Goal: Transaction & Acquisition: Purchase product/service

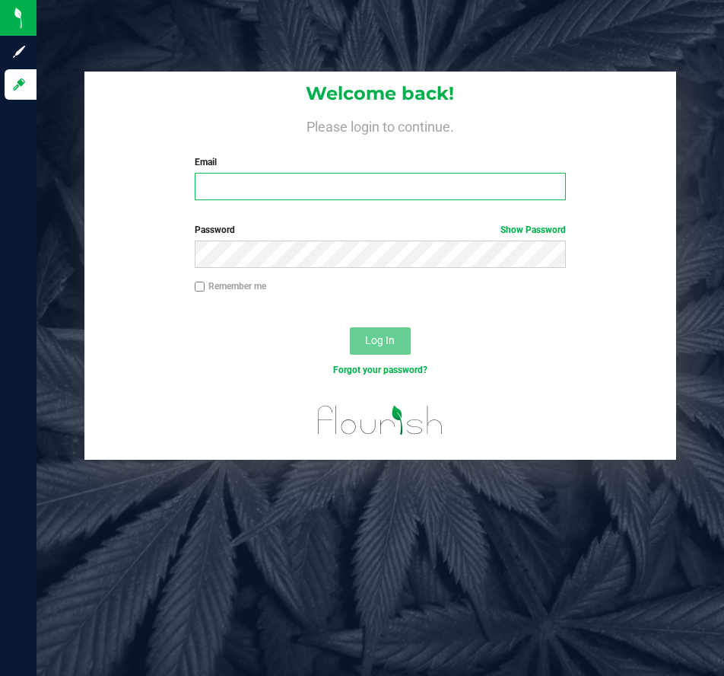
click at [390, 192] on input "Email" at bounding box center [381, 186] width 372 height 27
type input "[EMAIL_ADDRESS][DOMAIN_NAME]"
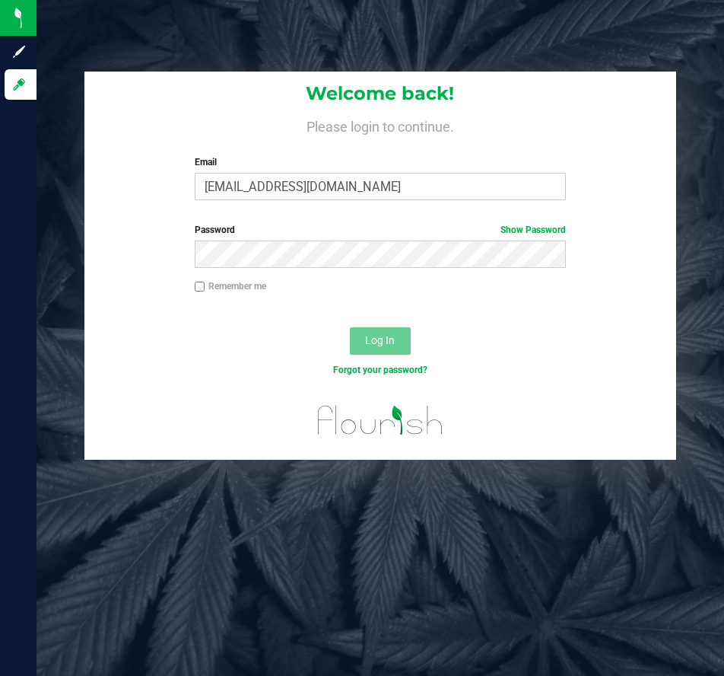
click at [303, 235] on label "Password Show Password" at bounding box center [381, 230] width 372 height 14
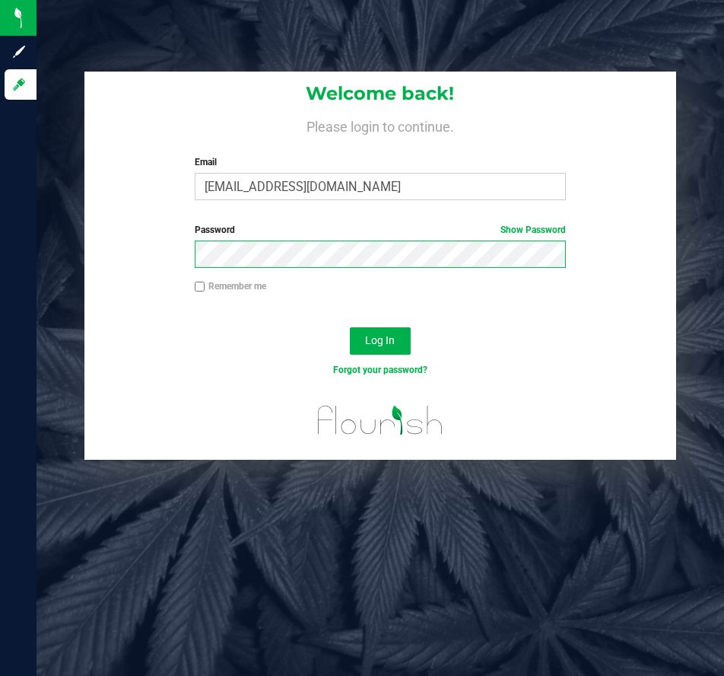
click at [350, 327] on button "Log In" at bounding box center [380, 340] width 61 height 27
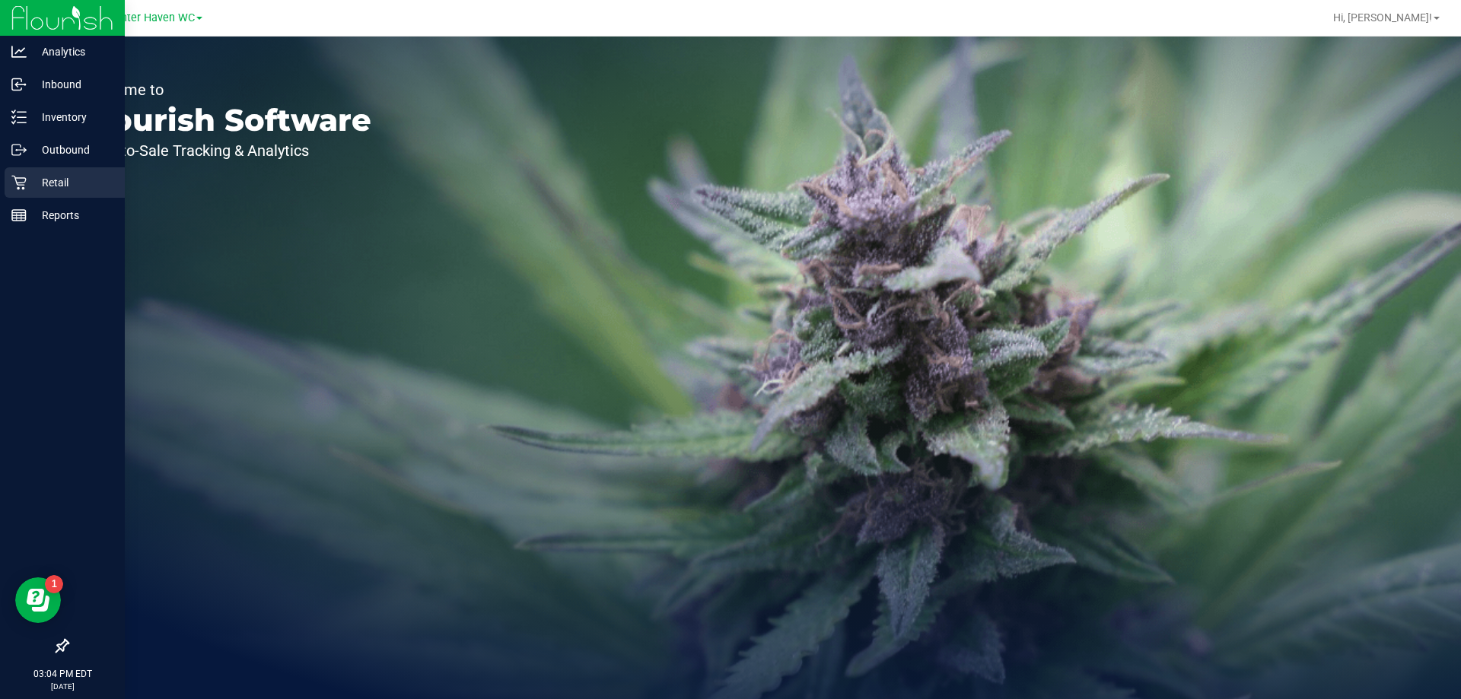
click at [18, 189] on icon at bounding box center [18, 183] width 14 height 14
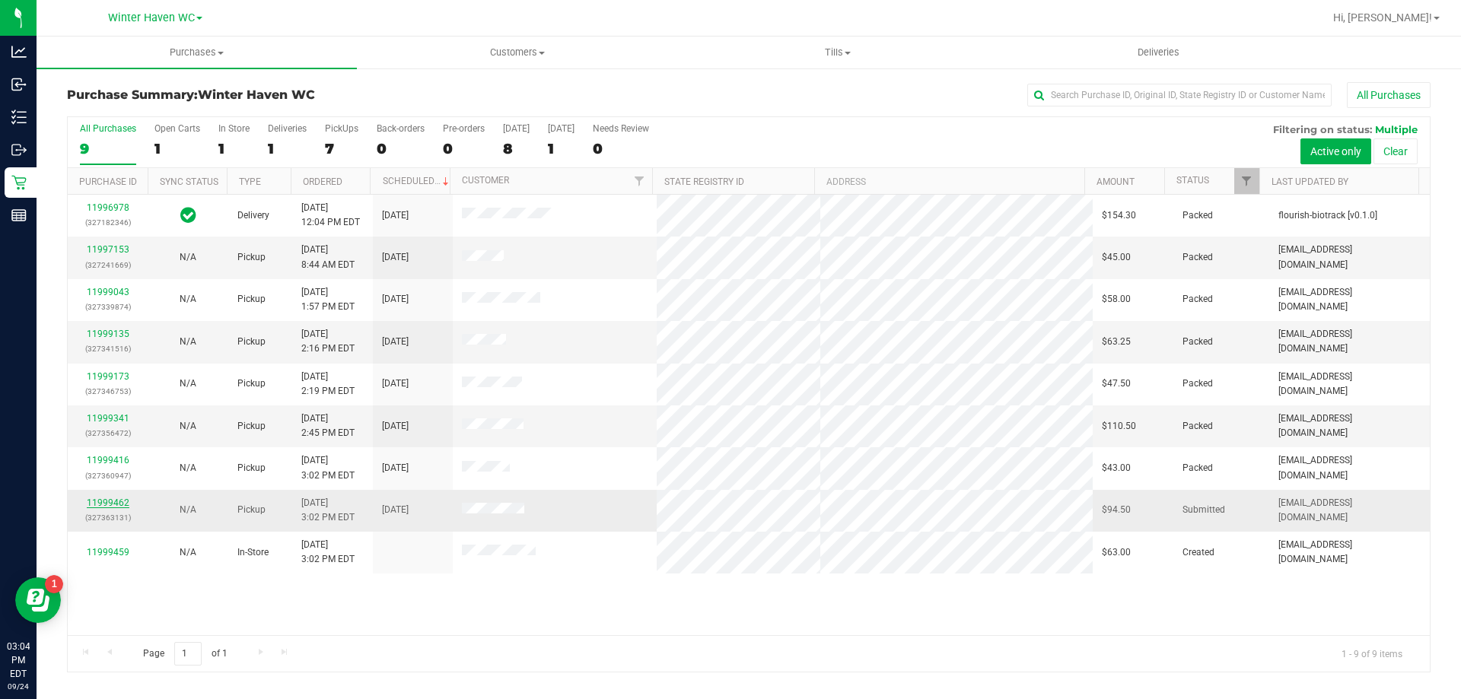
click at [98, 506] on link "11999462" at bounding box center [108, 503] width 43 height 11
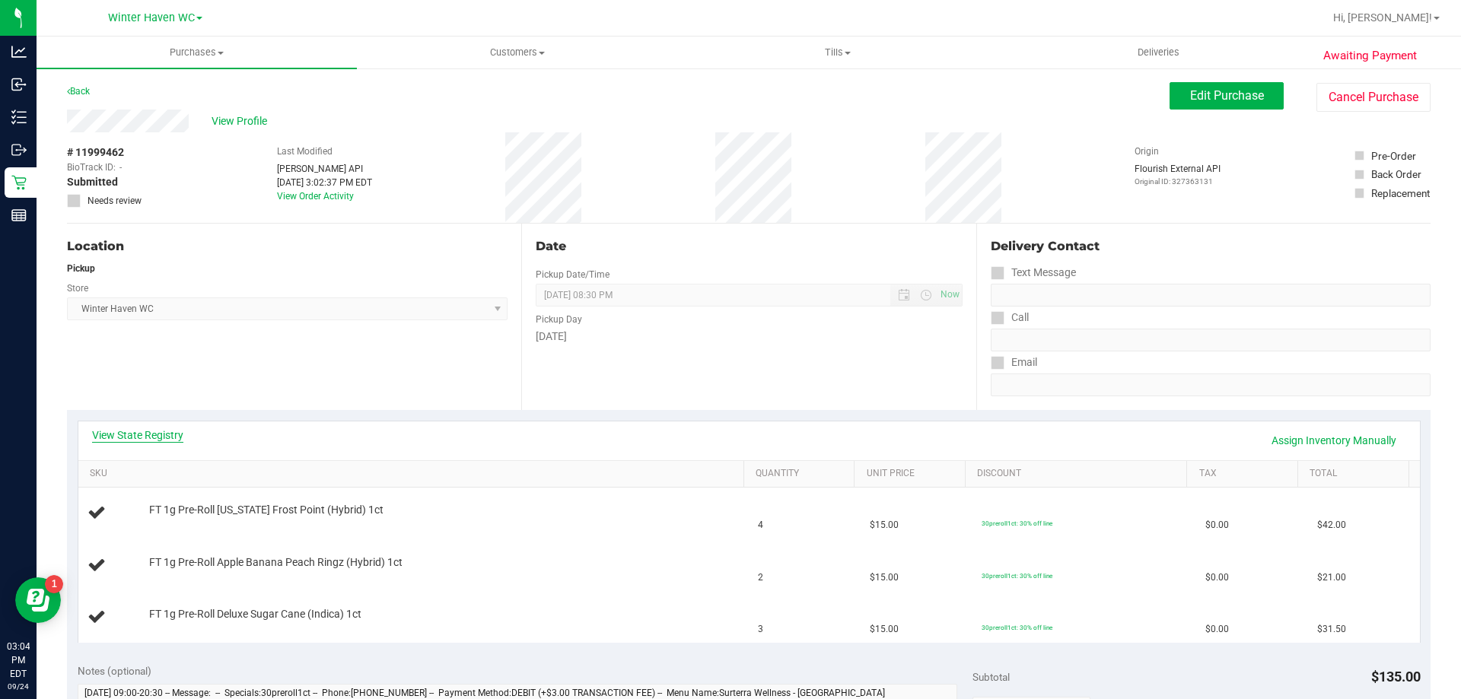
click at [154, 430] on link "View State Registry" at bounding box center [137, 435] width 91 height 15
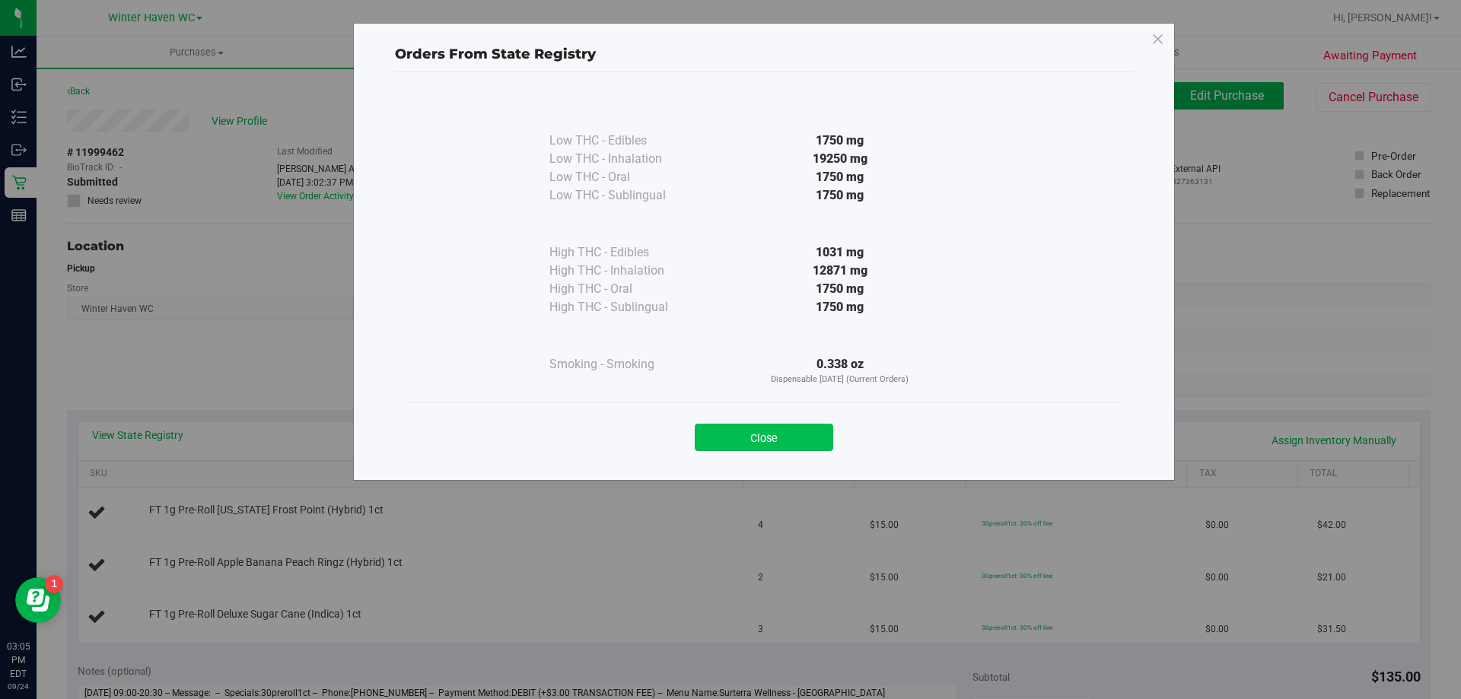
click at [720, 437] on button "Close" at bounding box center [764, 437] width 138 height 27
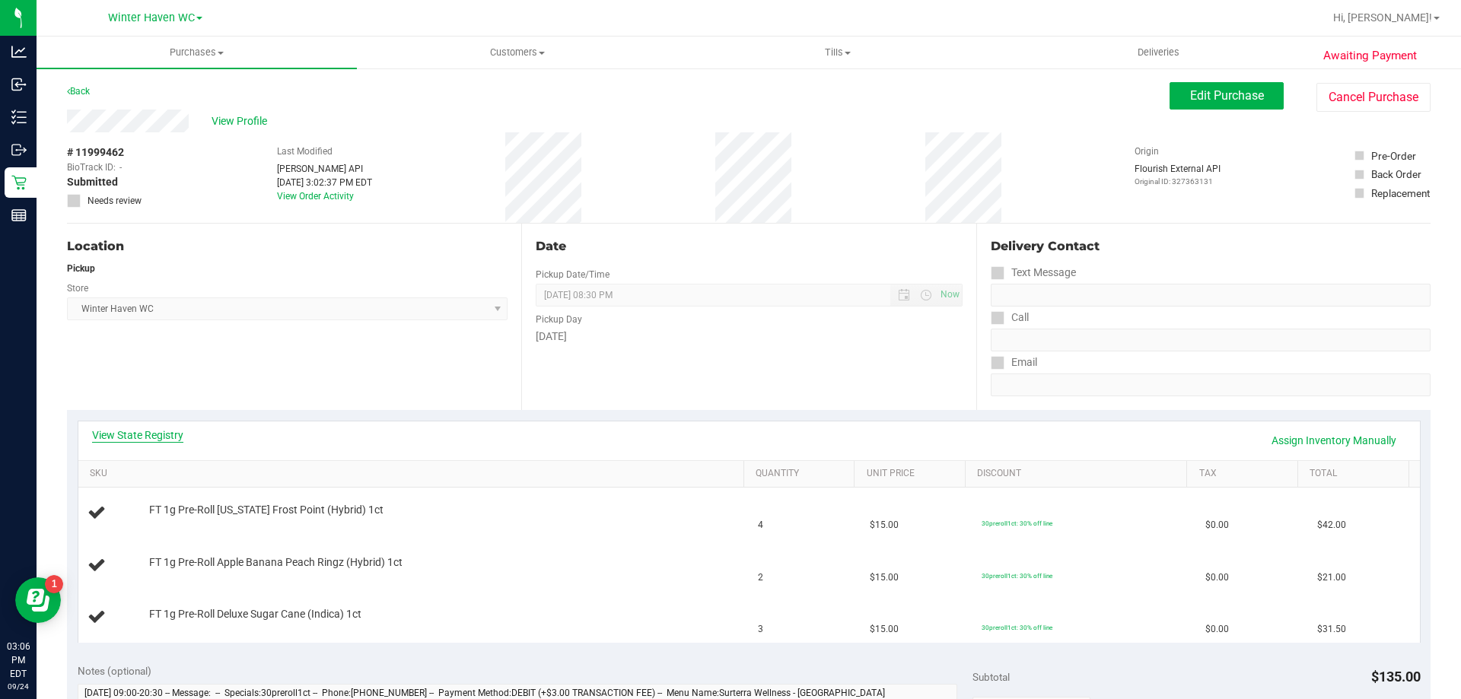
click at [154, 429] on link "View State Registry" at bounding box center [137, 435] width 91 height 15
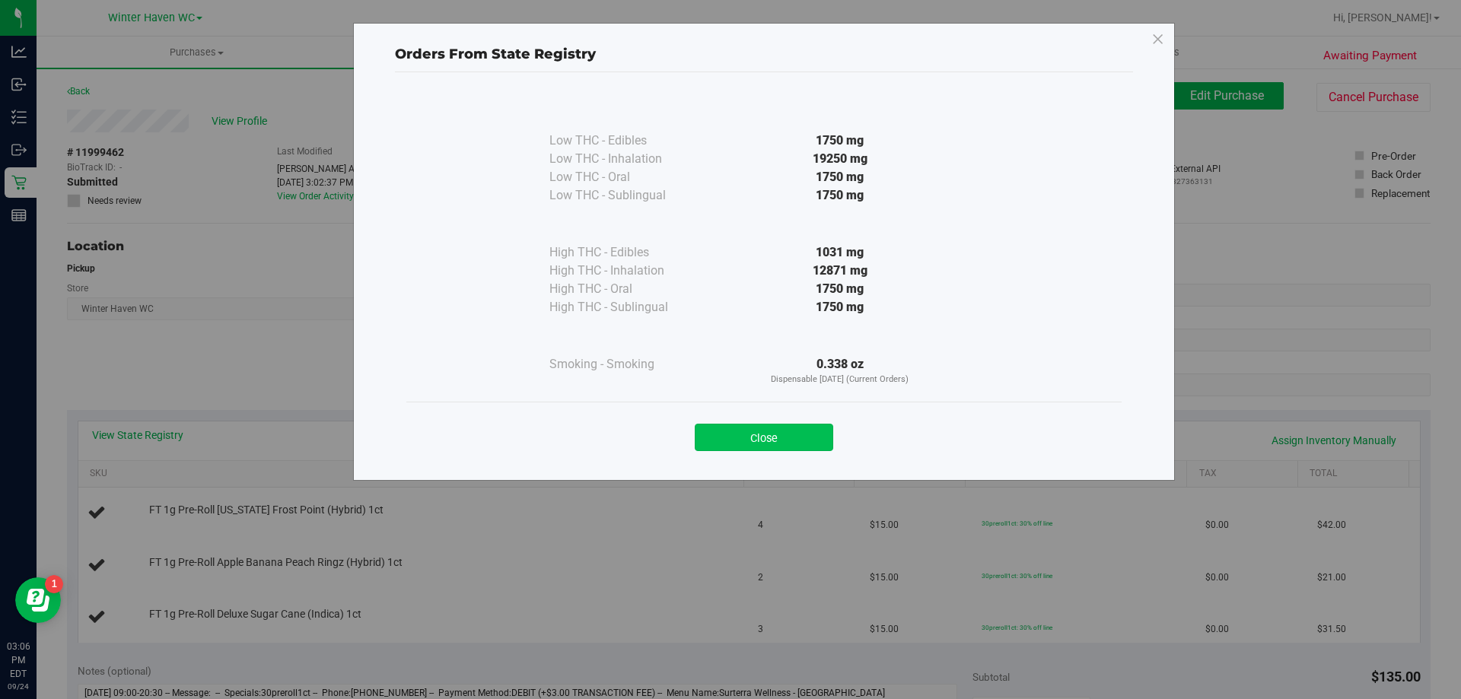
click at [723, 436] on button "Close" at bounding box center [764, 437] width 138 height 27
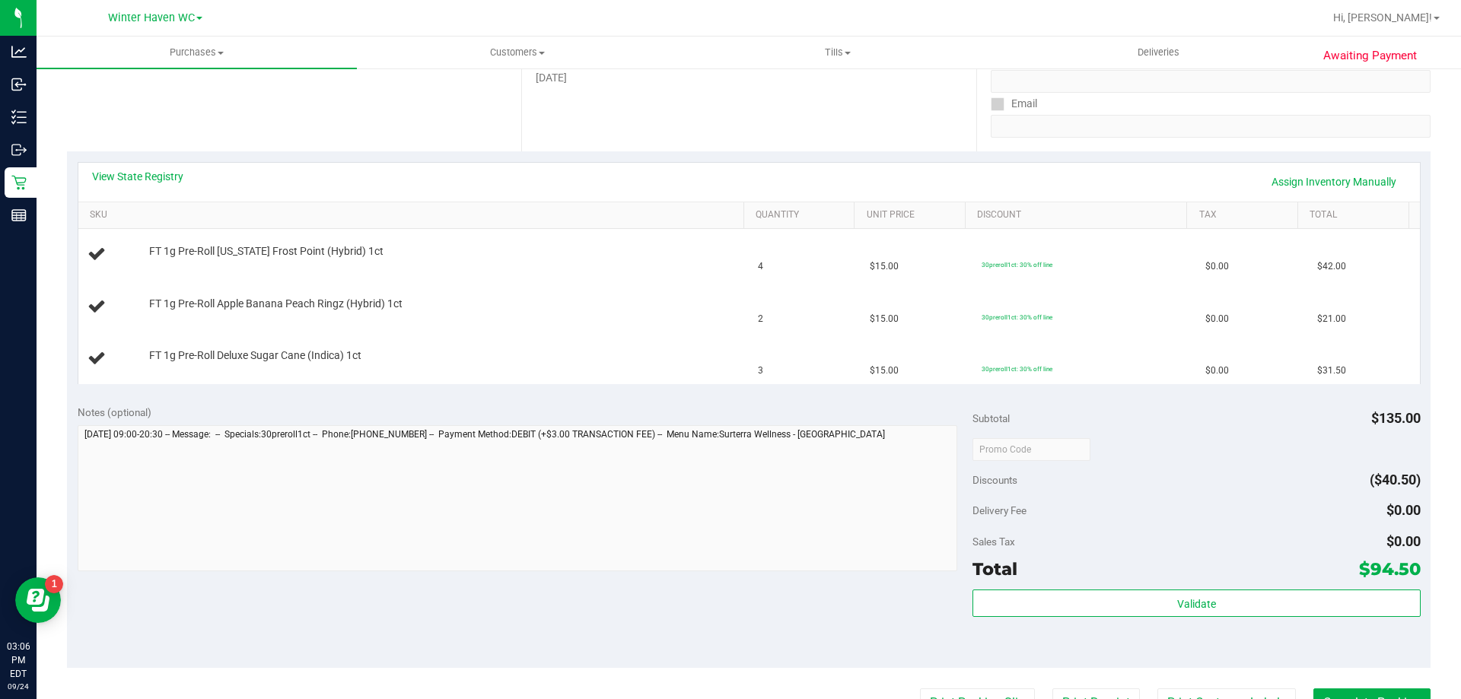
scroll to position [380, 0]
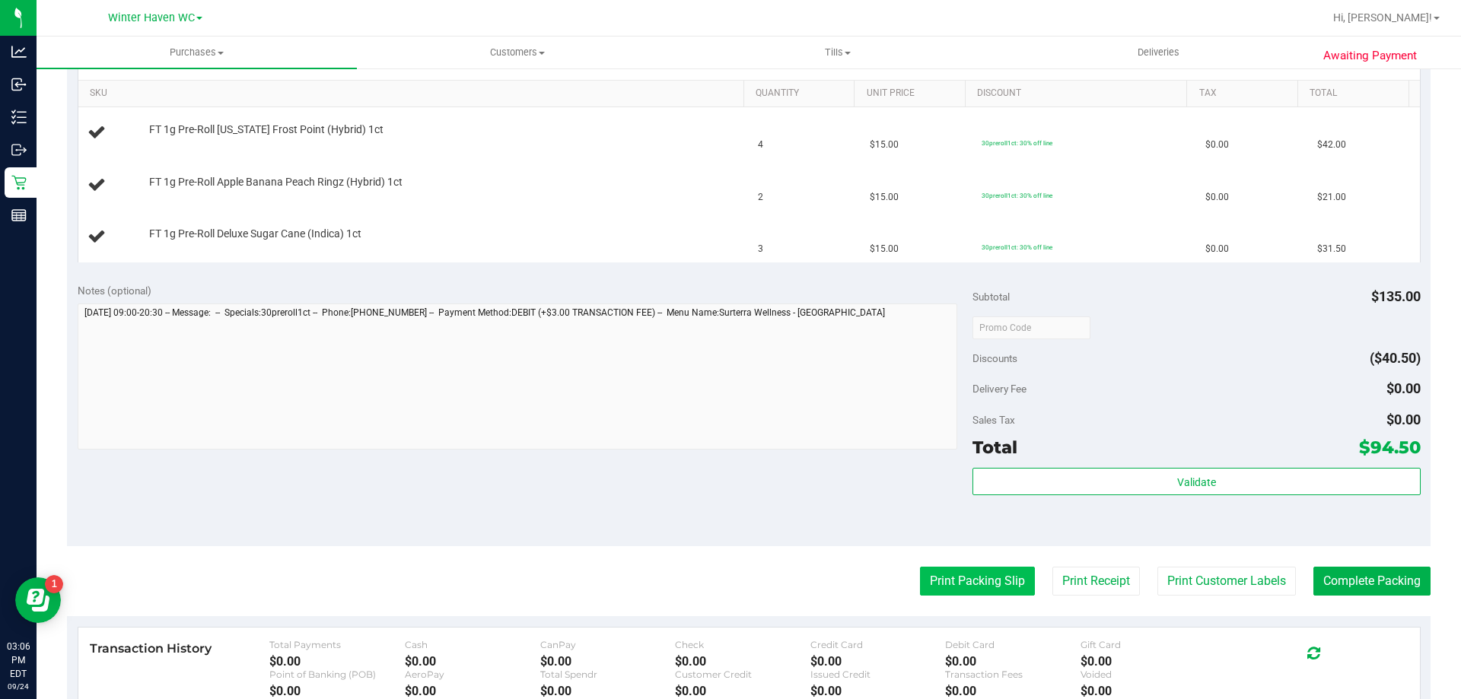
click at [723, 589] on button "Print Packing Slip" at bounding box center [977, 581] width 115 height 29
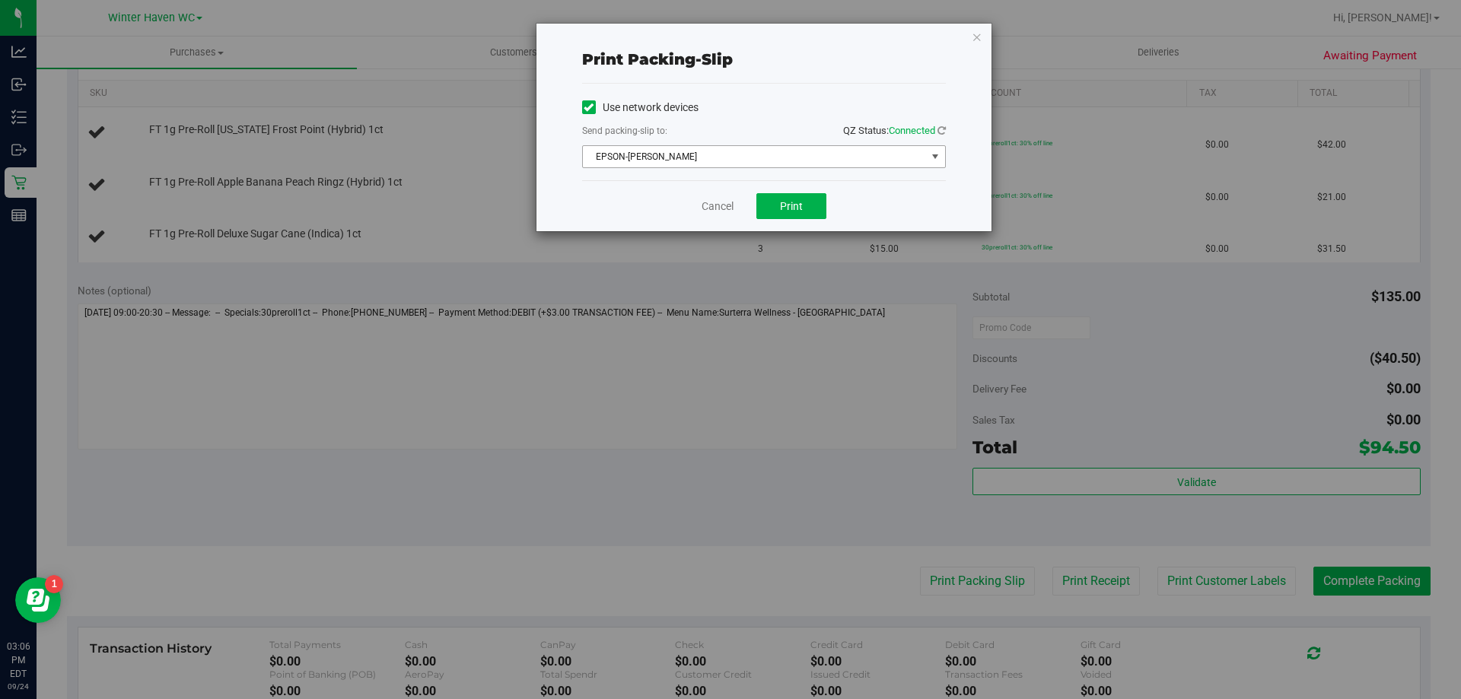
click at [723, 162] on span "EPSON-[PERSON_NAME]" at bounding box center [754, 156] width 343 height 21
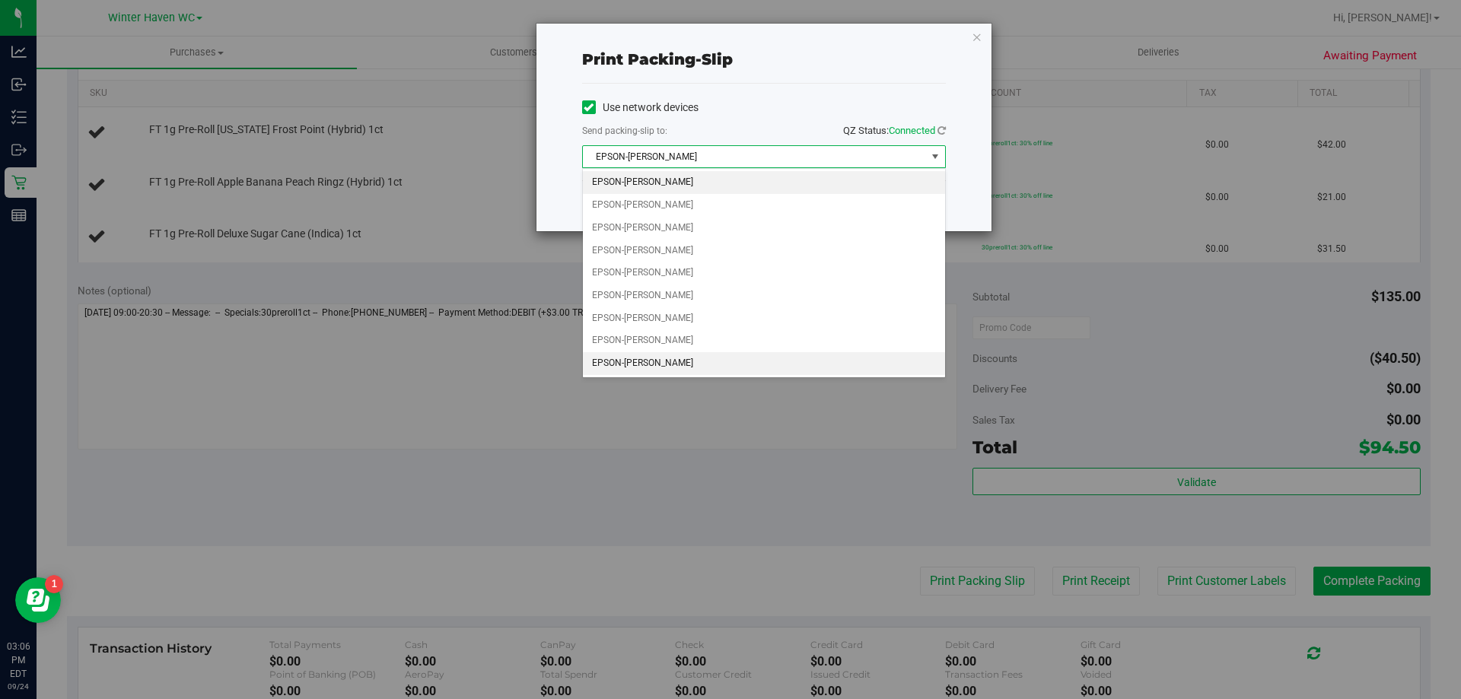
click at [717, 360] on li "EPSON-[PERSON_NAME]" at bounding box center [764, 363] width 362 height 23
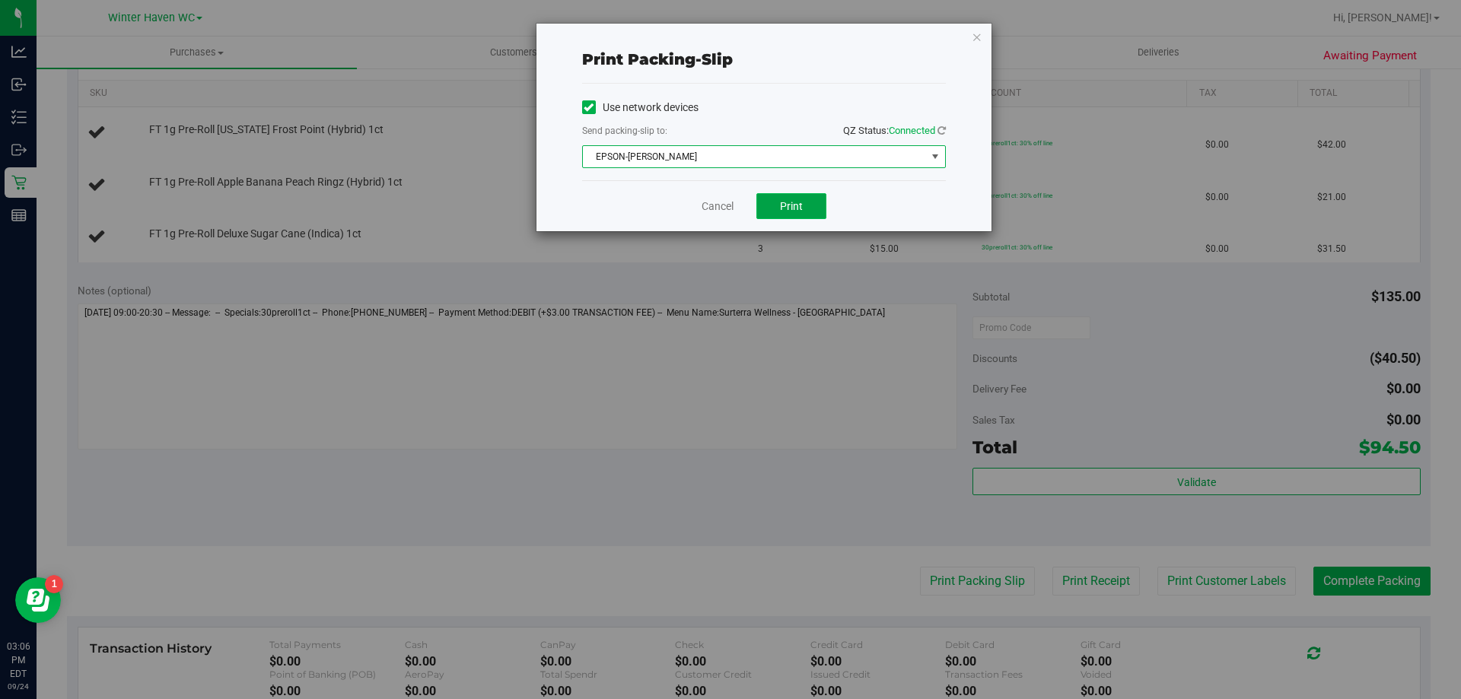
click at [723, 213] on button "Print" at bounding box center [791, 206] width 70 height 26
click at [715, 211] on link "Cancel" at bounding box center [717, 207] width 32 height 16
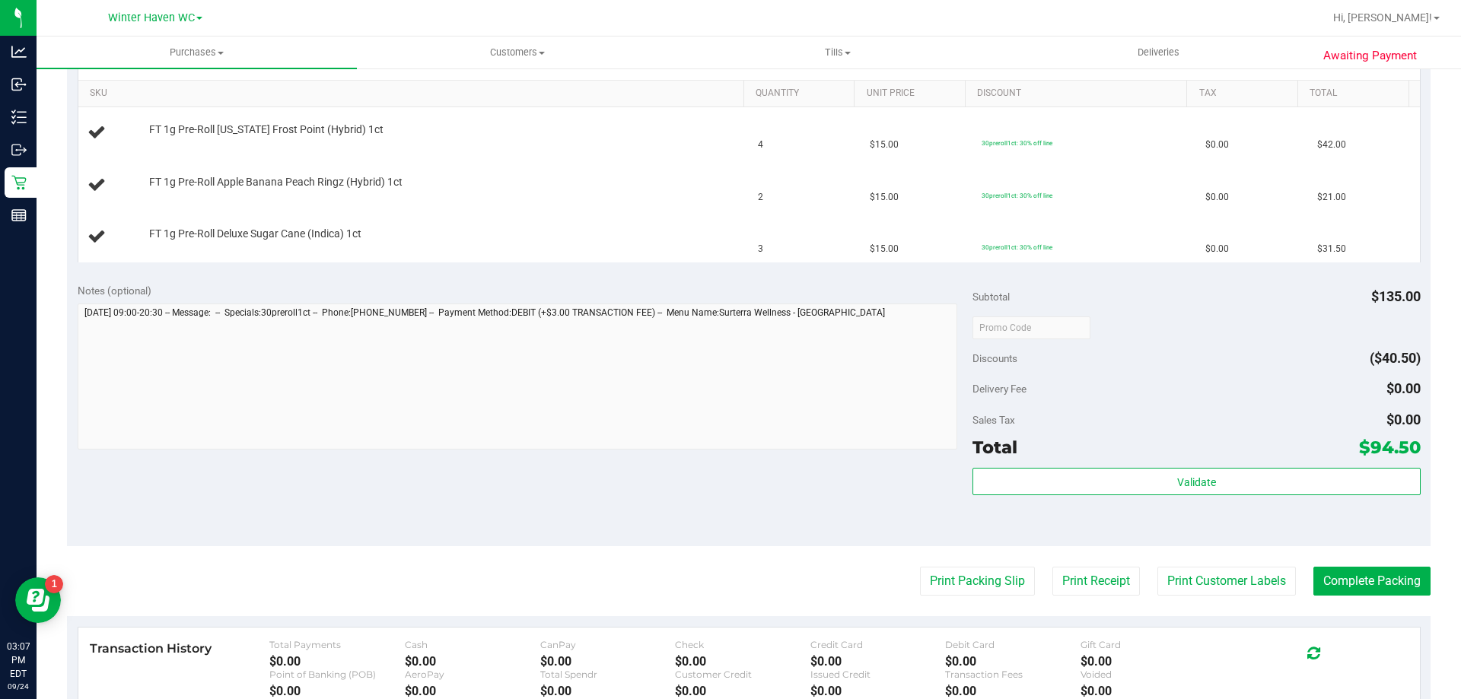
click at [707, 283] on div "Notes (optional)" at bounding box center [525, 290] width 895 height 15
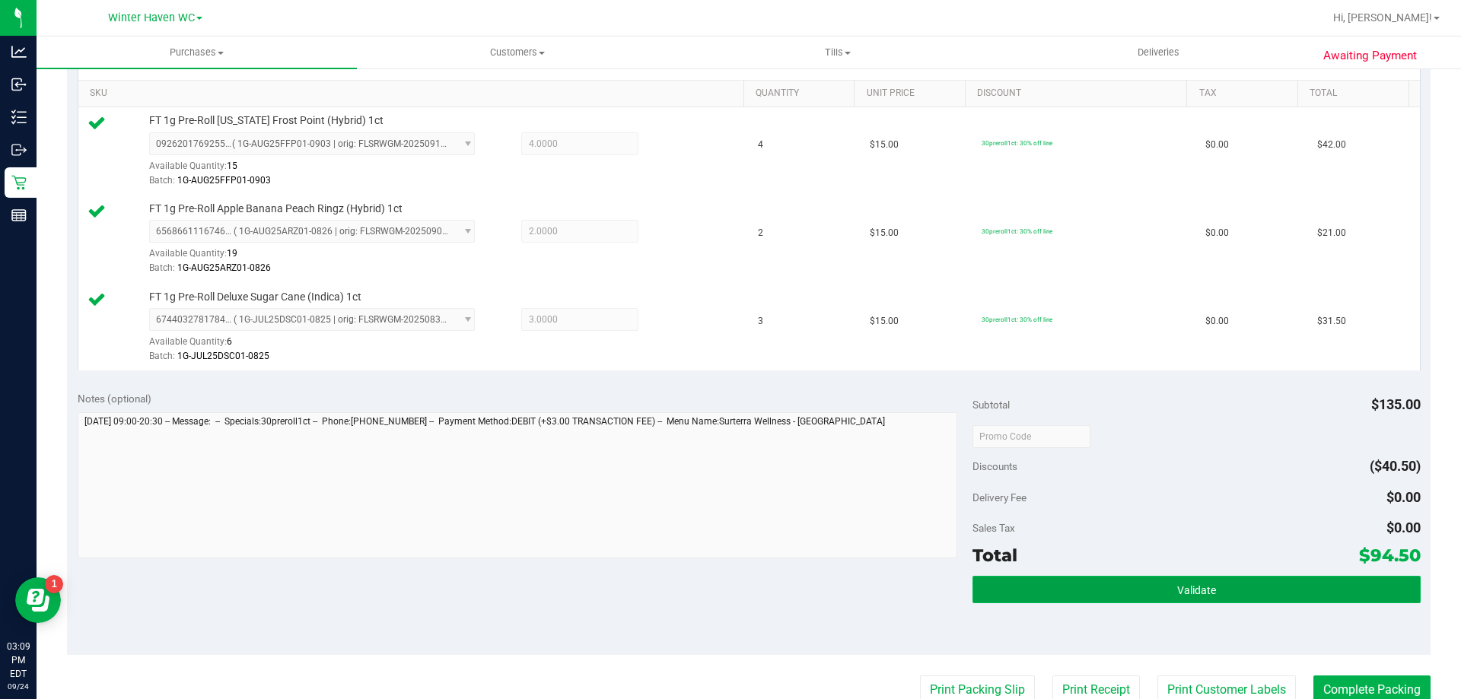
click at [723, 585] on button "Validate" at bounding box center [1195, 589] width 447 height 27
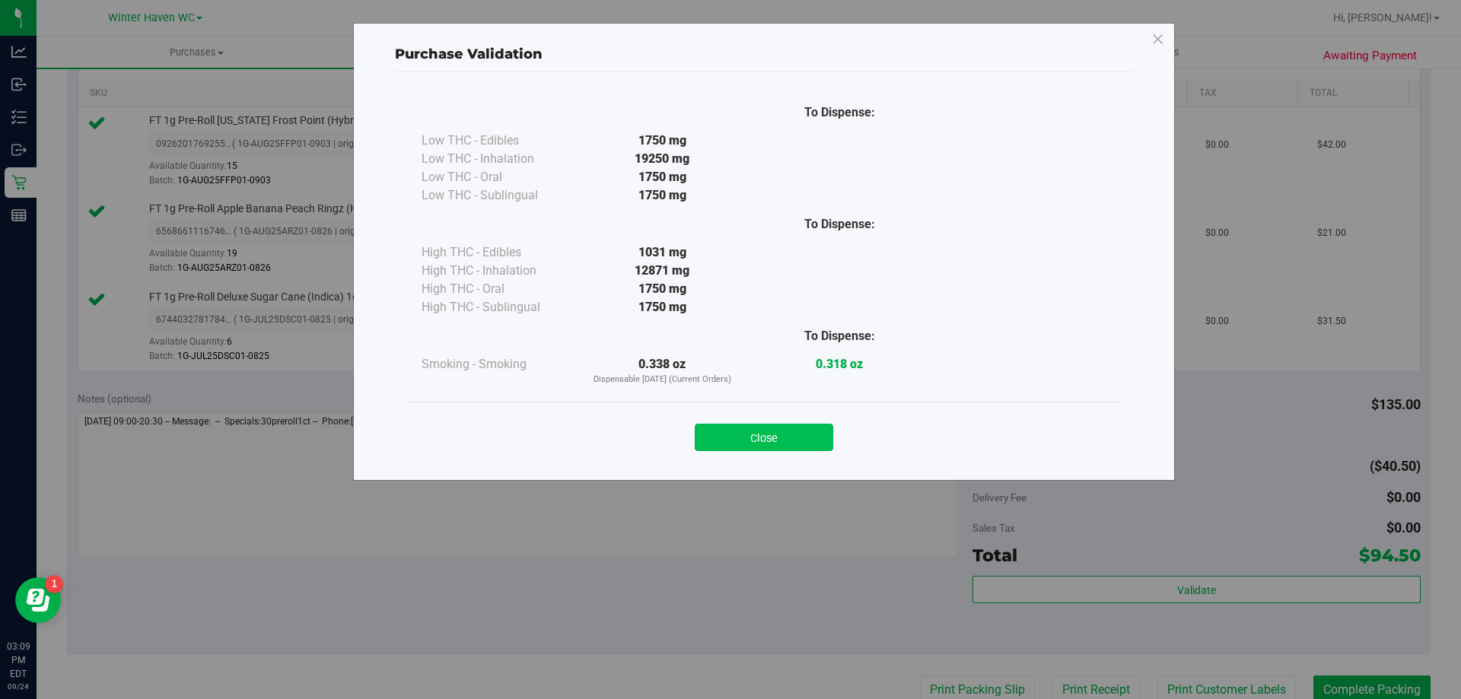
click at [723, 431] on button "Close" at bounding box center [764, 437] width 138 height 27
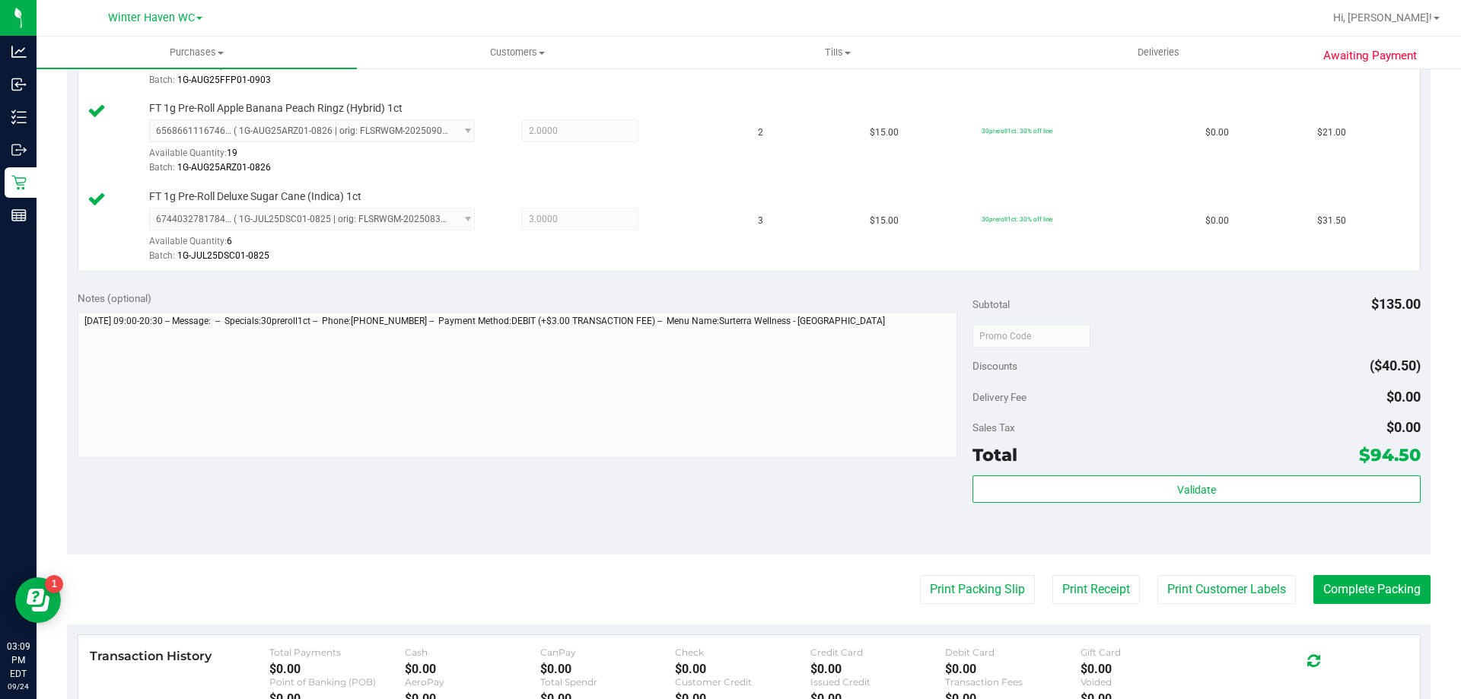
scroll to position [609, 0]
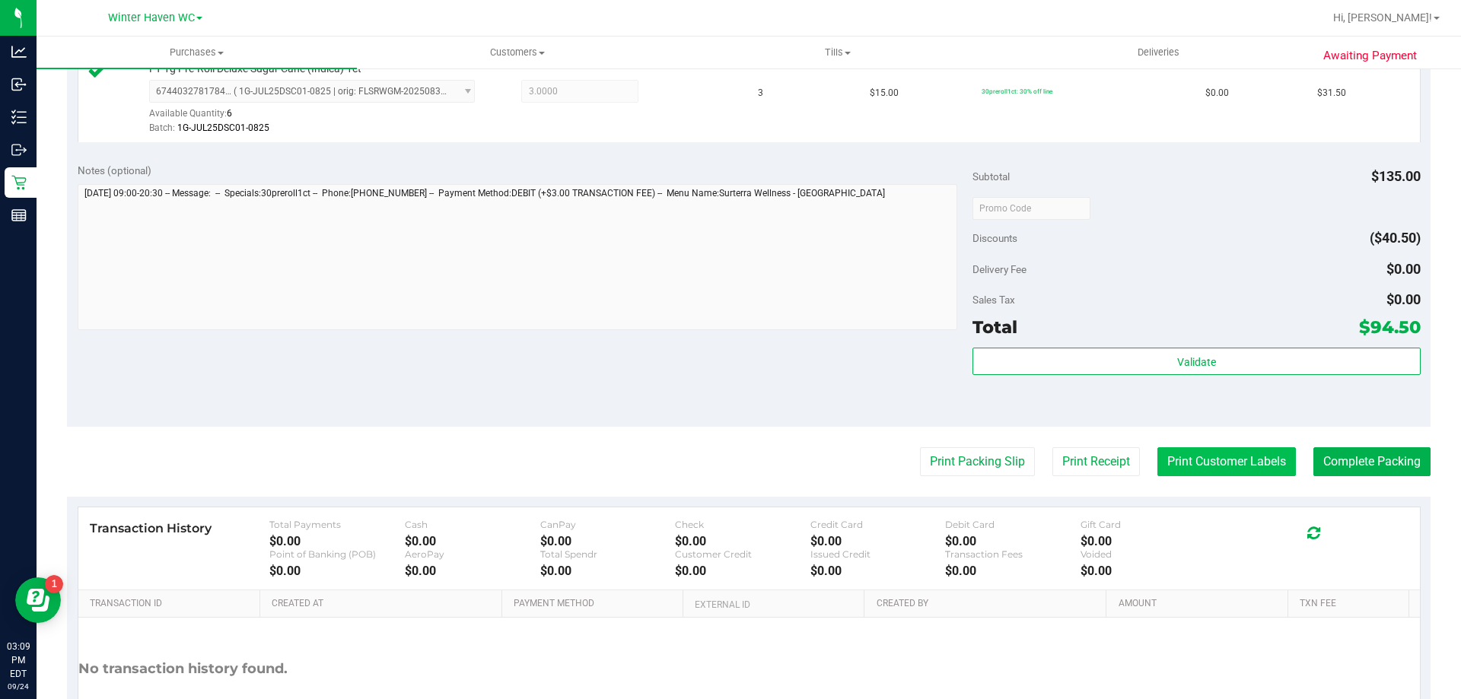
click at [723, 459] on button "Print Customer Labels" at bounding box center [1226, 461] width 138 height 29
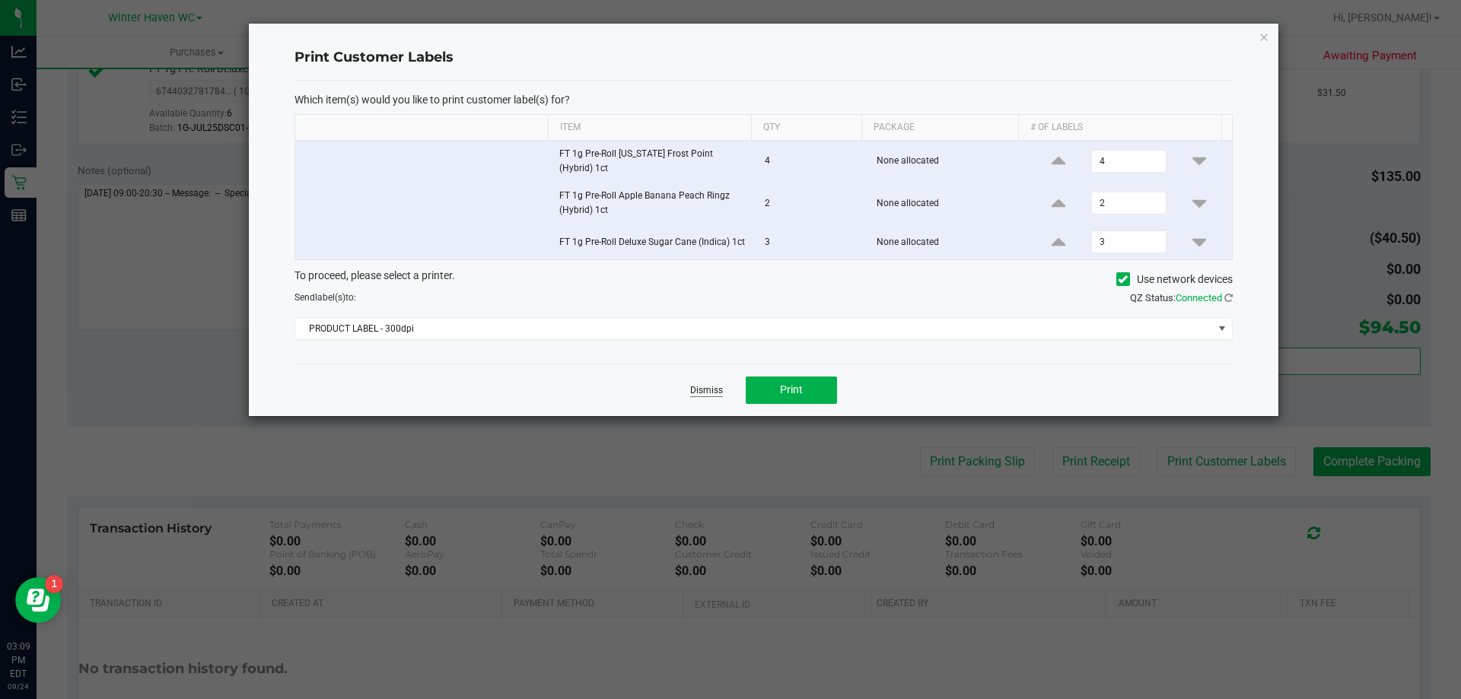
click at [698, 389] on link "Dismiss" at bounding box center [706, 390] width 33 height 13
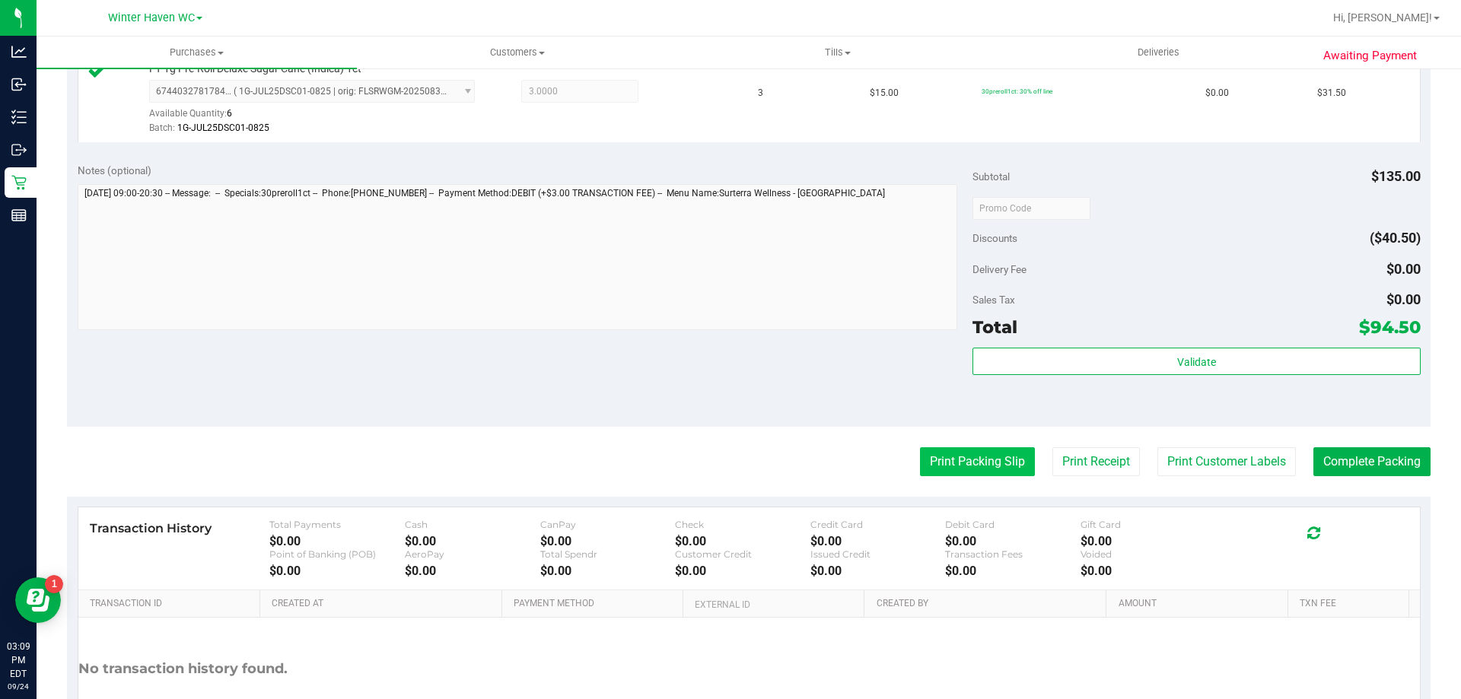
click at [723, 462] on button "Print Packing Slip" at bounding box center [977, 461] width 115 height 29
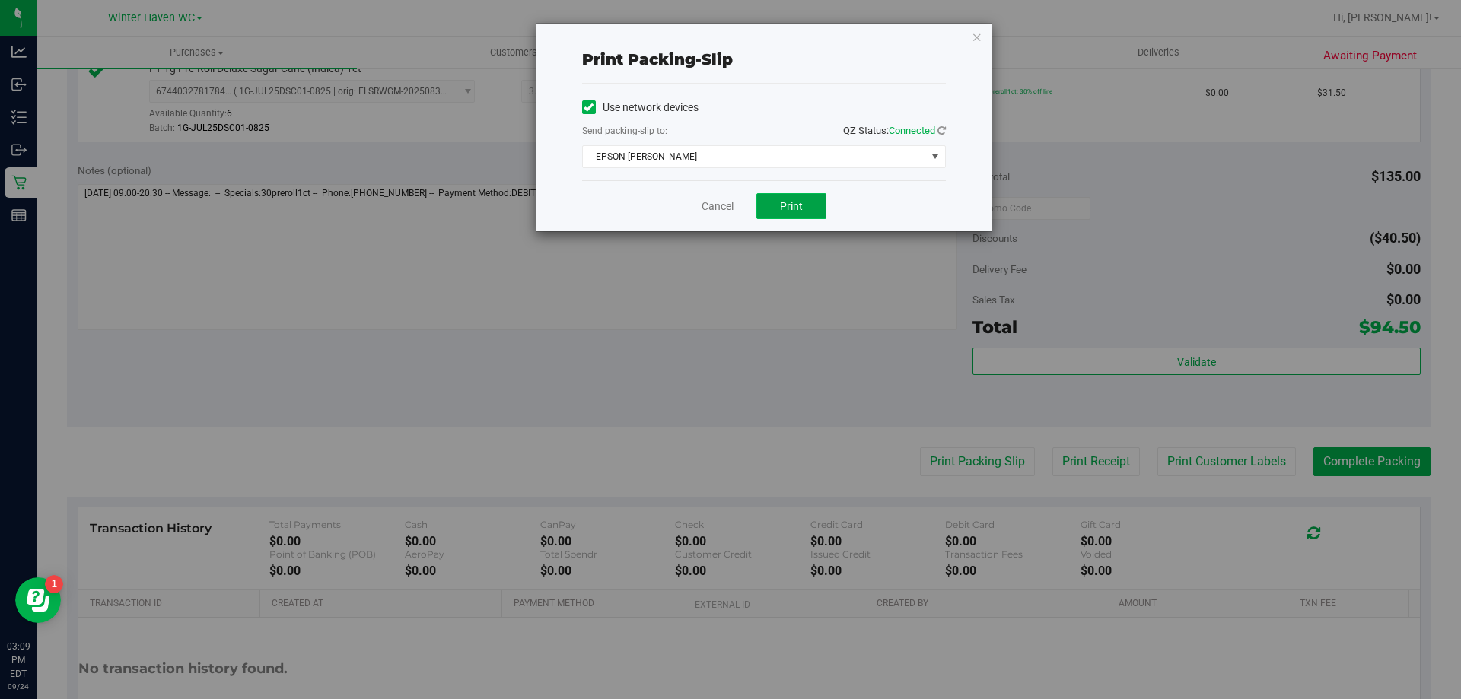
click at [723, 208] on button "Print" at bounding box center [791, 206] width 70 height 26
click at [714, 206] on link "Cancel" at bounding box center [717, 207] width 32 height 16
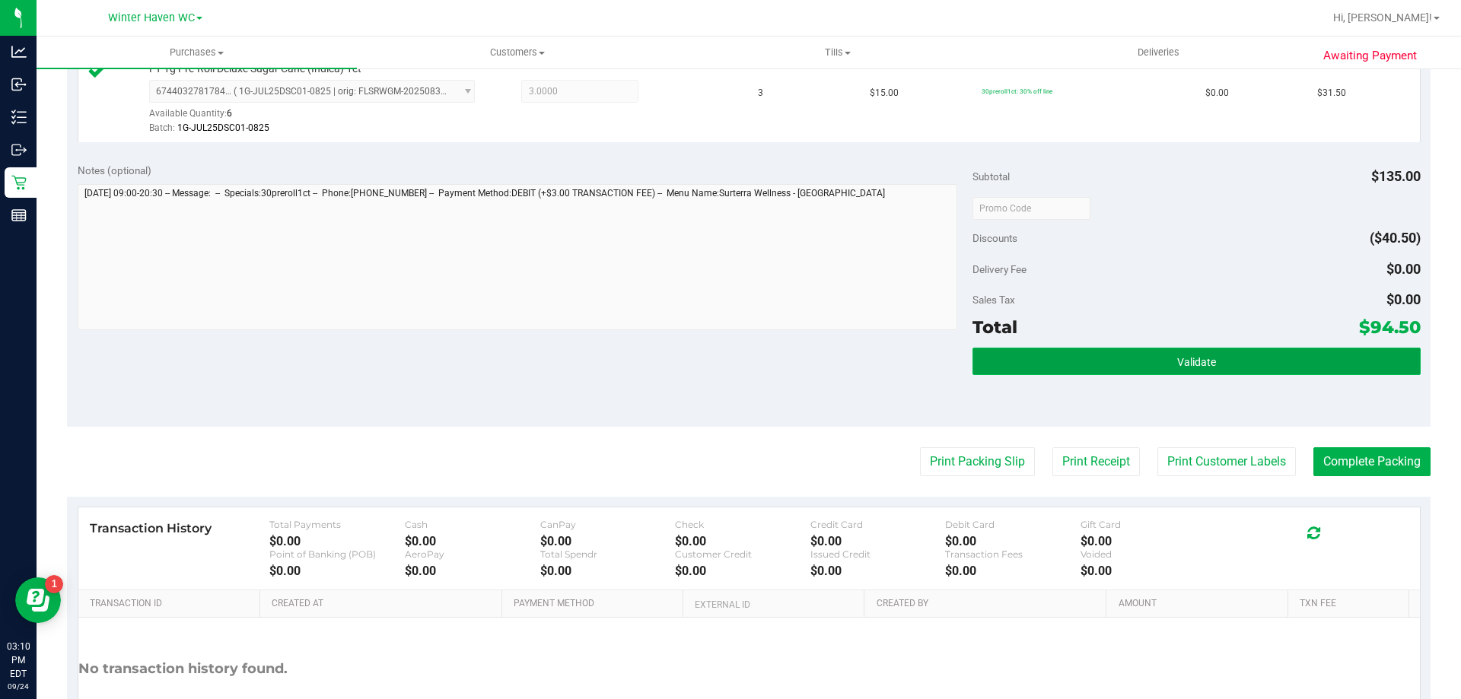
click at [723, 362] on span "Validate" at bounding box center [1196, 362] width 39 height 12
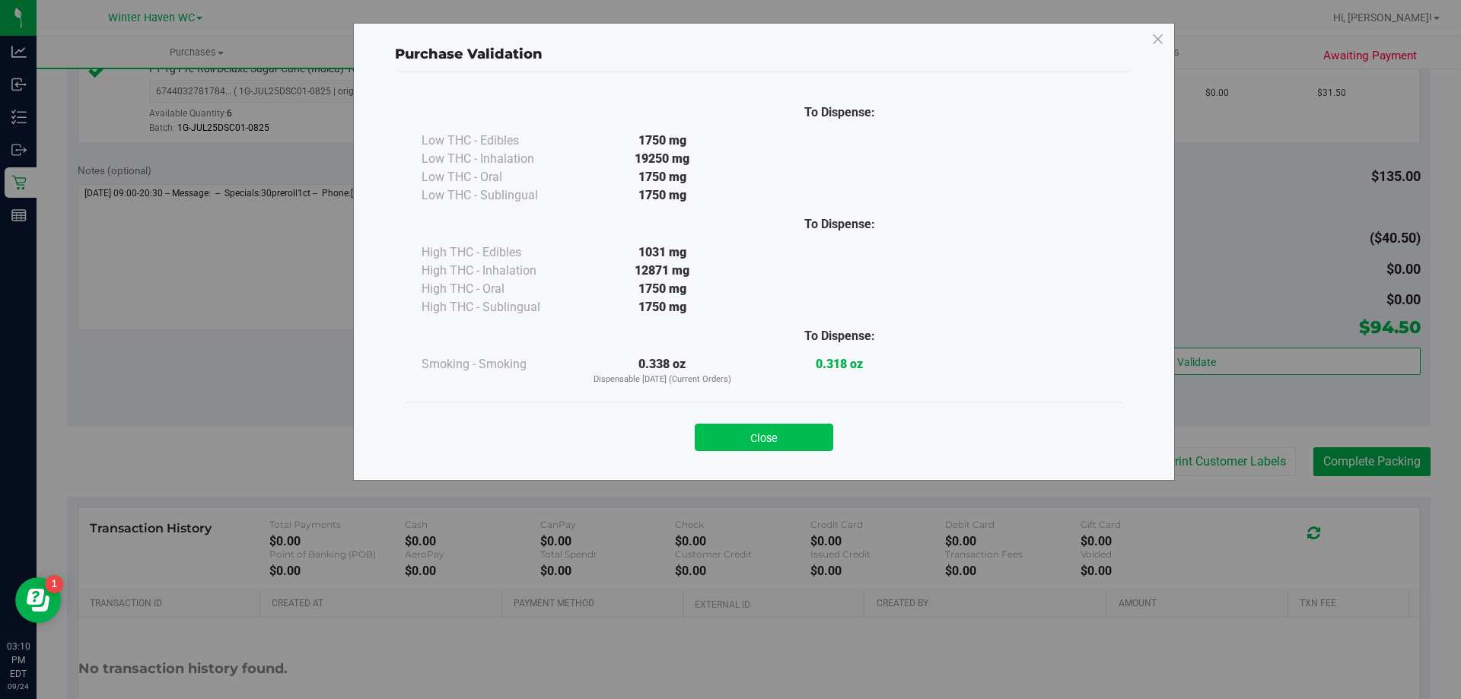
click at [723, 430] on button "Close" at bounding box center [764, 437] width 138 height 27
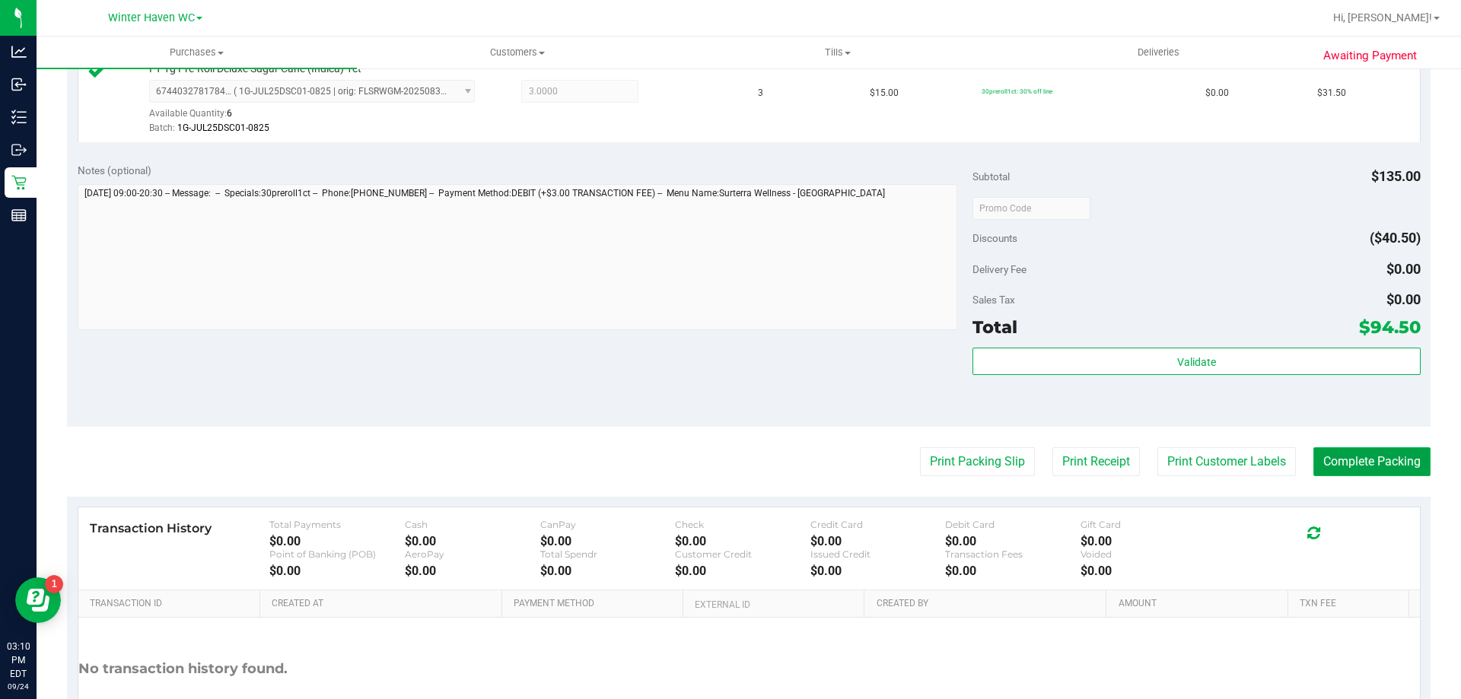
click at [723, 462] on button "Complete Packing" at bounding box center [1371, 461] width 117 height 29
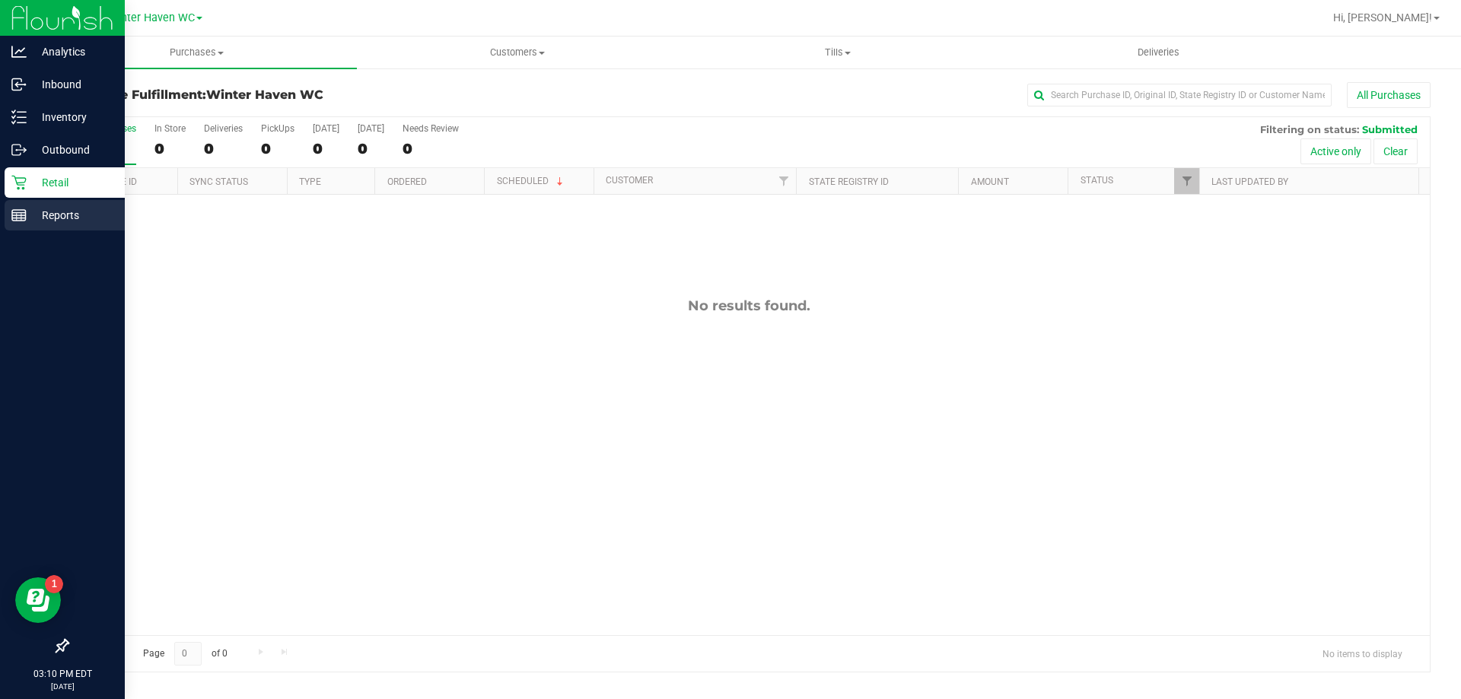
click at [35, 215] on p "Reports" at bounding box center [72, 215] width 91 height 18
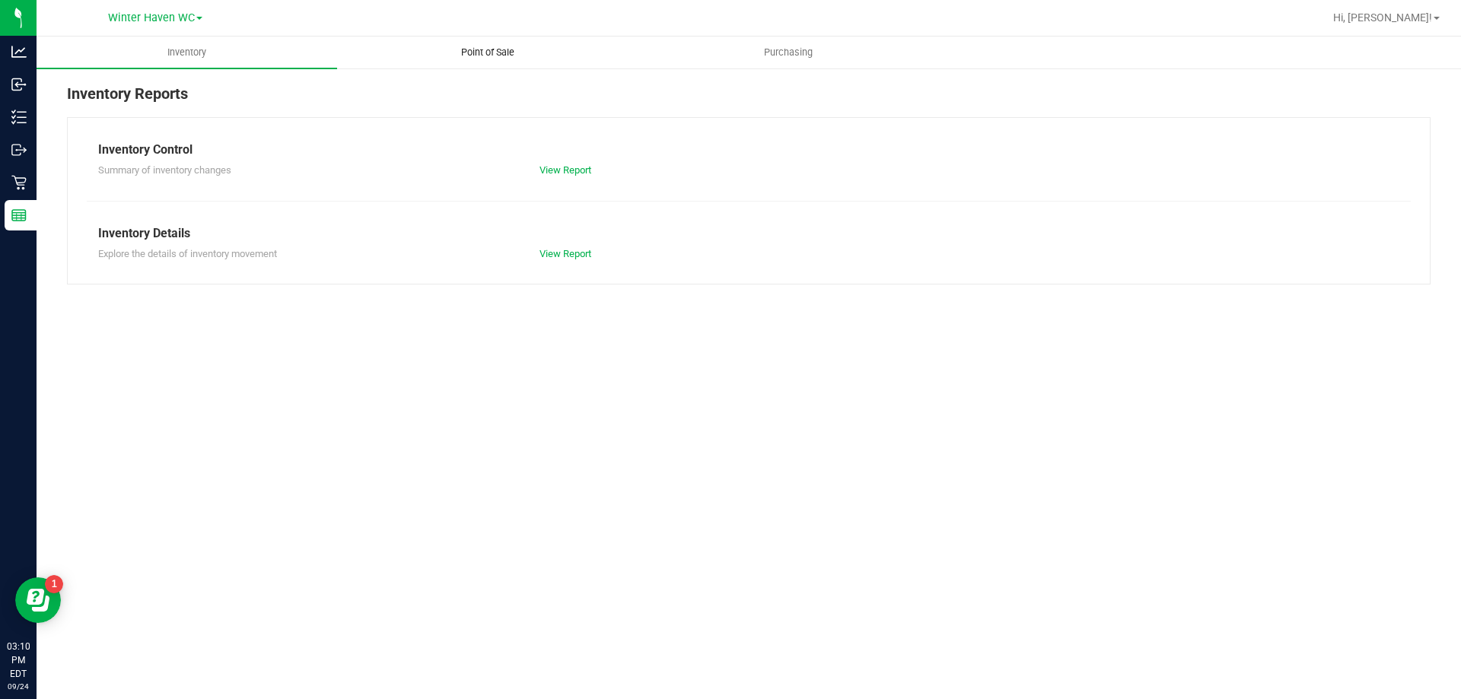
click at [500, 43] on uib-tab-heading "Point of Sale" at bounding box center [487, 52] width 299 height 30
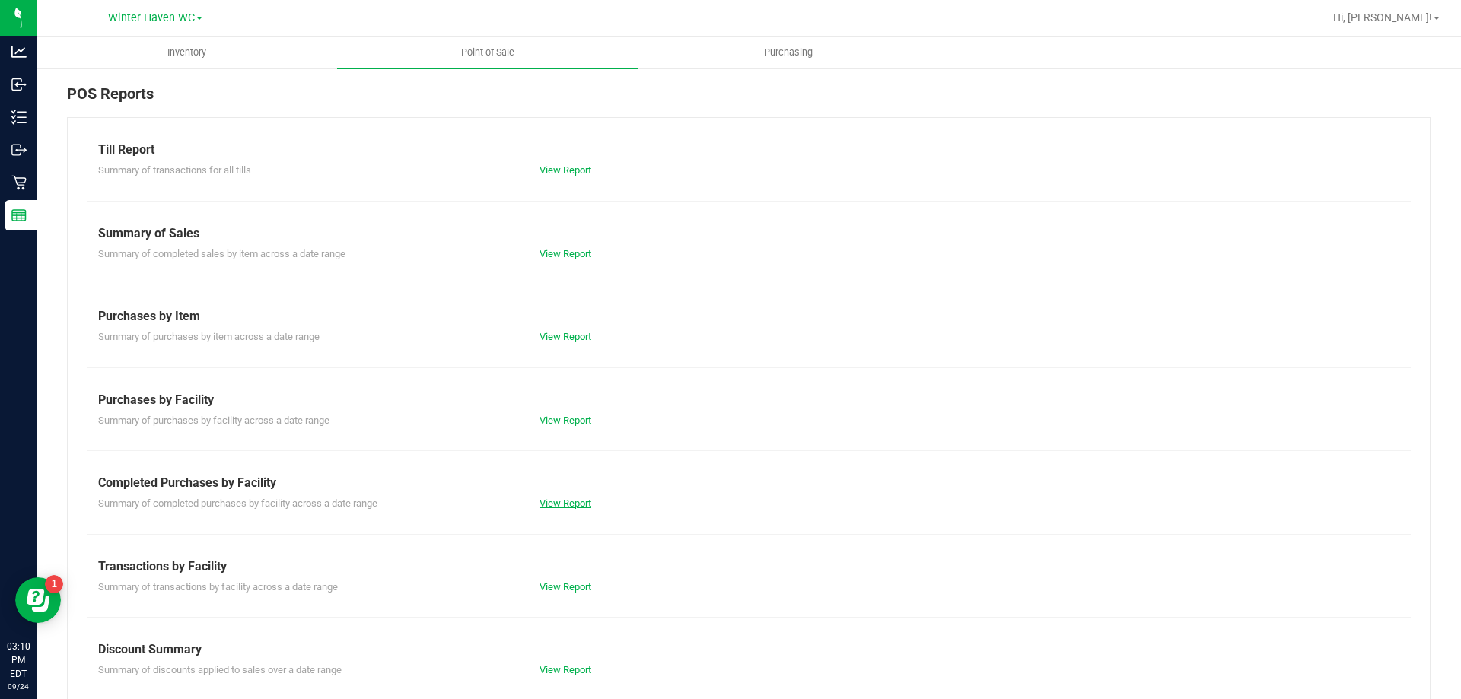
click at [576, 501] on link "View Report" at bounding box center [565, 503] width 52 height 11
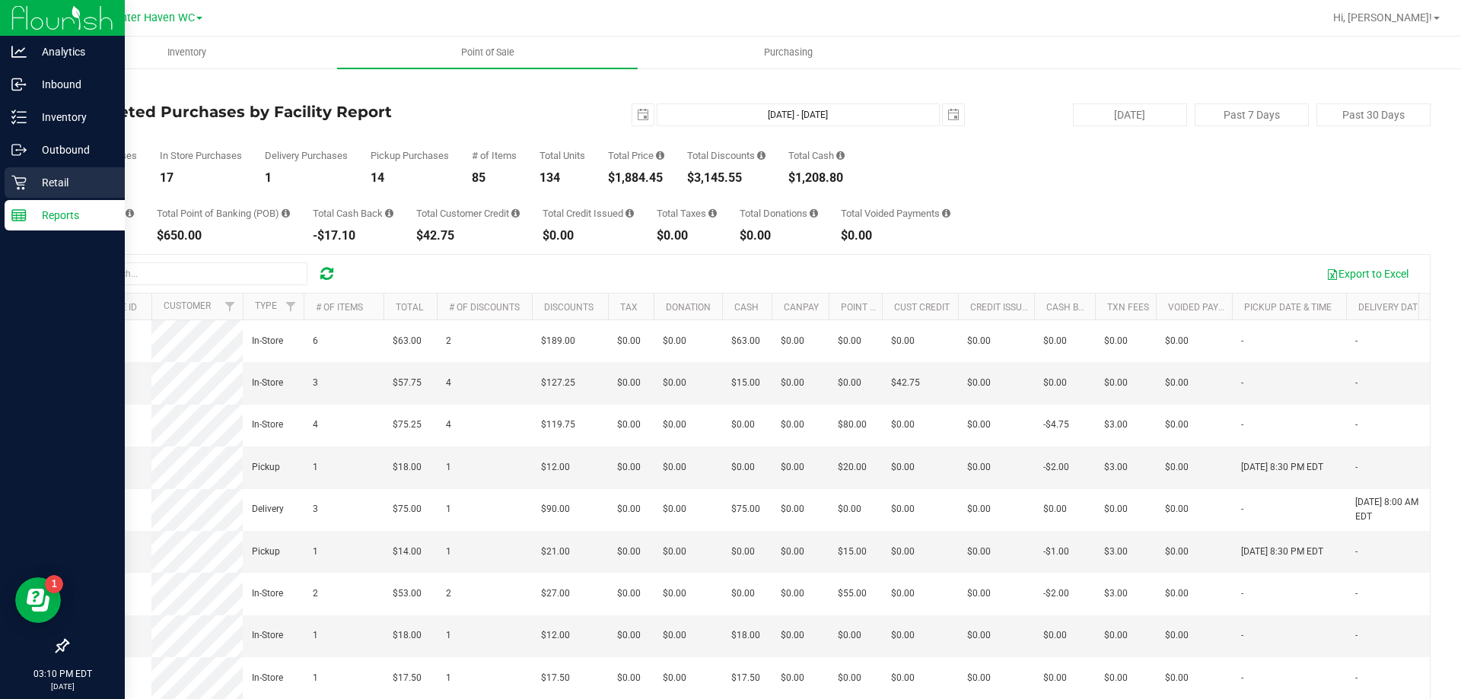
click at [62, 179] on p "Retail" at bounding box center [72, 182] width 91 height 18
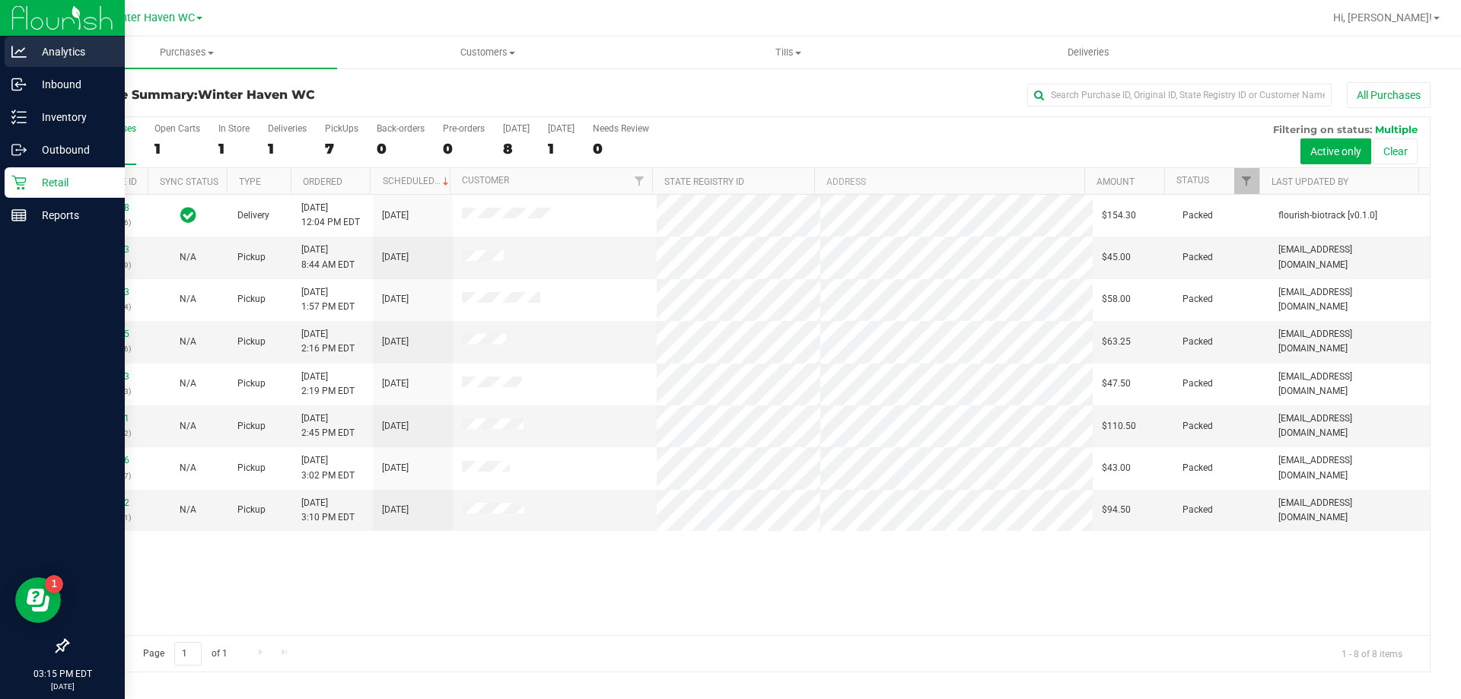
click at [21, 63] on div "Analytics" at bounding box center [65, 52] width 120 height 30
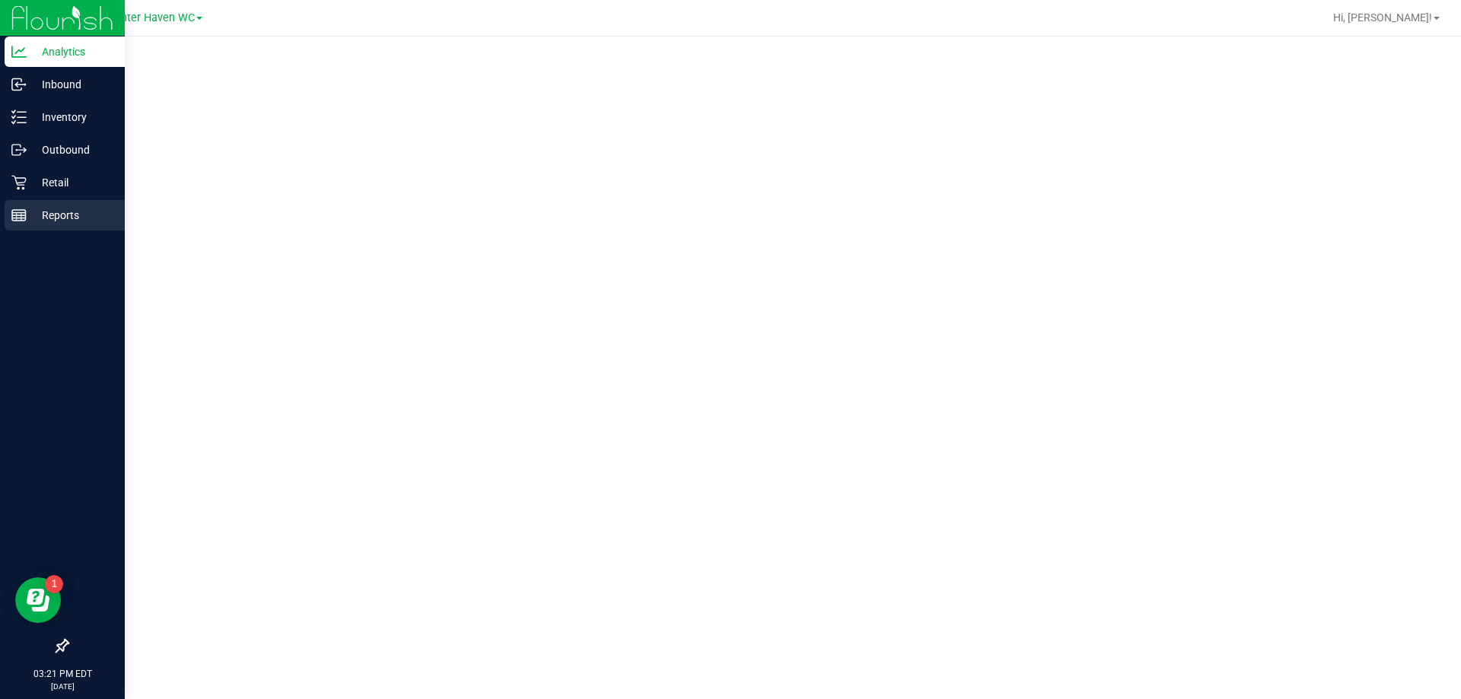
click at [57, 213] on p "Reports" at bounding box center [72, 215] width 91 height 18
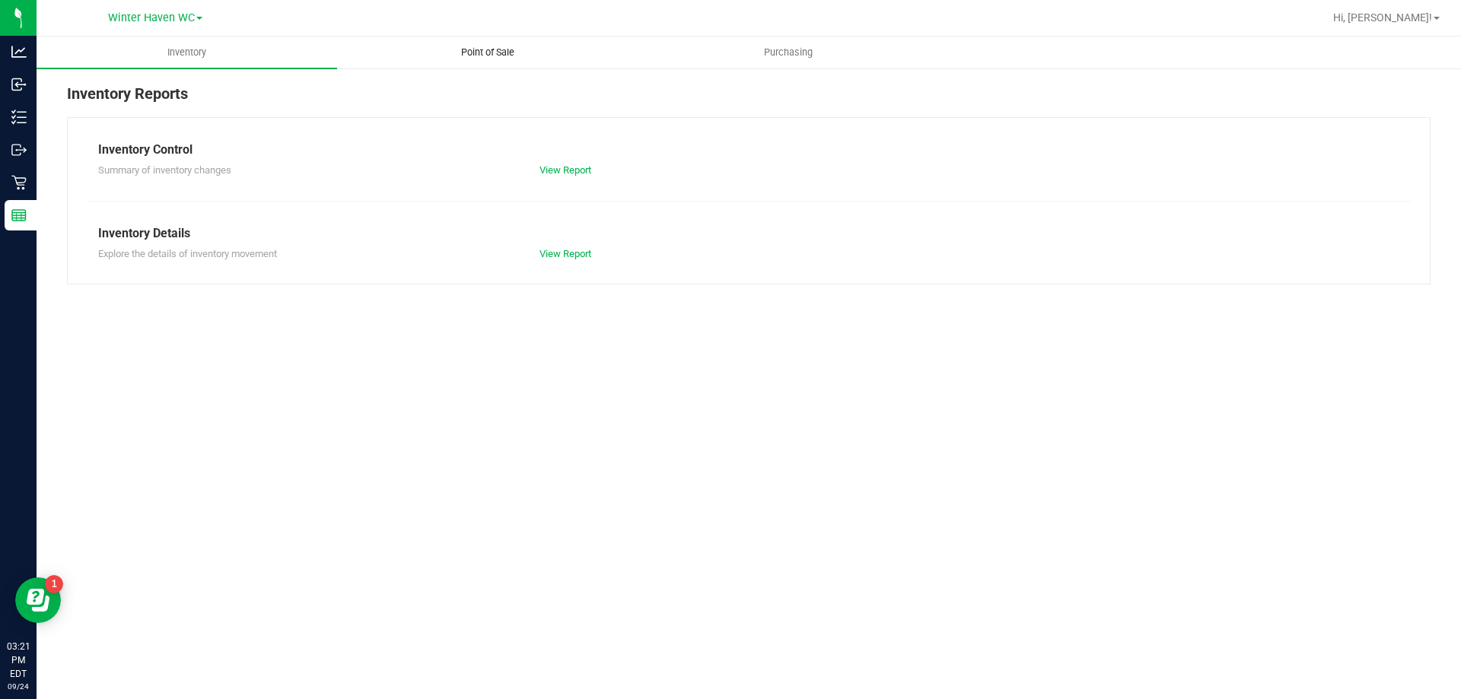
click at [484, 52] on span "Point of Sale" at bounding box center [487, 53] width 94 height 14
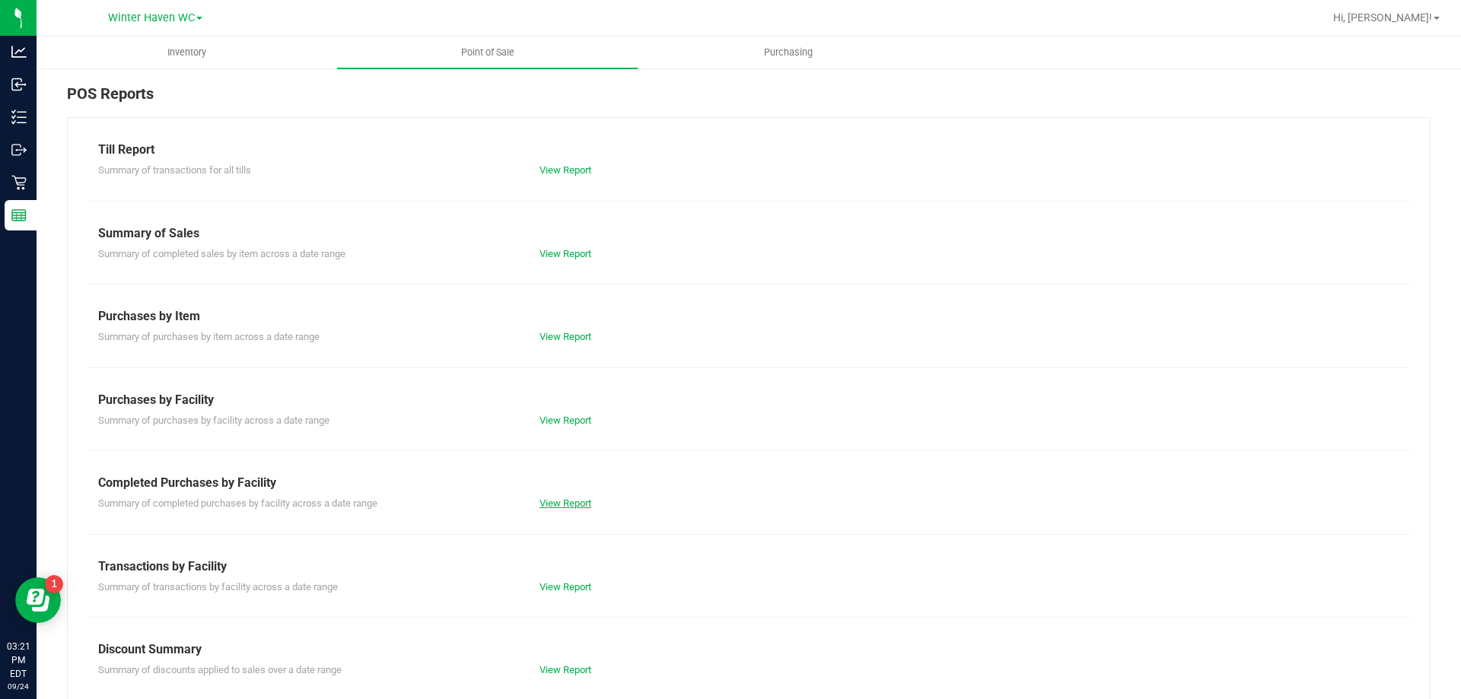
click at [578, 505] on link "View Report" at bounding box center [565, 503] width 52 height 11
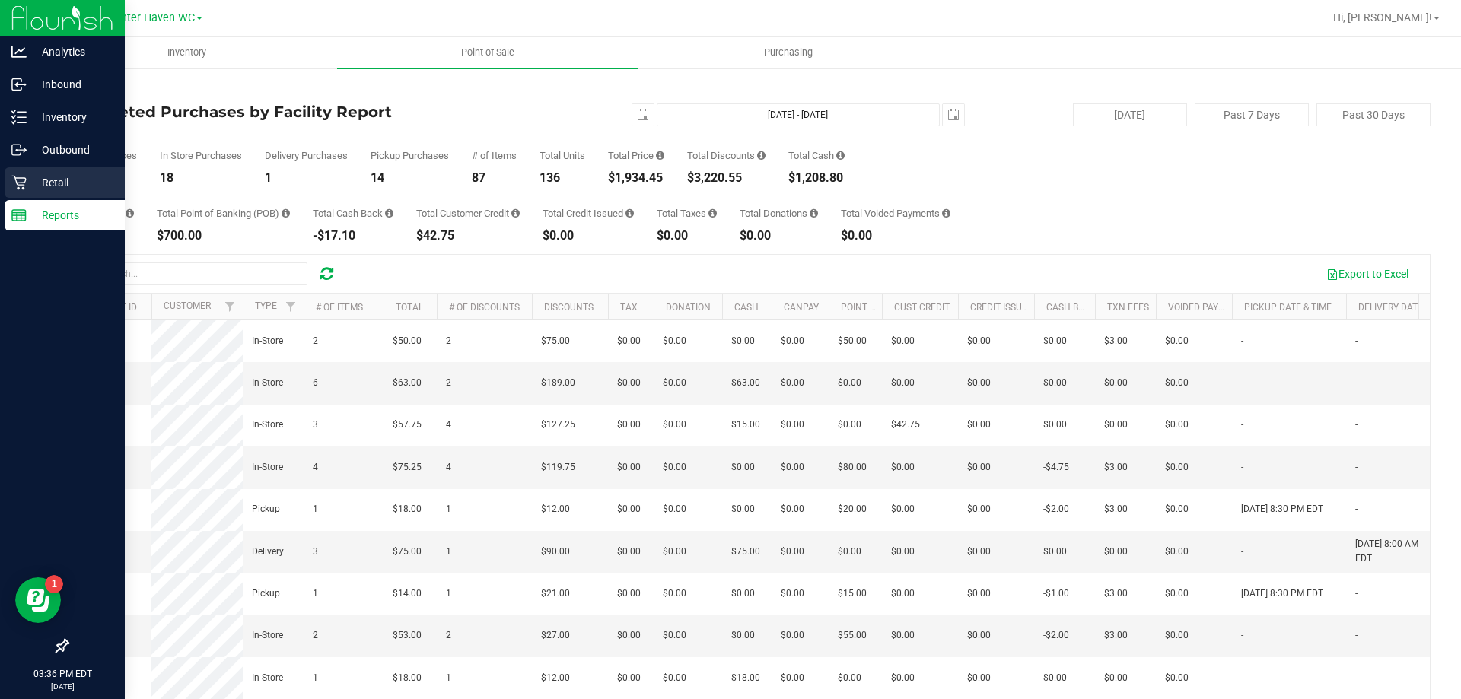
click at [23, 180] on icon at bounding box center [18, 182] width 15 height 15
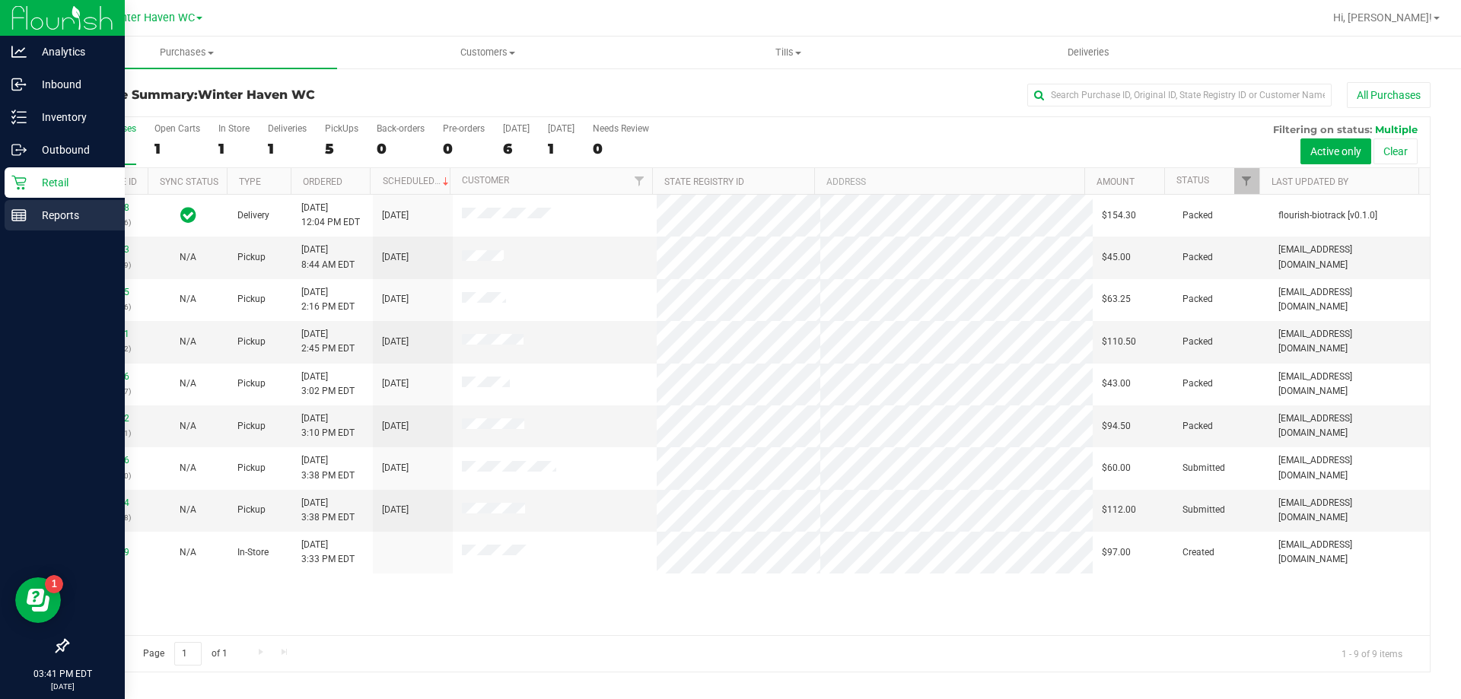
click at [30, 211] on p "Reports" at bounding box center [72, 215] width 91 height 18
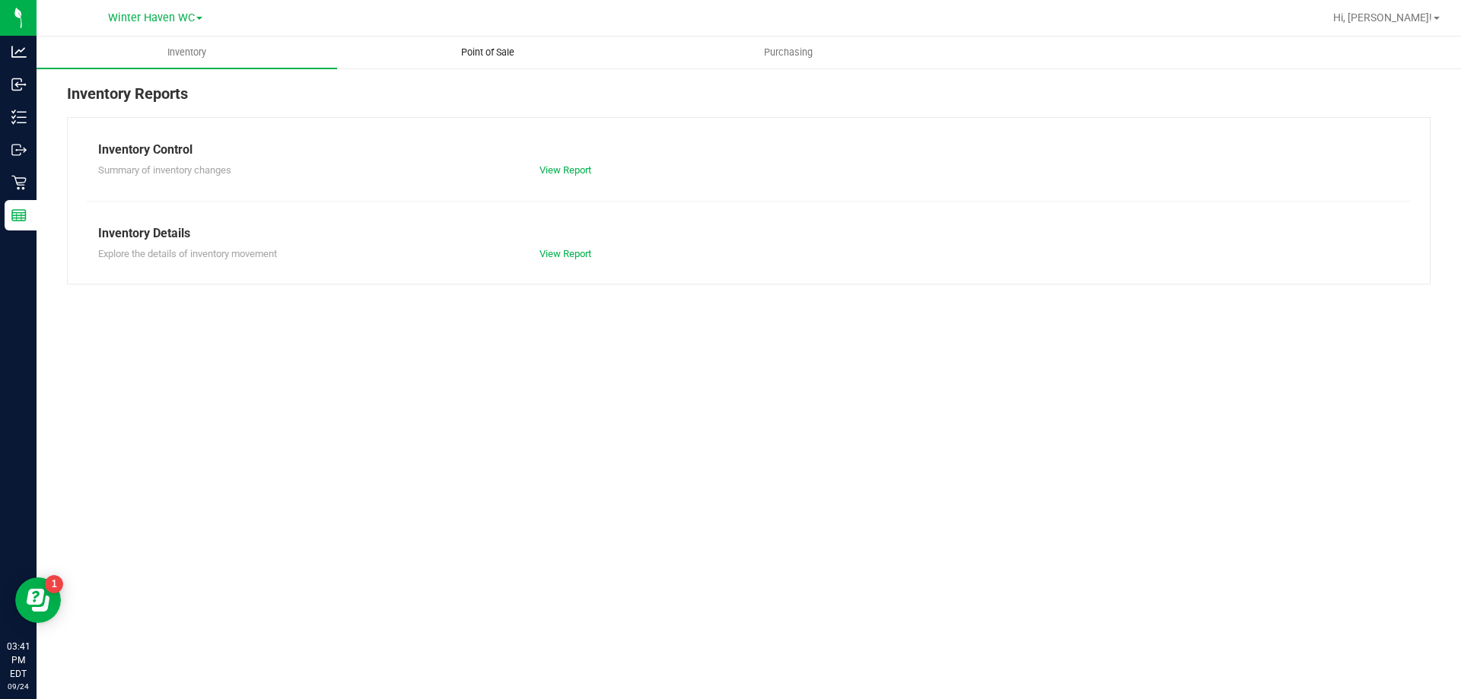
click at [488, 49] on span "Point of Sale" at bounding box center [487, 53] width 94 height 14
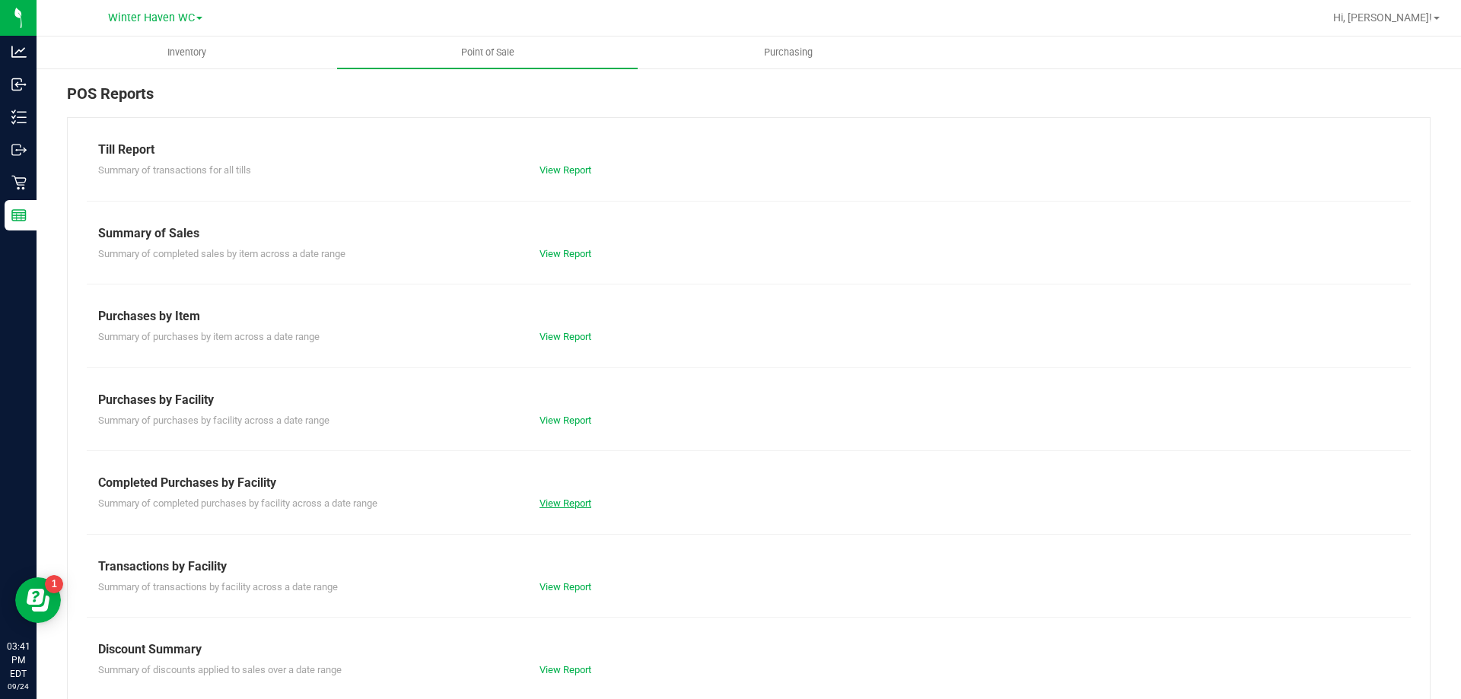
click at [568, 501] on link "View Report" at bounding box center [565, 503] width 52 height 11
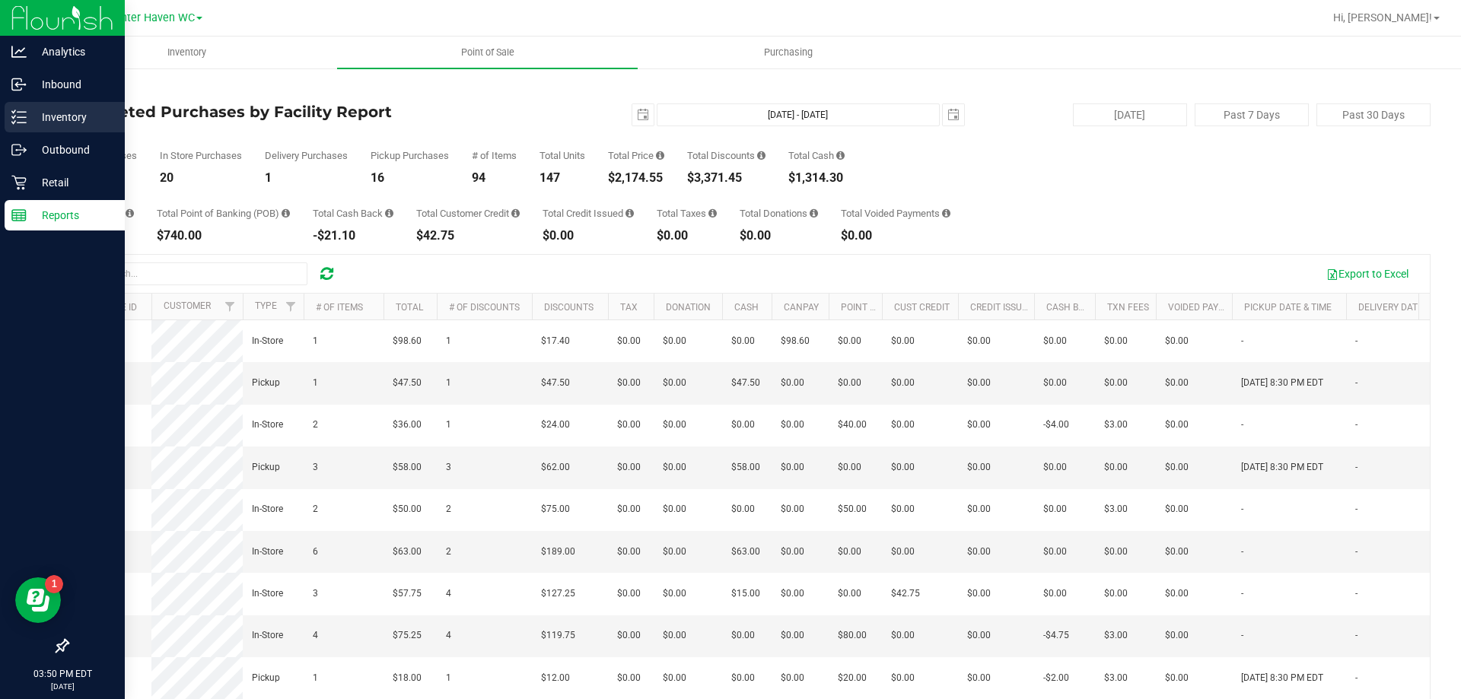
click at [27, 121] on p "Inventory" at bounding box center [72, 117] width 91 height 18
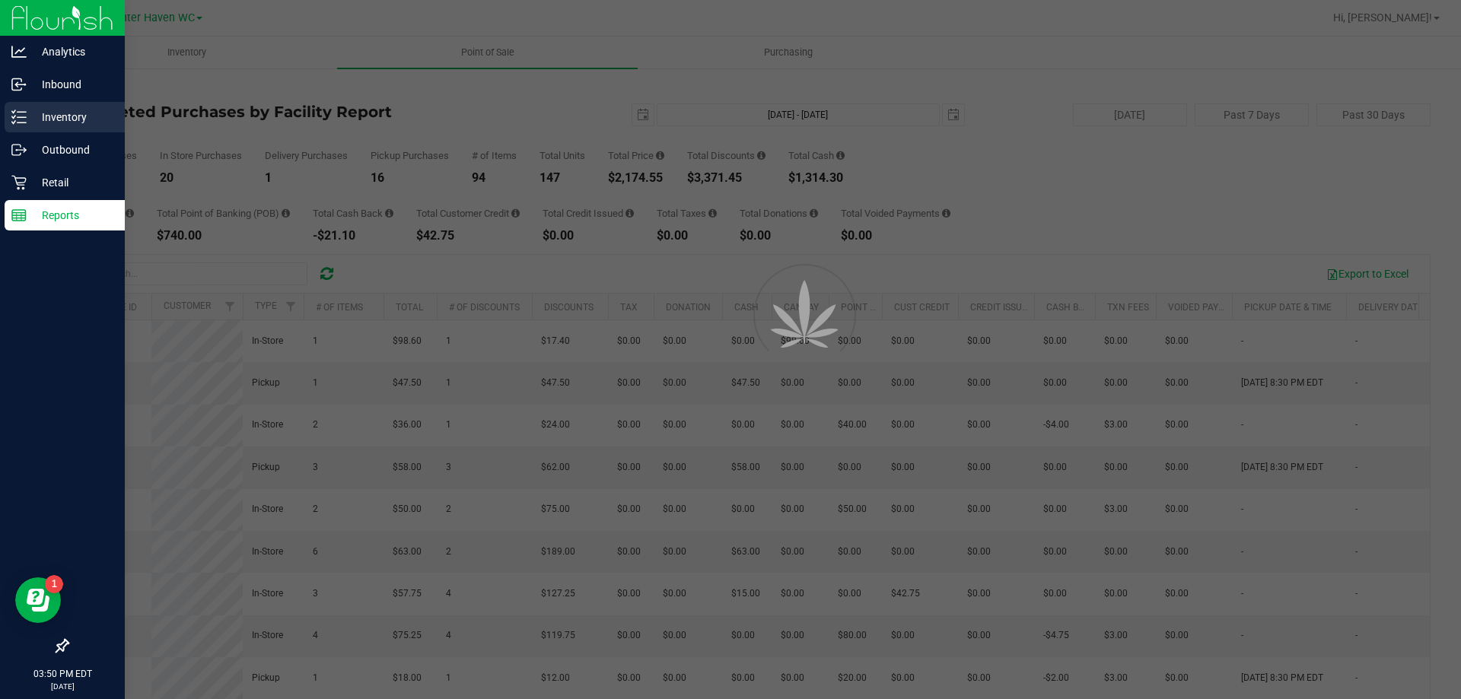
click at [49, 117] on p "Inventory" at bounding box center [72, 117] width 91 height 18
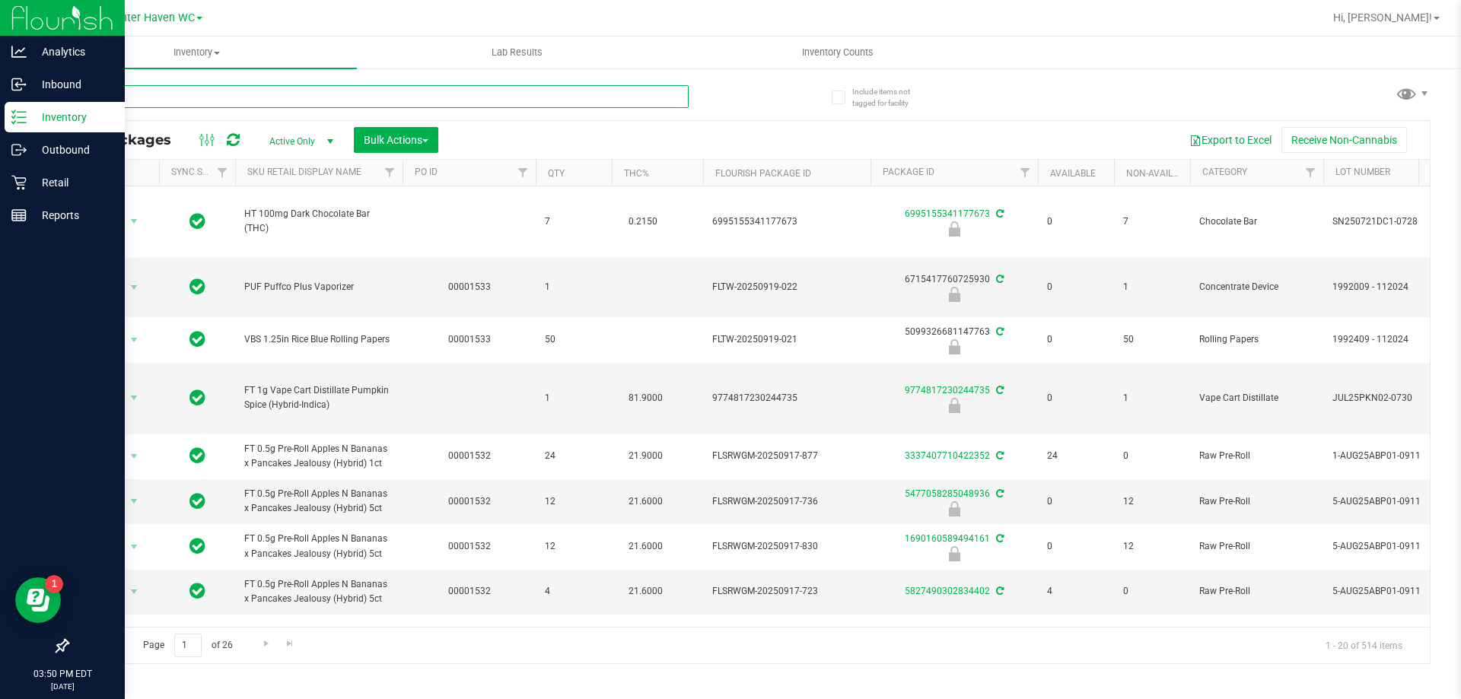
click at [223, 96] on input "text" at bounding box center [378, 96] width 622 height 23
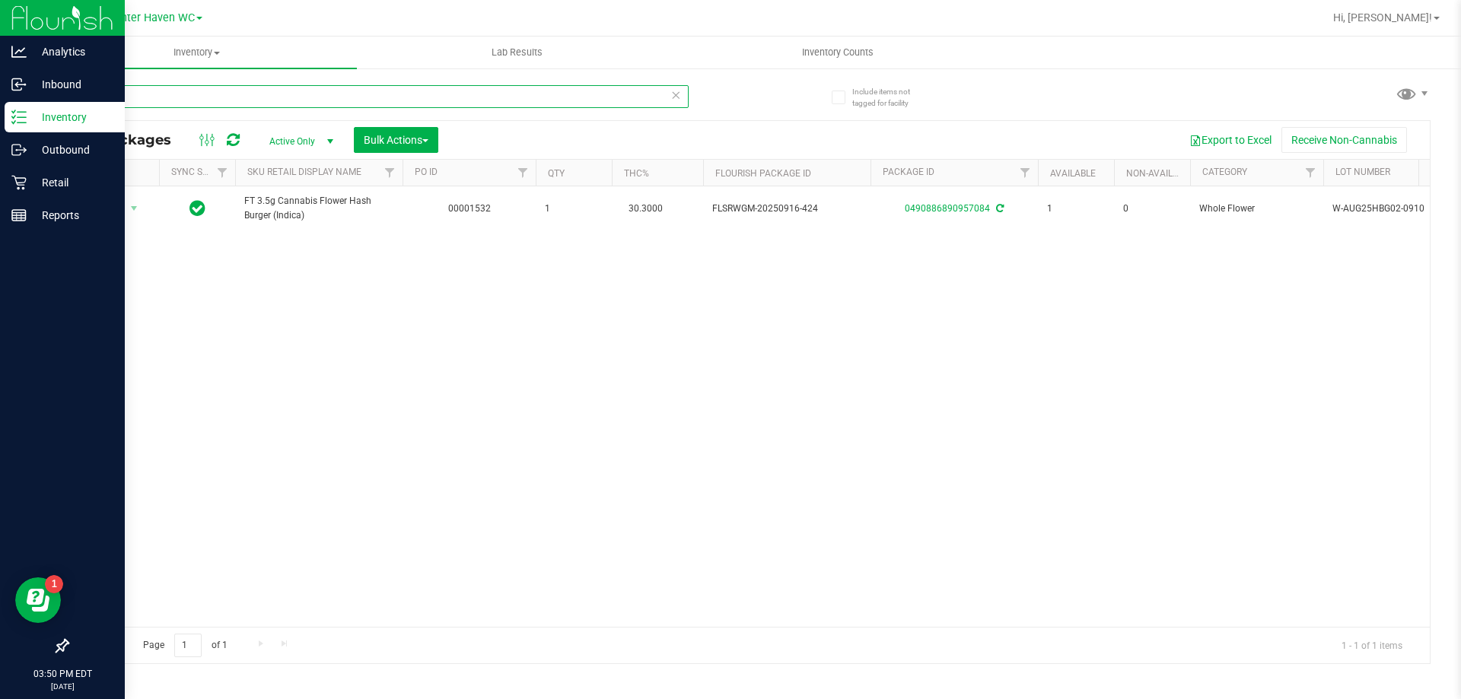
type input "hash"
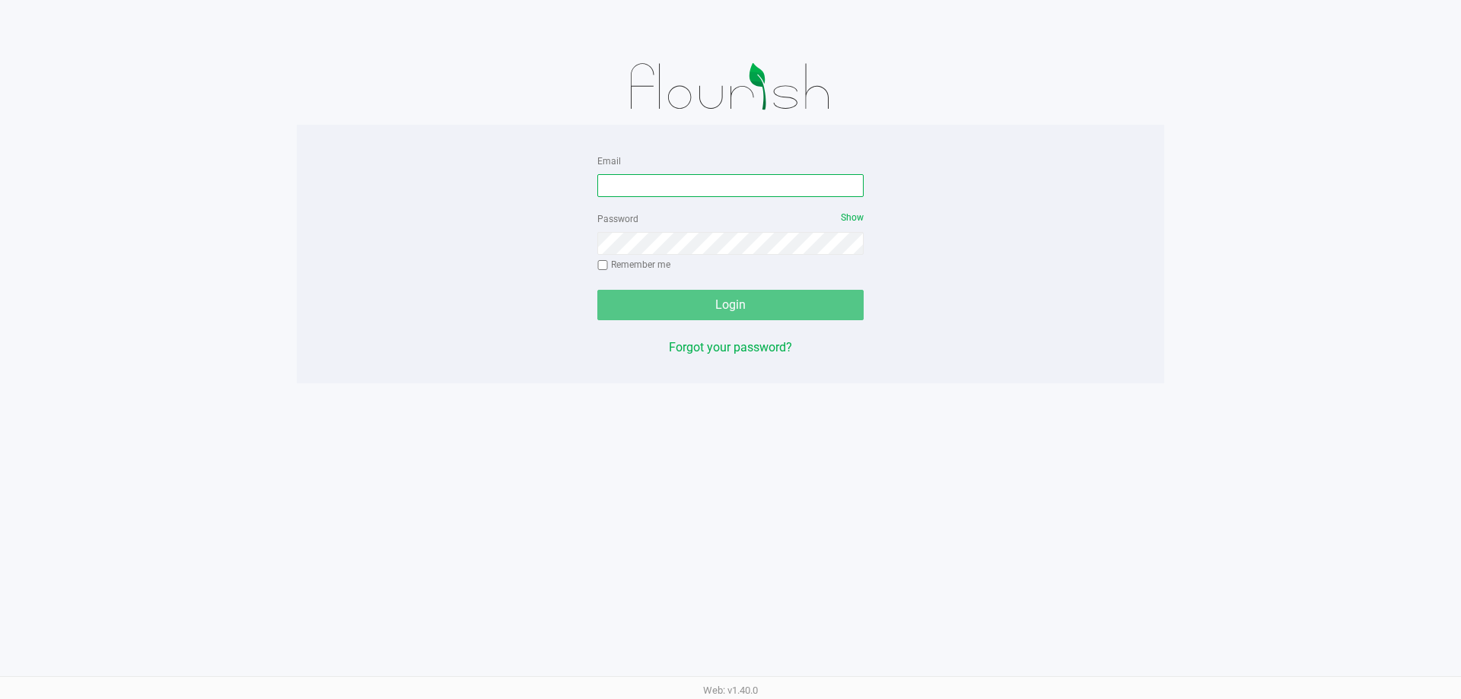
click at [625, 188] on input "Email" at bounding box center [730, 185] width 266 height 23
type input "[EMAIL_ADDRESS][DOMAIN_NAME]"
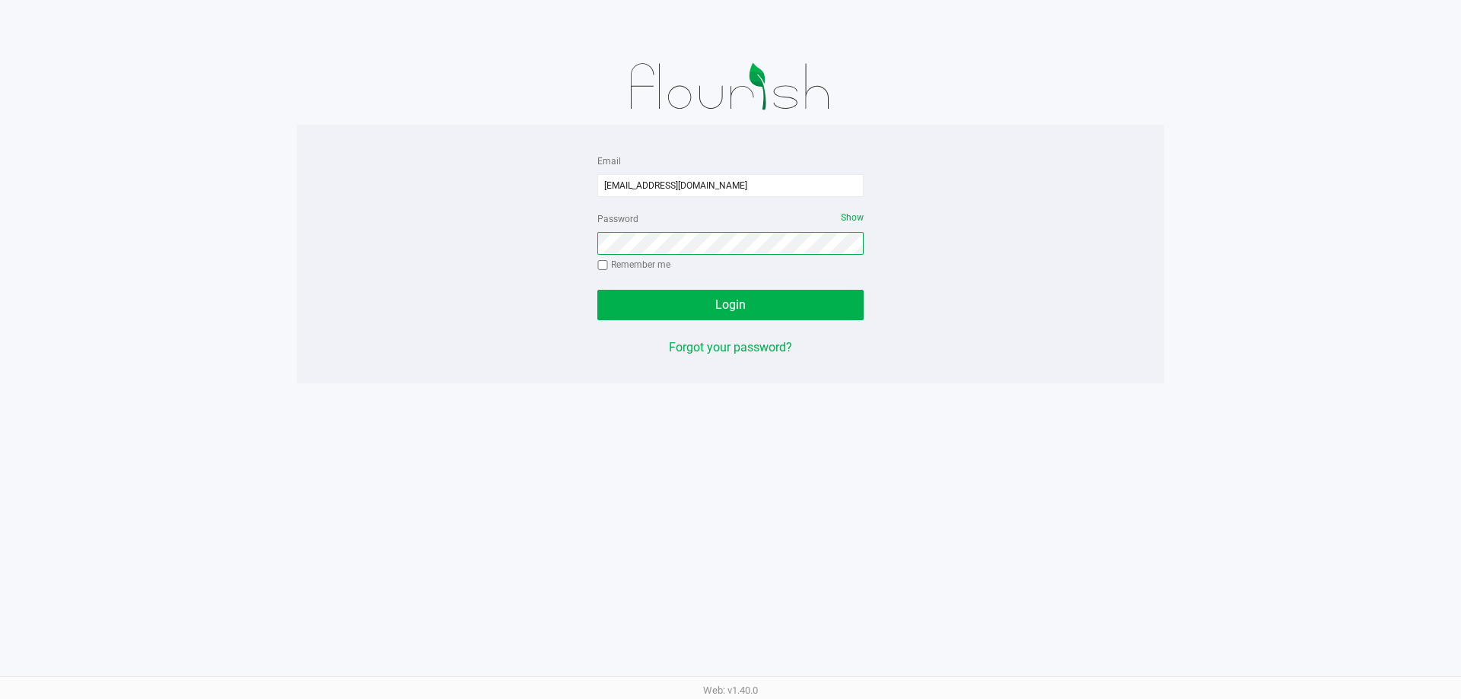
click at [597, 290] on button "Login" at bounding box center [730, 305] width 266 height 30
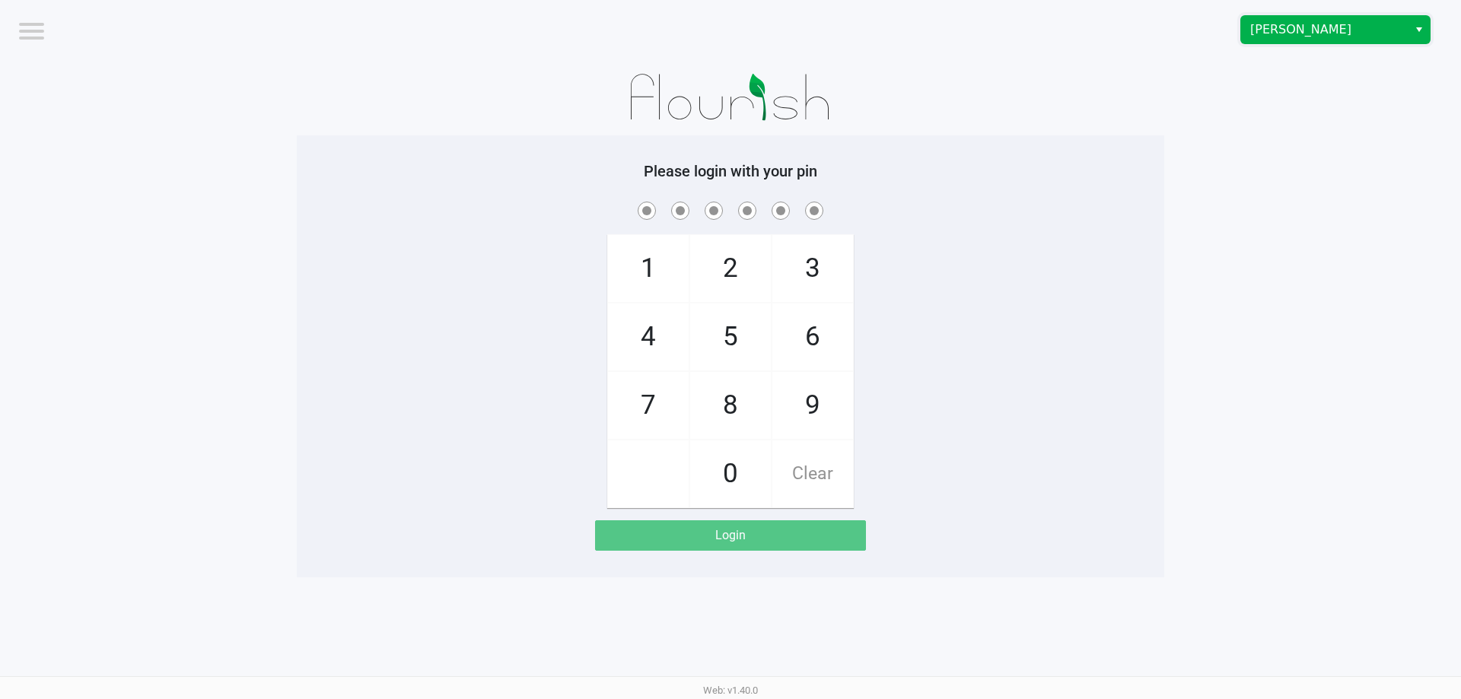
click at [1345, 27] on span "[PERSON_NAME]" at bounding box center [1324, 30] width 148 height 18
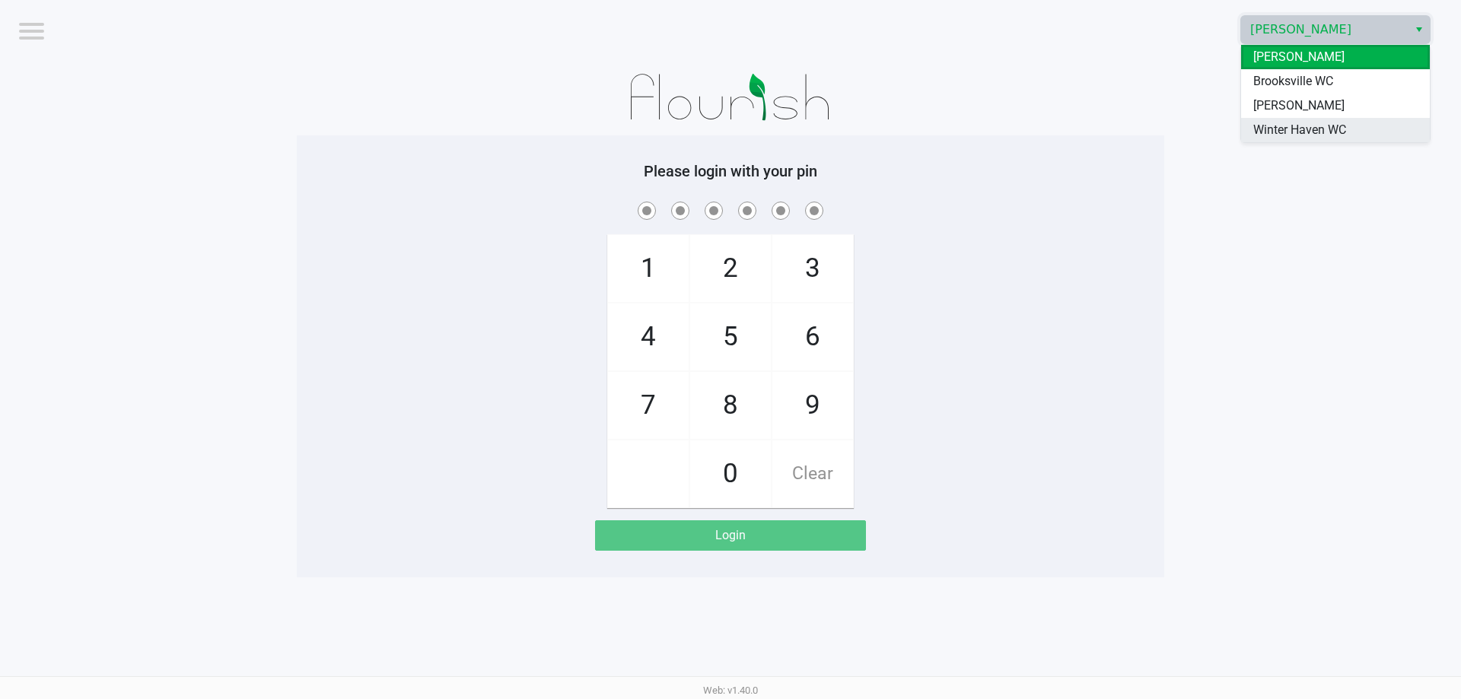
click at [1323, 132] on span "Winter Haven WC" at bounding box center [1299, 130] width 93 height 18
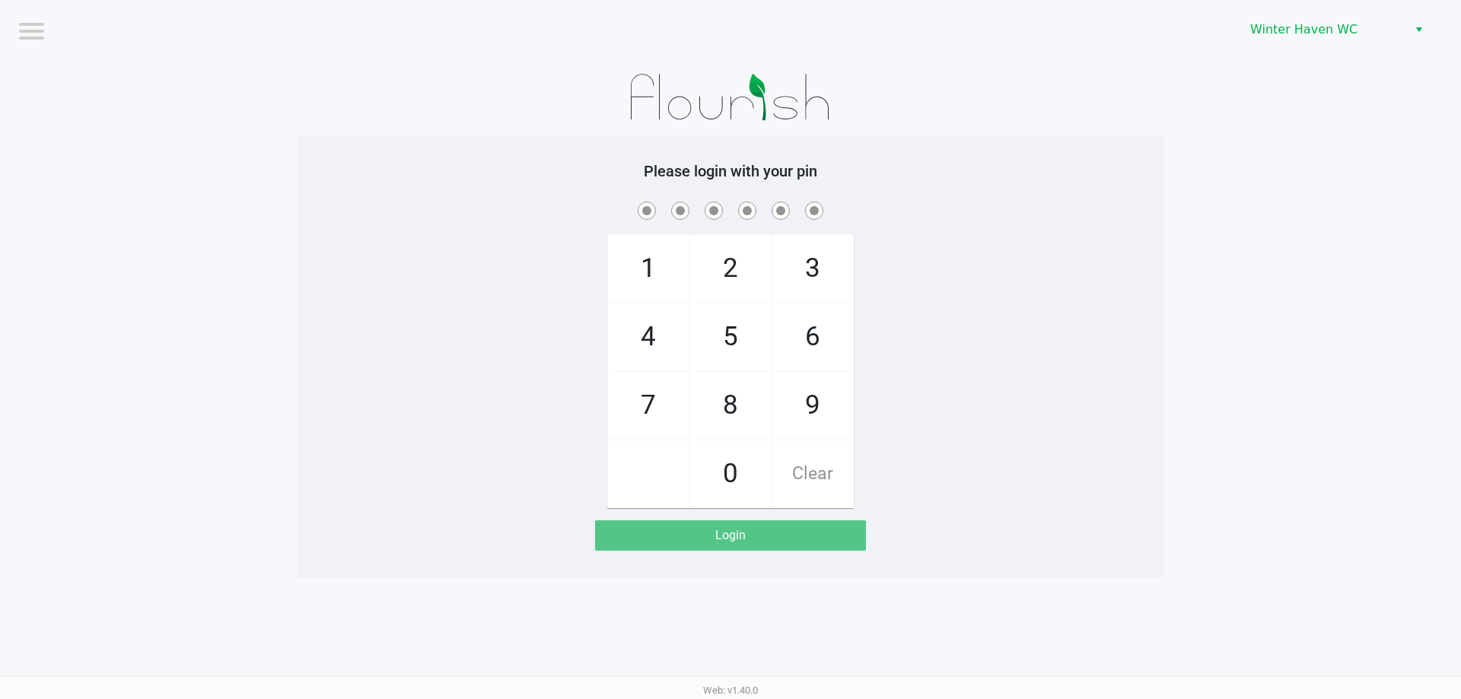
click at [1060, 308] on div "1 4 7 2 5 8 0 3 6 9 Clear" at bounding box center [730, 354] width 867 height 310
checkbox input "true"
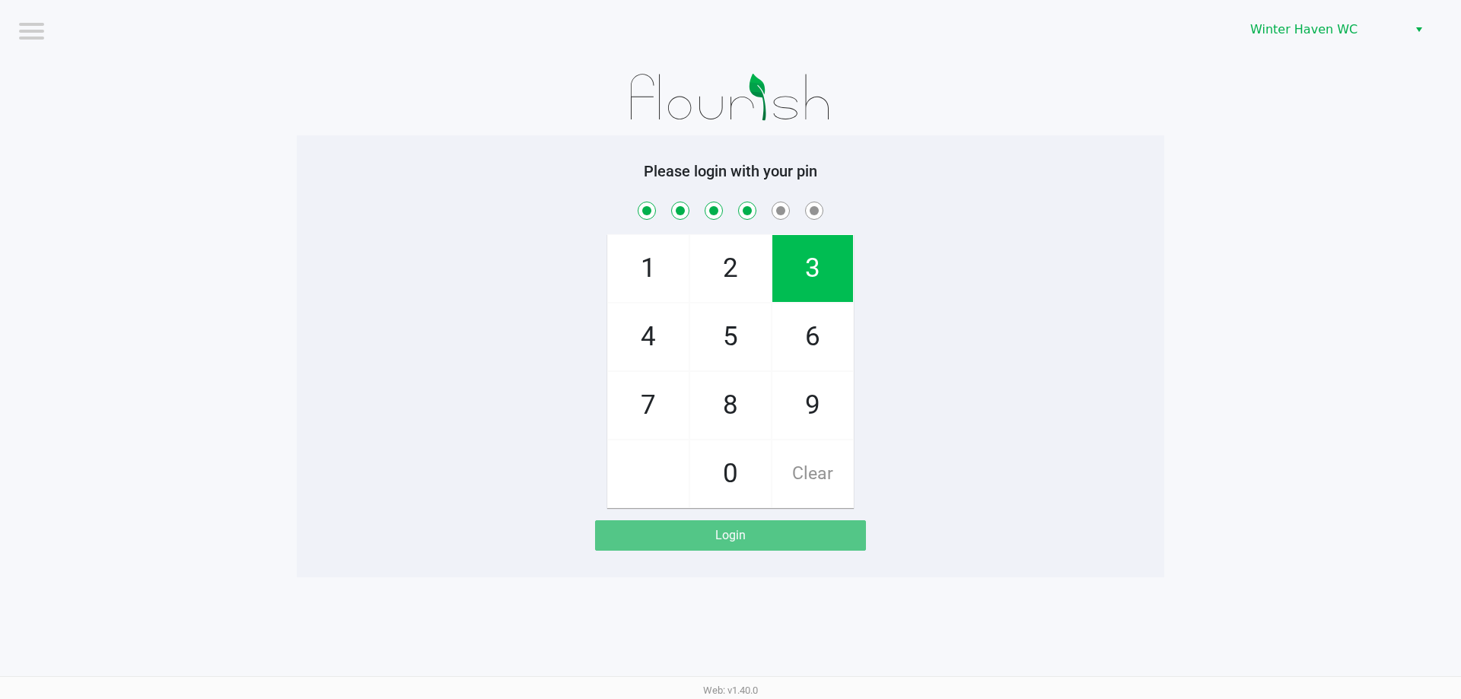
checkbox input "true"
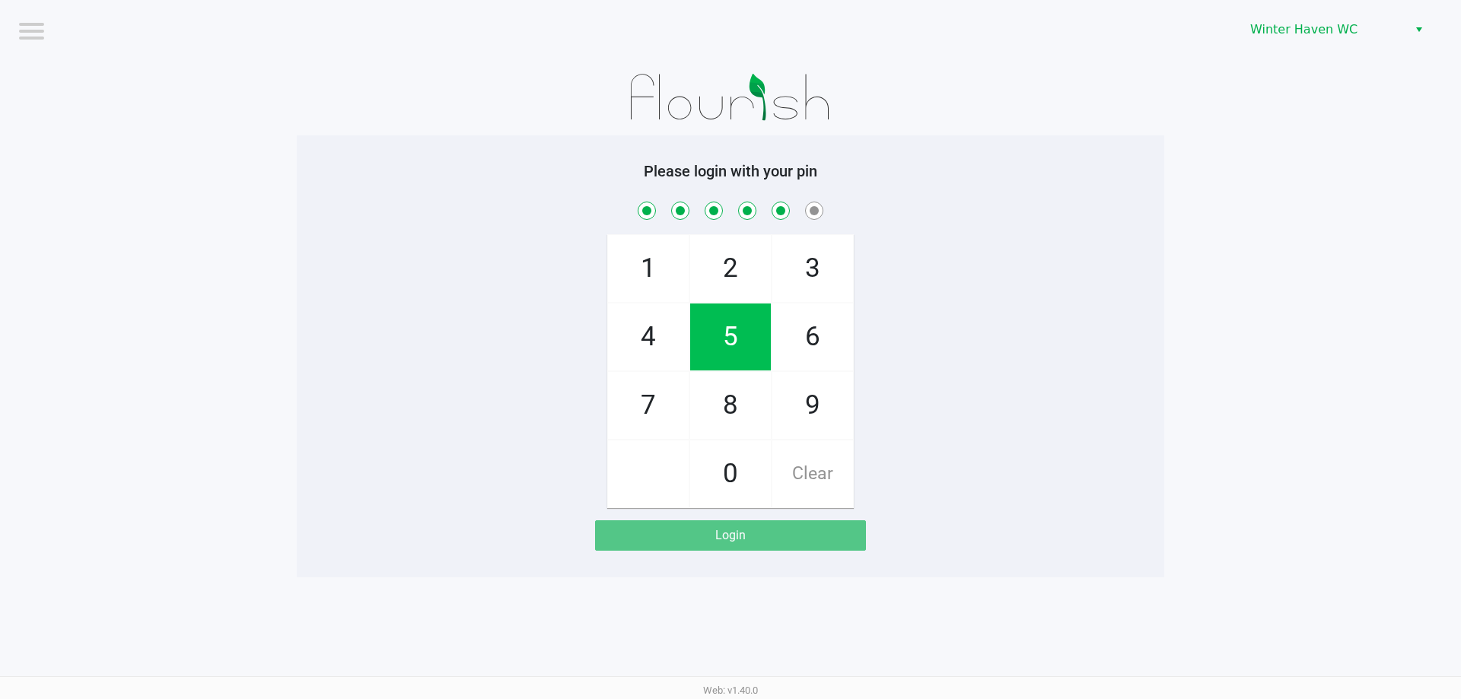
checkbox input "true"
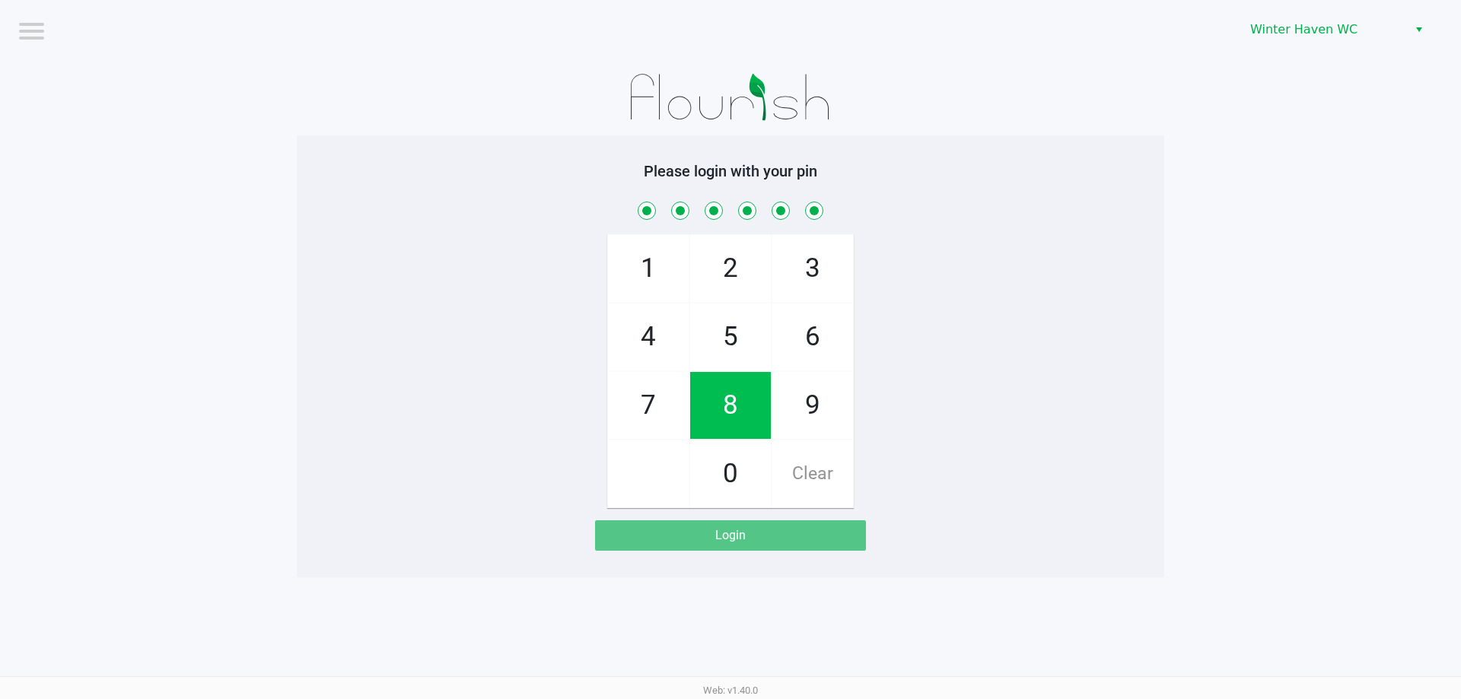
checkbox input "true"
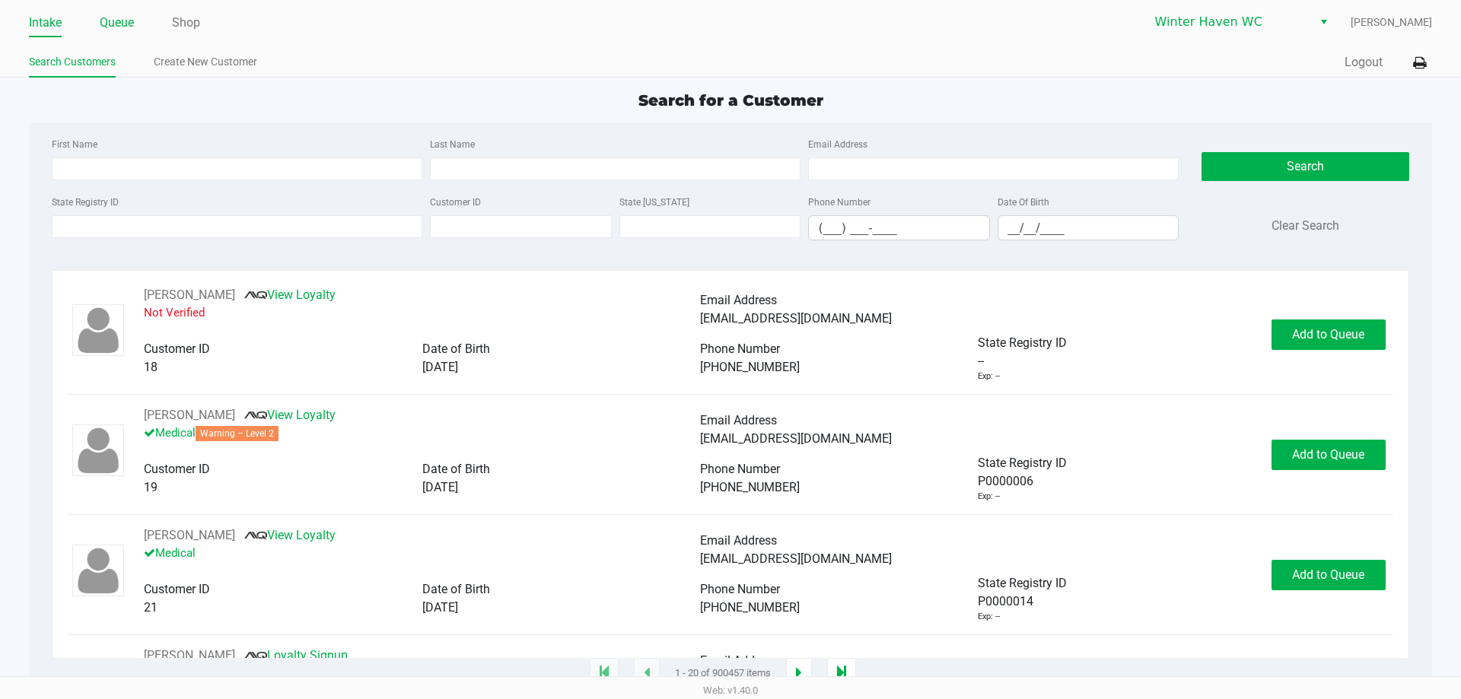
click at [123, 27] on link "Queue" at bounding box center [117, 22] width 34 height 21
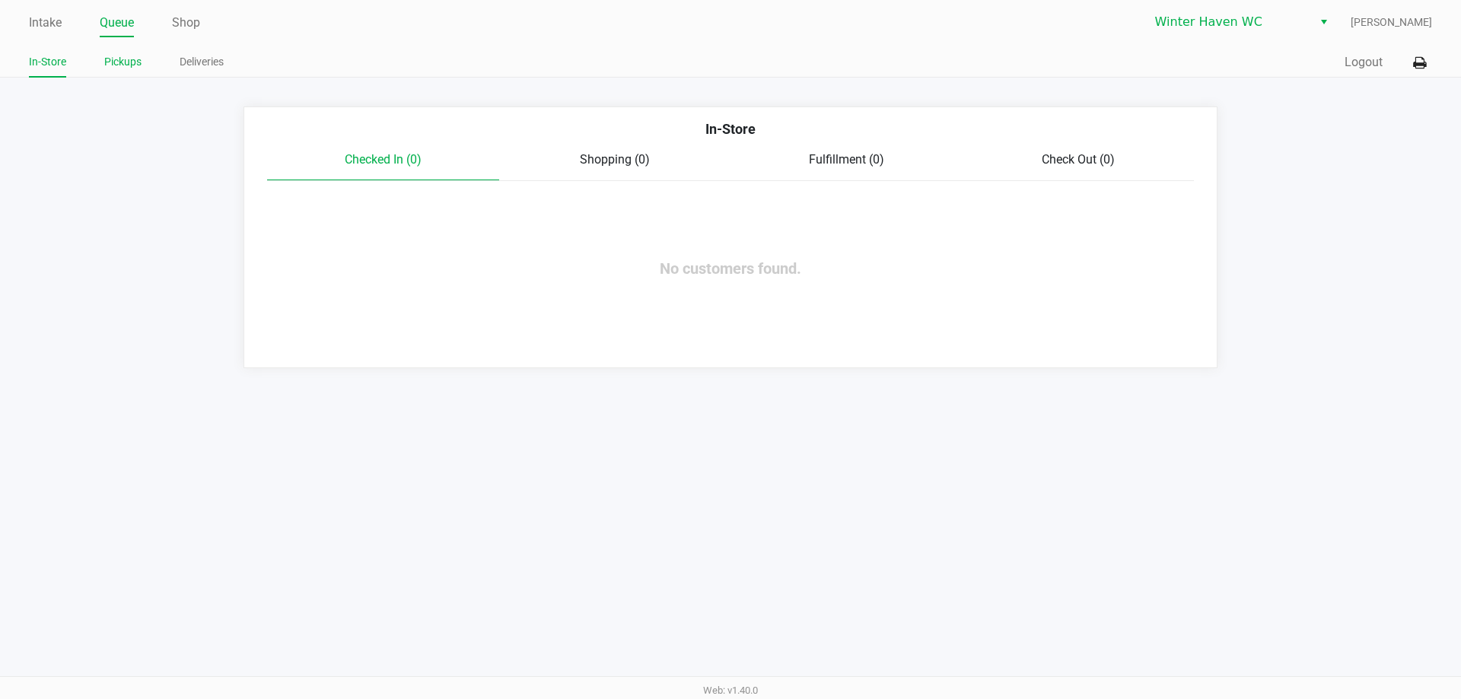
click at [129, 62] on link "Pickups" at bounding box center [122, 61] width 37 height 19
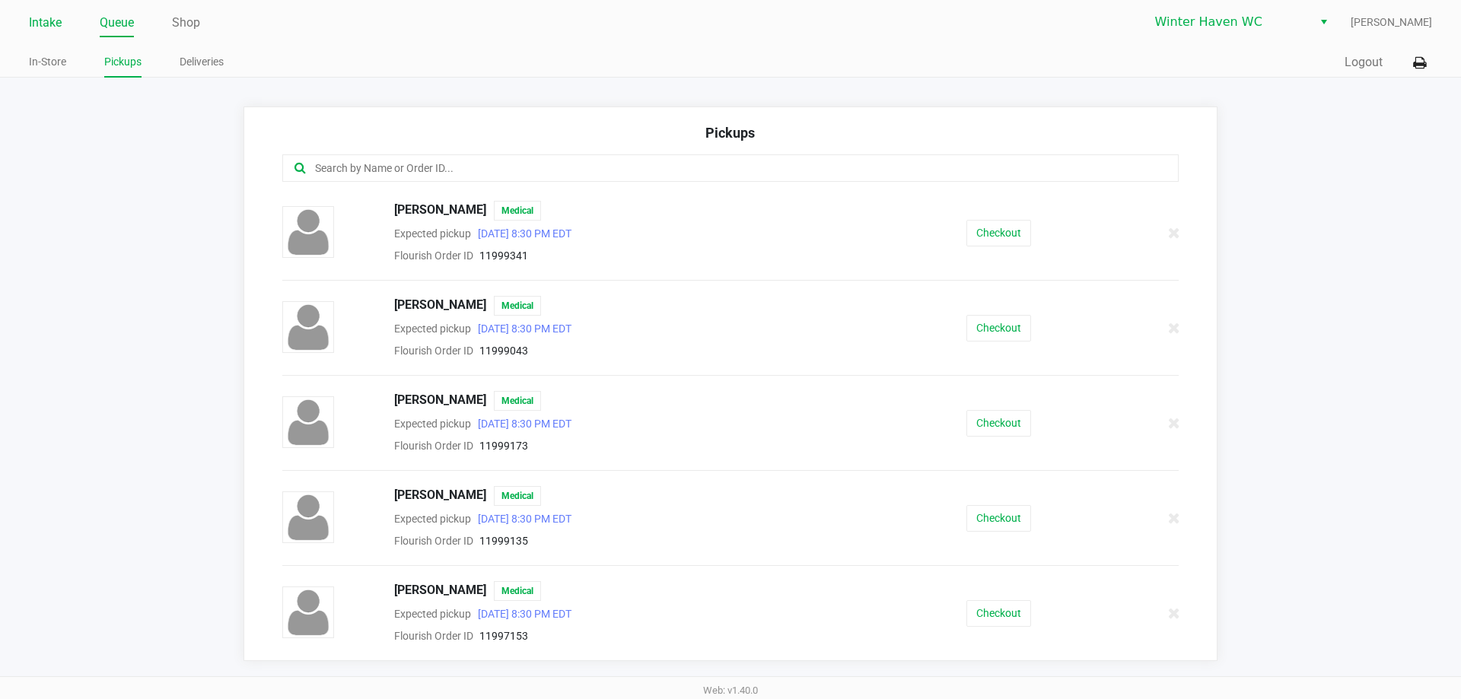
click at [38, 20] on link "Intake" at bounding box center [45, 22] width 33 height 21
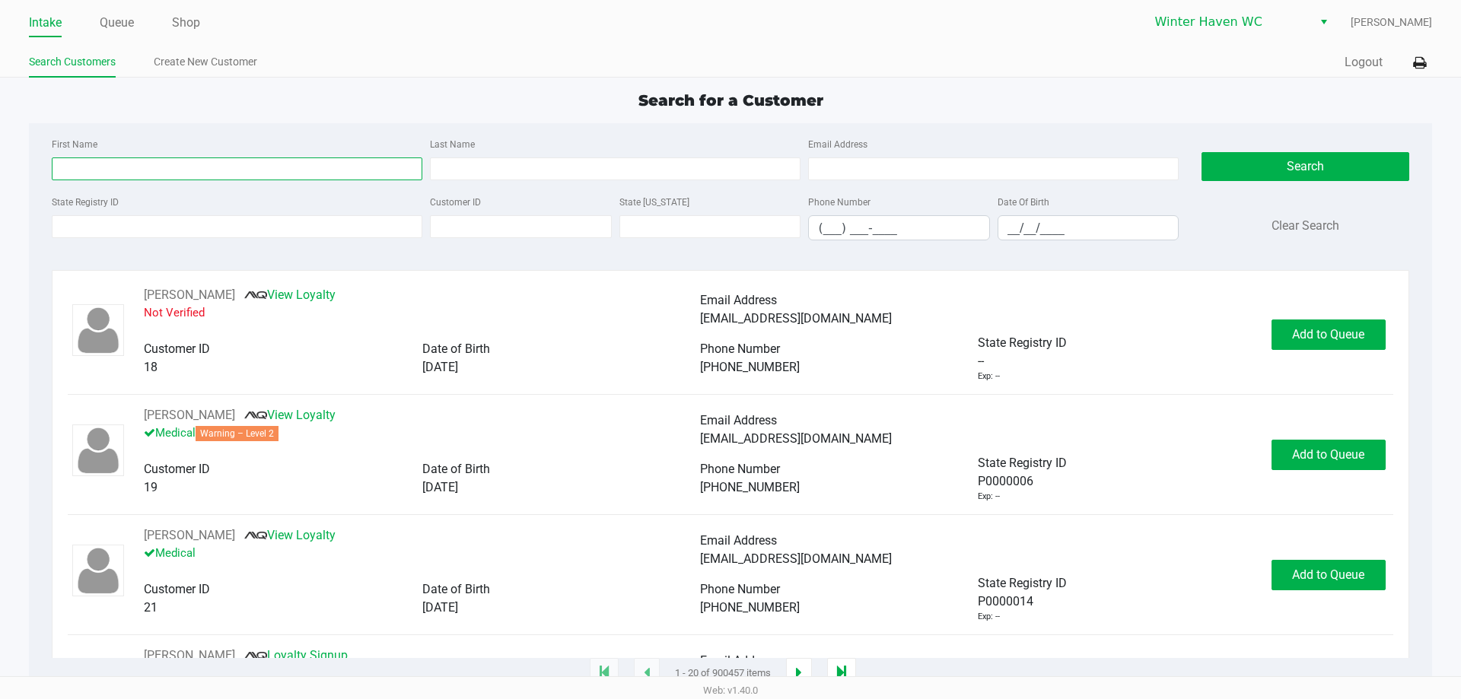
click at [231, 180] on input "First Name" at bounding box center [237, 168] width 370 height 23
type input "[PERSON_NAME]"
click at [475, 157] on input "Last Name" at bounding box center [615, 168] width 370 height 23
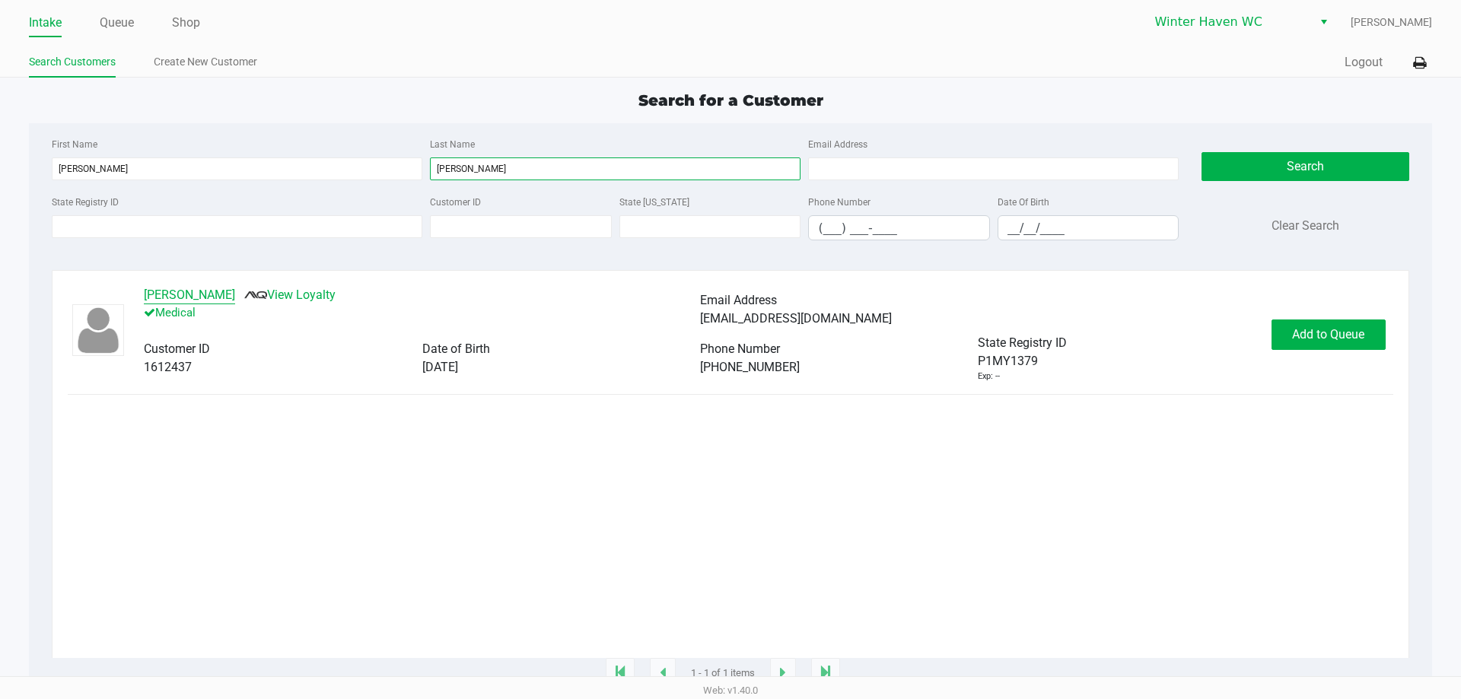
type input "[PERSON_NAME]"
click at [182, 294] on button "[PERSON_NAME]" at bounding box center [189, 295] width 91 height 18
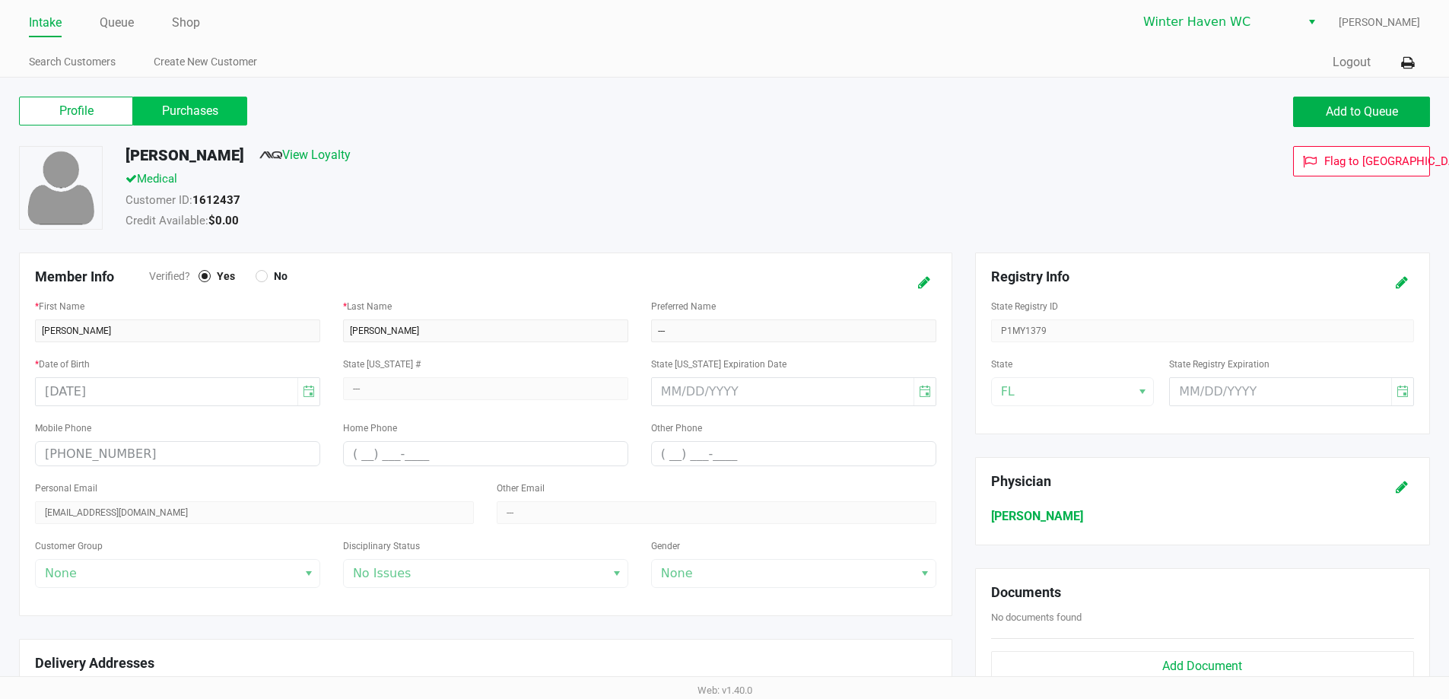
click at [205, 116] on label "Purchases" at bounding box center [190, 111] width 114 height 29
click at [0, 0] on 1 "Purchases" at bounding box center [0, 0] width 0 height 0
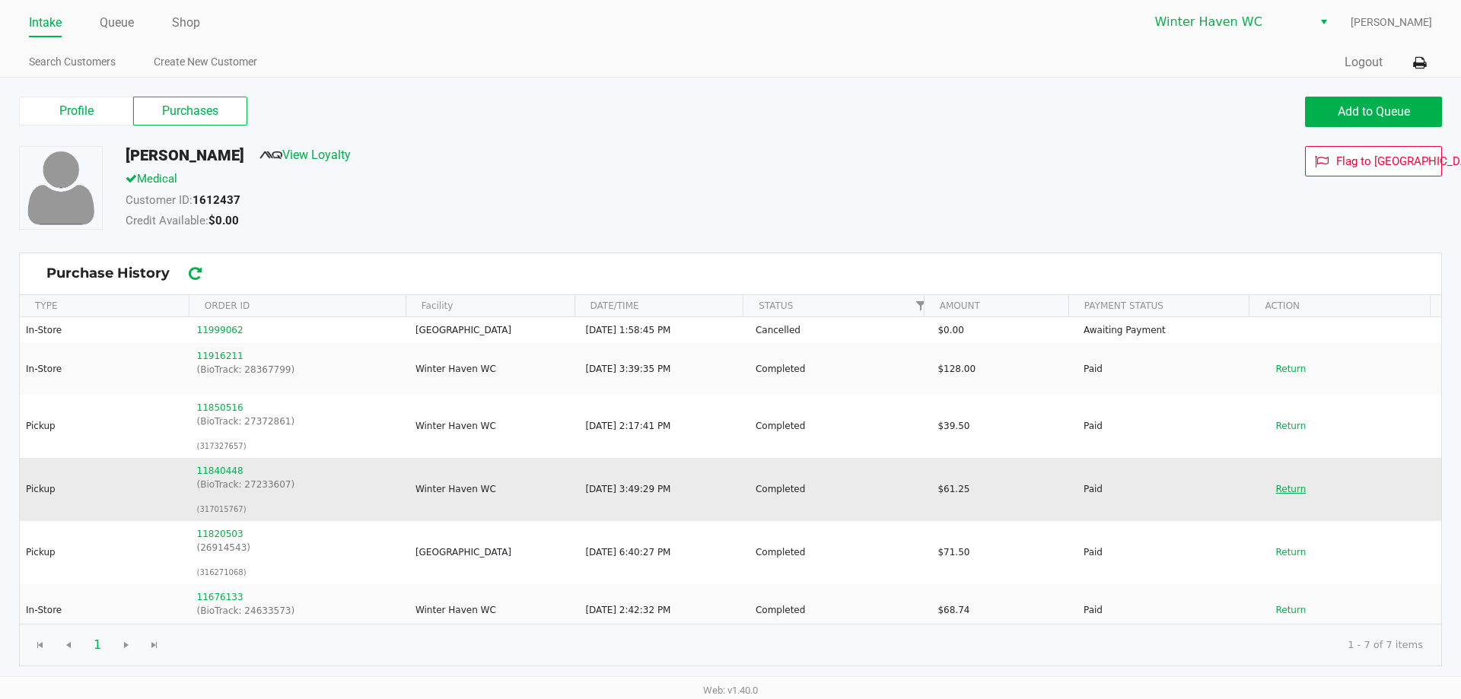
click at [1265, 497] on button "Return" at bounding box center [1290, 489] width 50 height 24
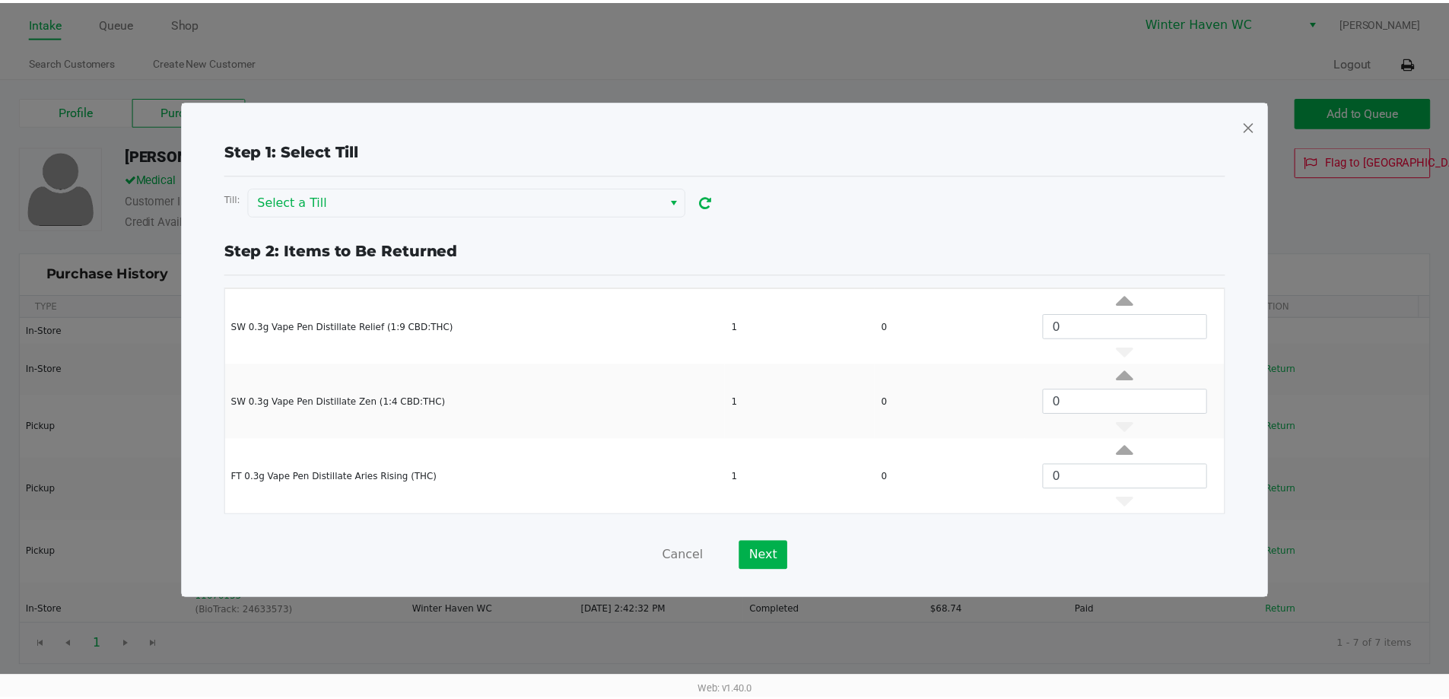
scroll to position [375, 0]
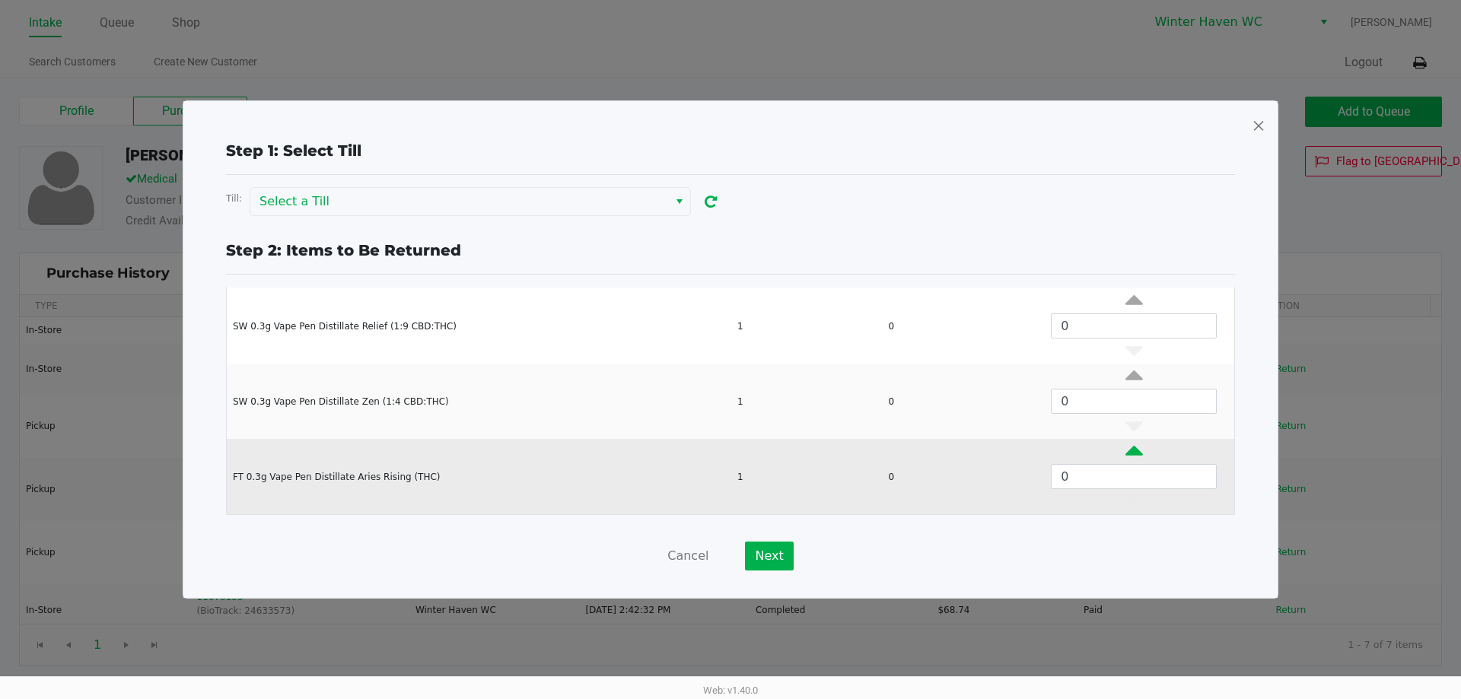
click at [1125, 450] on icon "Data table" at bounding box center [1133, 454] width 17 height 19
type input "1"
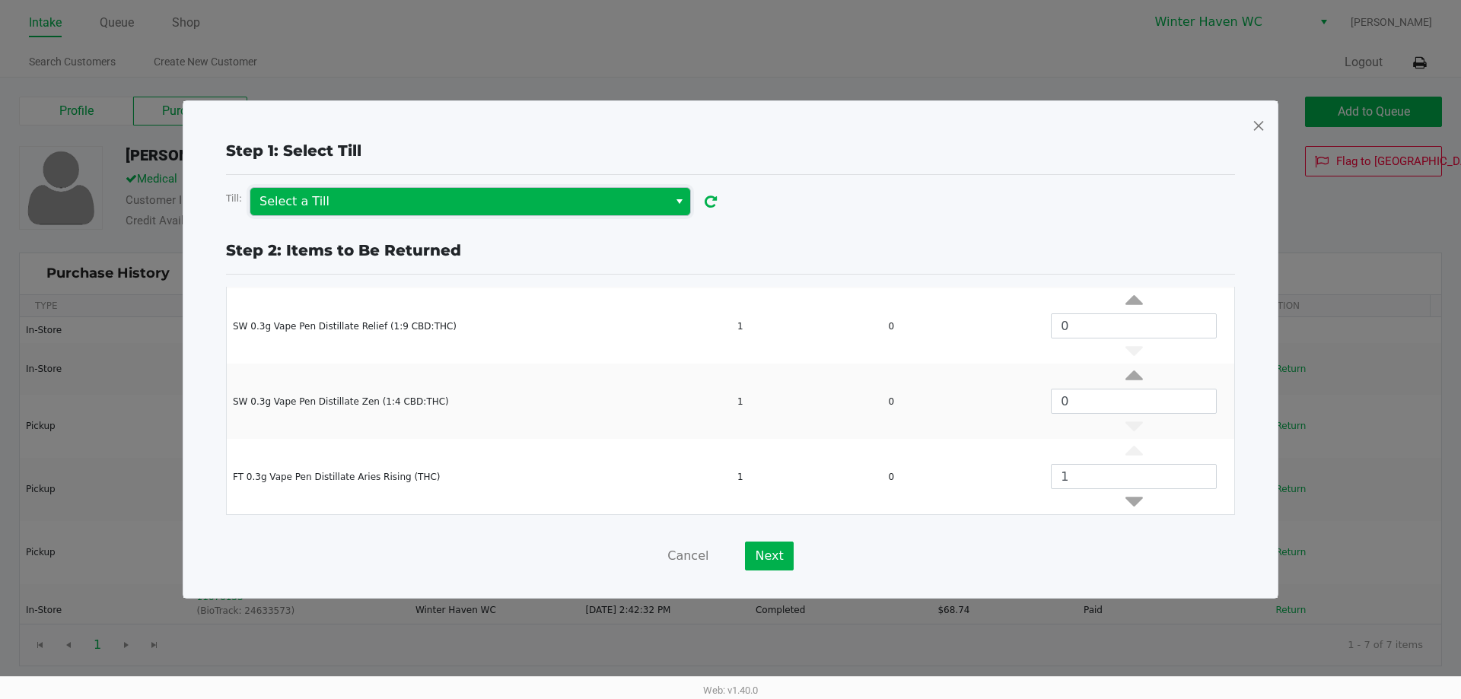
click at [535, 200] on span "Select a Till" at bounding box center [458, 201] width 399 height 18
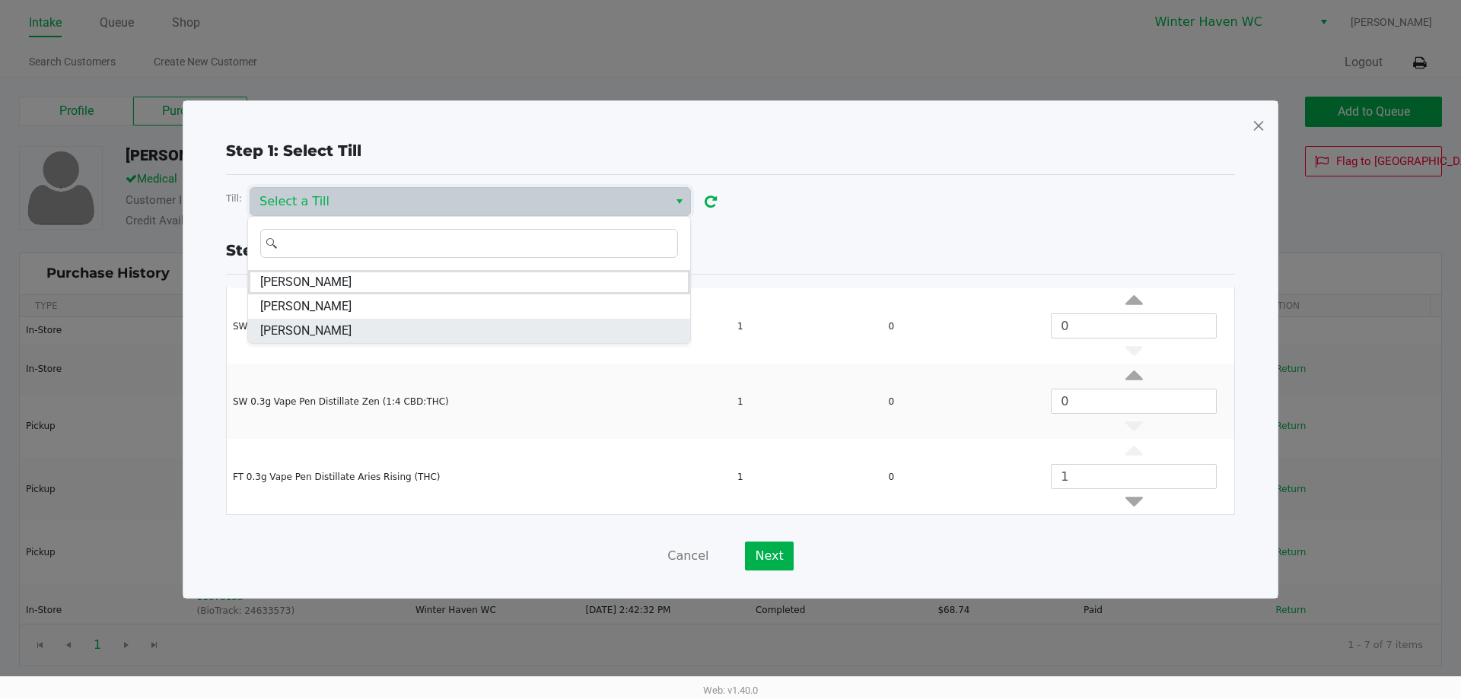
click at [377, 330] on li "[PERSON_NAME]" at bounding box center [469, 331] width 442 height 24
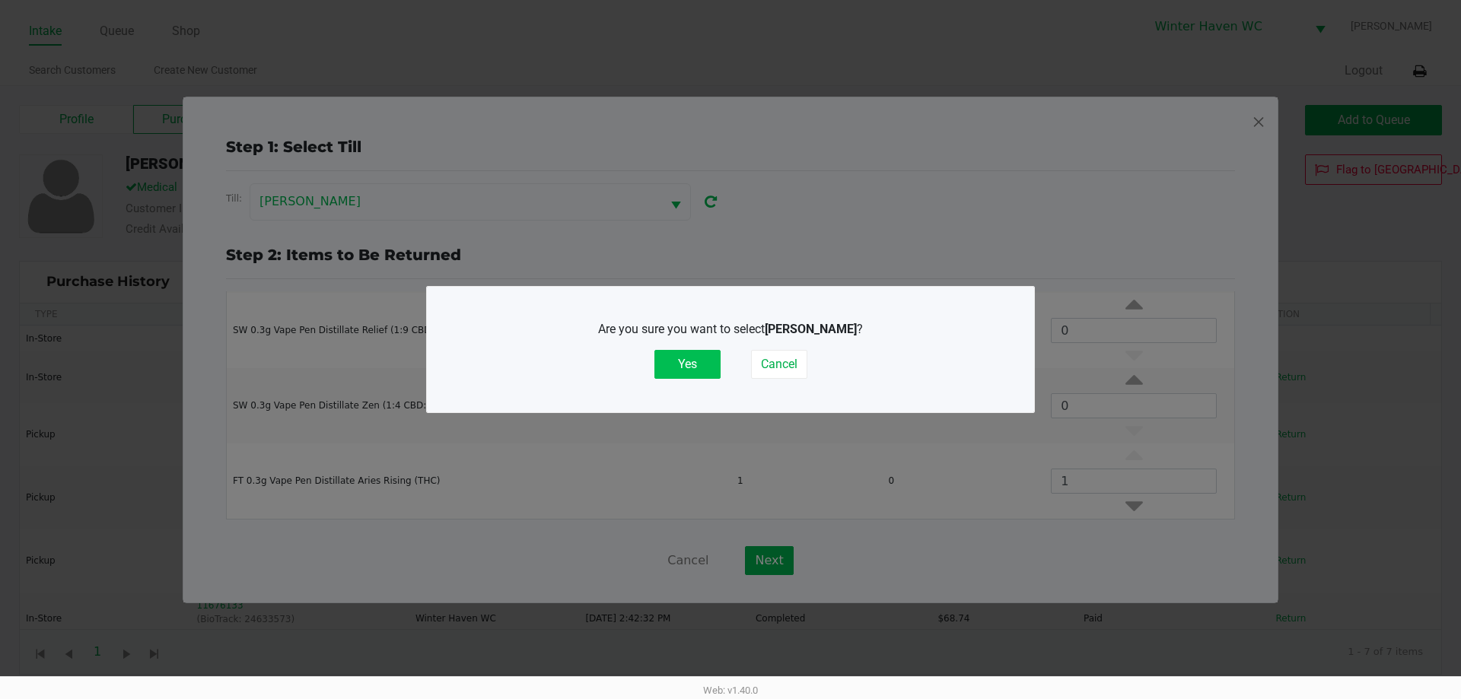
click at [683, 362] on button "Yes" at bounding box center [687, 364] width 66 height 29
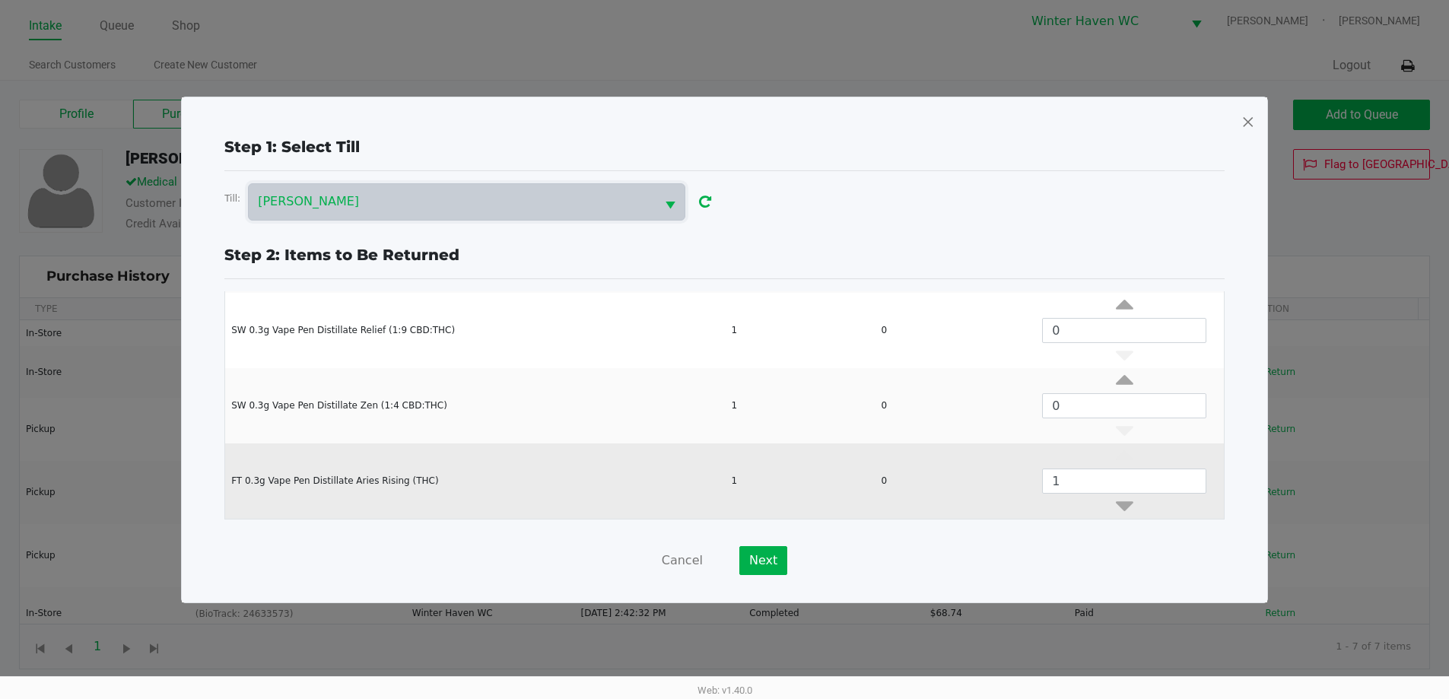
scroll to position [6, 0]
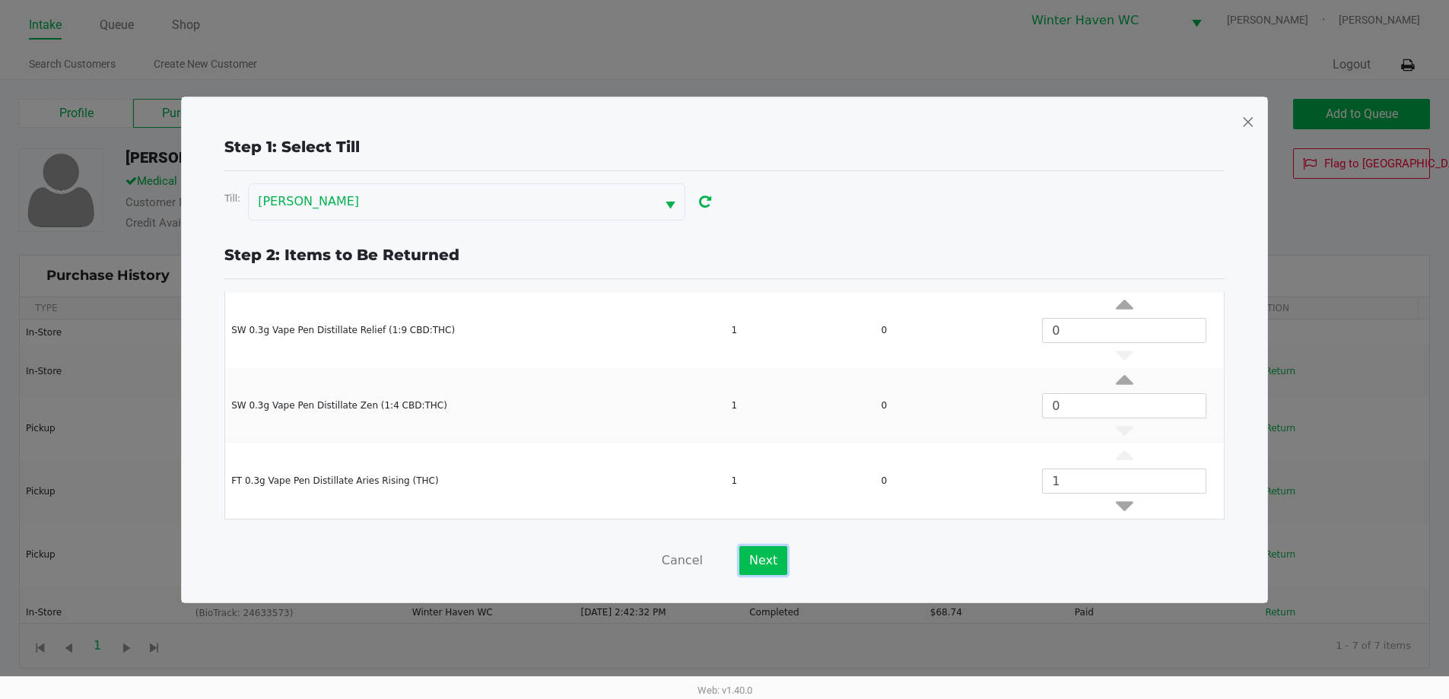
click at [759, 547] on button "Next" at bounding box center [763, 560] width 48 height 29
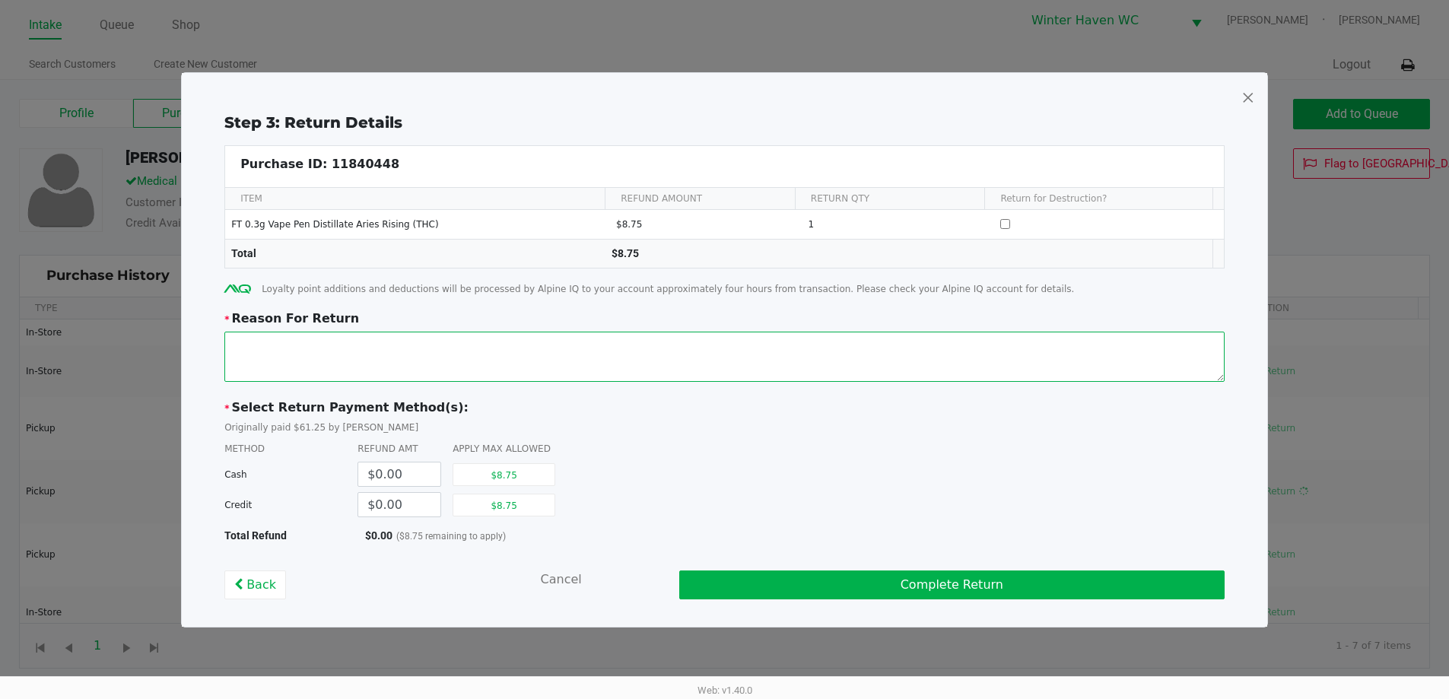
click at [436, 359] on textarea at bounding box center [724, 357] width 1000 height 50
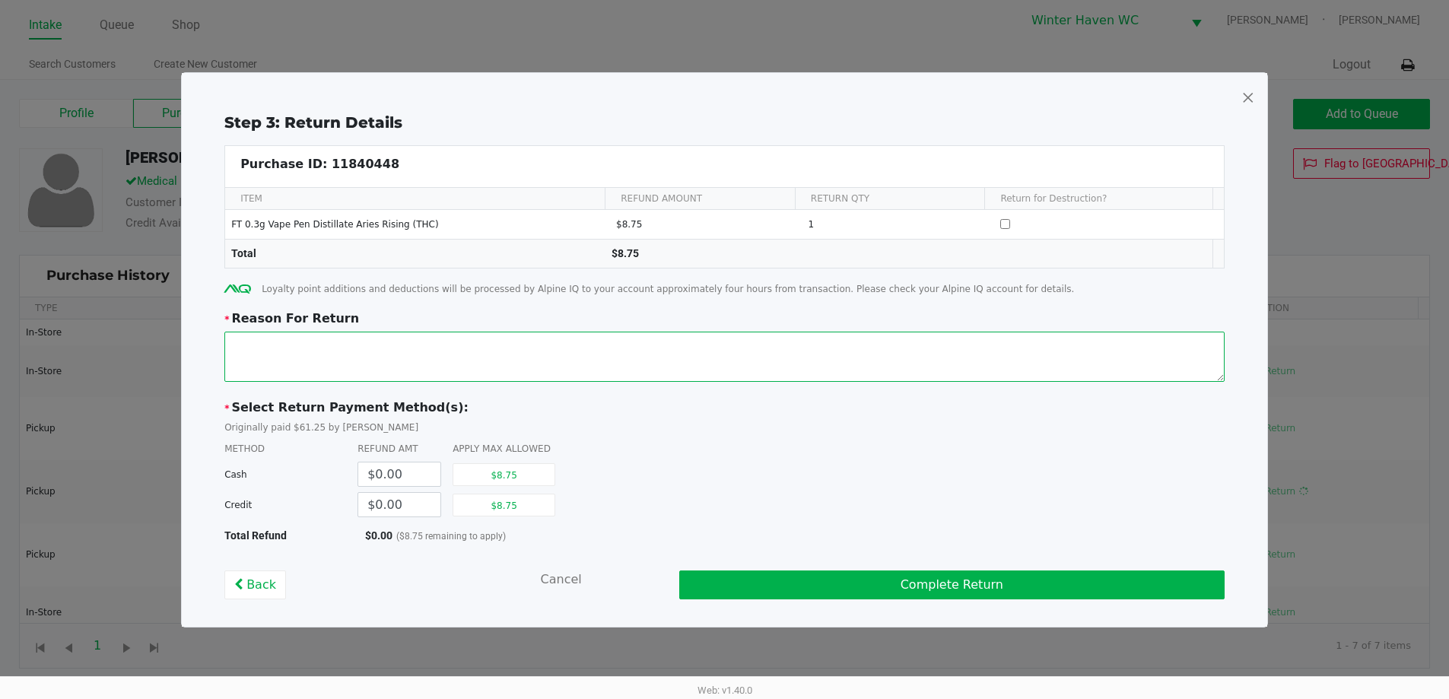
click at [436, 359] on textarea at bounding box center [724, 357] width 1000 height 50
click at [518, 498] on button "$8.75" at bounding box center [504, 505] width 103 height 23
type input "$8.75"
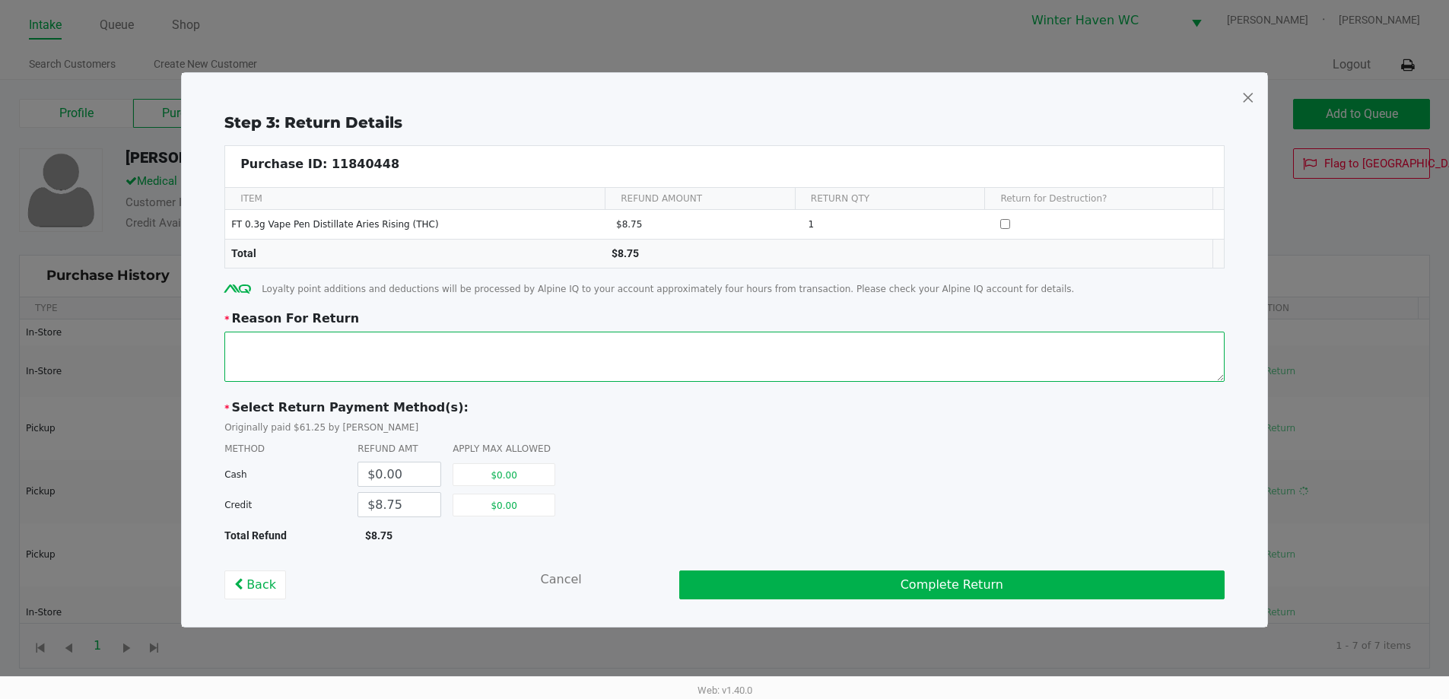
click at [555, 354] on textarea at bounding box center [724, 357] width 1000 height 50
type textarea "C"
type textarea "Dispo vape was not working at all for patient."
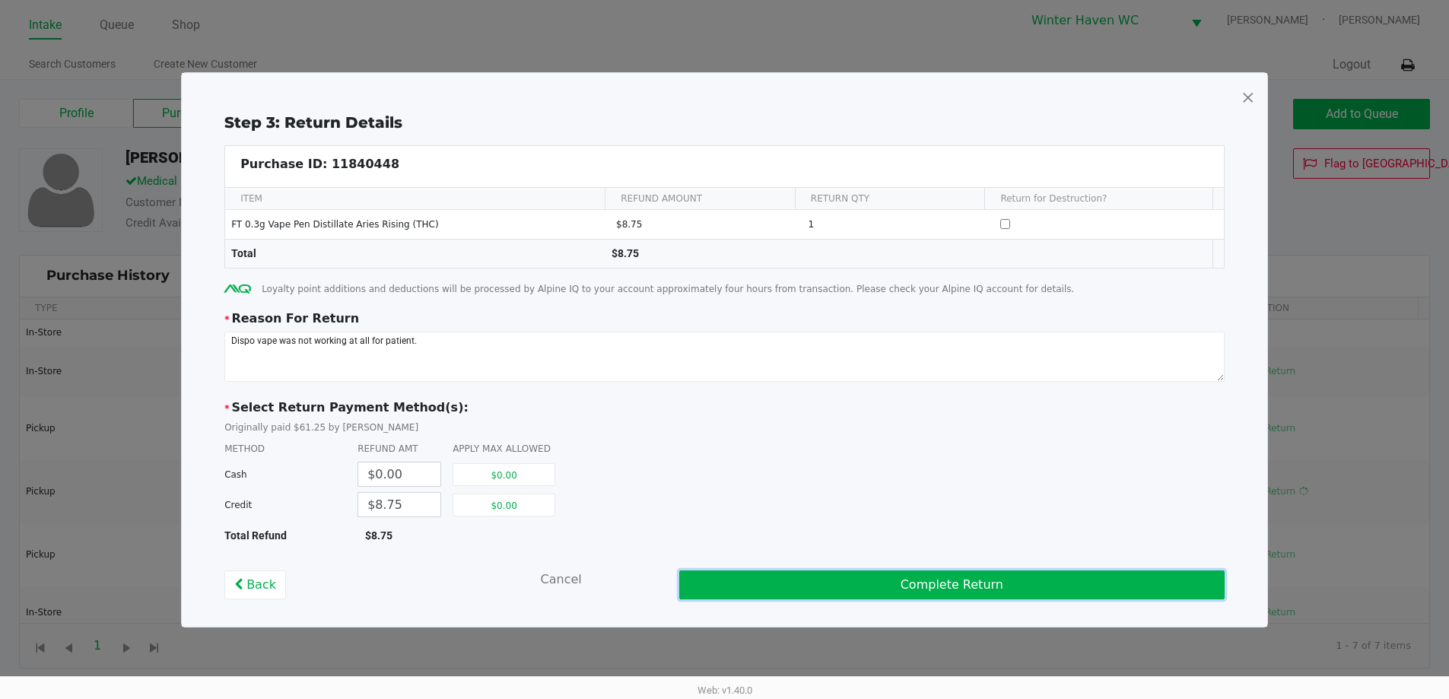
drag, startPoint x: 891, startPoint y: 581, endPoint x: 758, endPoint y: 483, distance: 165.4
click at [758, 483] on div "Step 3: Return Details Purchase ID: 11840448 ITEM REFUND AMOUNT RETURN QTY Retu…" at bounding box center [724, 355] width 1061 height 488
click at [895, 580] on button "Complete Return" at bounding box center [951, 585] width 545 height 29
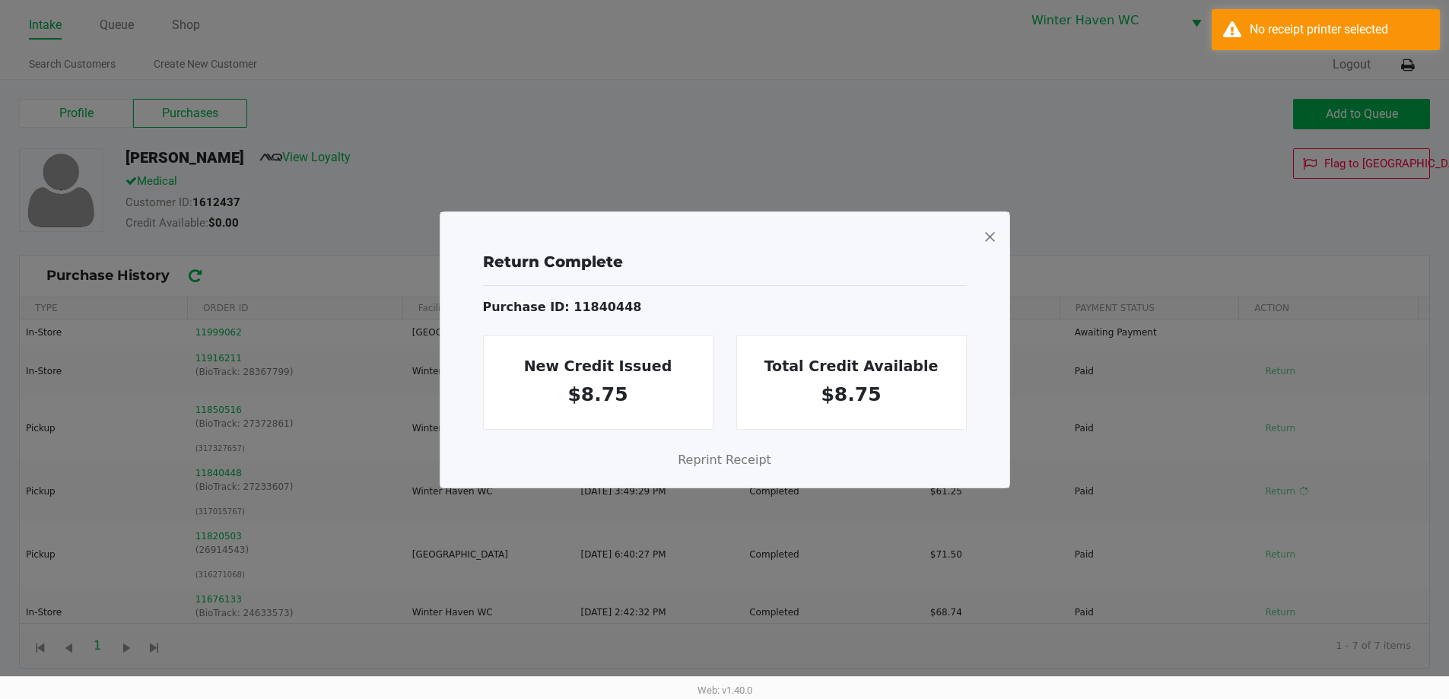
click at [991, 240] on span at bounding box center [990, 236] width 14 height 24
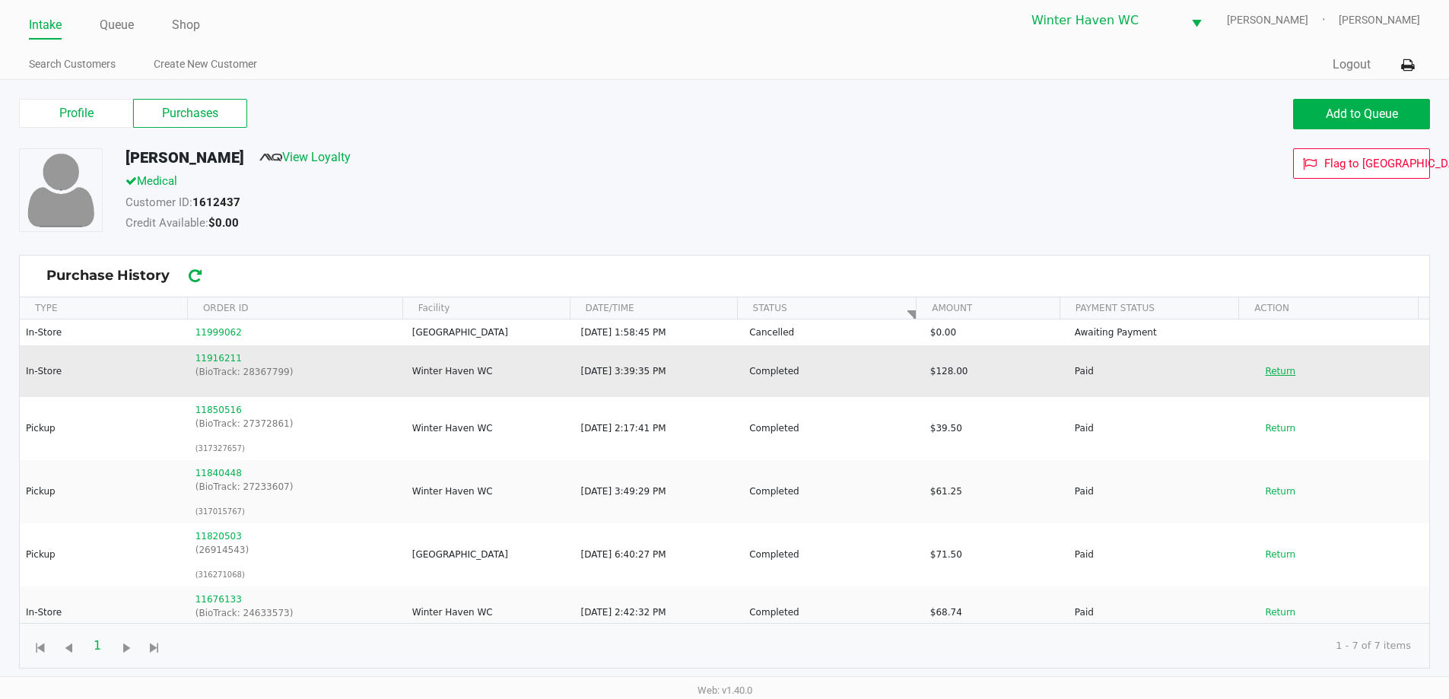
click at [1271, 373] on button "Return" at bounding box center [1280, 371] width 50 height 24
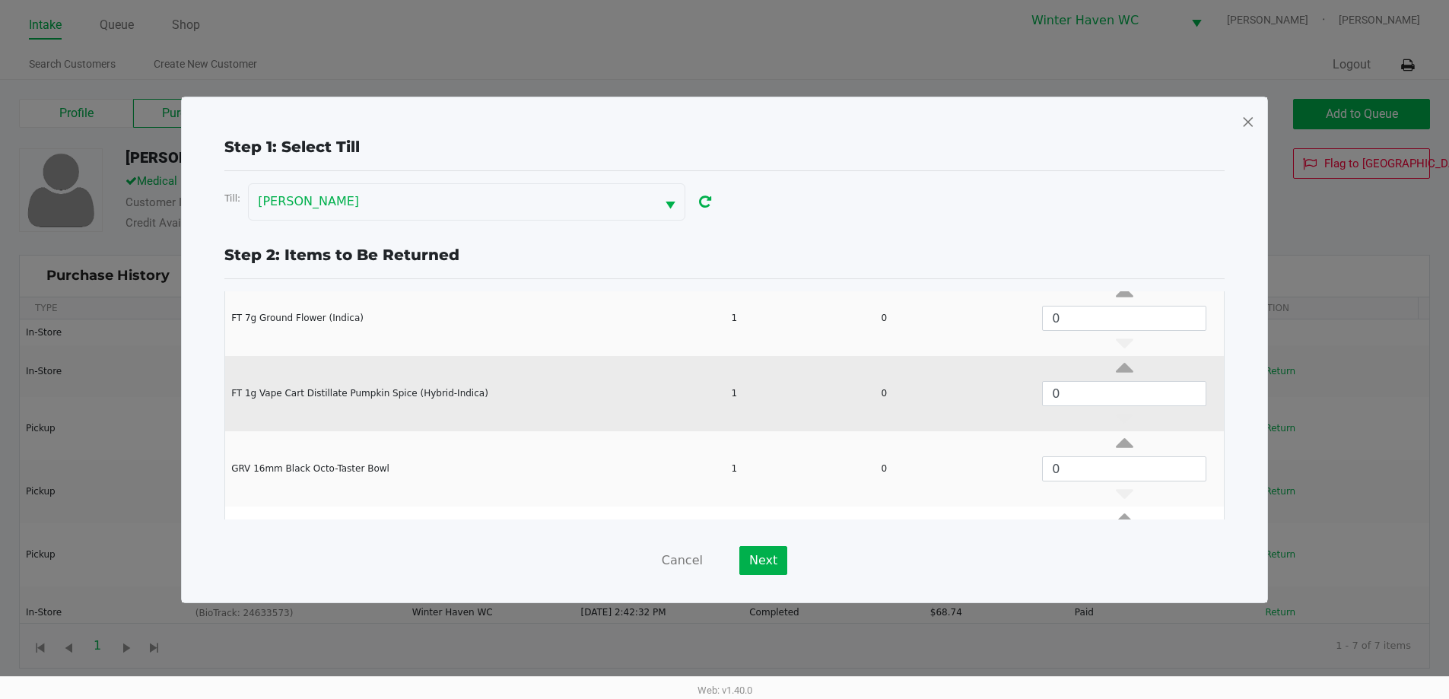
scroll to position [152, 0]
click at [1116, 370] on icon "Data table" at bounding box center [1124, 370] width 17 height 19
type input "1"
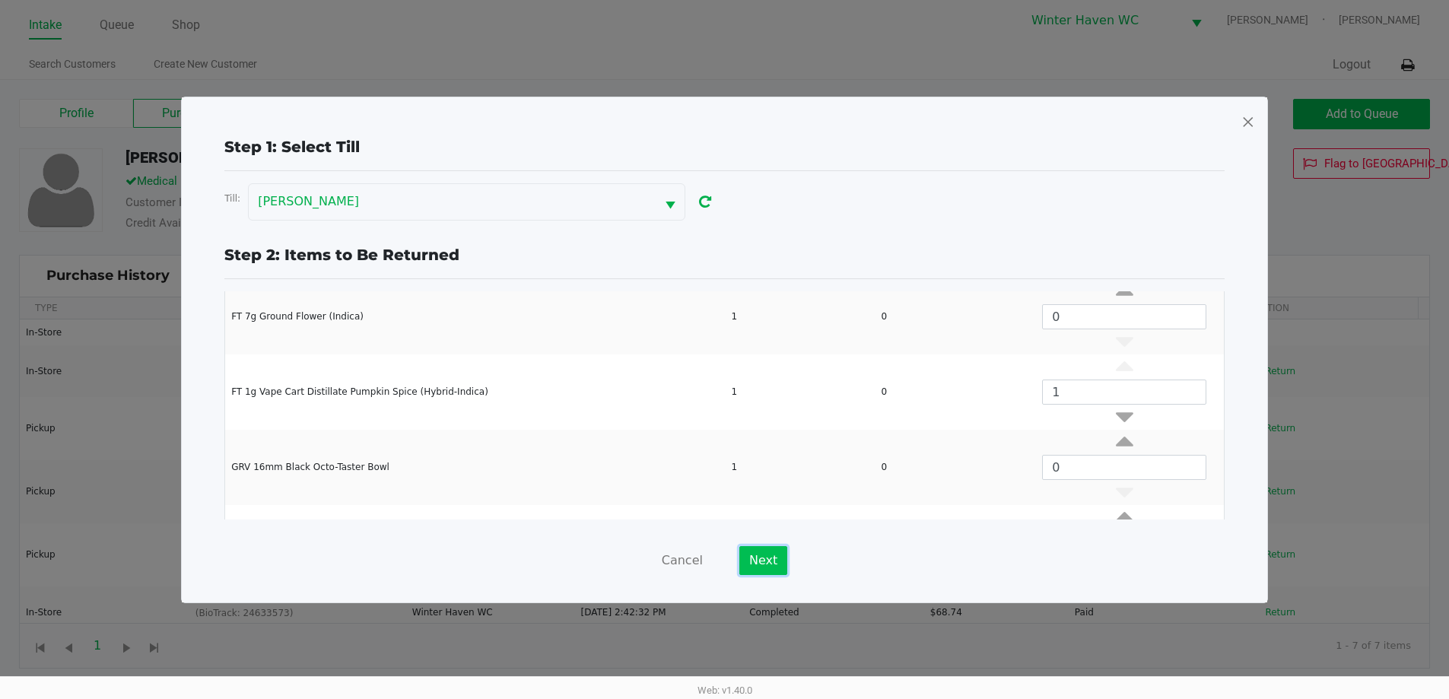
click at [774, 552] on button "Next" at bounding box center [763, 560] width 48 height 29
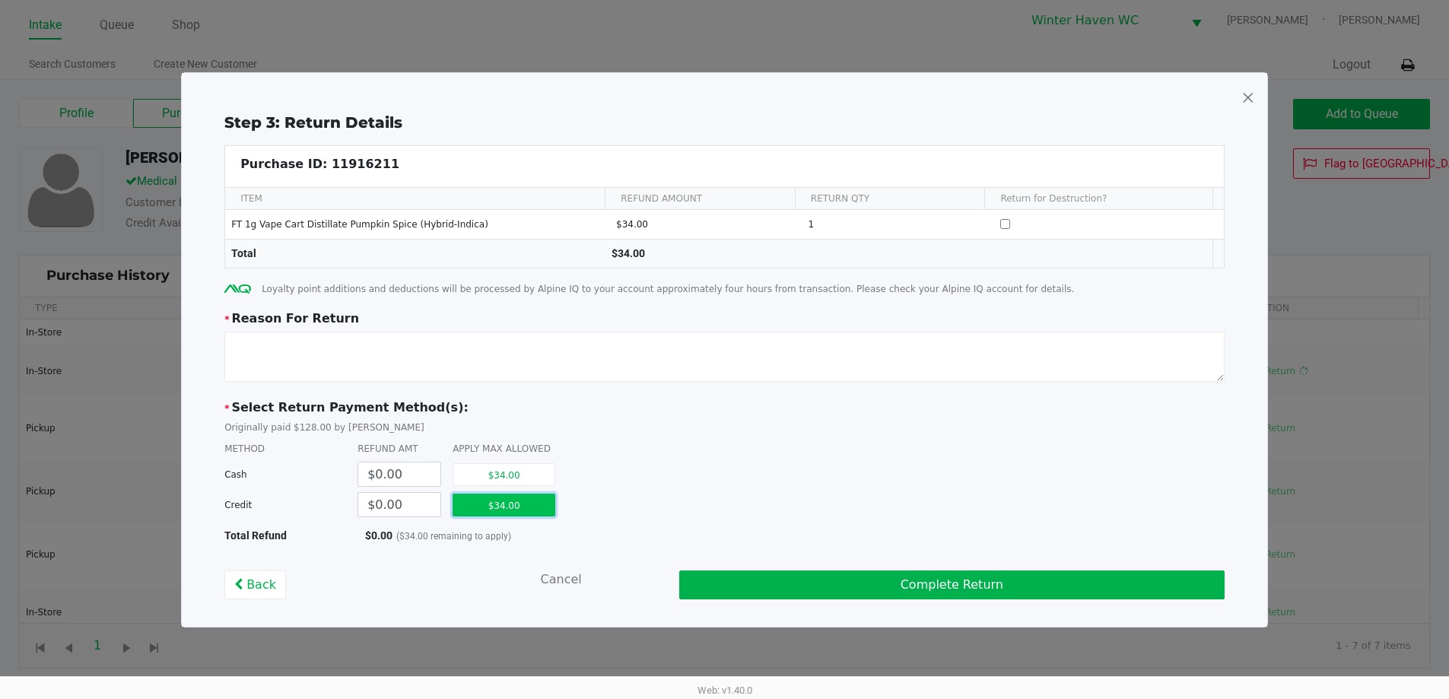
click at [505, 508] on button "$34.00" at bounding box center [504, 505] width 103 height 23
type input "$34.00"
click at [505, 345] on textarea at bounding box center [724, 357] width 1000 height 50
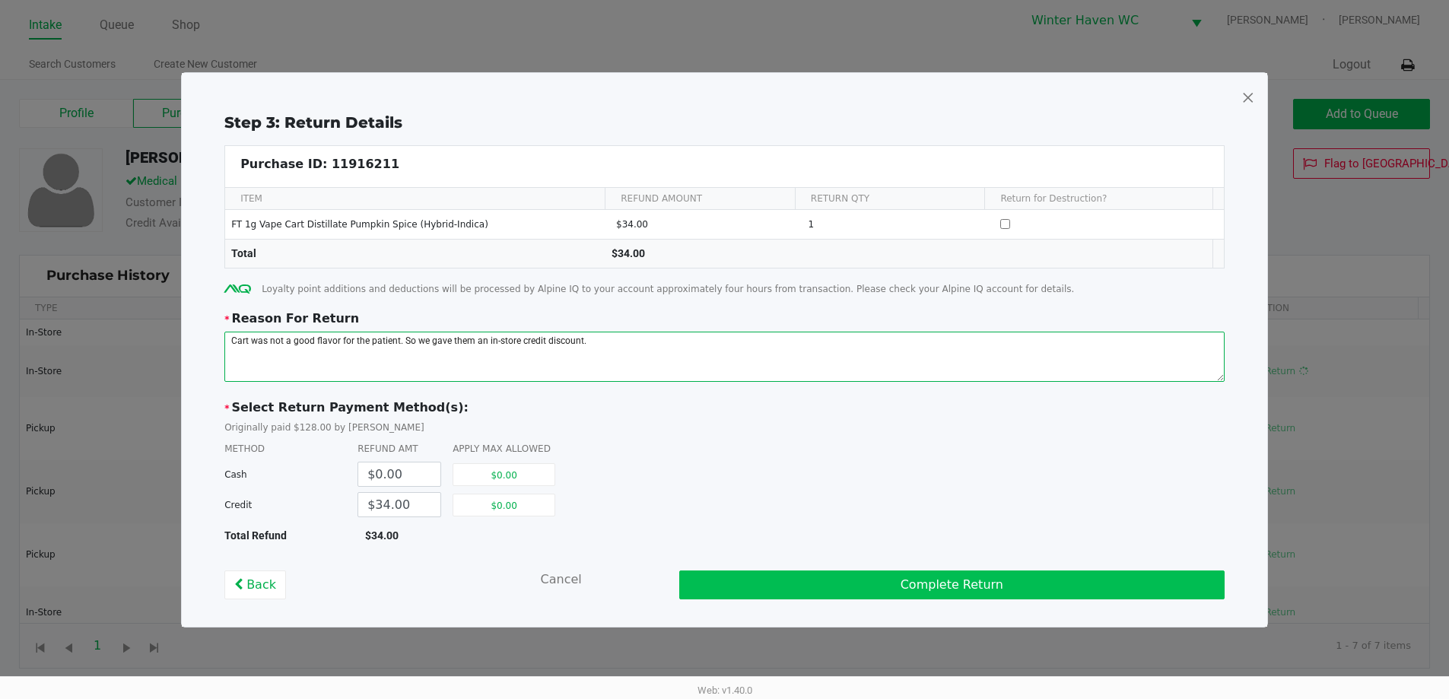
type textarea "Cart was not a good flavor for the patient. So we gave them an in-store credit …"
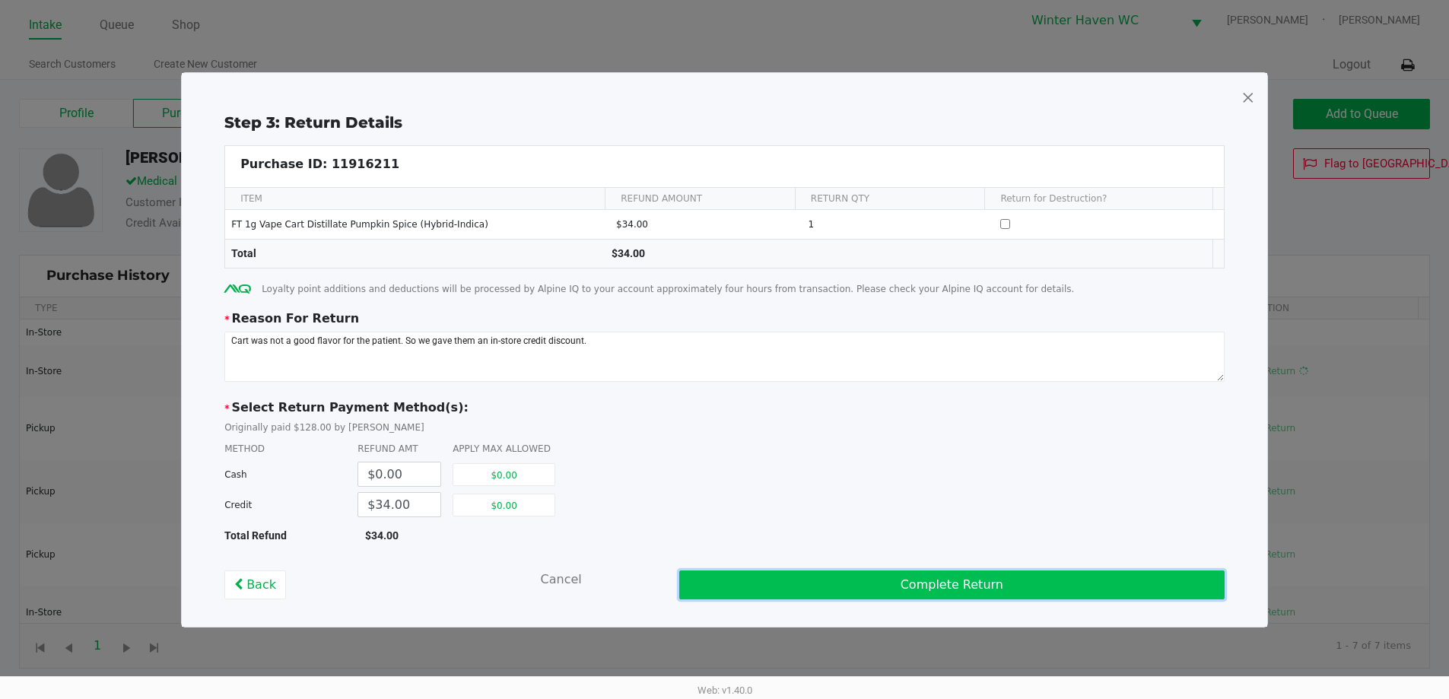
click at [906, 587] on button "Complete Return" at bounding box center [951, 585] width 545 height 29
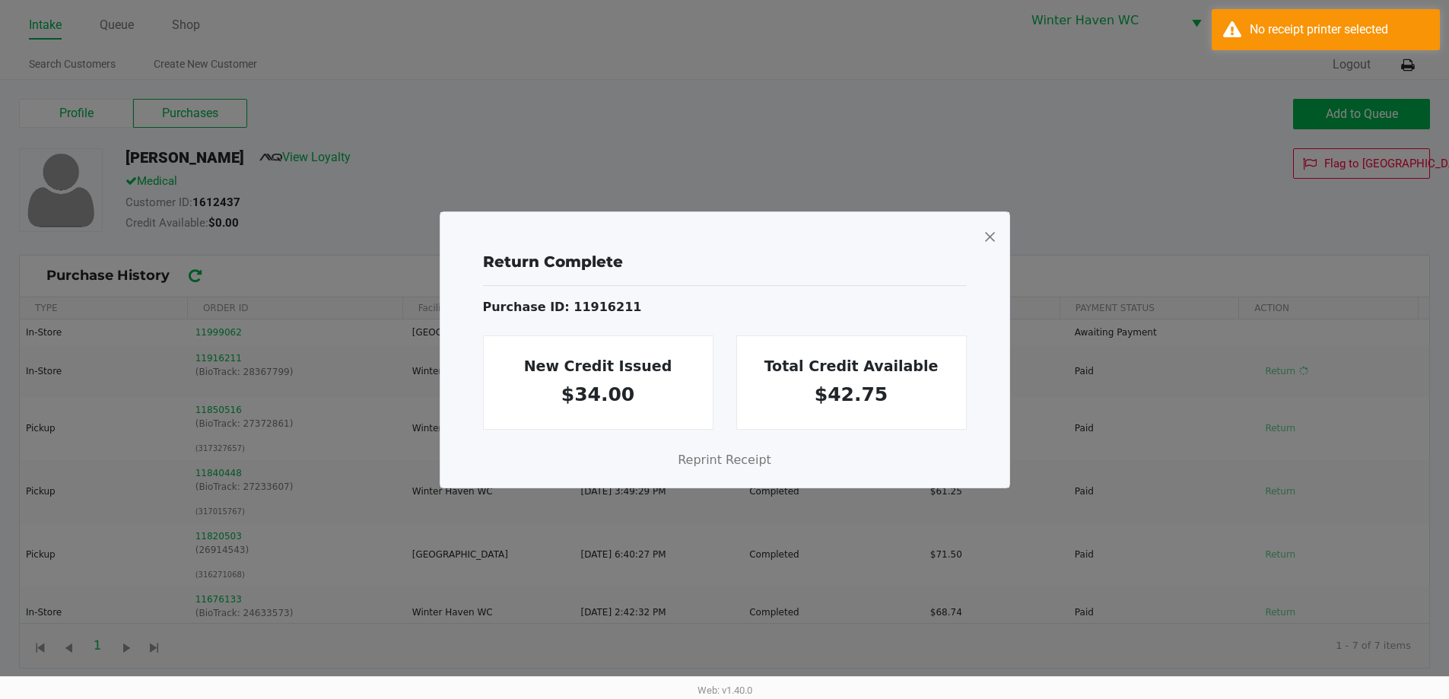
click at [990, 232] on span at bounding box center [990, 236] width 14 height 24
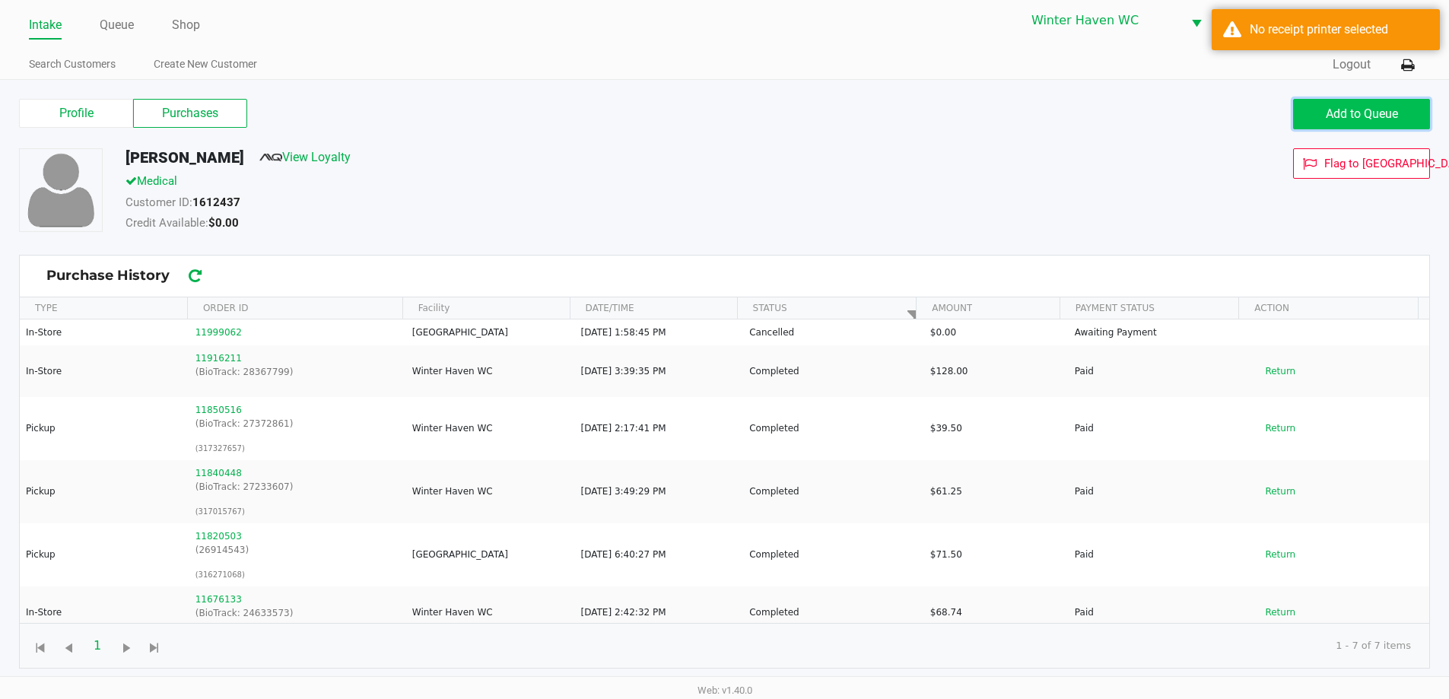
click at [1312, 110] on button "Add to Queue" at bounding box center [1361, 114] width 137 height 30
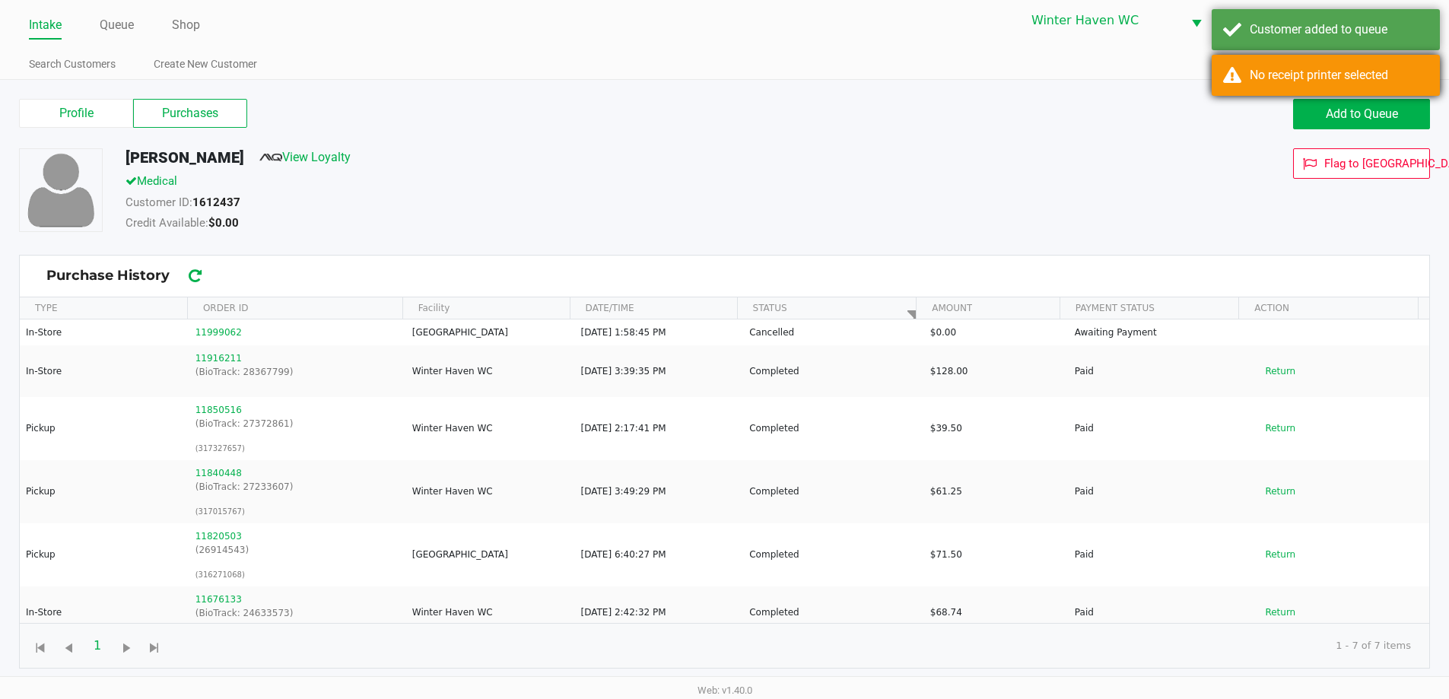
click at [1312, 79] on div "No receipt printer selected" at bounding box center [1339, 75] width 179 height 18
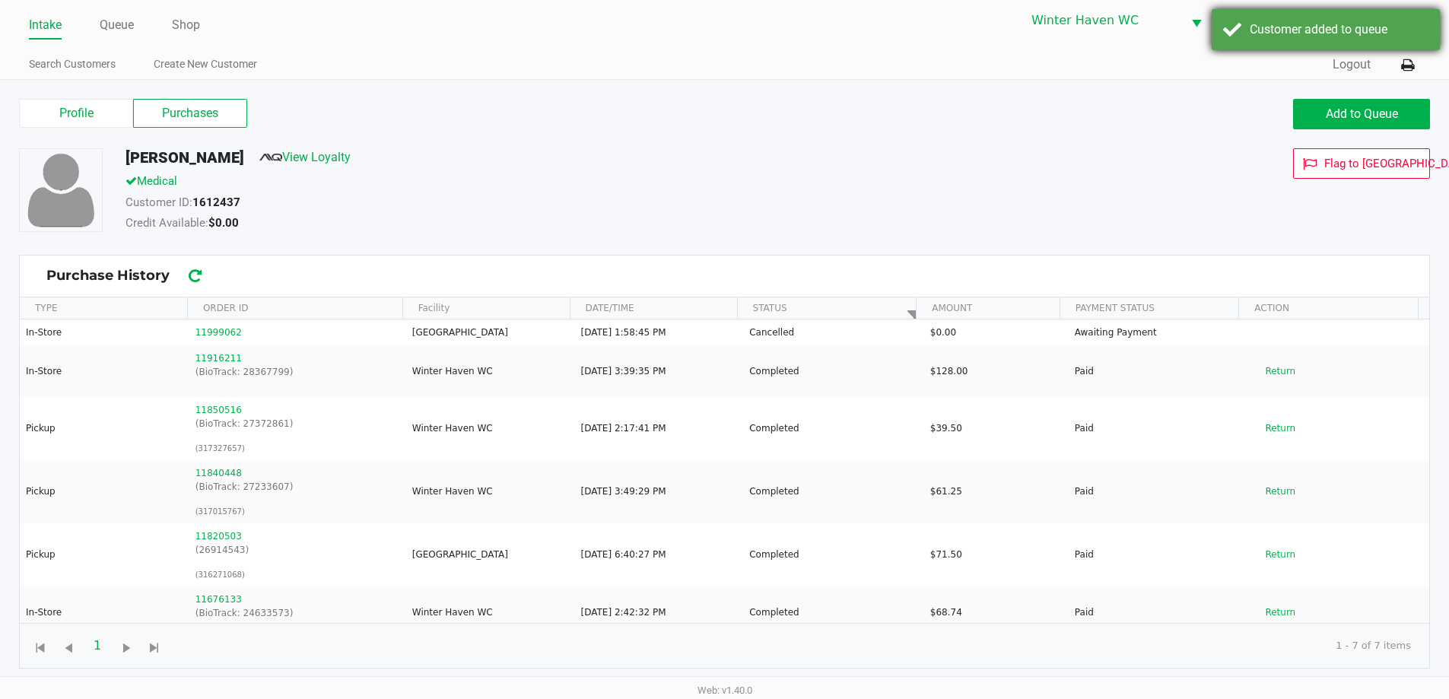
click at [1305, 29] on div "Customer added to queue" at bounding box center [1339, 30] width 179 height 18
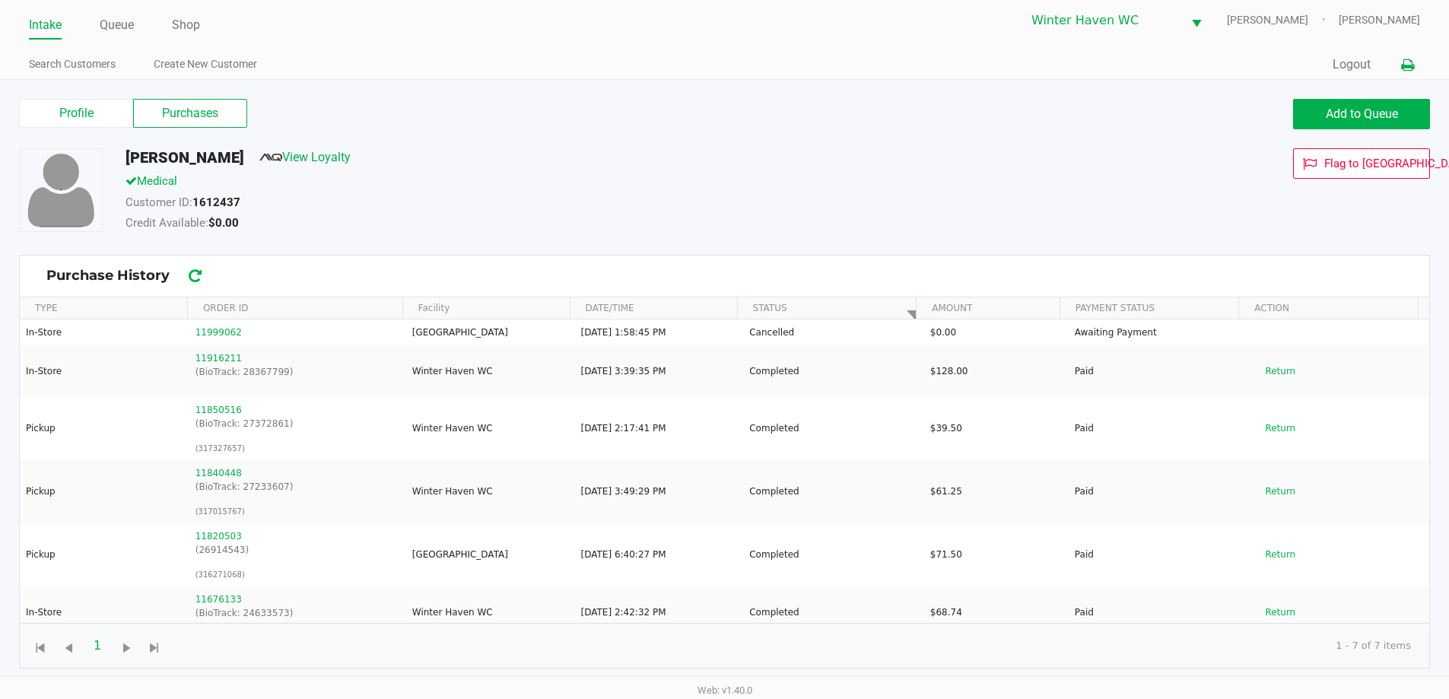
click at [1408, 73] on button at bounding box center [1407, 65] width 25 height 28
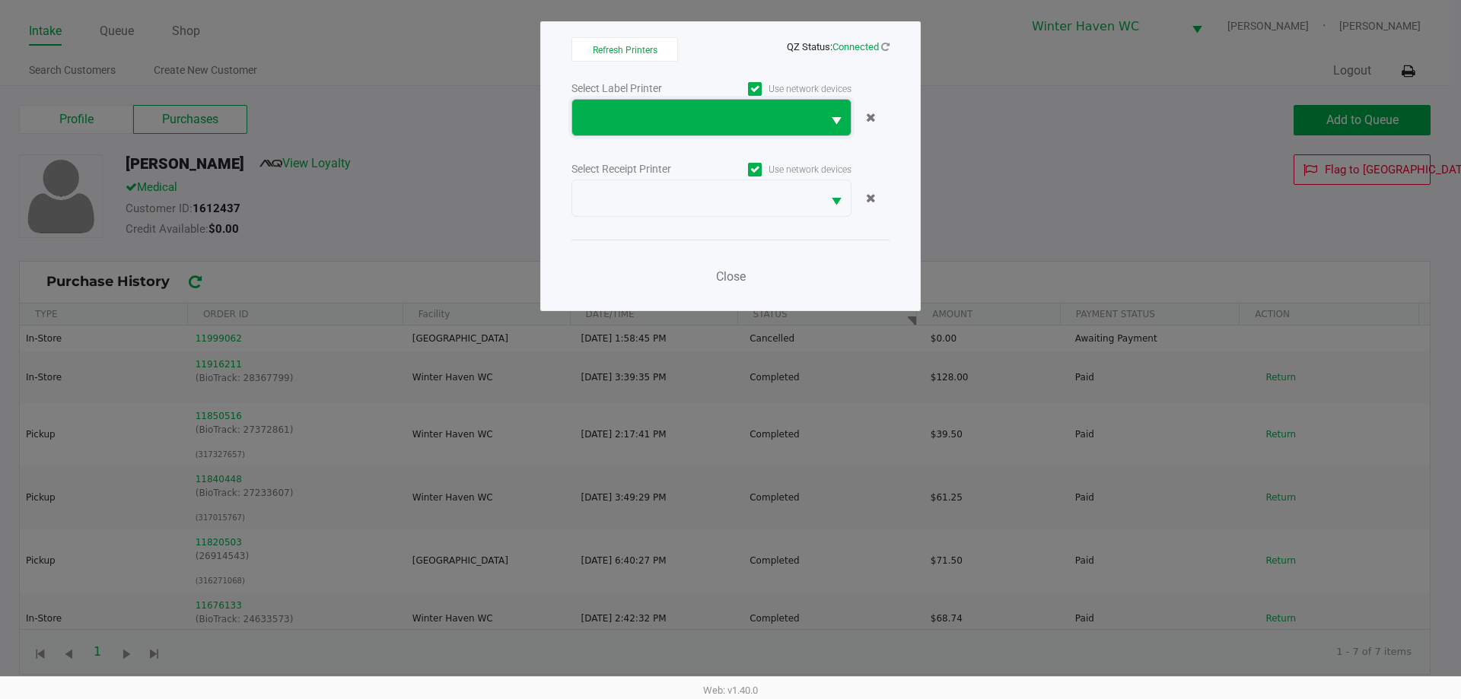
click at [668, 123] on span at bounding box center [696, 118] width 231 height 18
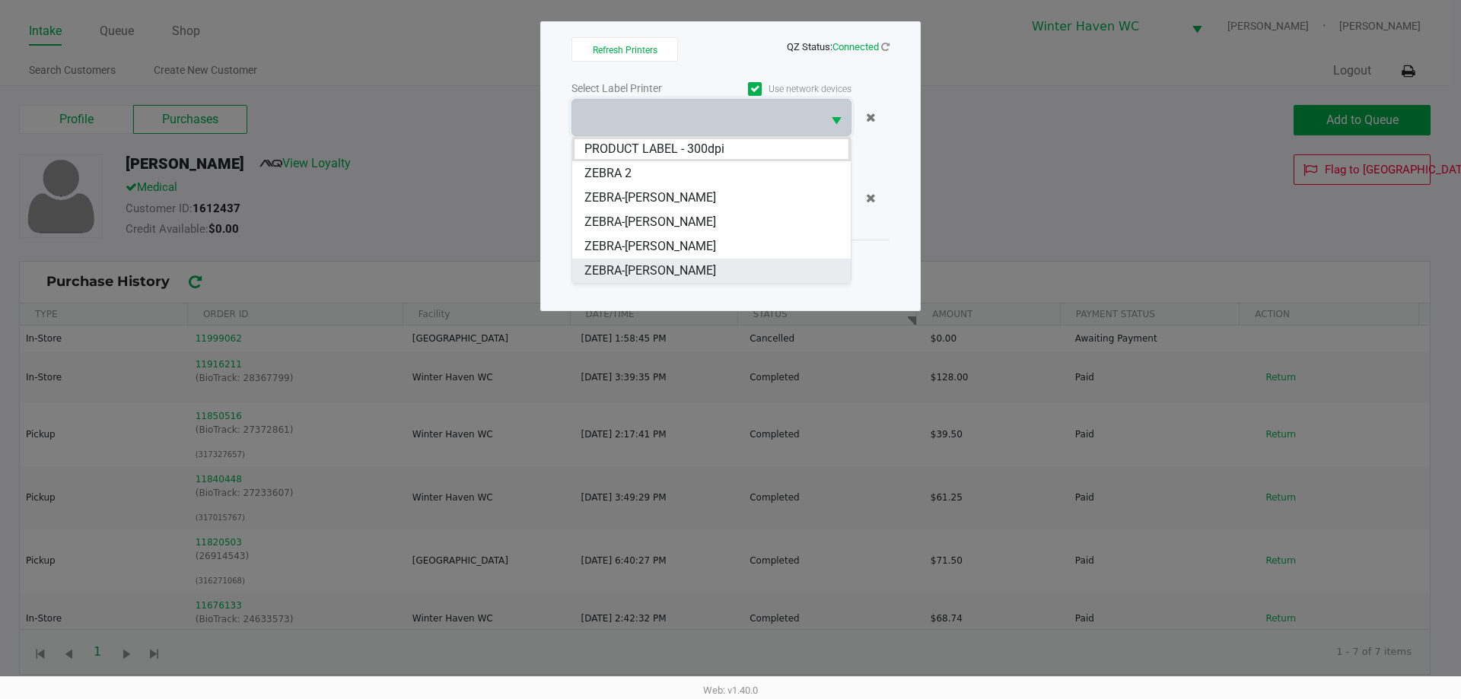
click at [710, 267] on li "ZEBRA-[PERSON_NAME]" at bounding box center [711, 271] width 278 height 24
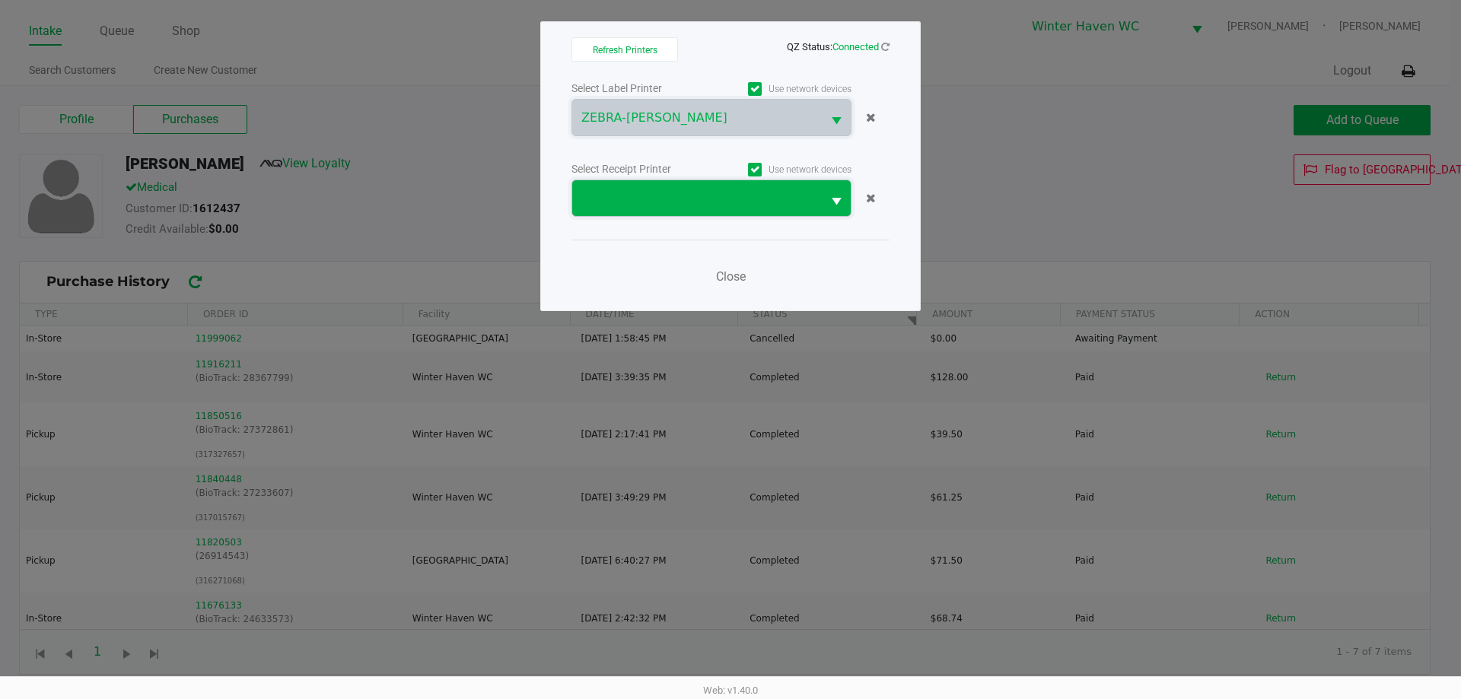
click at [746, 193] on span at bounding box center [696, 198] width 231 height 18
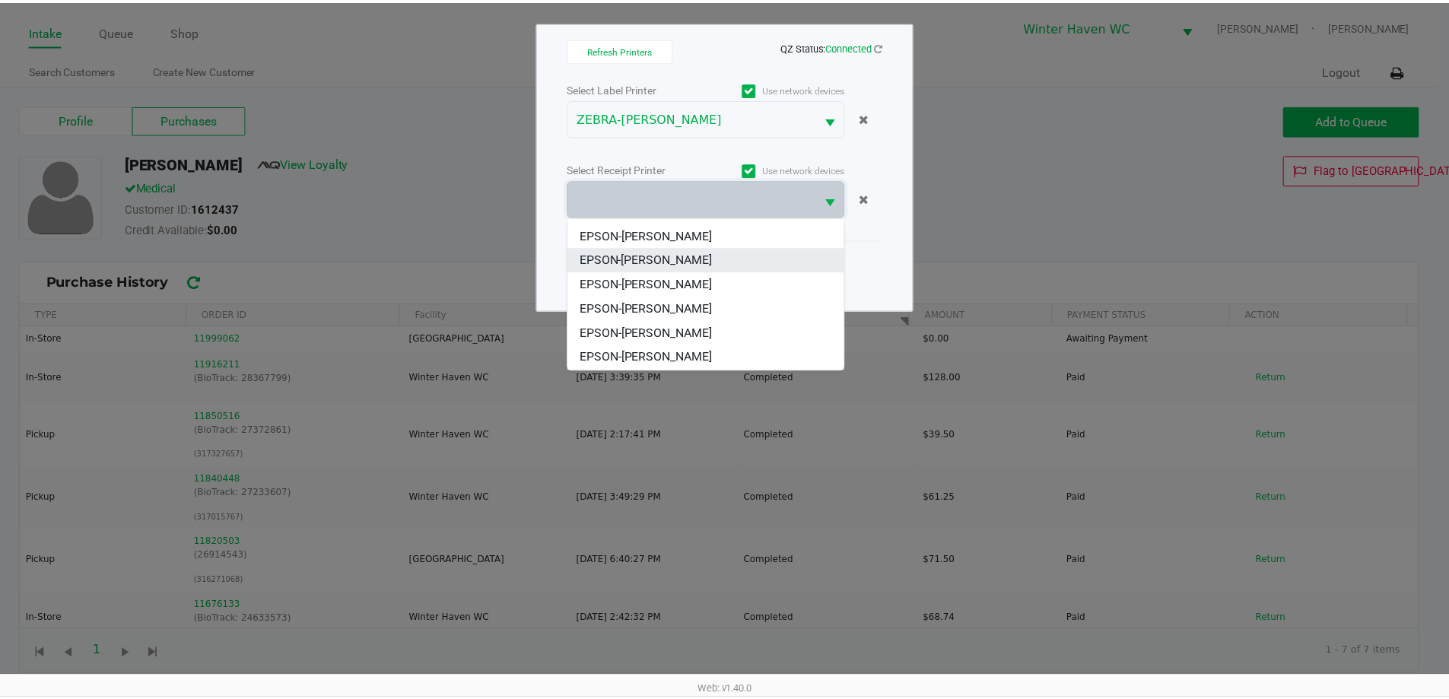
scroll to position [67, 0]
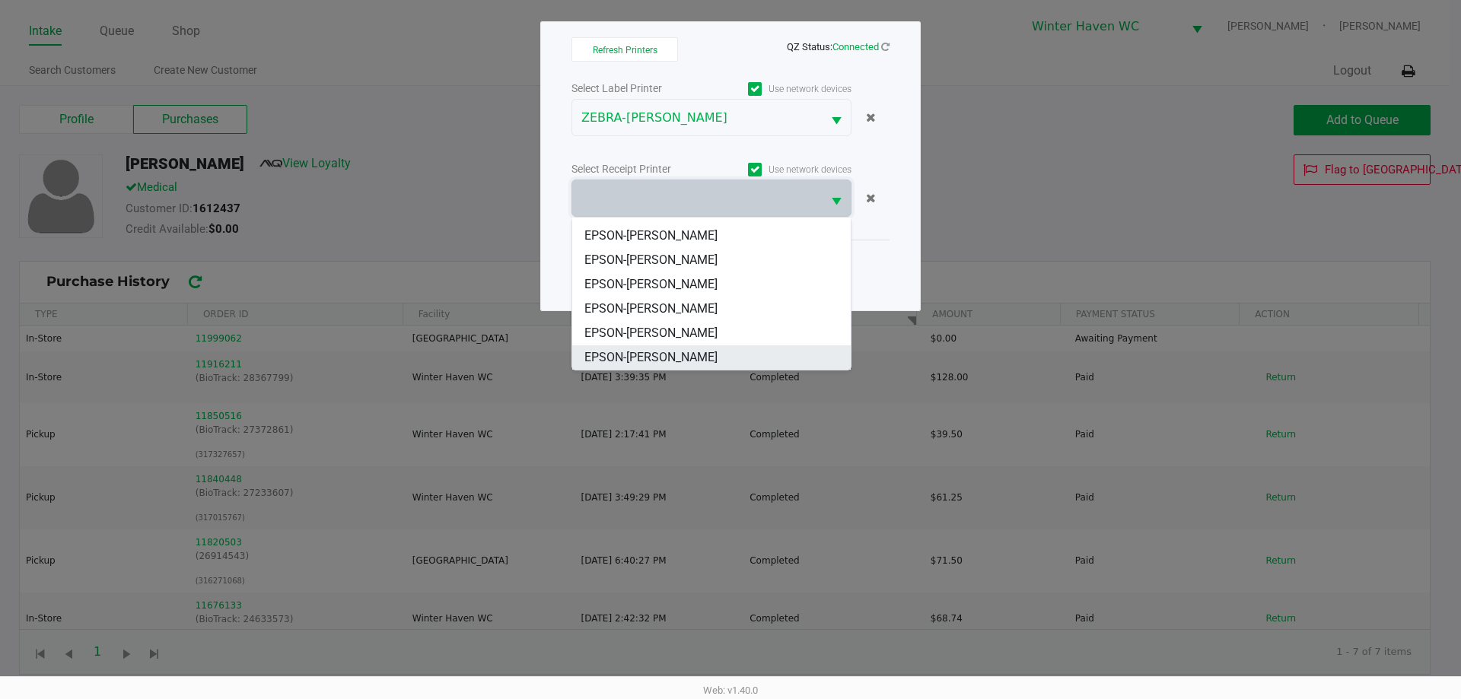
click at [714, 361] on li "EPSON-[PERSON_NAME]" at bounding box center [711, 357] width 278 height 24
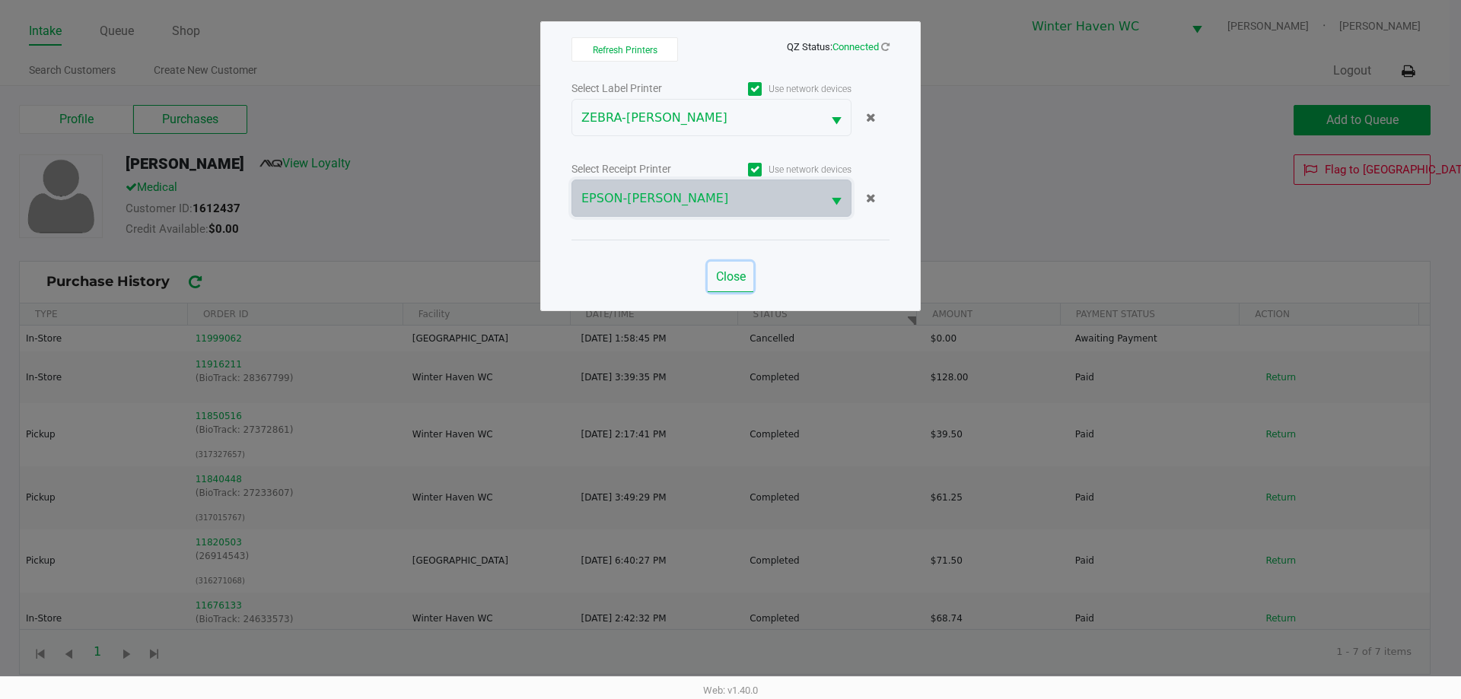
click at [739, 281] on span "Close" at bounding box center [731, 276] width 30 height 14
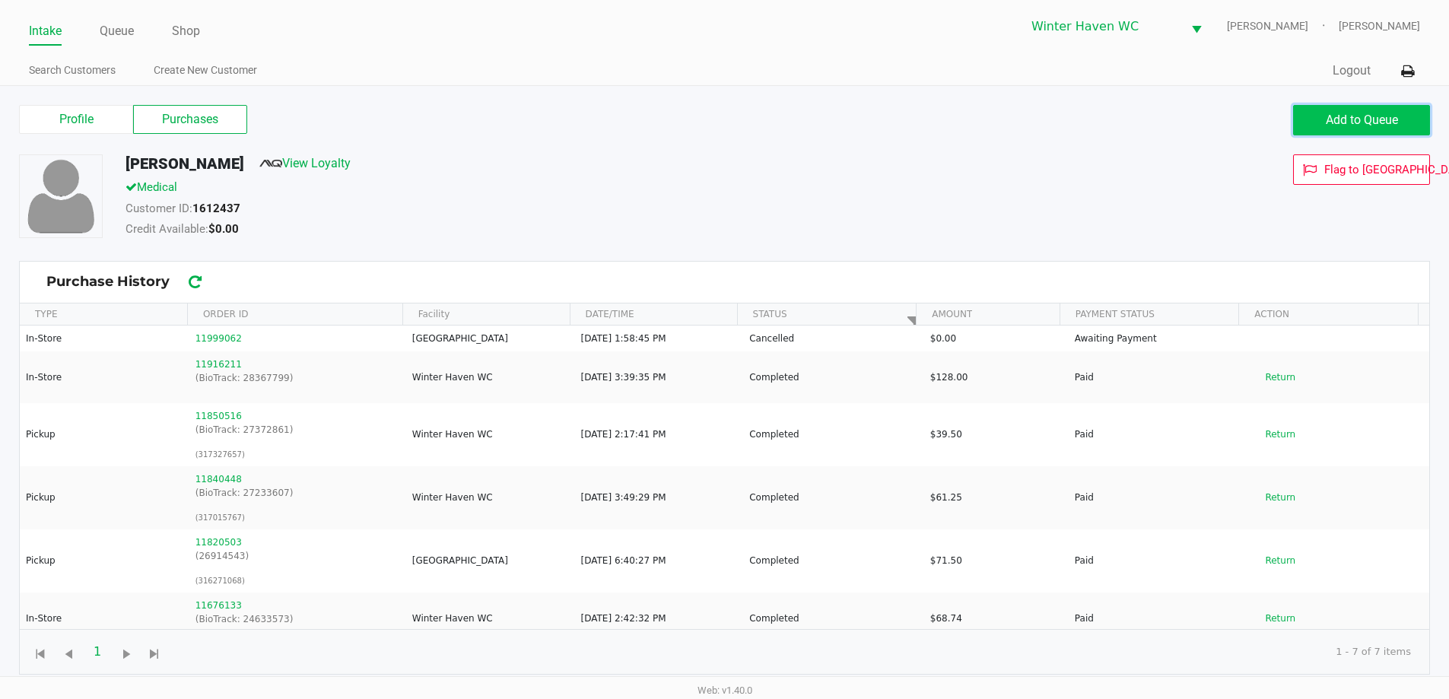
click at [1361, 123] on span "Add to Queue" at bounding box center [1362, 120] width 72 height 14
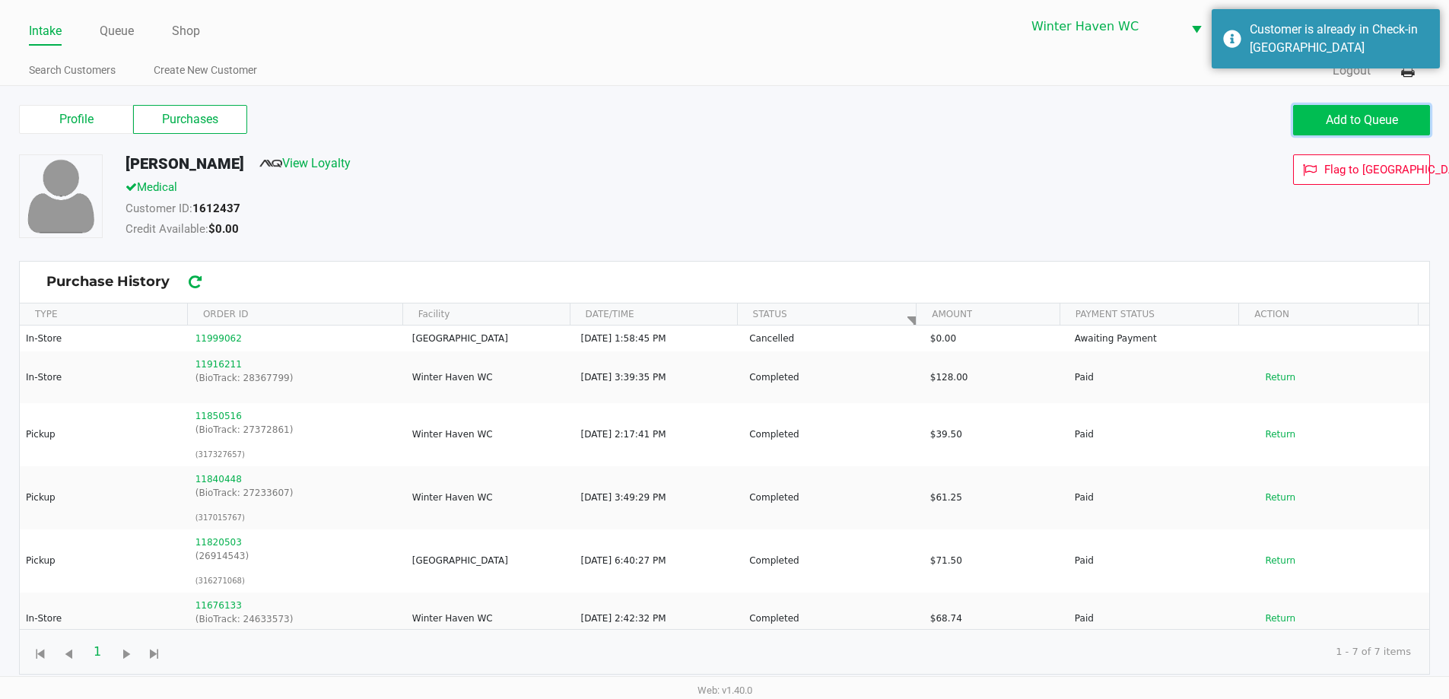
click at [1361, 123] on span "Add to Queue" at bounding box center [1362, 120] width 72 height 14
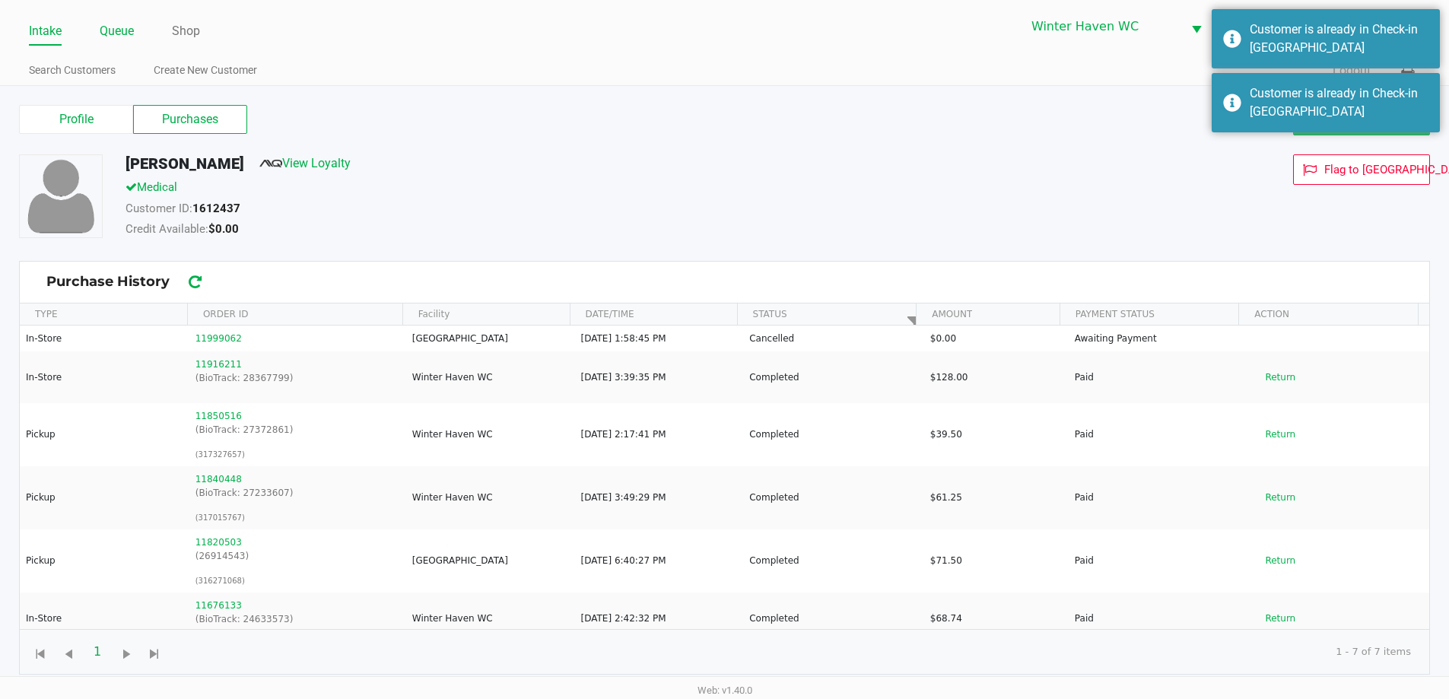
click at [109, 27] on link "Queue" at bounding box center [117, 31] width 34 height 21
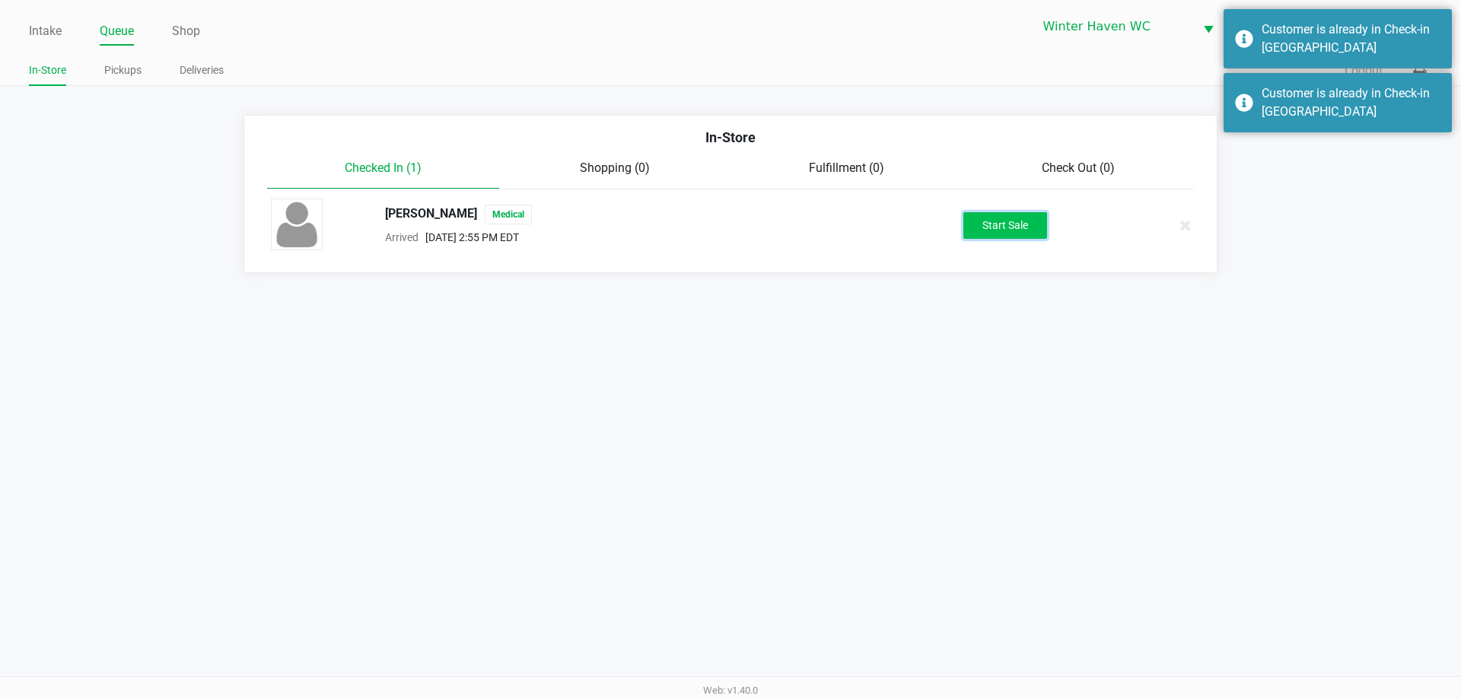
click at [1028, 227] on button "Start Sale" at bounding box center [1005, 225] width 84 height 27
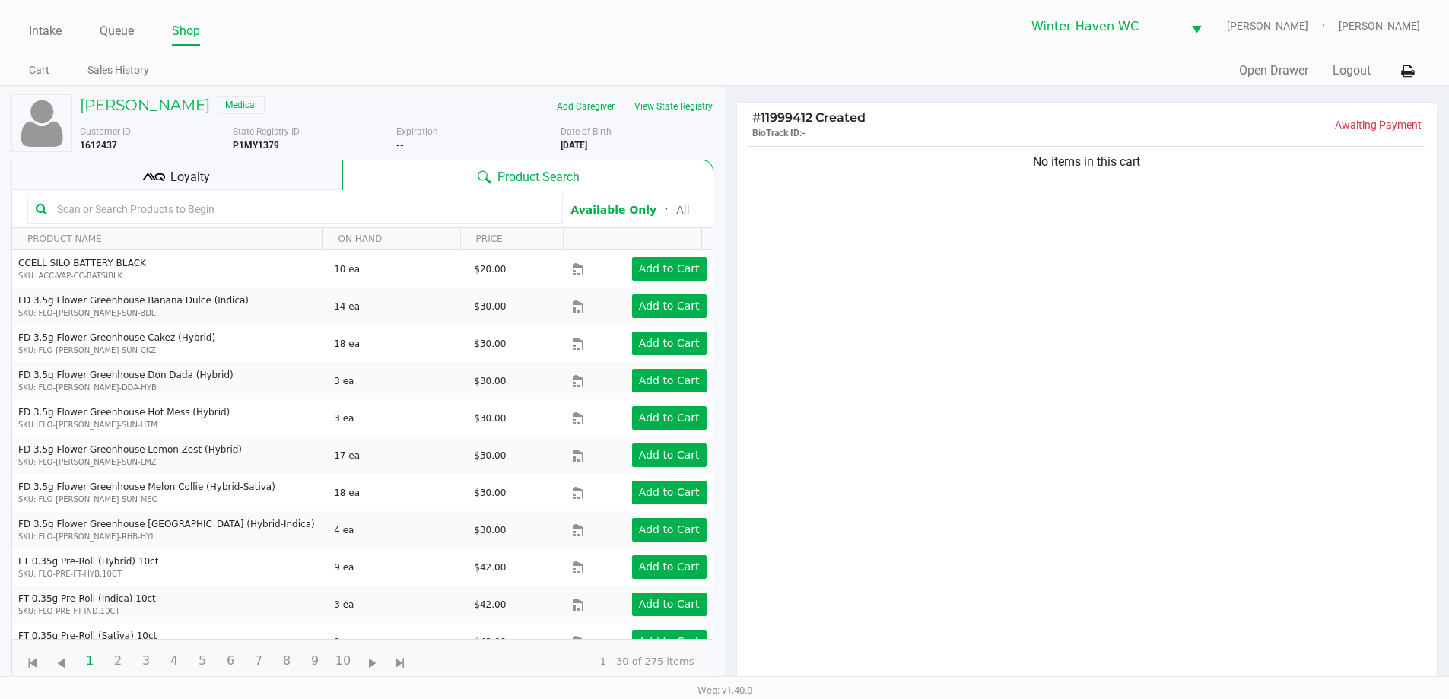
click at [304, 211] on input "text" at bounding box center [303, 209] width 504 height 23
type input "v"
click at [266, 168] on div "Loyalty" at bounding box center [176, 175] width 331 height 30
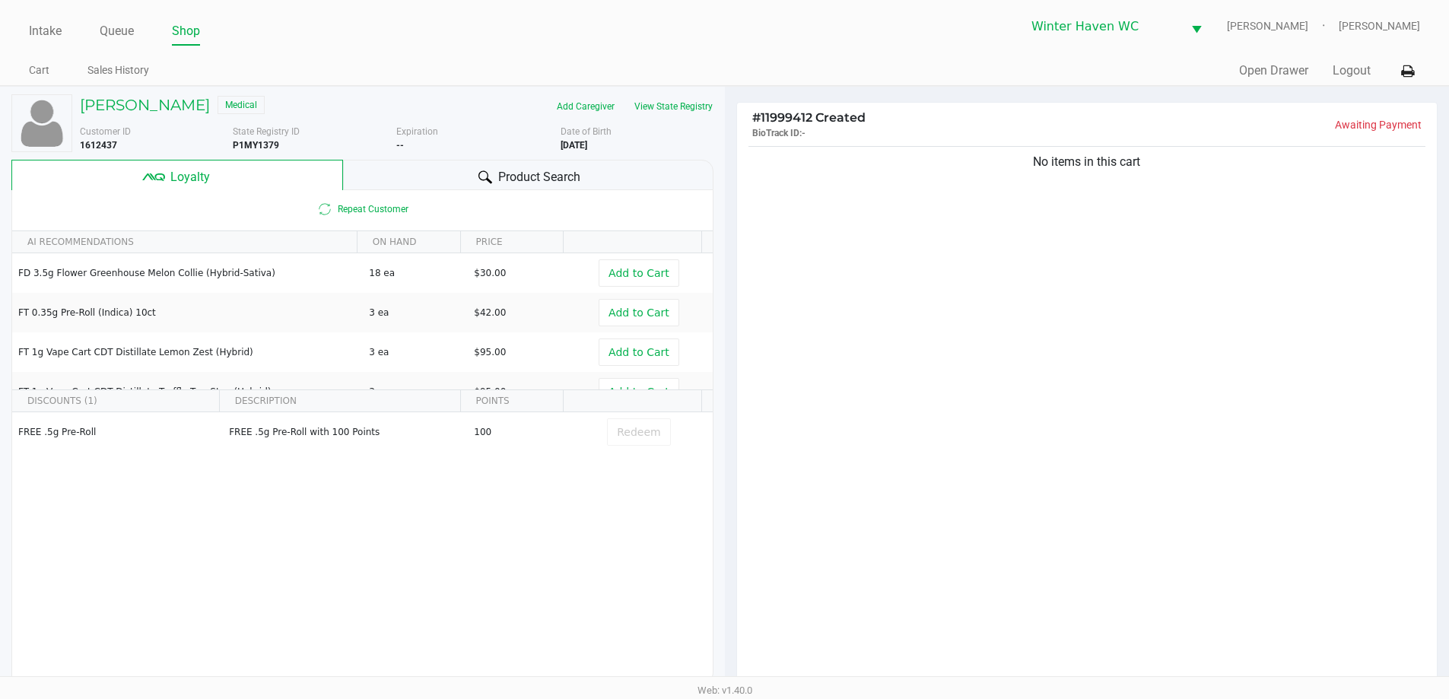
click at [521, 190] on div "Repeat Customer" at bounding box center [362, 209] width 701 height 38
click at [417, 186] on div "Product Search" at bounding box center [528, 175] width 370 height 30
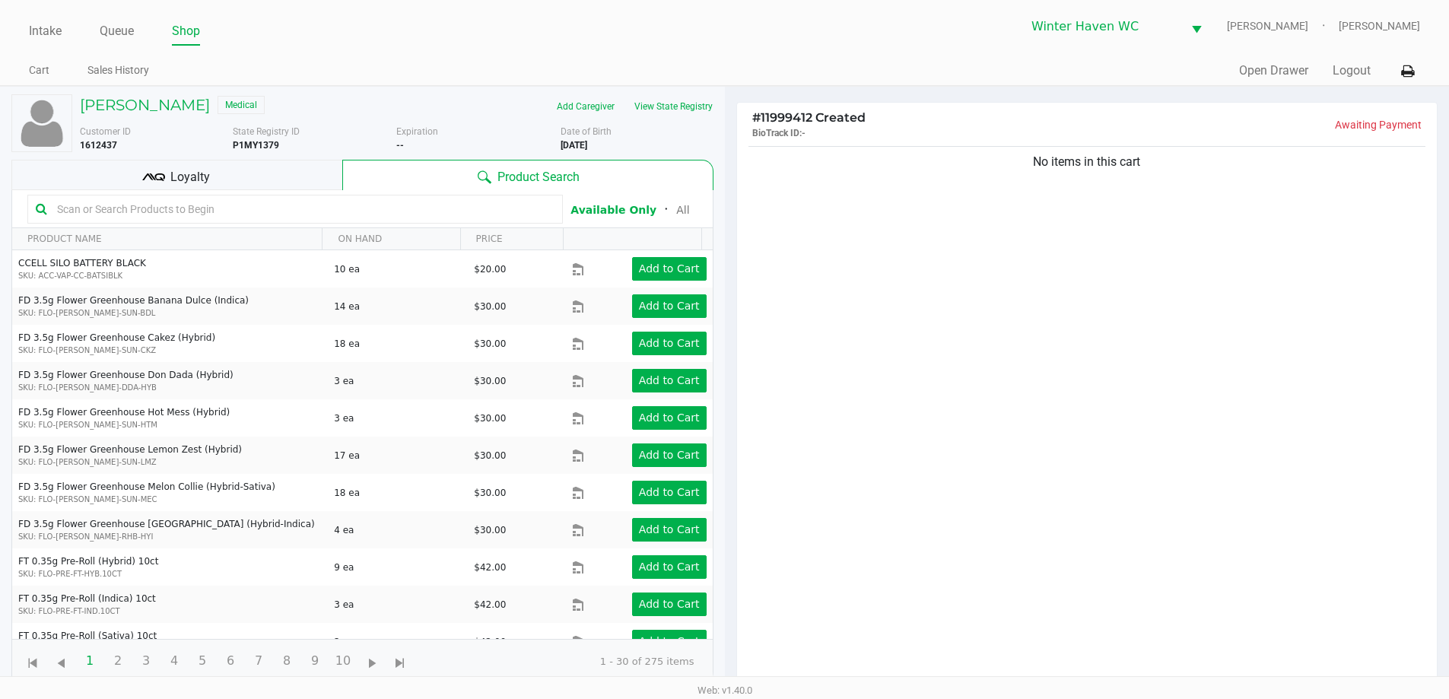
click at [308, 211] on input "text" at bounding box center [303, 209] width 504 height 23
click at [220, 218] on input "text" at bounding box center [303, 209] width 504 height 23
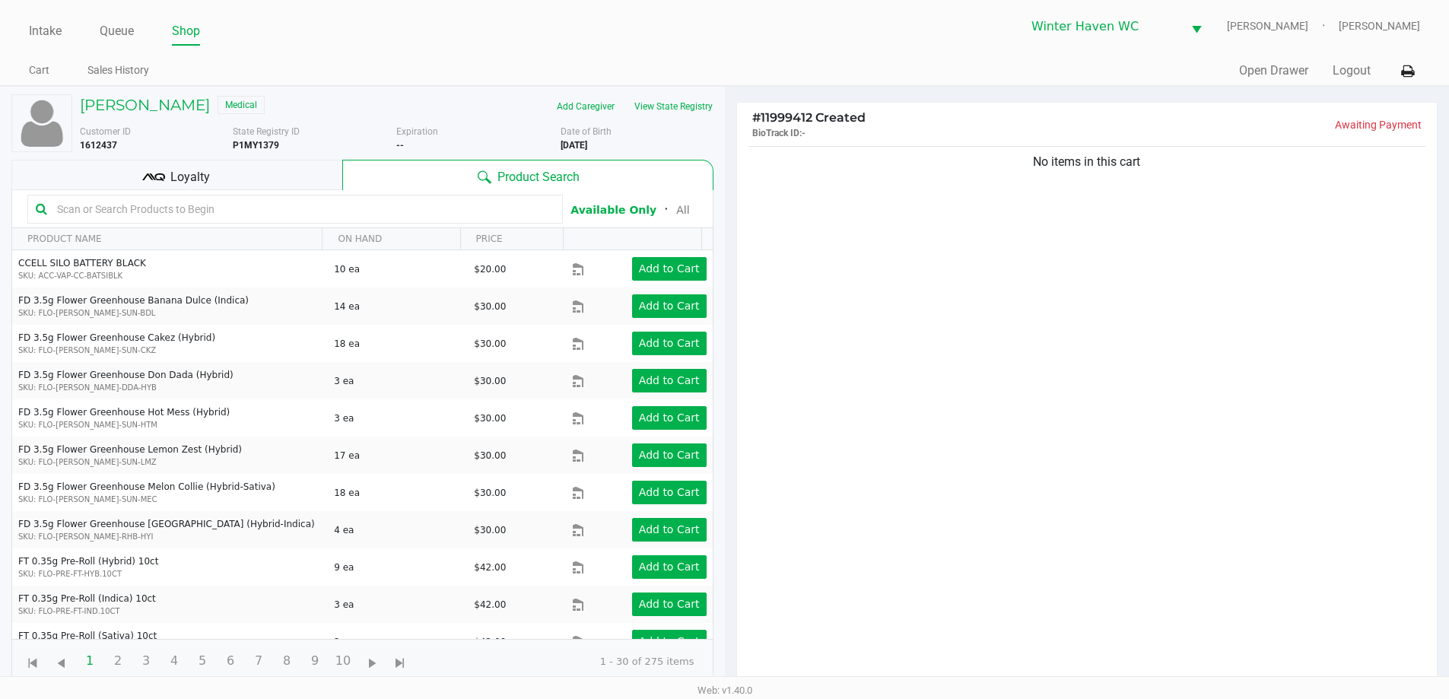
click at [220, 218] on input "text" at bounding box center [303, 209] width 504 height 23
type input "a"
click at [215, 217] on input "text" at bounding box center [303, 209] width 504 height 23
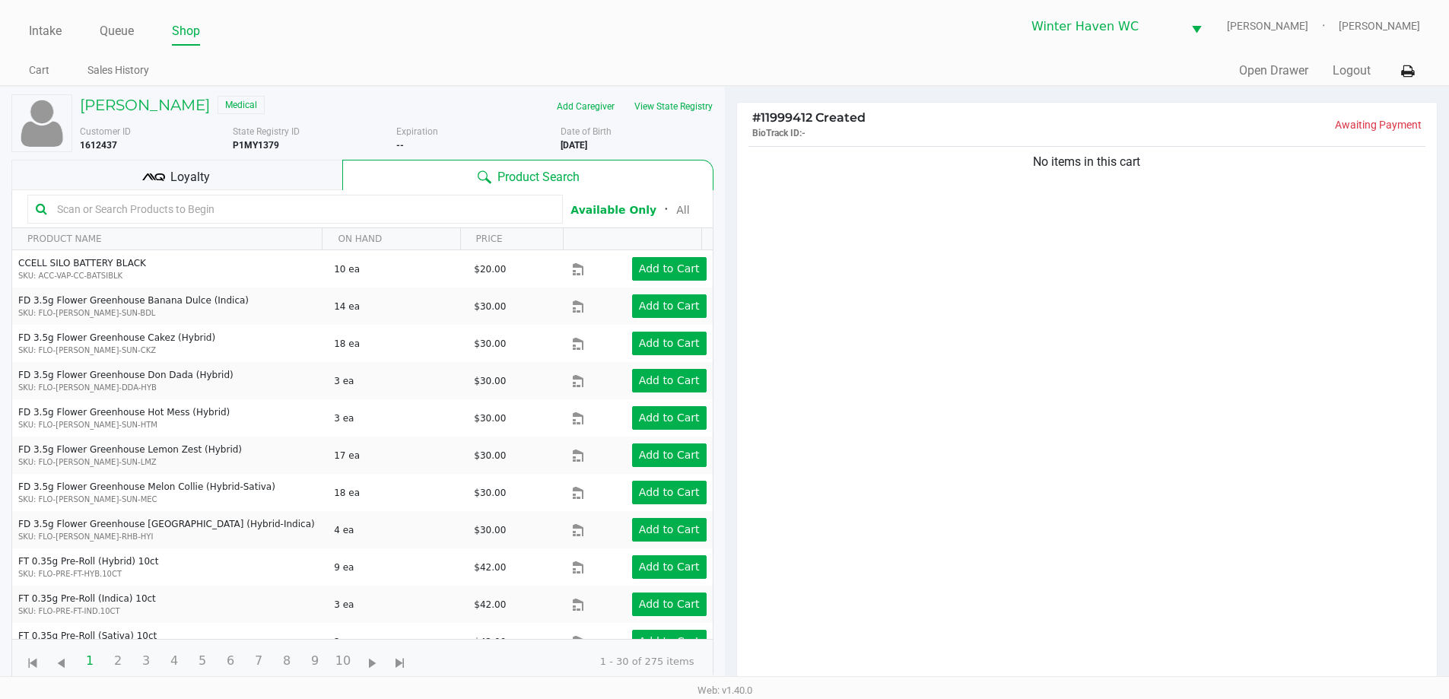
click at [215, 217] on input "text" at bounding box center [303, 209] width 504 height 23
type input "t"
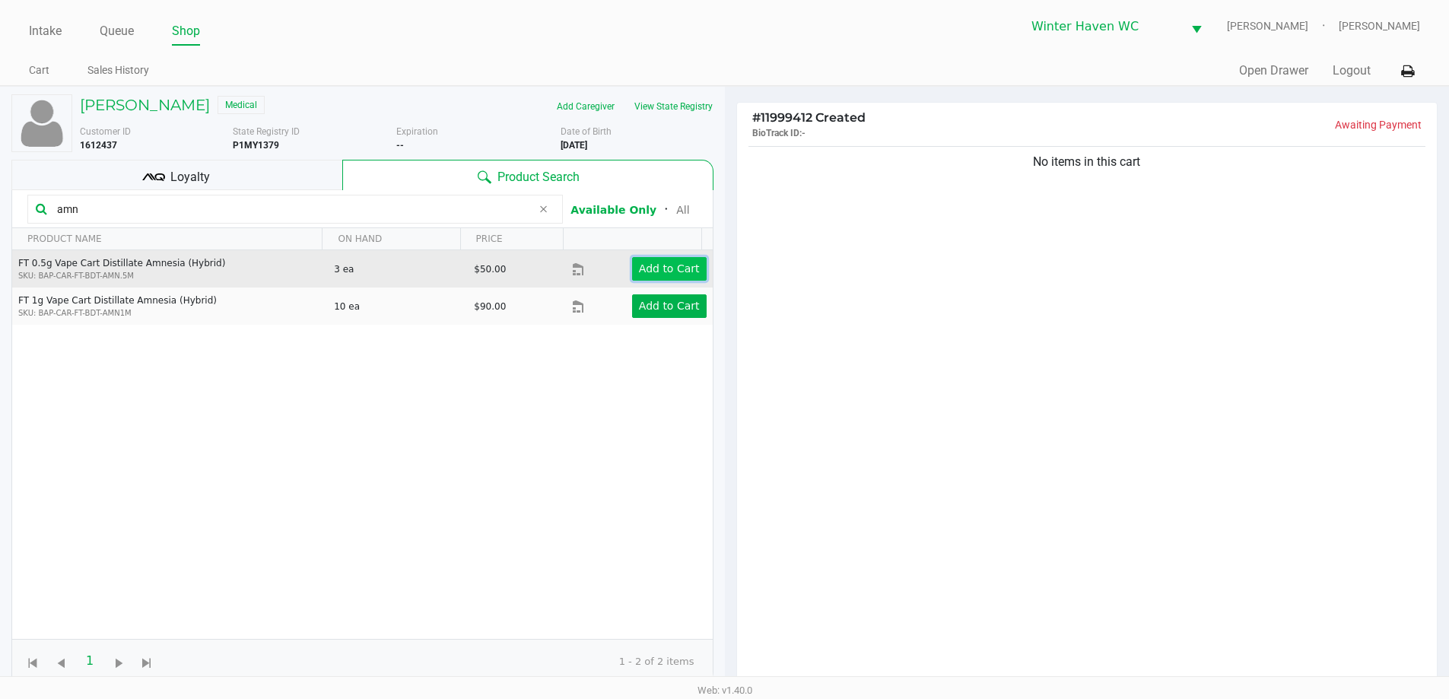
click at [663, 264] on app-button-loader "Add to Cart" at bounding box center [669, 268] width 61 height 12
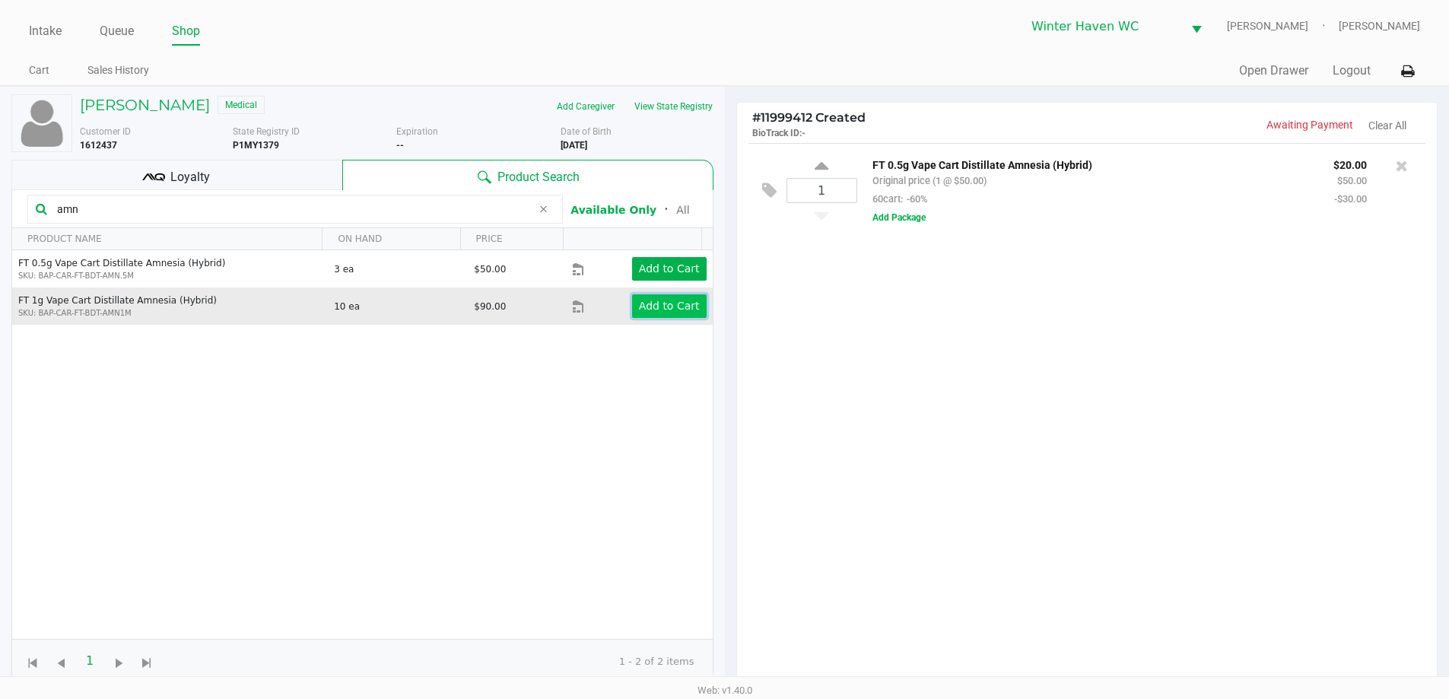
click at [680, 300] on app-button-loader "Add to Cart" at bounding box center [669, 306] width 61 height 12
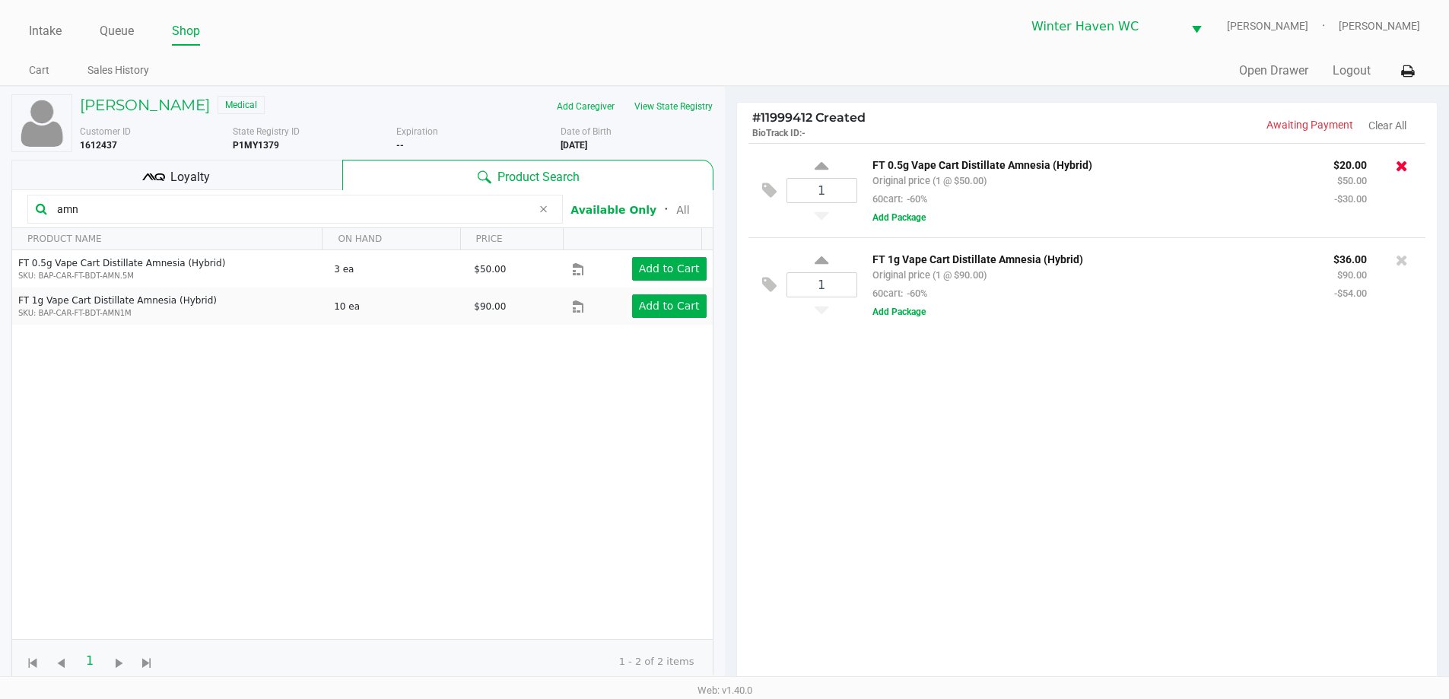
click at [1407, 173] on icon at bounding box center [1402, 165] width 12 height 15
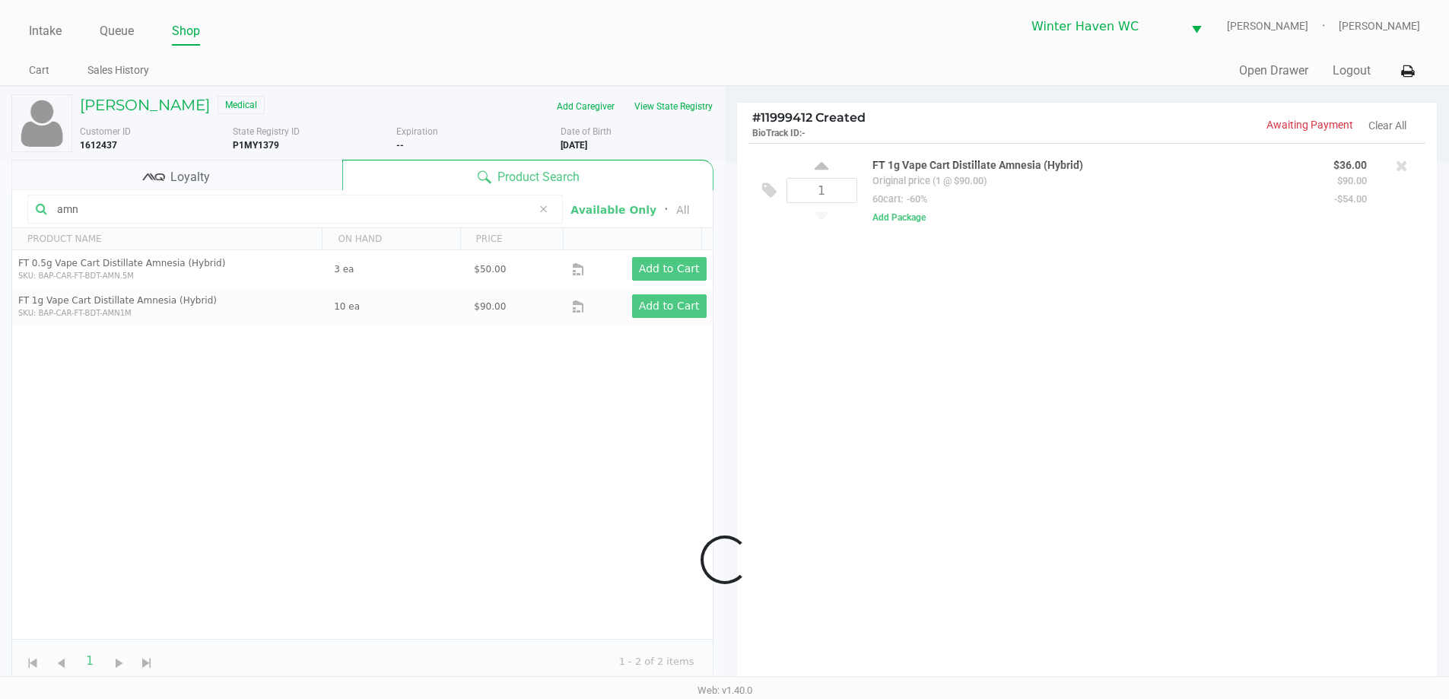
click at [216, 207] on input "amn" at bounding box center [291, 209] width 481 height 23
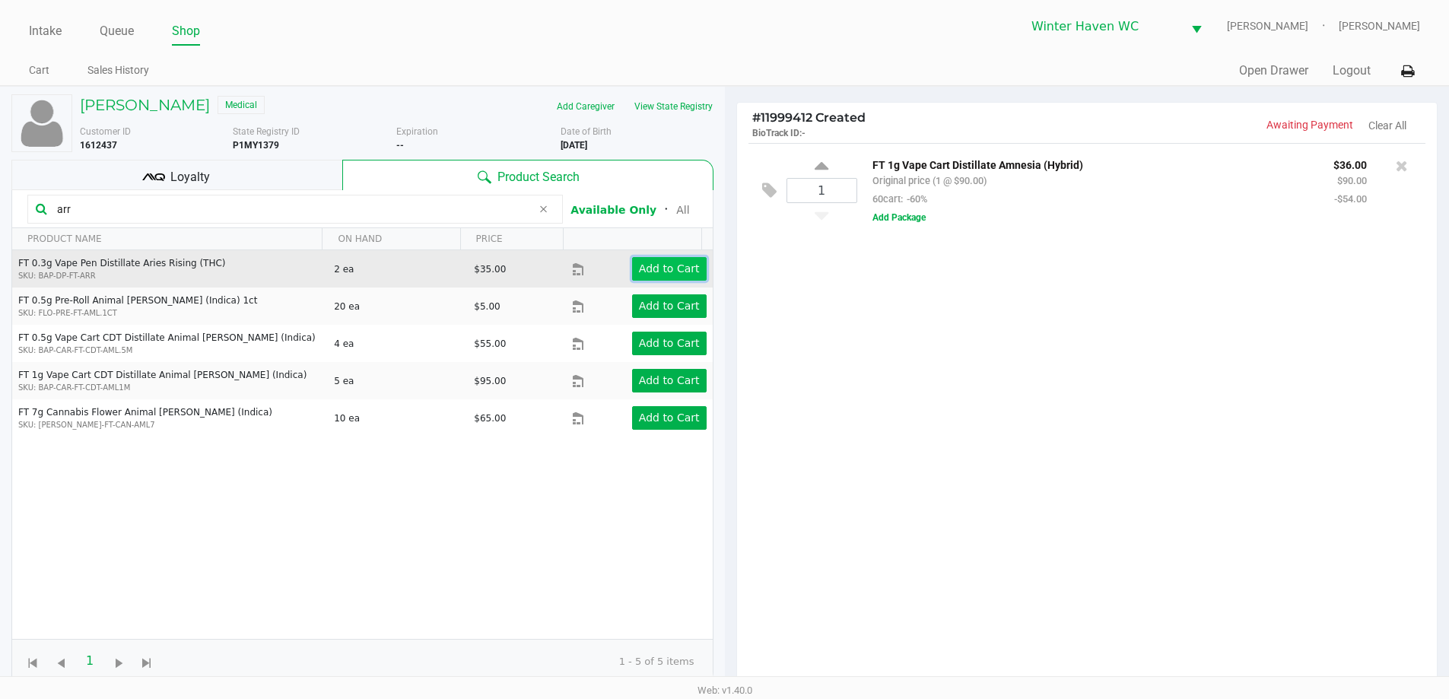
click at [676, 263] on app-button-loader "Add to Cart" at bounding box center [669, 268] width 61 height 12
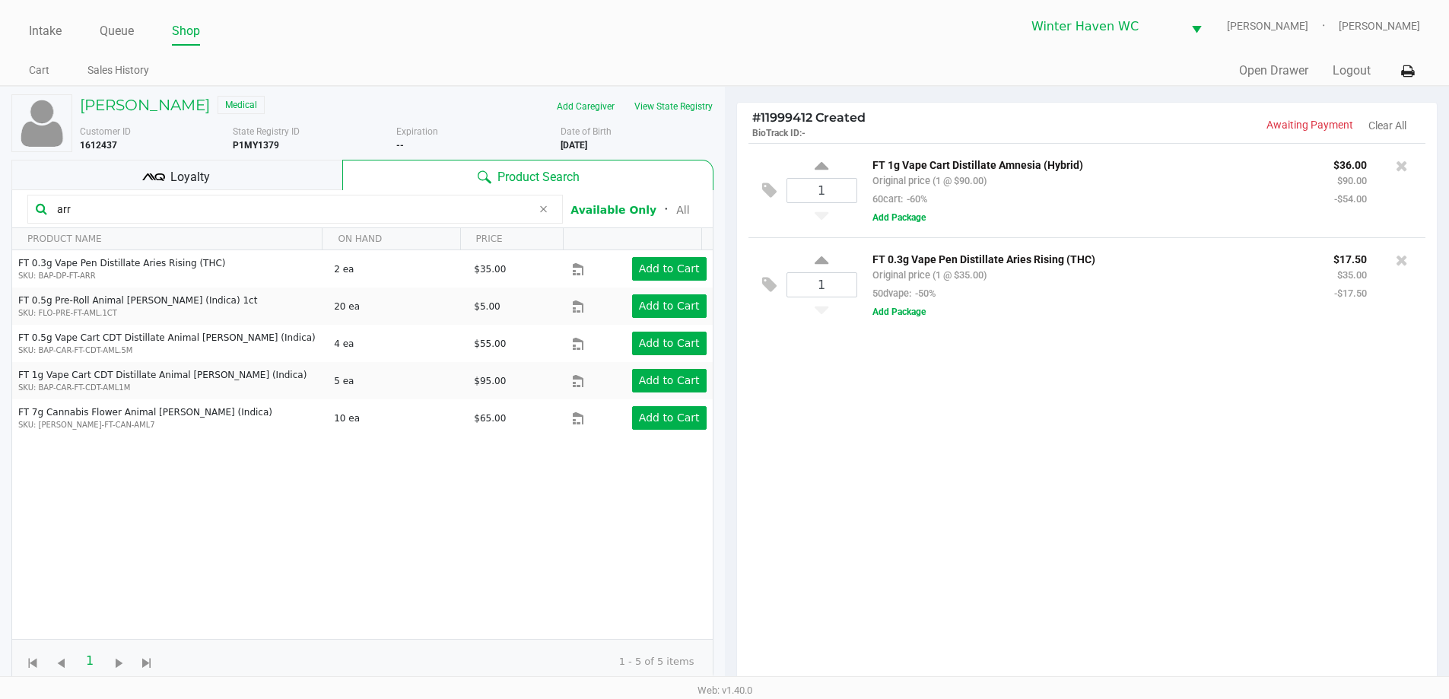
click at [224, 214] on input "arr" at bounding box center [291, 209] width 481 height 23
type input "b"
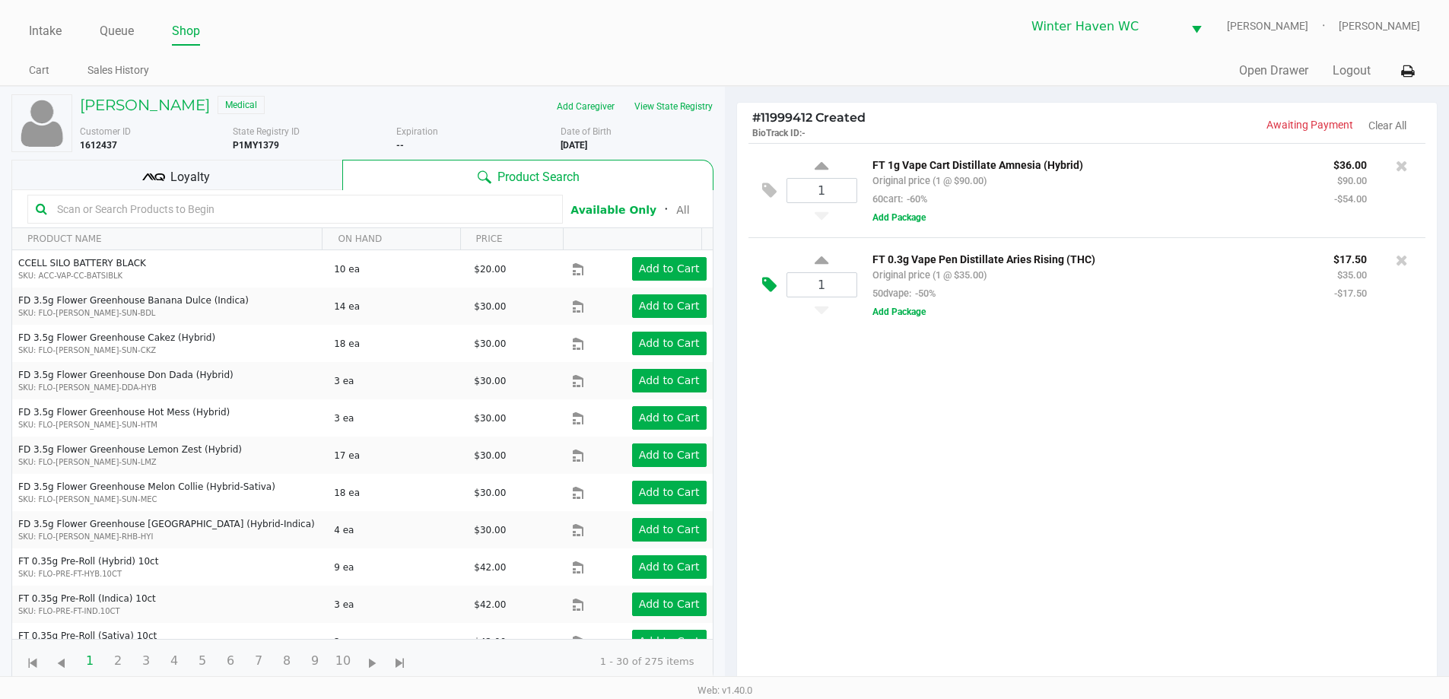
click at [766, 288] on icon at bounding box center [769, 284] width 14 height 17
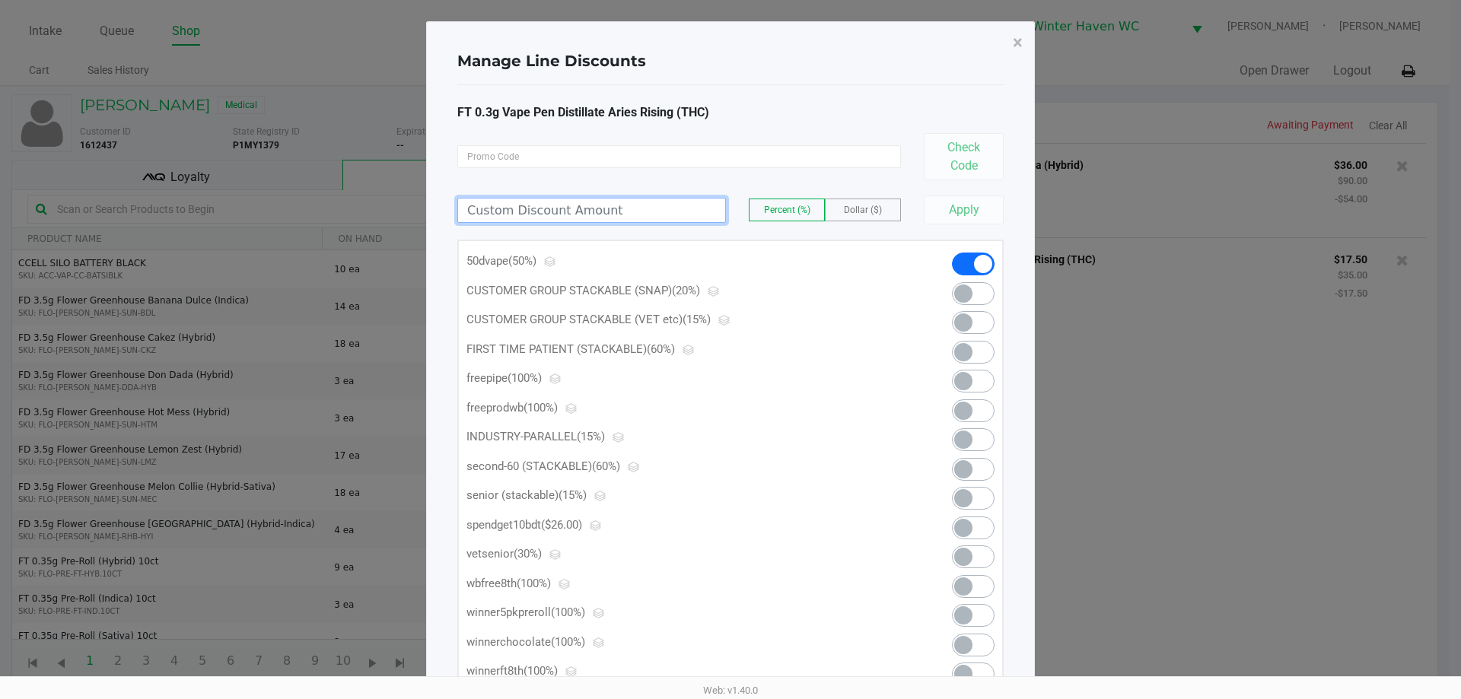
click at [663, 218] on input at bounding box center [591, 211] width 267 height 24
type input "75.00"
click at [942, 214] on button "Apply" at bounding box center [964, 210] width 80 height 29
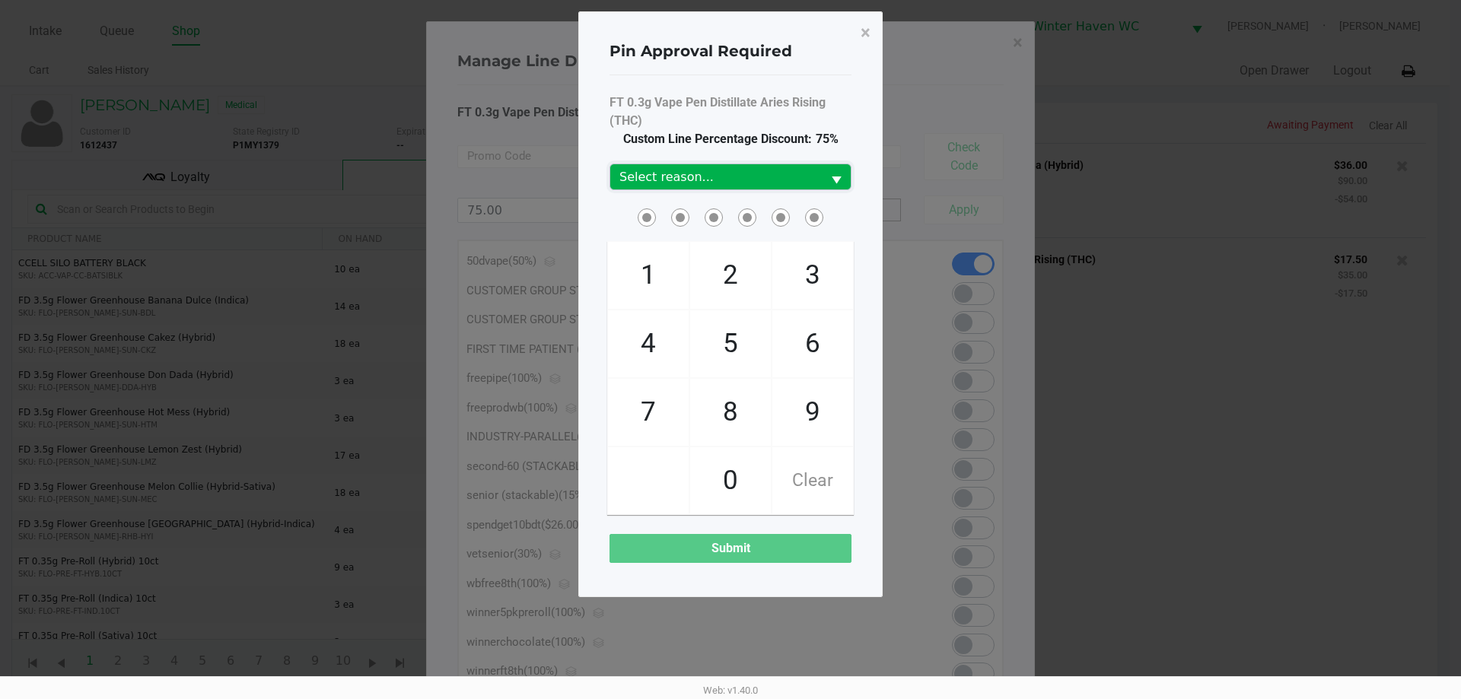
click at [765, 180] on span "Select reason..." at bounding box center [715, 177] width 193 height 18
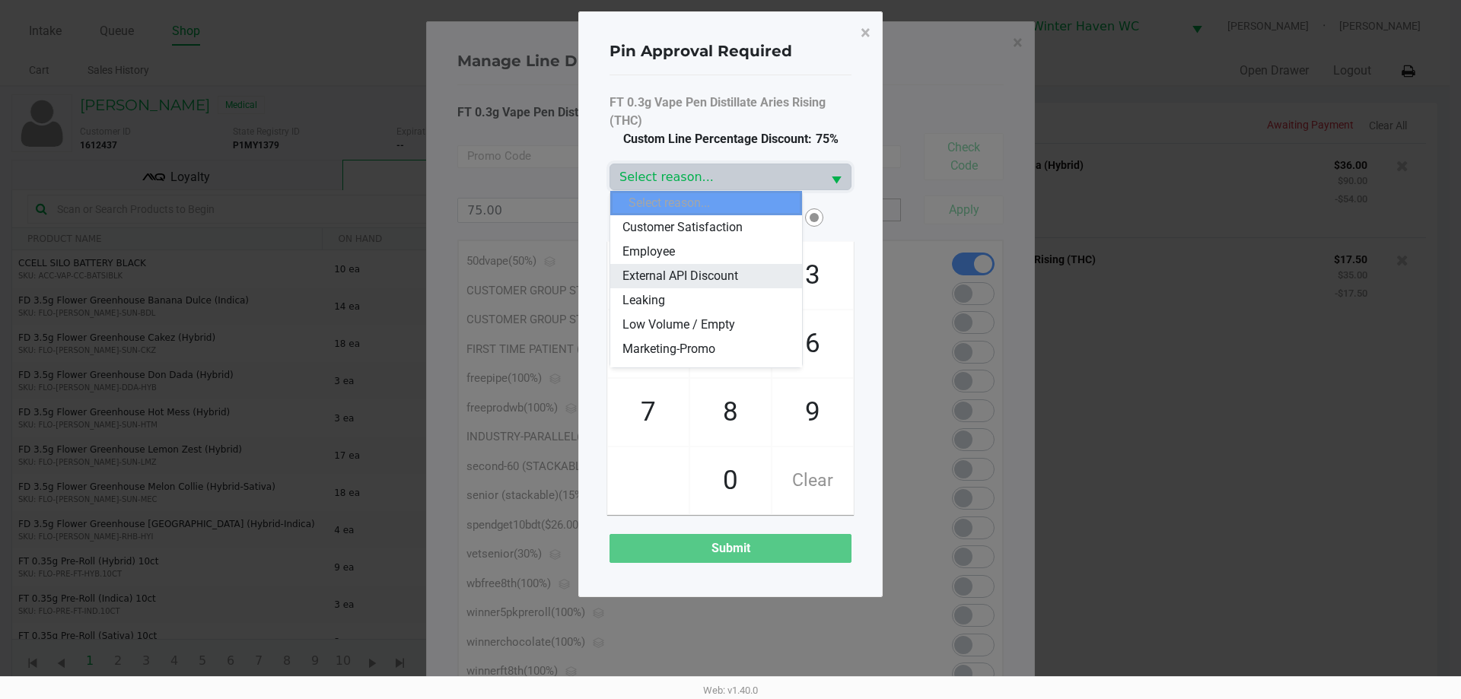
scroll to position [76, 0]
click at [692, 336] on li "Other" at bounding box center [706, 346] width 192 height 24
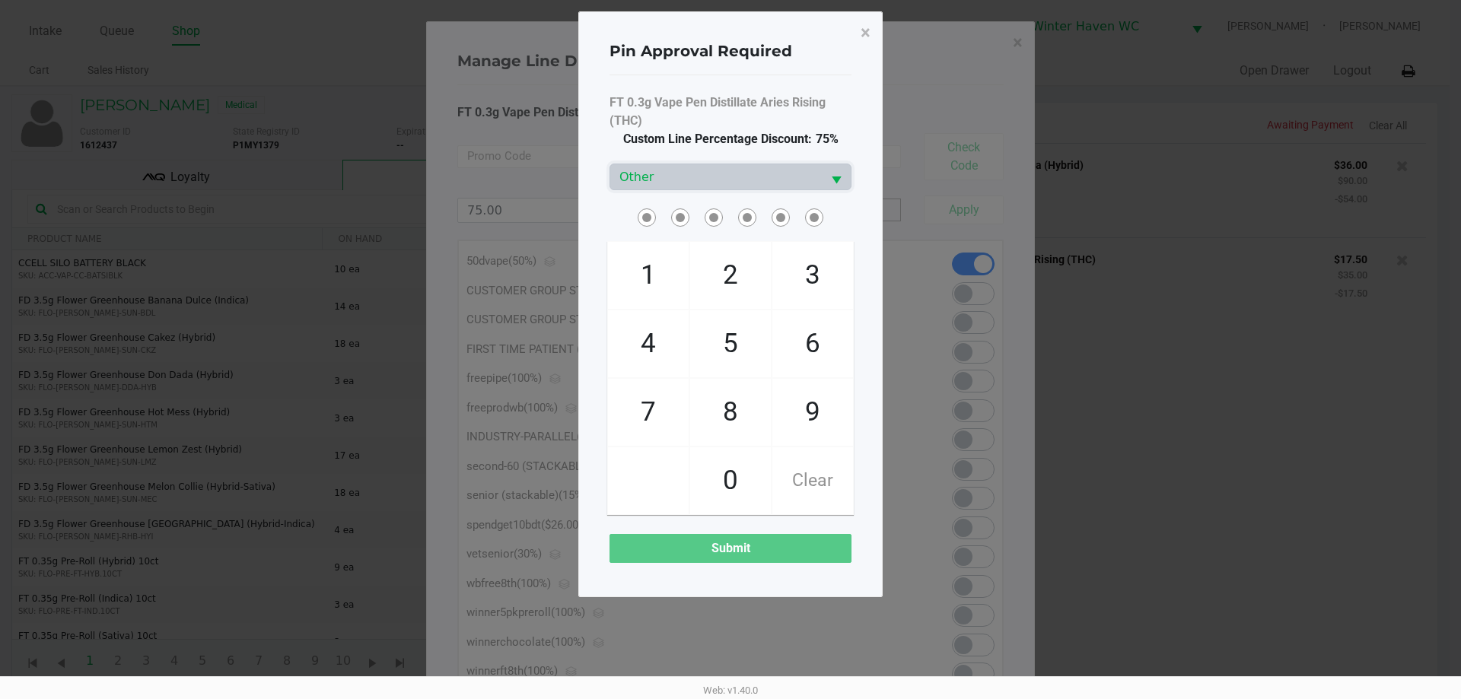
click at [615, 202] on div "FT 0.3g Vape Pen Distillate Aries Rising (THC) Custom Line Percentage Discount:…" at bounding box center [730, 328] width 242 height 469
click at [621, 180] on span "Other" at bounding box center [715, 177] width 193 height 18
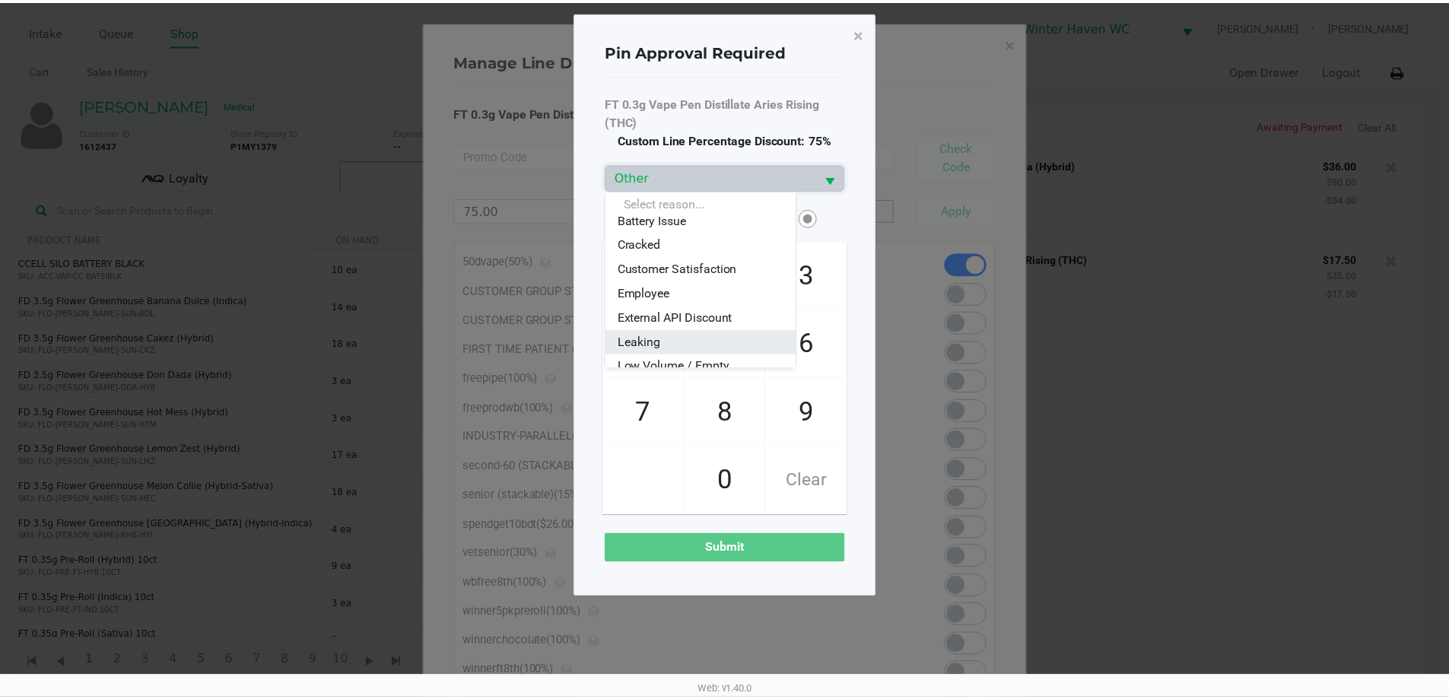
scroll to position [0, 0]
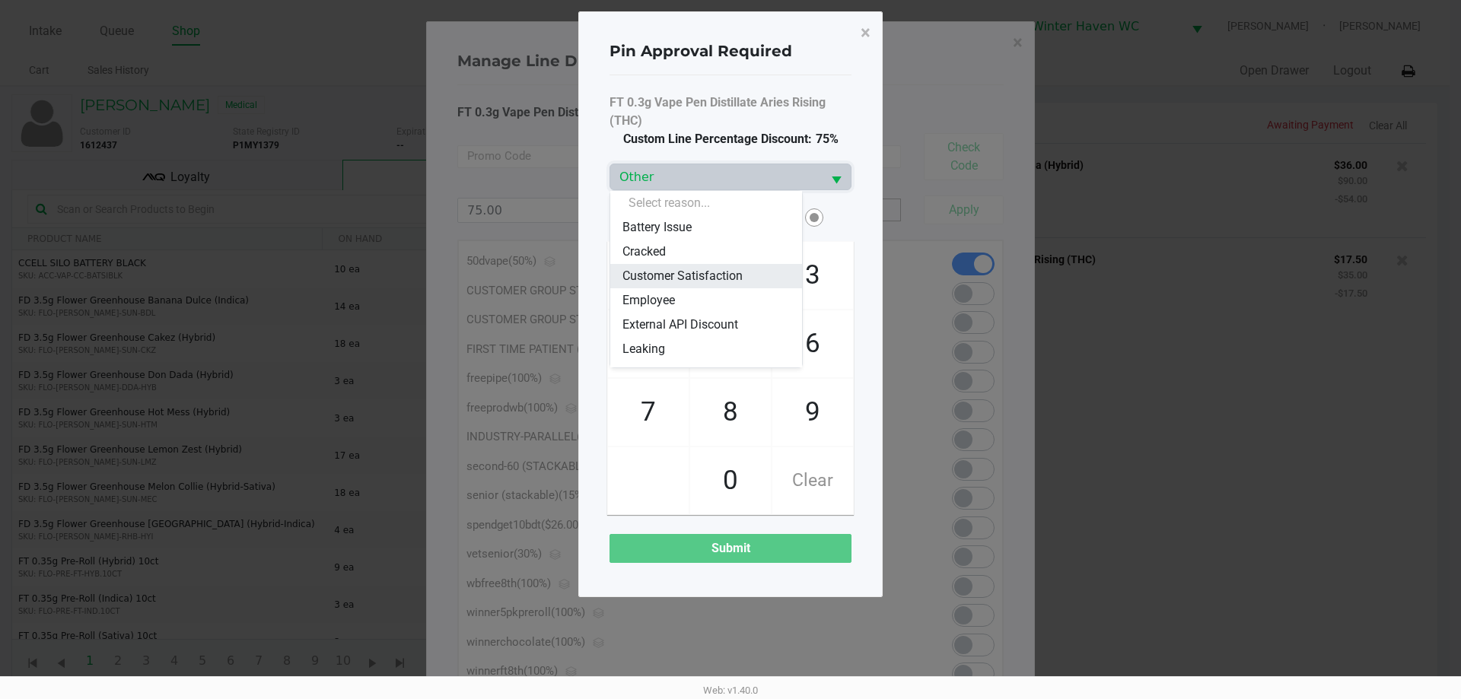
click at [706, 269] on span "Customer Satisfaction" at bounding box center [682, 276] width 120 height 18
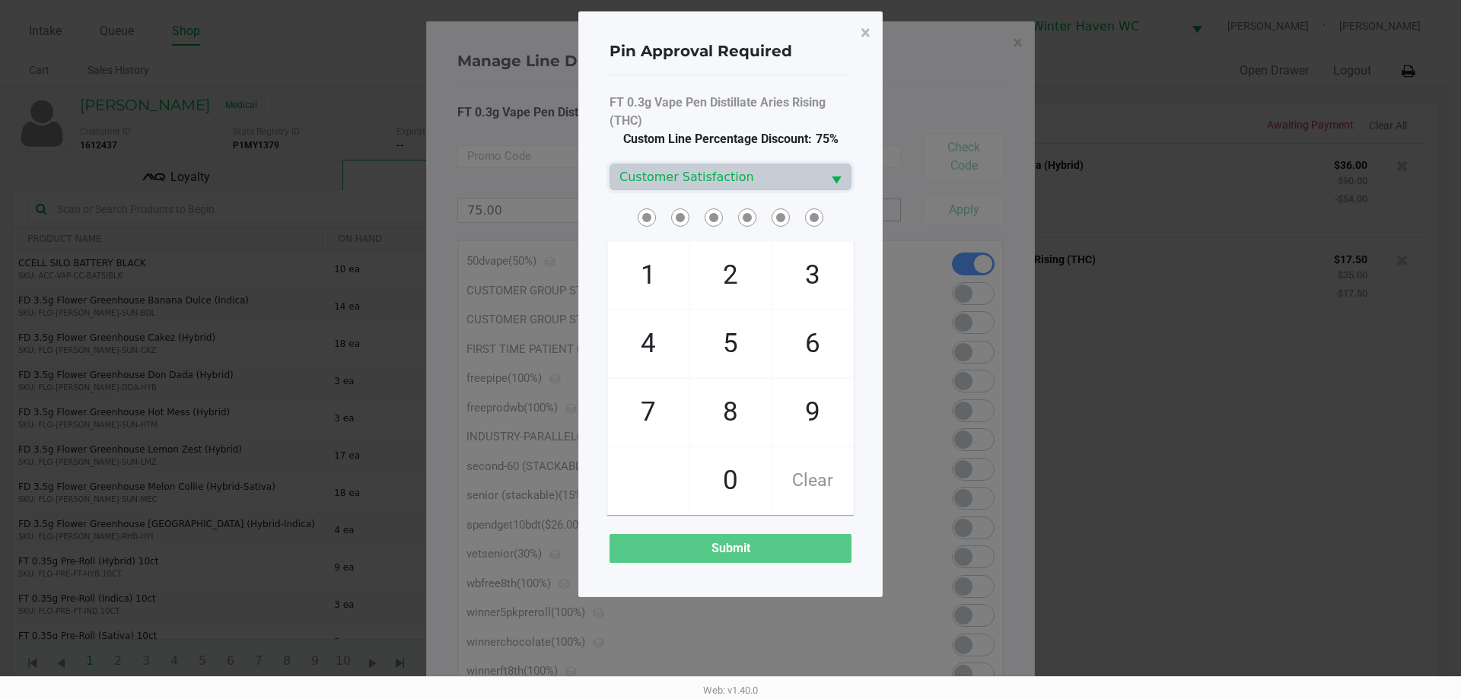
click at [598, 218] on div at bounding box center [730, 217] width 265 height 24
checkbox input "true"
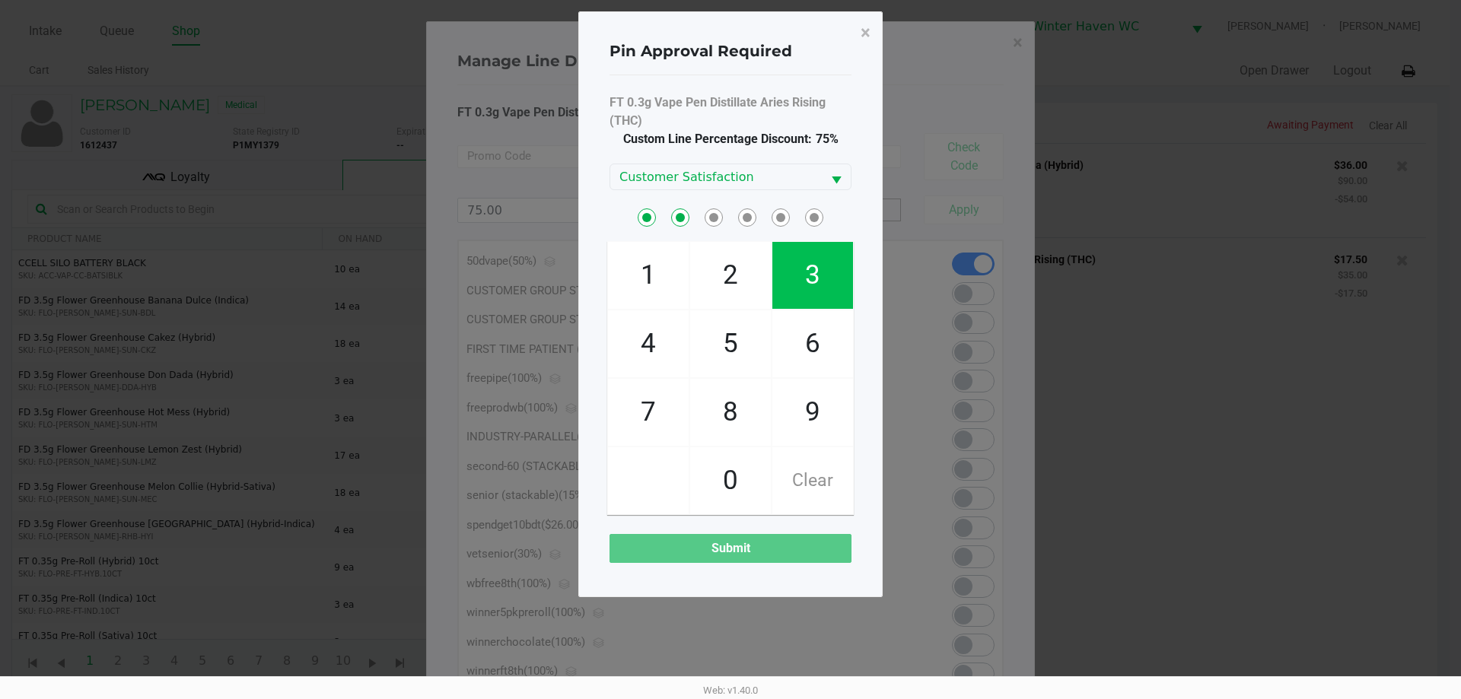
checkbox input "true"
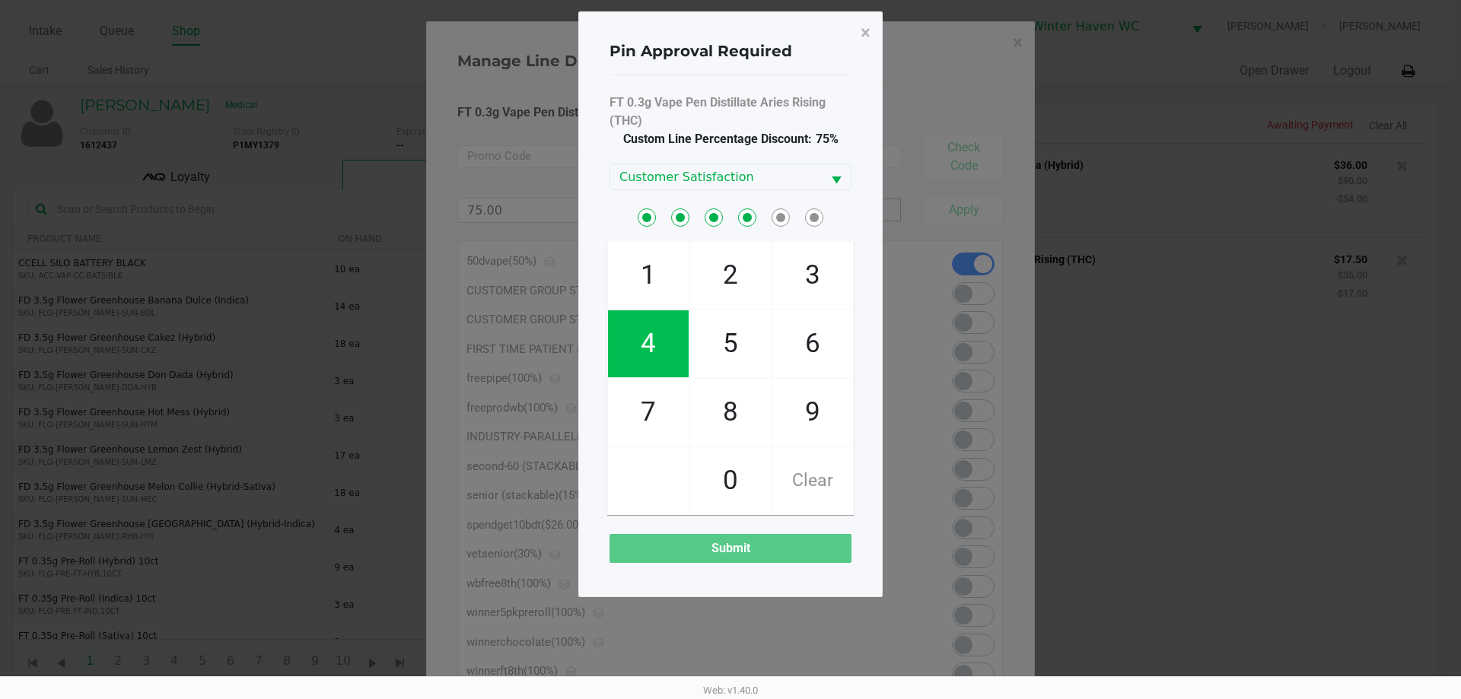
checkbox input "true"
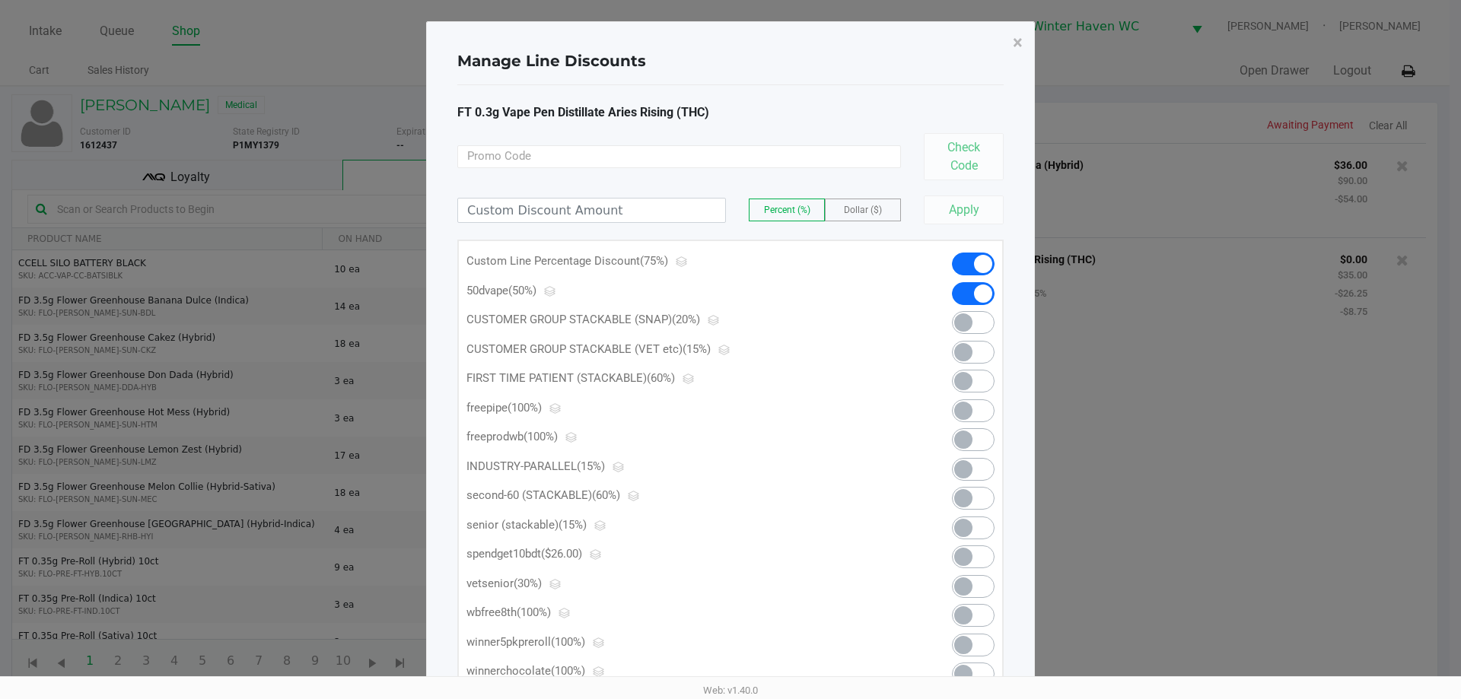
click at [981, 290] on span at bounding box center [983, 294] width 18 height 18
click at [1023, 42] on button "×" at bounding box center [1017, 42] width 34 height 43
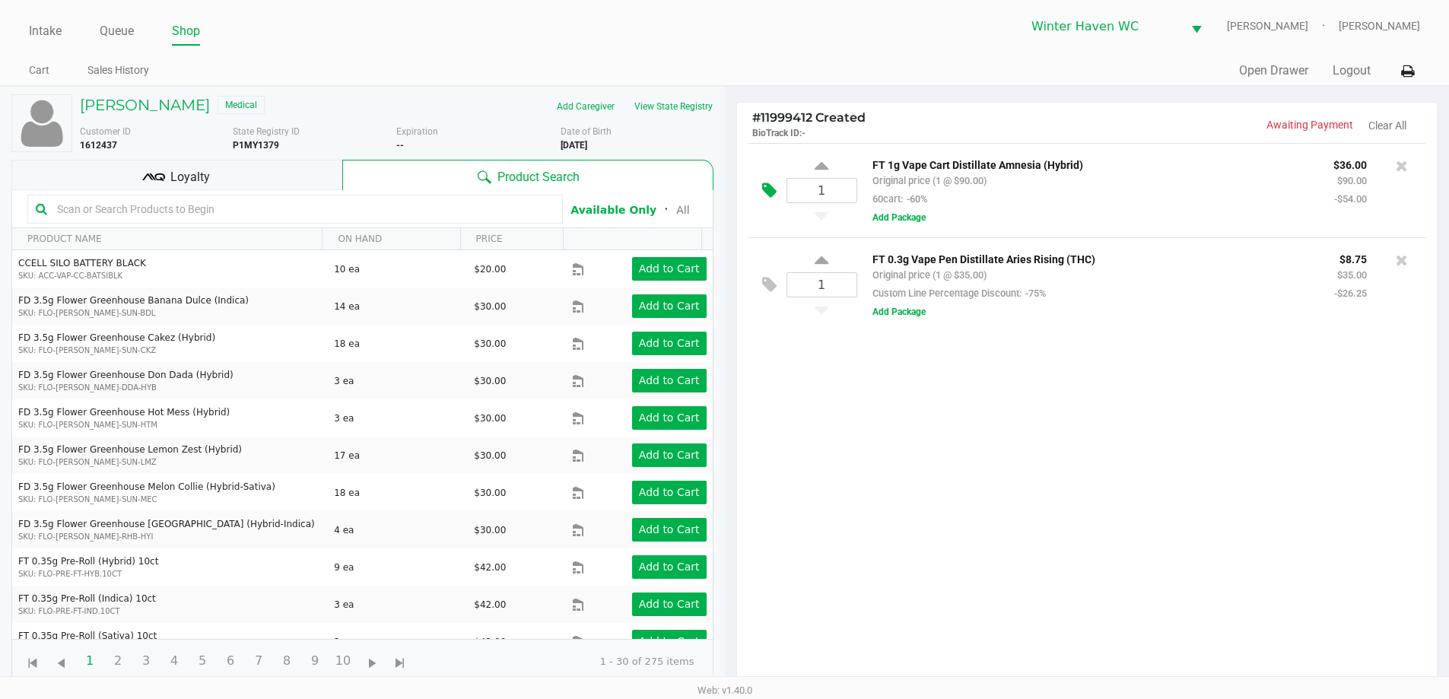
click at [771, 192] on icon at bounding box center [769, 190] width 14 height 17
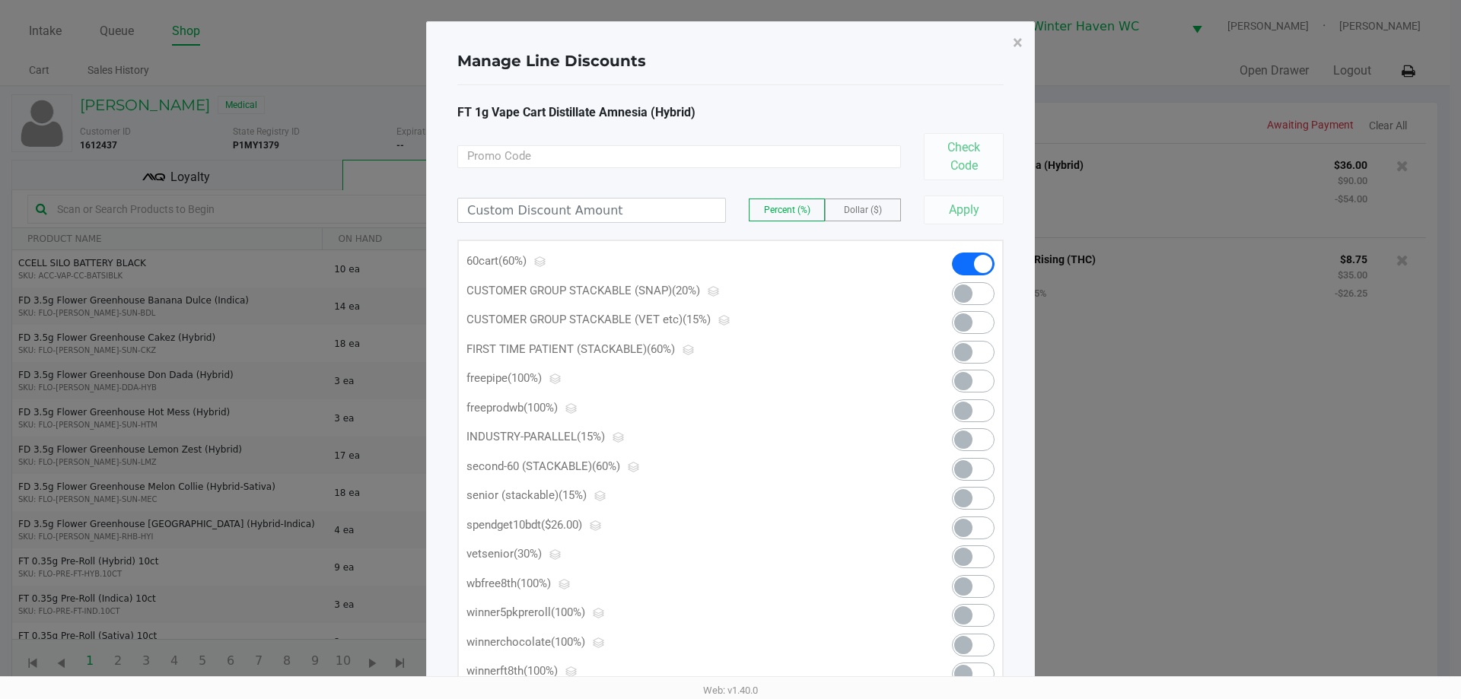
click at [875, 210] on span "Dollar ($)" at bounding box center [863, 210] width 38 height 11
click at [653, 208] on input at bounding box center [591, 211] width 267 height 24
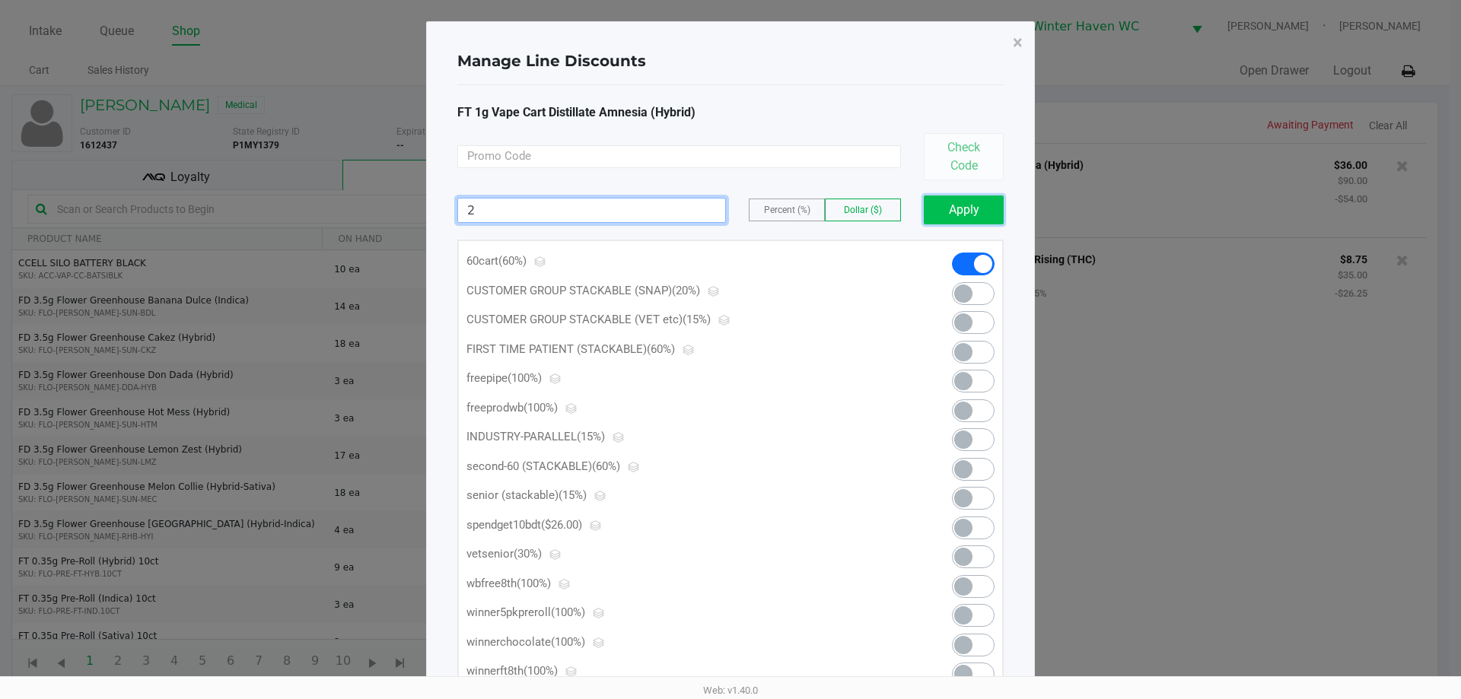
type input "2.00"
click at [946, 215] on button "Apply" at bounding box center [964, 210] width 80 height 29
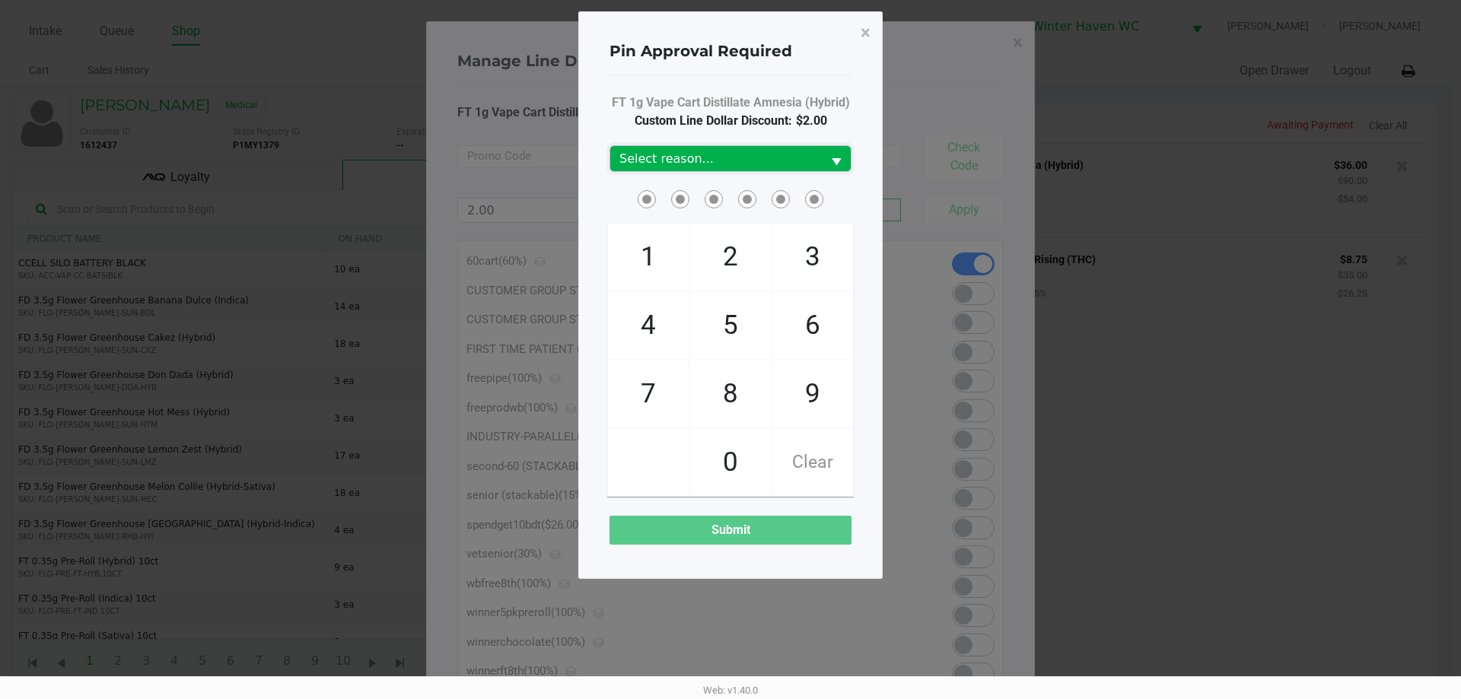
click at [749, 168] on span "Select reason..." at bounding box center [715, 158] width 211 height 25
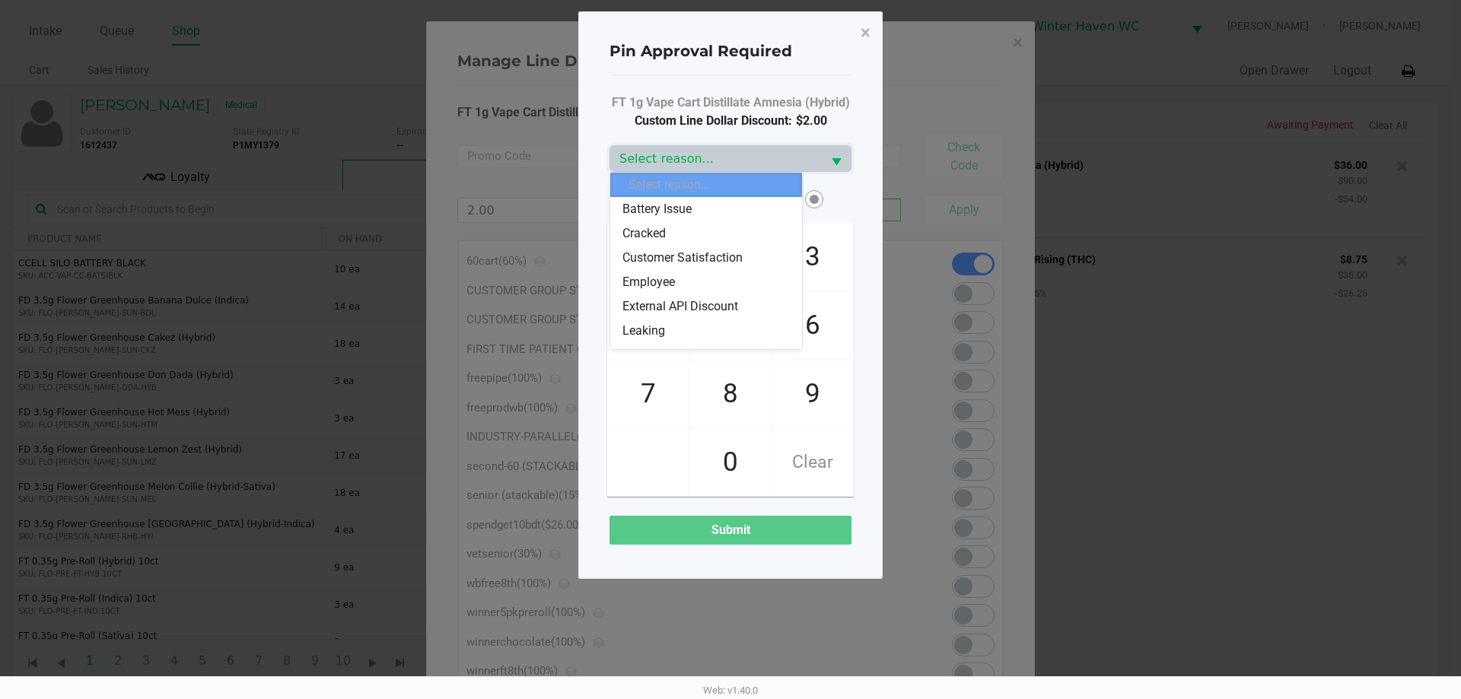
click at [731, 252] on span "Customer Satisfaction" at bounding box center [682, 258] width 120 height 18
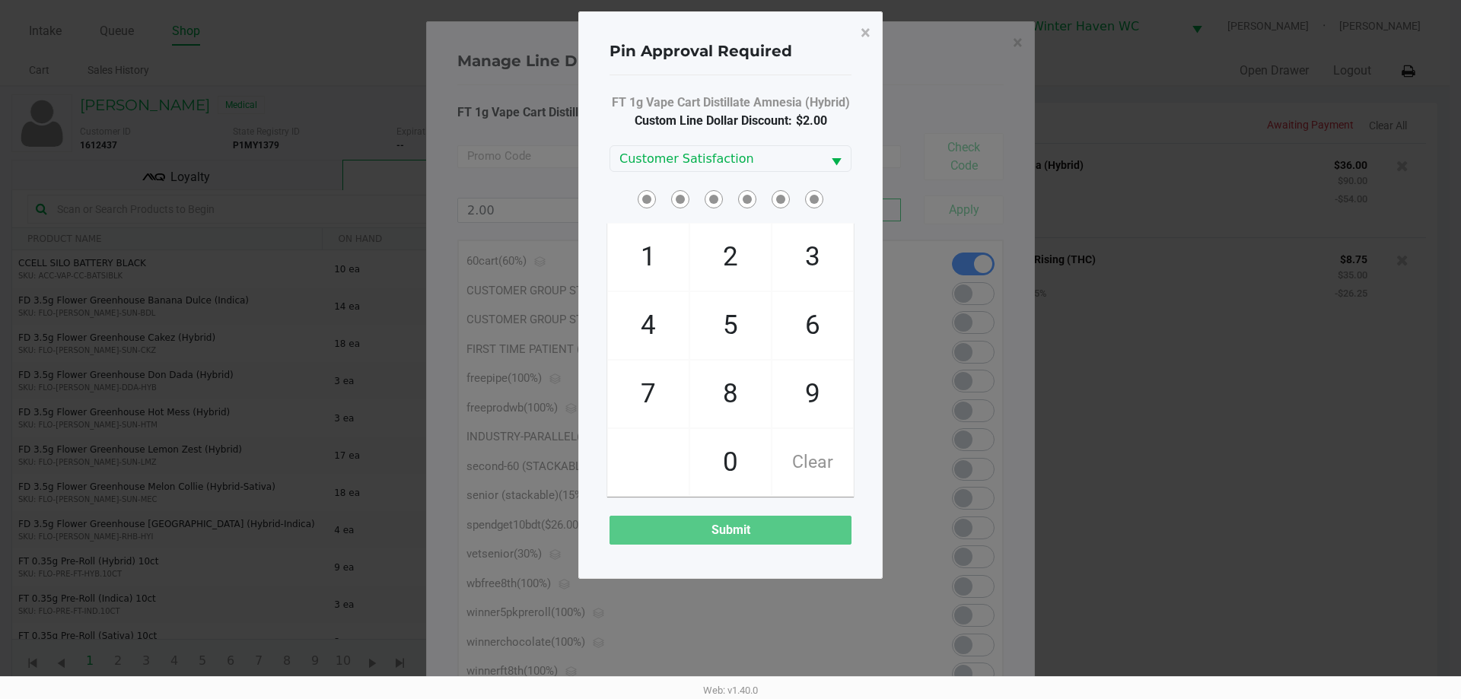
click at [601, 186] on div "Pin Approval Required × FT 1g Vape Cart Distillate Amnesia (Hybrid) Custom Line…" at bounding box center [730, 295] width 304 height 568
checkbox input "true"
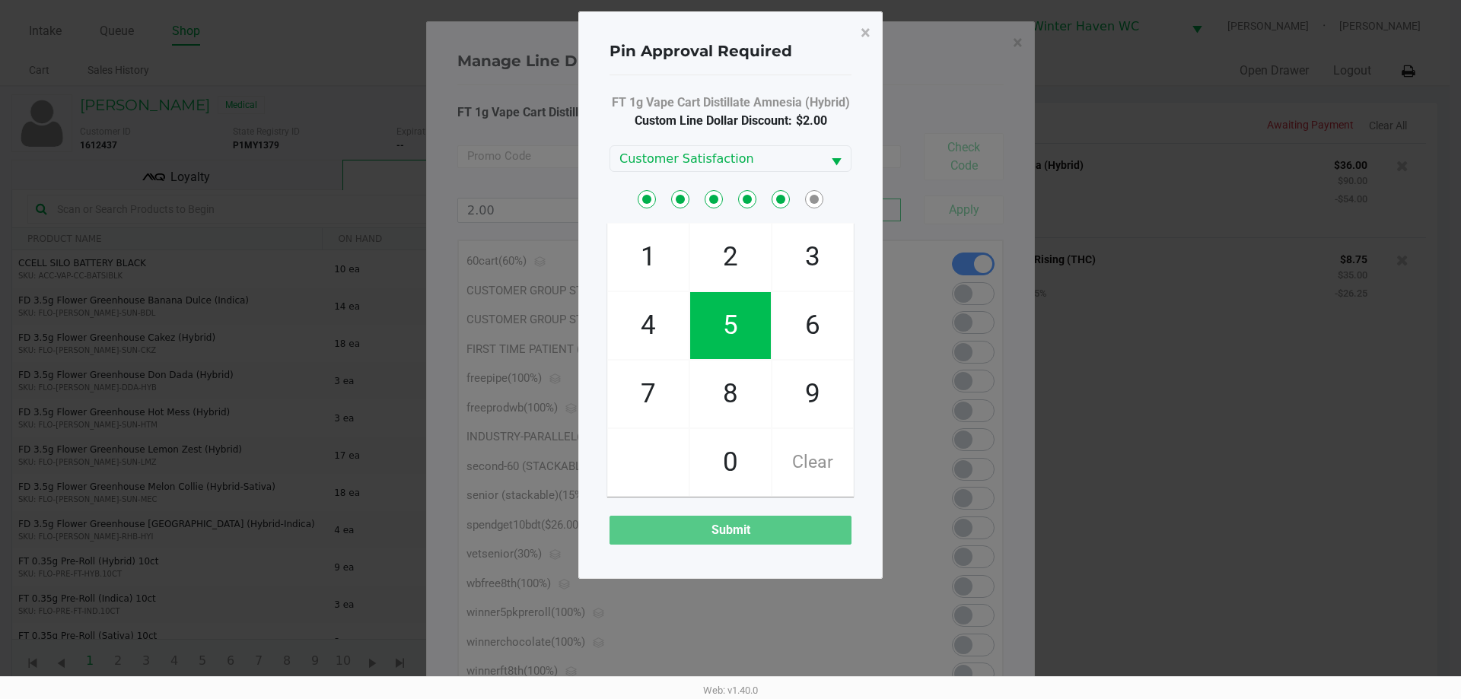
checkbox input "true"
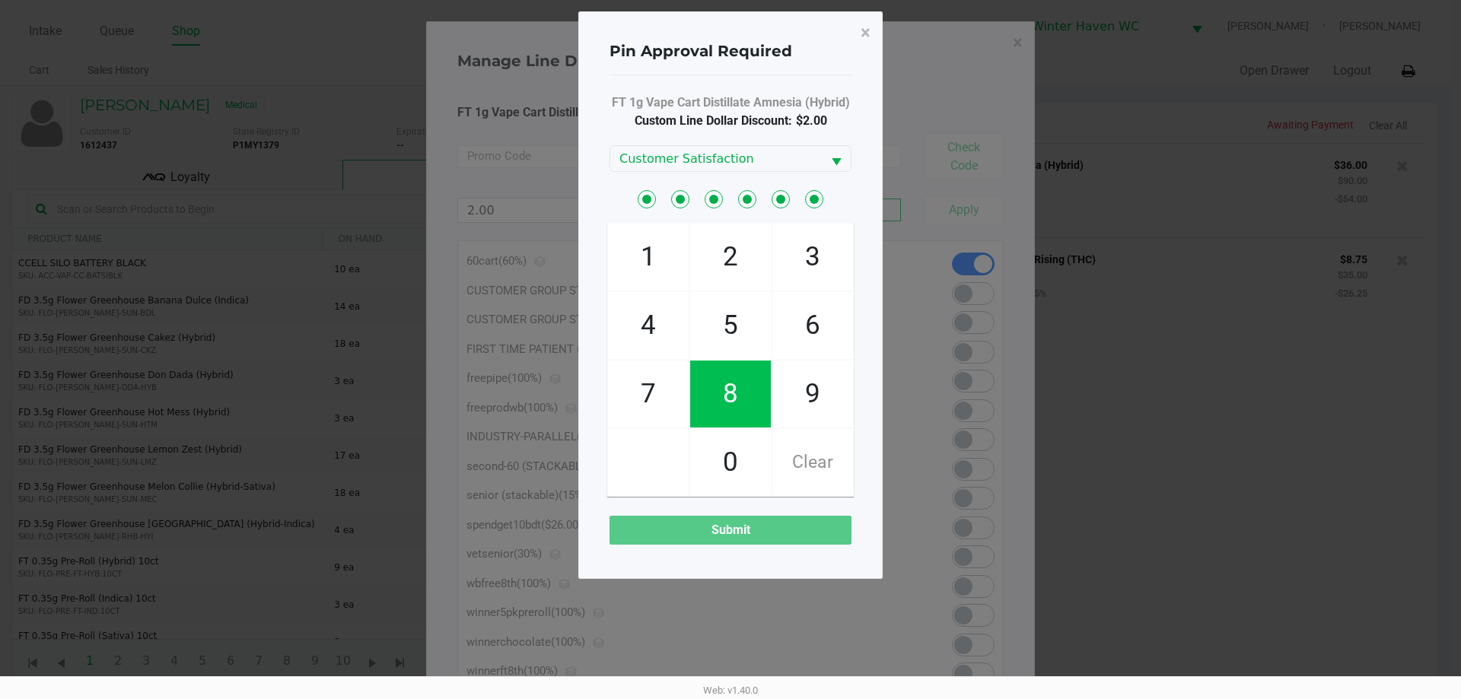
checkbox input "true"
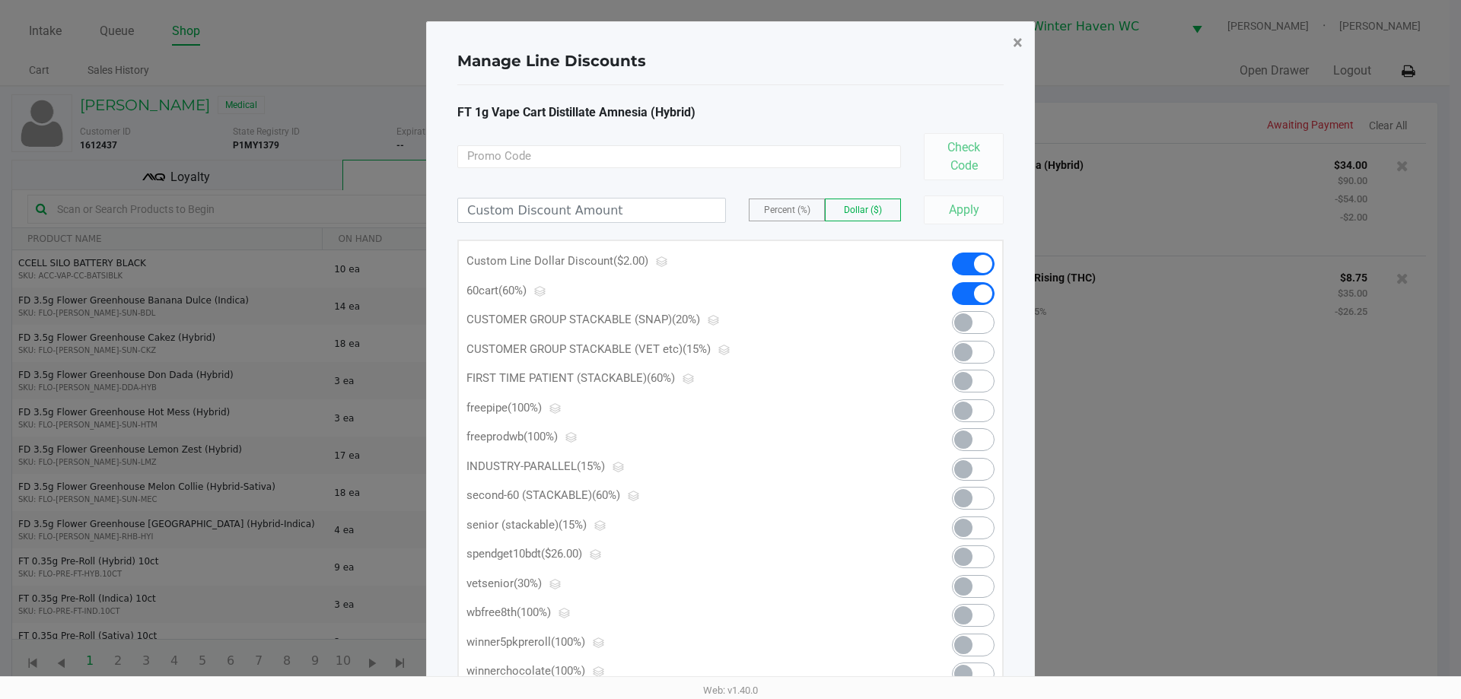
click at [1011, 55] on button "×" at bounding box center [1017, 42] width 34 height 43
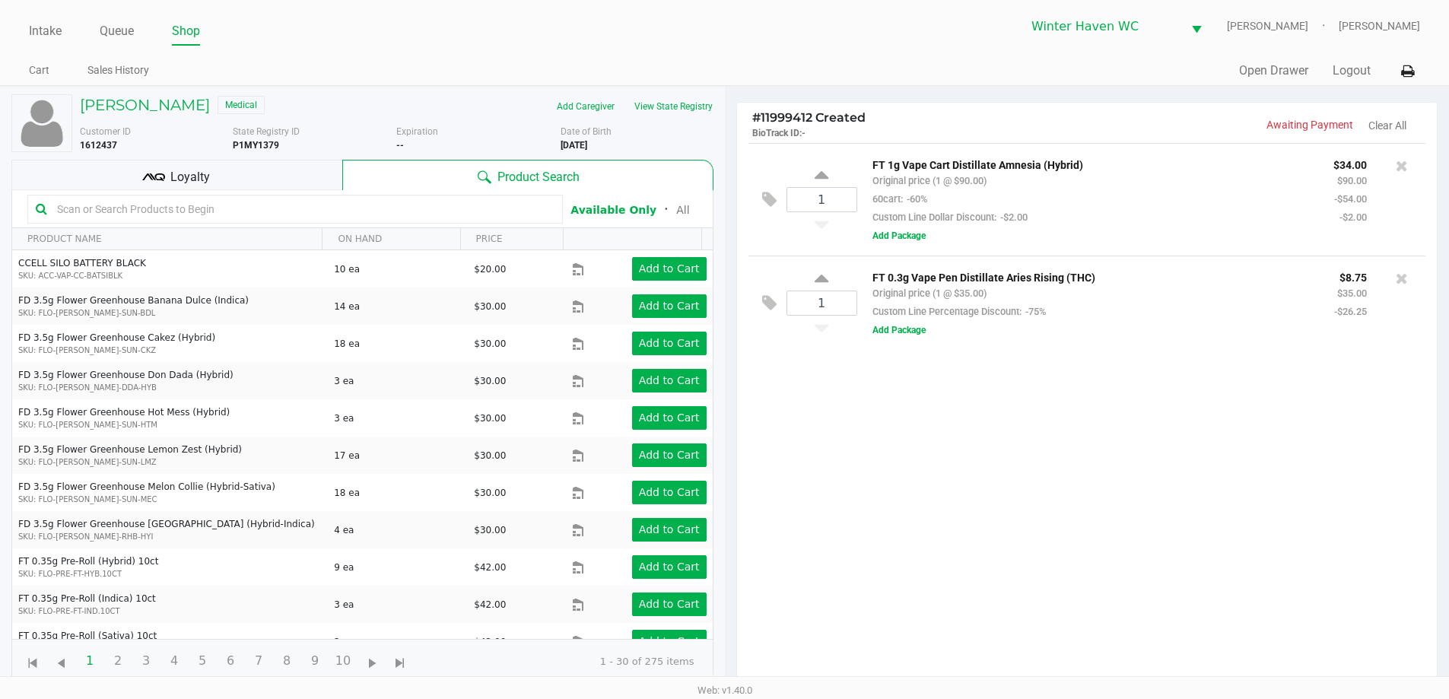
click at [298, 211] on input "text" at bounding box center [303, 209] width 504 height 23
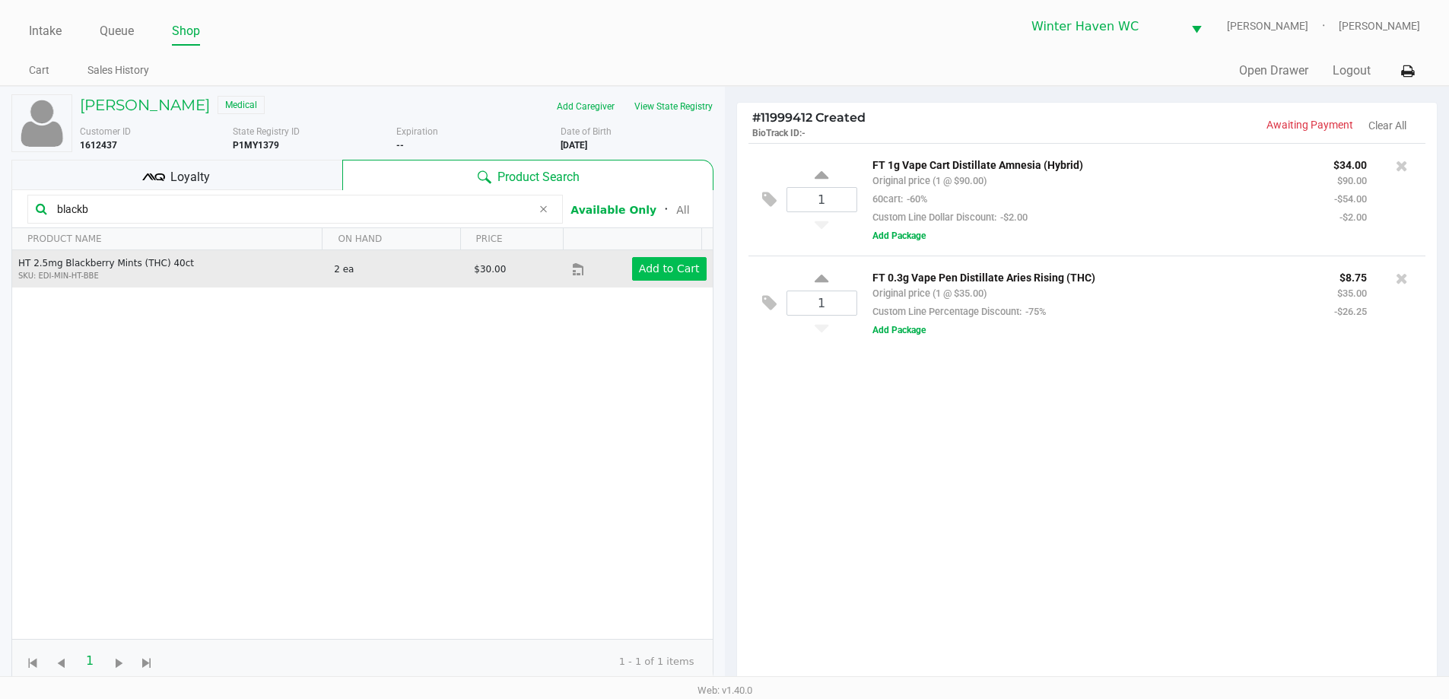
type input "blackb"
click at [639, 259] on button "Add to Cart" at bounding box center [669, 269] width 75 height 24
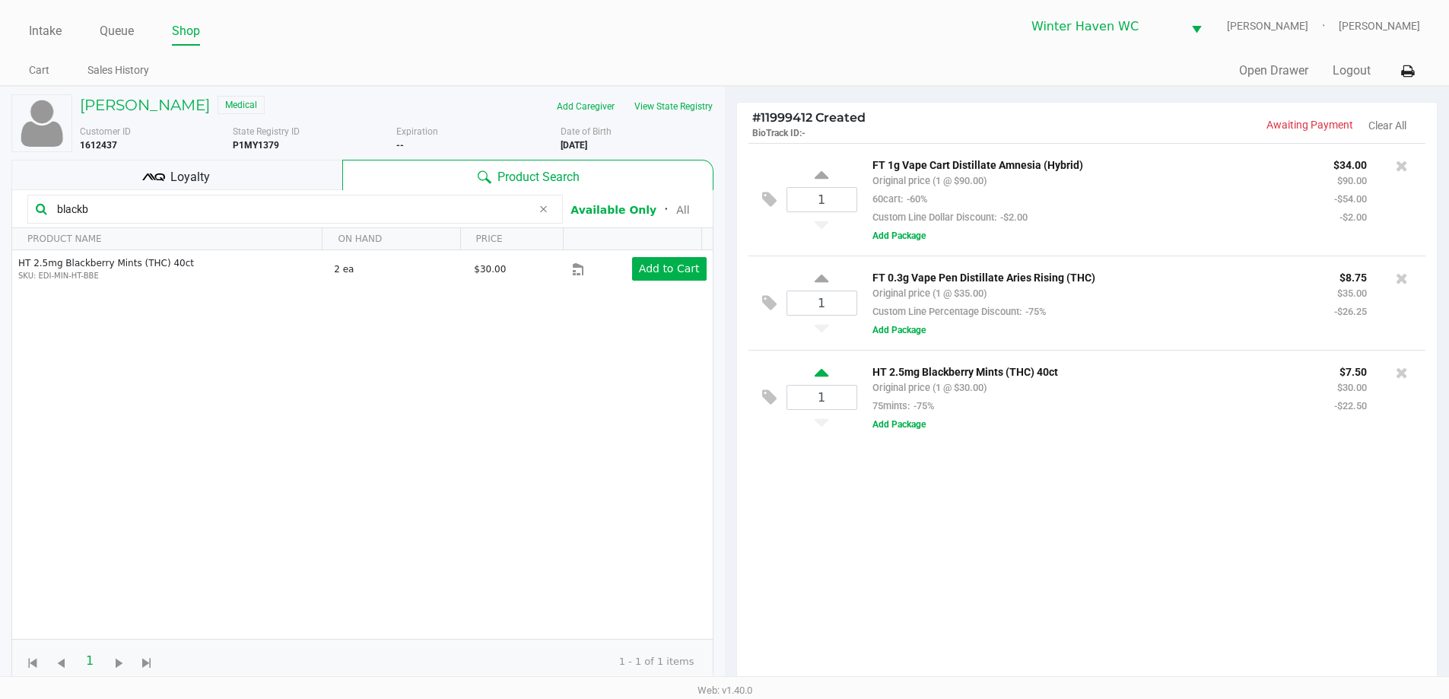
click at [822, 371] on icon at bounding box center [822, 375] width 14 height 19
type input "2"
click at [1081, 421] on div "HT 2.5mg Blackberry Mints (THC) 40ct Original price (2 @ $30.00) 75mints: -75% …" at bounding box center [1135, 397] width 557 height 71
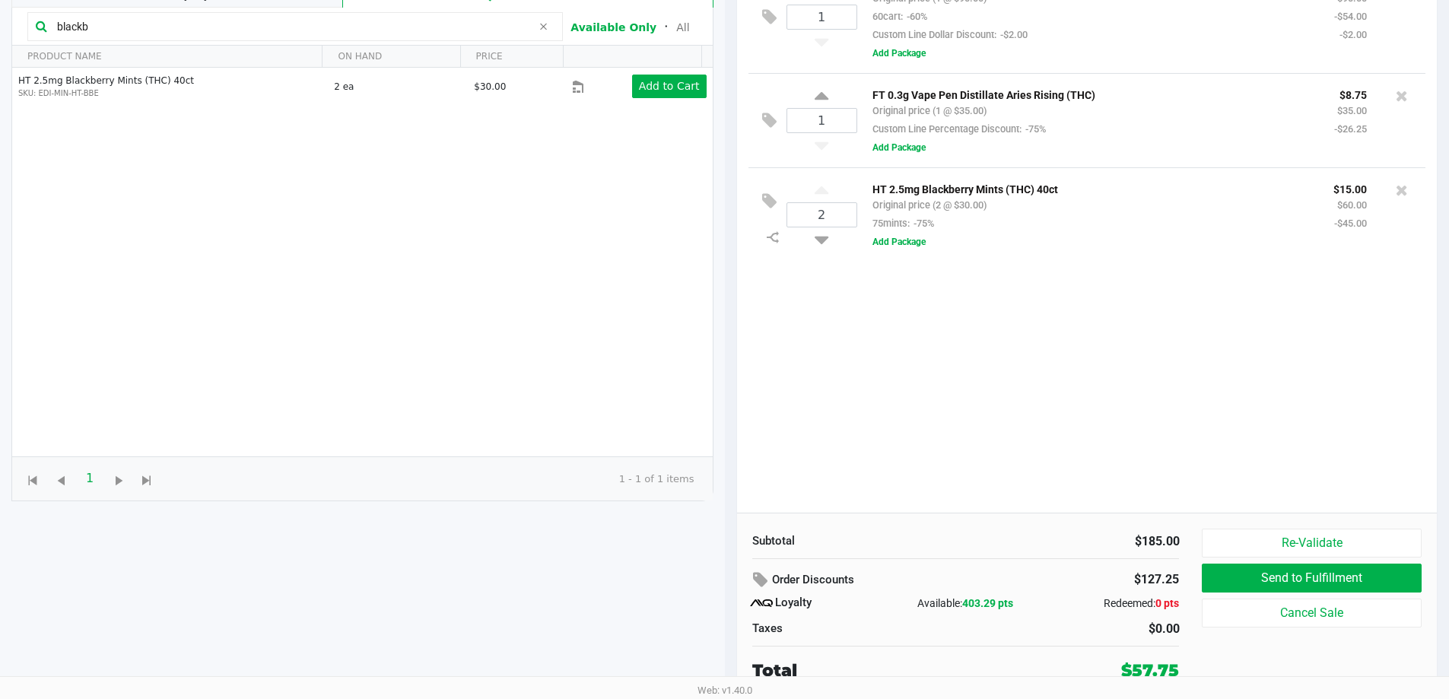
click at [1038, 466] on div "1 FT 1g Vape Cart Distillate Amnesia (Hybrid) Original price (1 @ $90.00) 60car…" at bounding box center [1087, 236] width 701 height 552
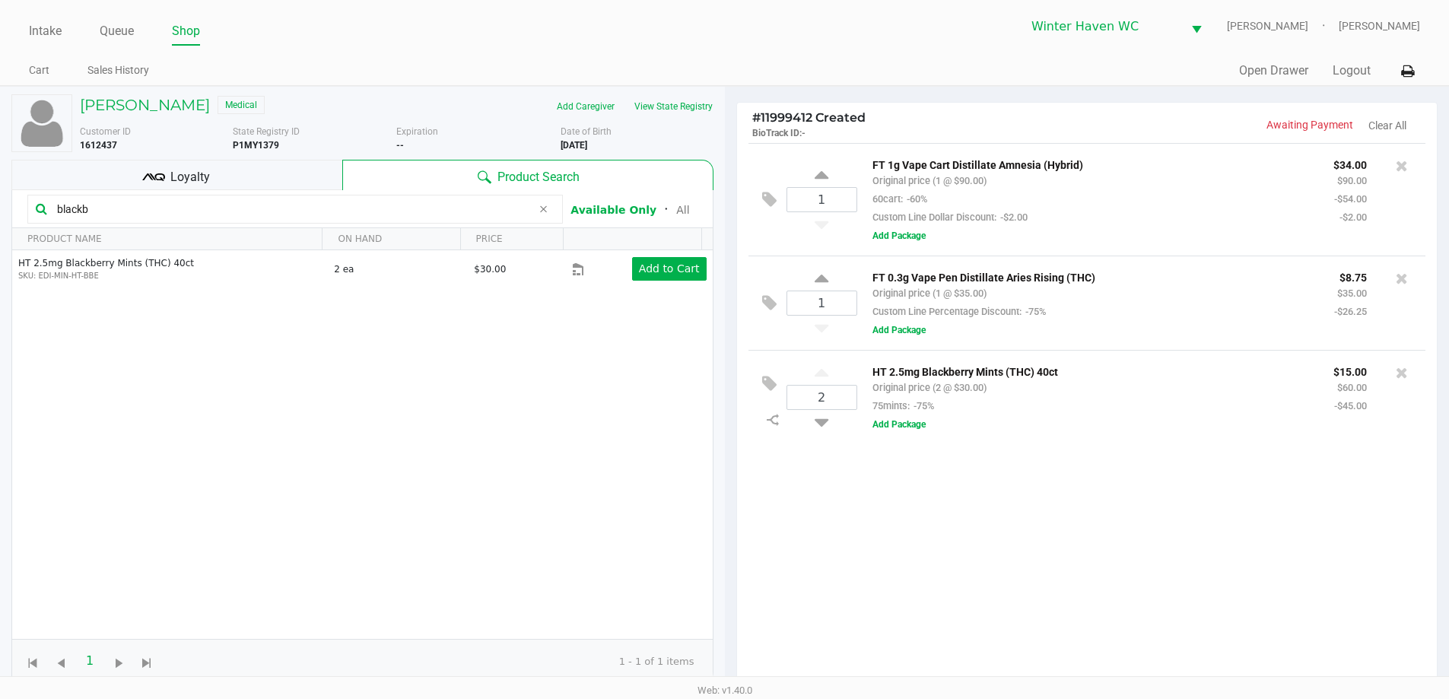
click at [1000, 487] on div "1 FT 1g Vape Cart Distillate Amnesia (Hybrid) Original price (1 @ $90.00) 60car…" at bounding box center [1087, 419] width 701 height 552
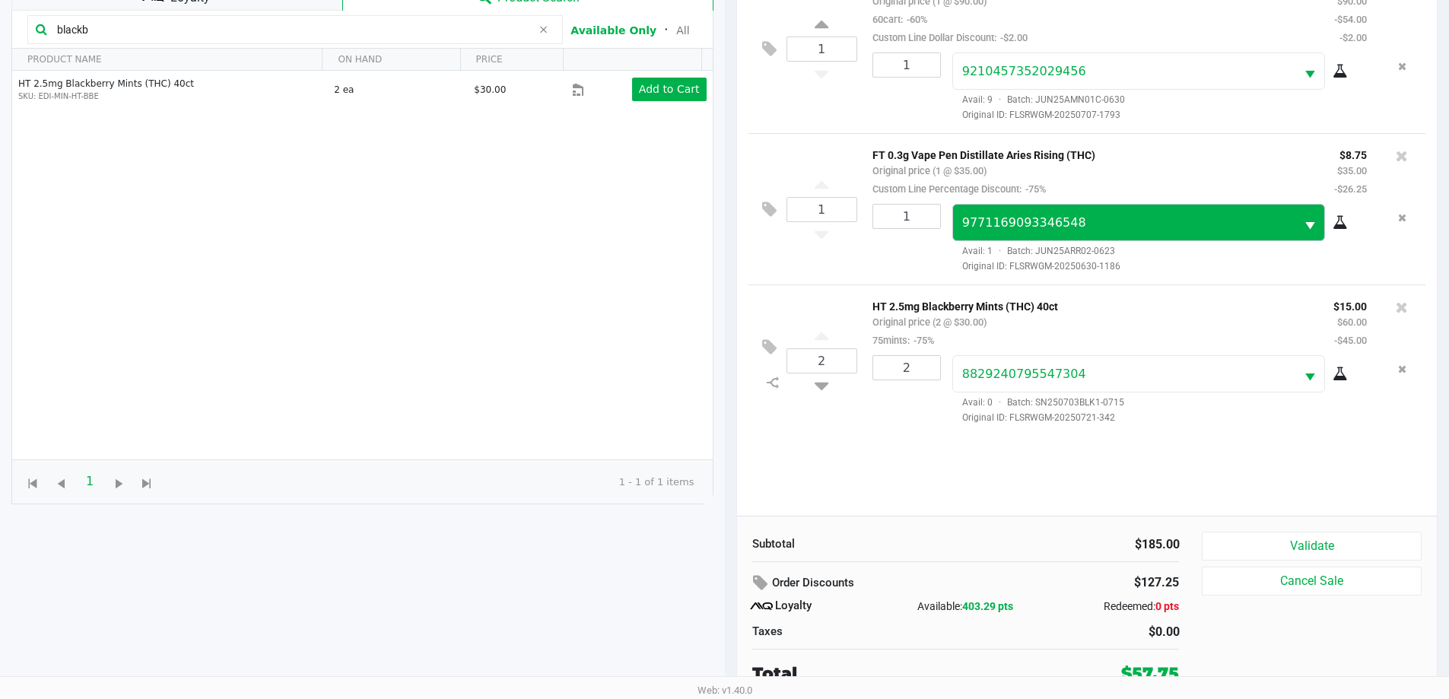
scroll to position [183, 0]
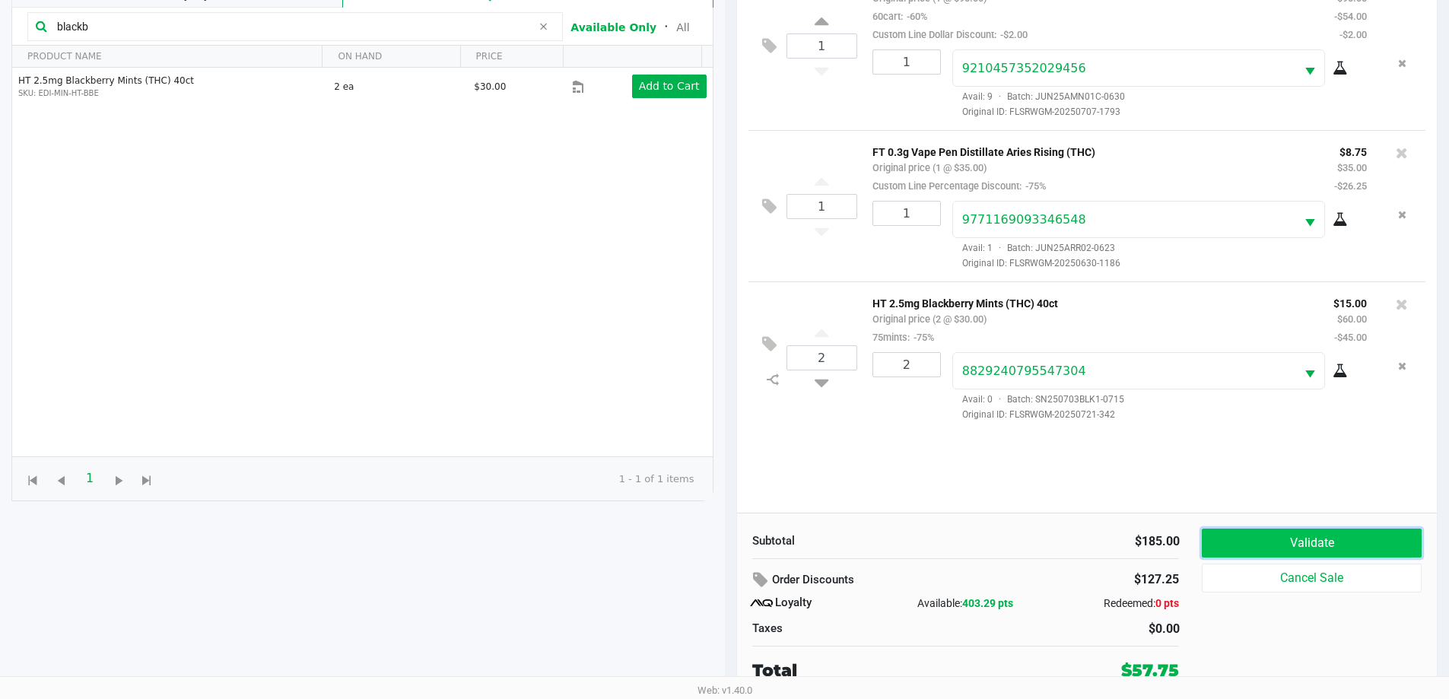
click at [1289, 547] on button "Validate" at bounding box center [1311, 543] width 219 height 29
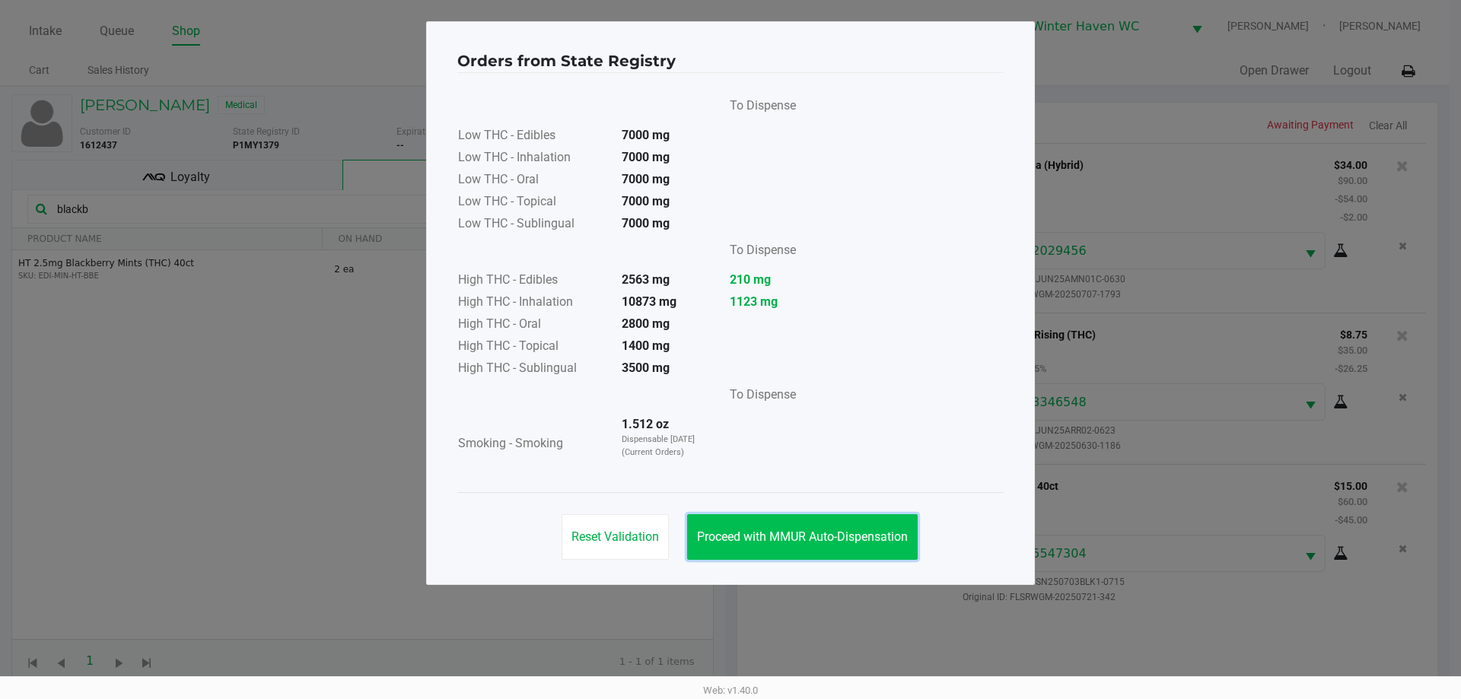
click at [826, 535] on span "Proceed with MMUR Auto-Dispensation" at bounding box center [802, 536] width 211 height 14
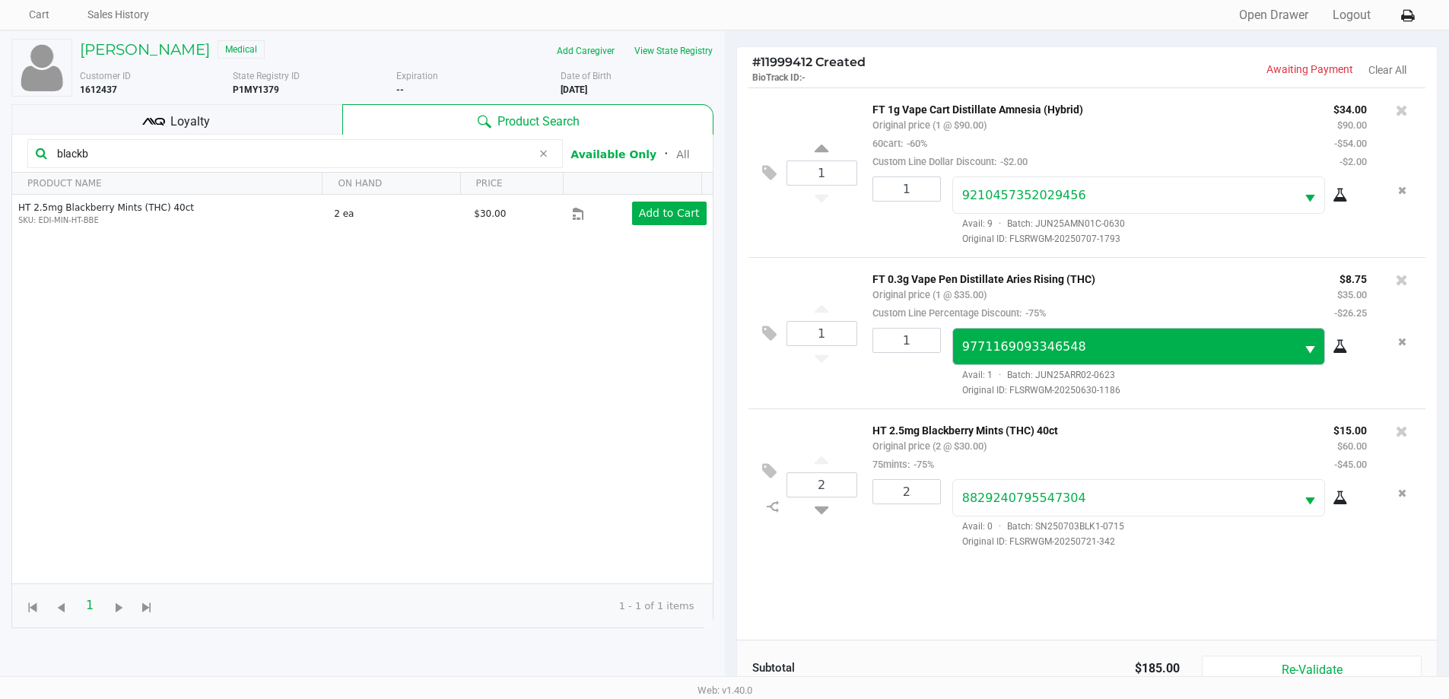
scroll to position [183, 0]
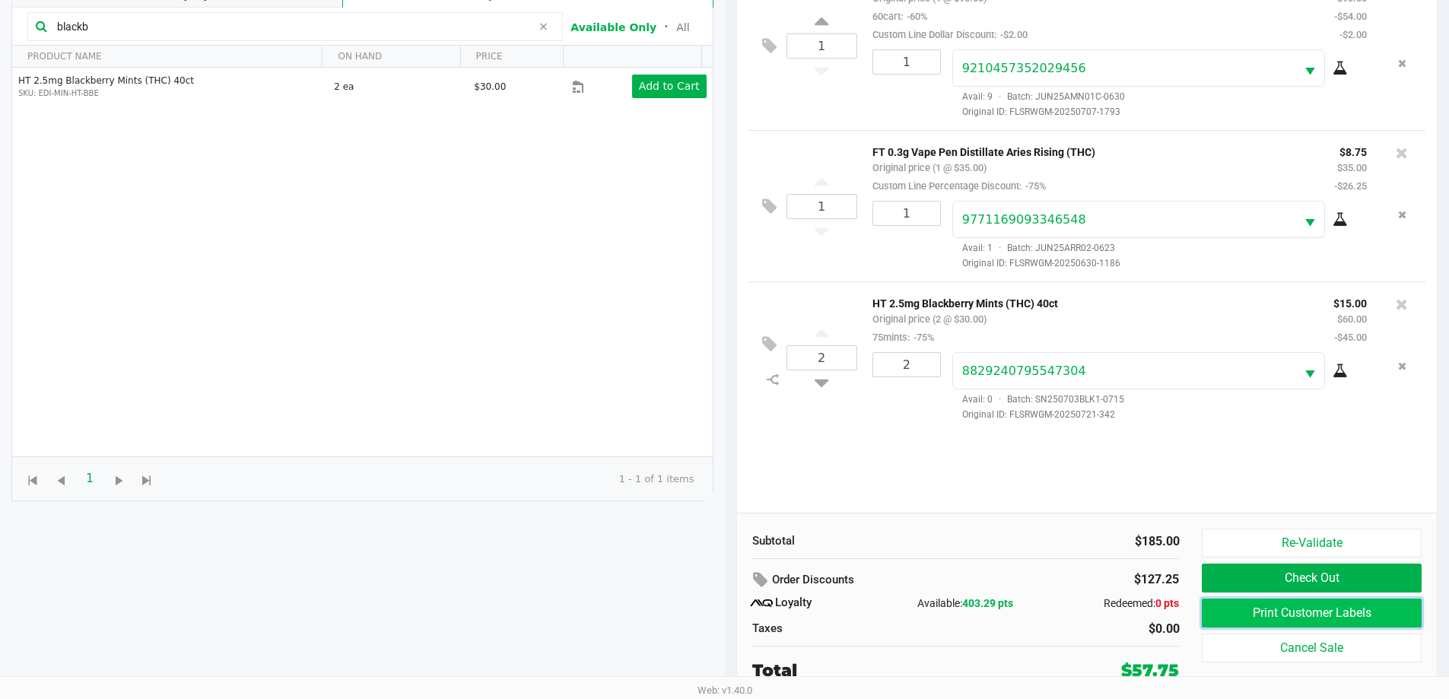
click at [1305, 611] on button "Print Customer Labels" at bounding box center [1311, 613] width 219 height 29
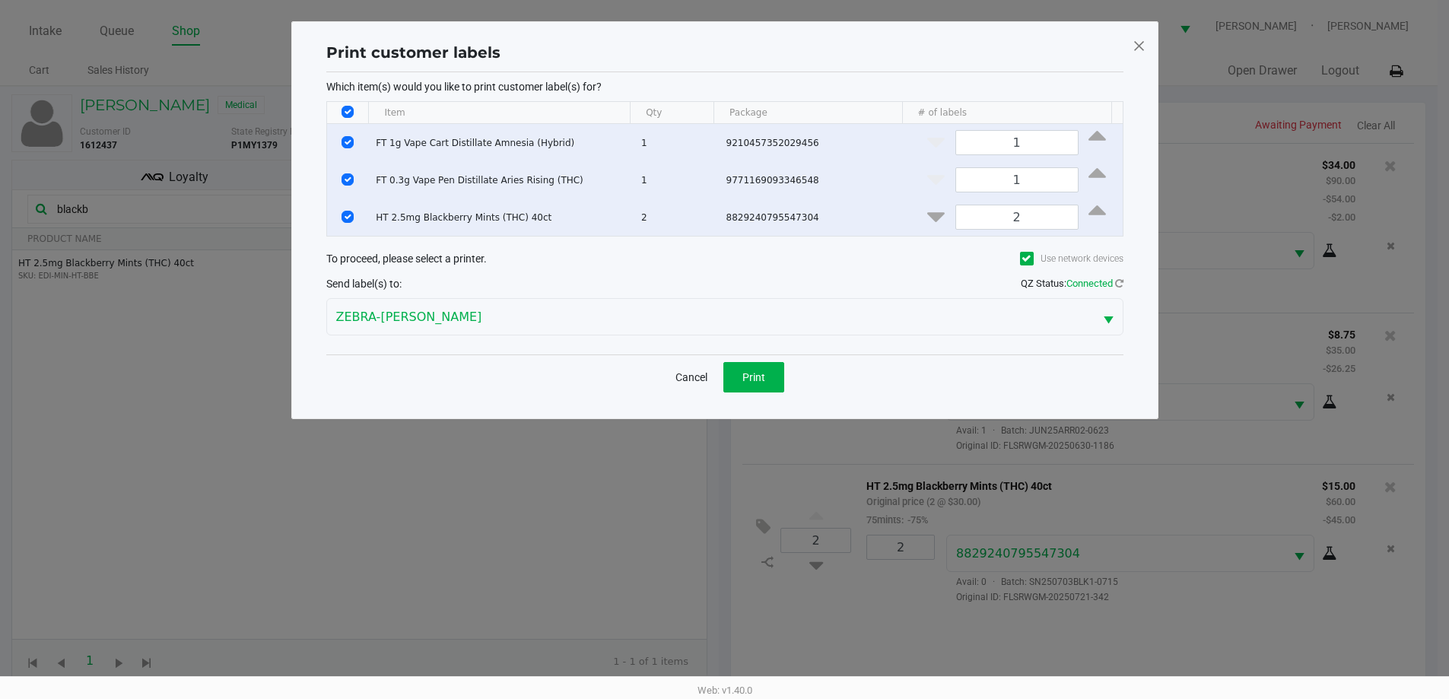
scroll to position [0, 0]
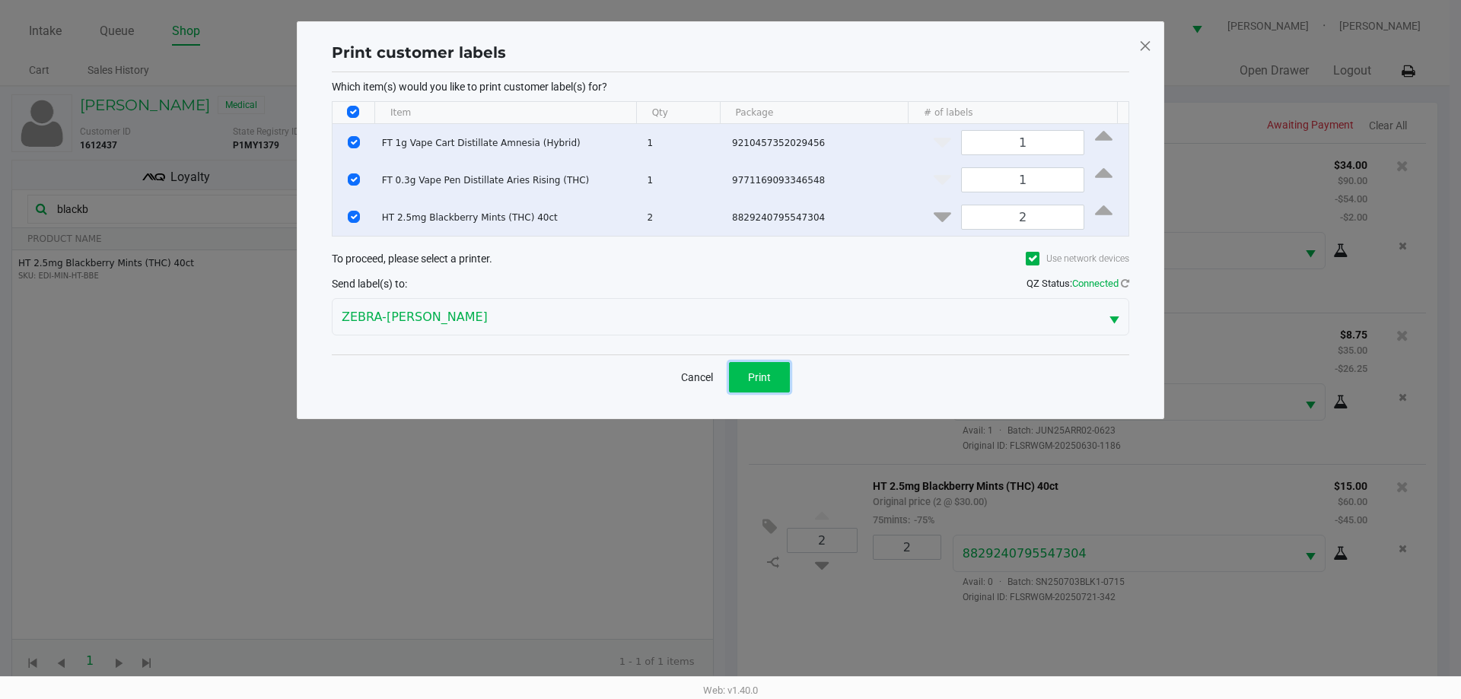
click at [743, 379] on button "Print" at bounding box center [759, 377] width 61 height 30
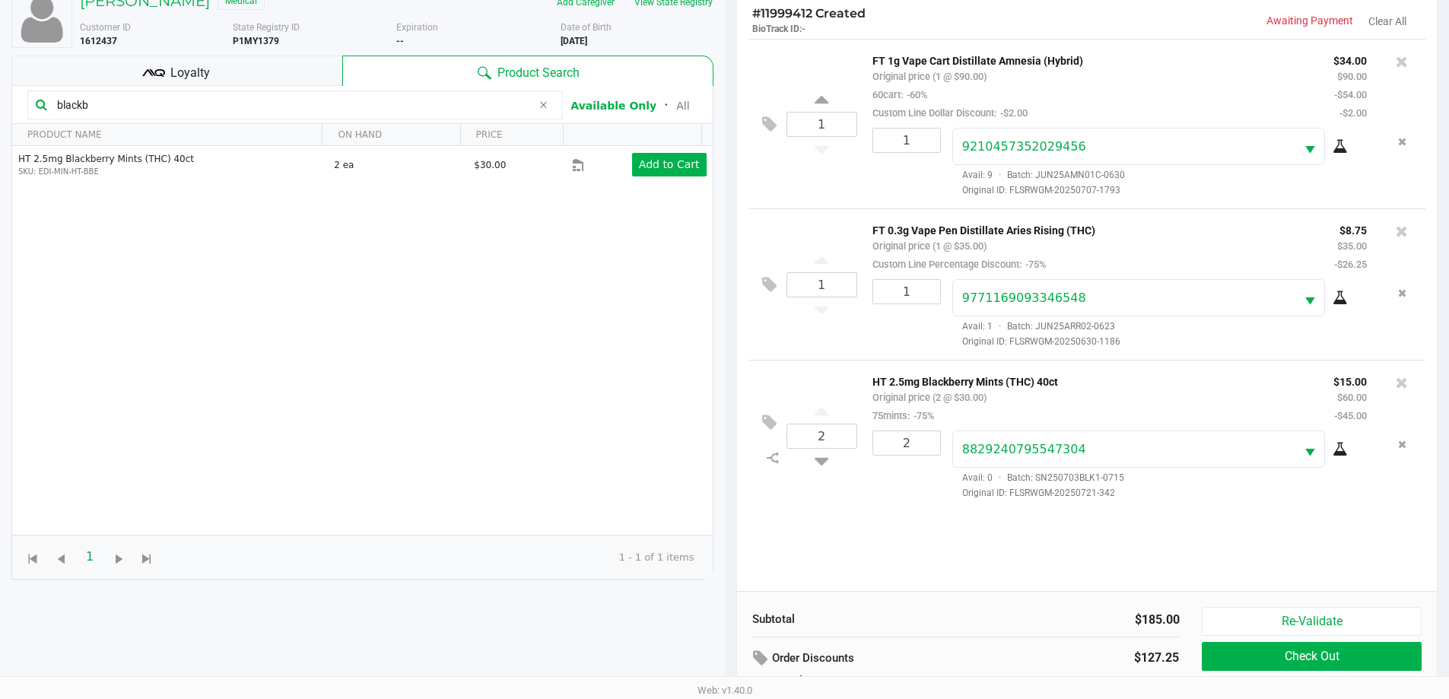
scroll to position [183, 0]
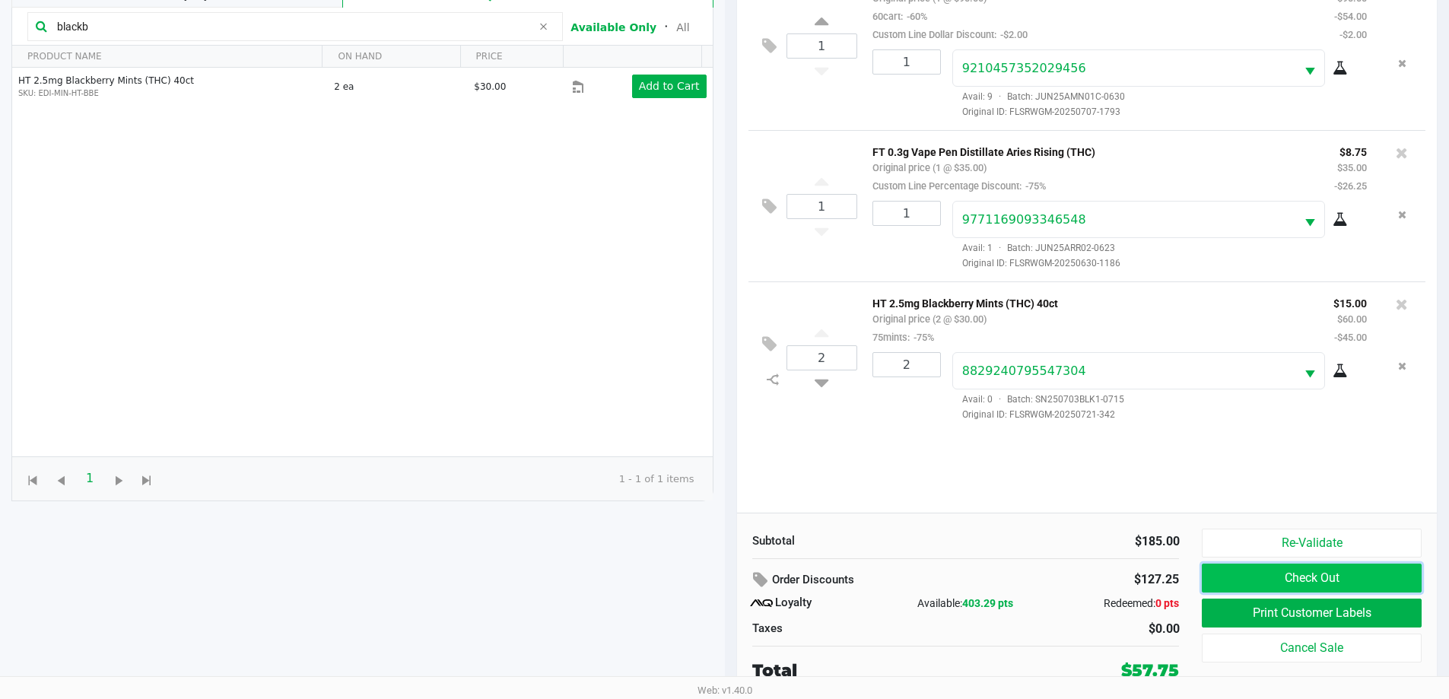
click at [1321, 568] on button "Check Out" at bounding box center [1311, 578] width 219 height 29
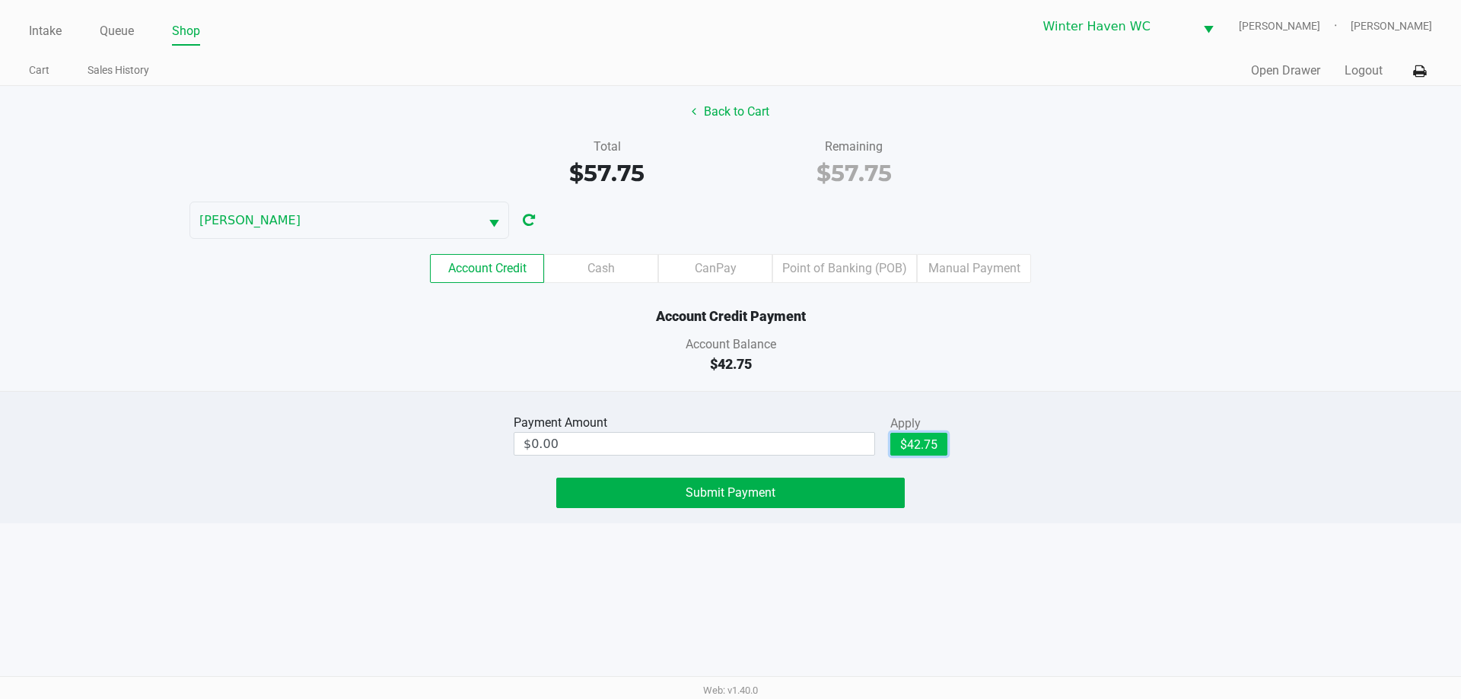
click at [908, 440] on button "$42.75" at bounding box center [918, 444] width 57 height 23
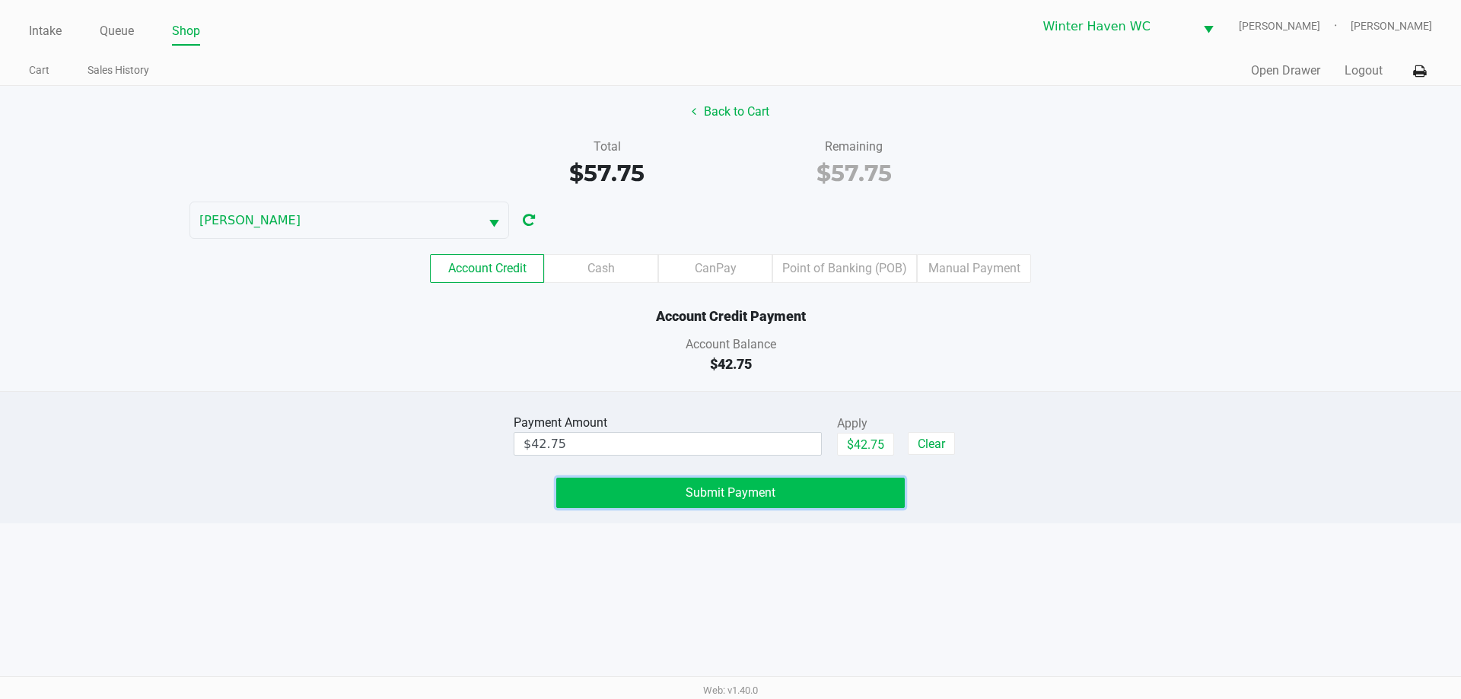
click at [692, 483] on button "Submit Payment" at bounding box center [730, 493] width 348 height 30
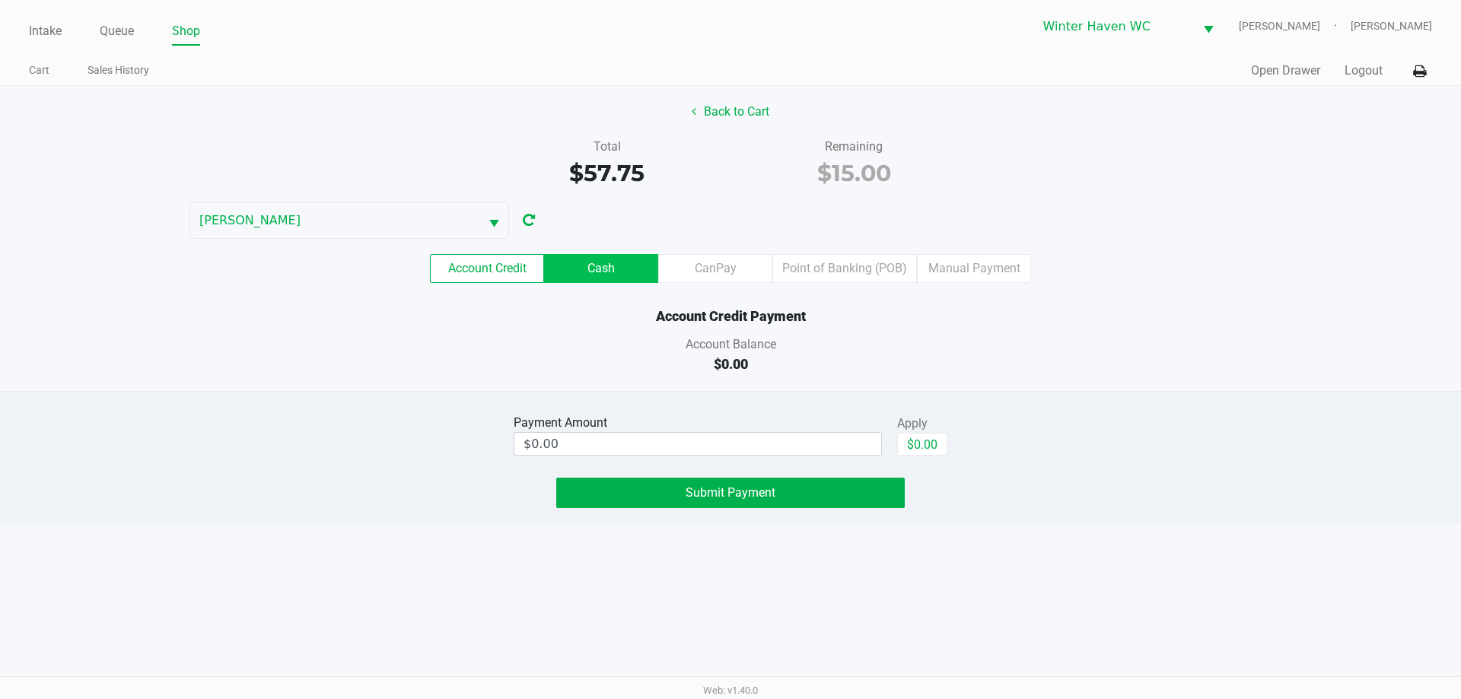
click at [618, 271] on label "Cash" at bounding box center [601, 268] width 114 height 29
click at [0, 0] on 1 "Cash" at bounding box center [0, 0] width 0 height 0
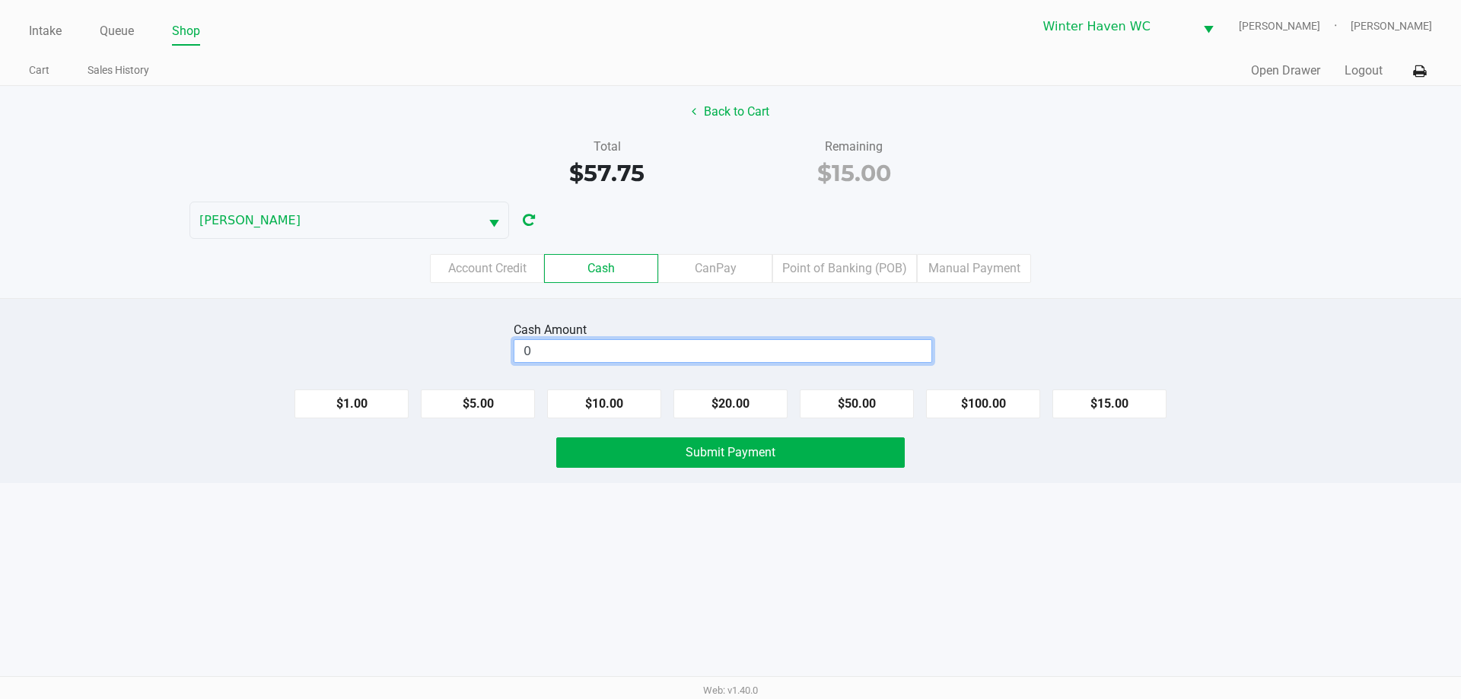
click at [775, 348] on input "0" at bounding box center [722, 351] width 417 height 22
click at [771, 356] on input "0" at bounding box center [722, 351] width 417 height 22
click at [887, 411] on button "$50.00" at bounding box center [857, 404] width 114 height 29
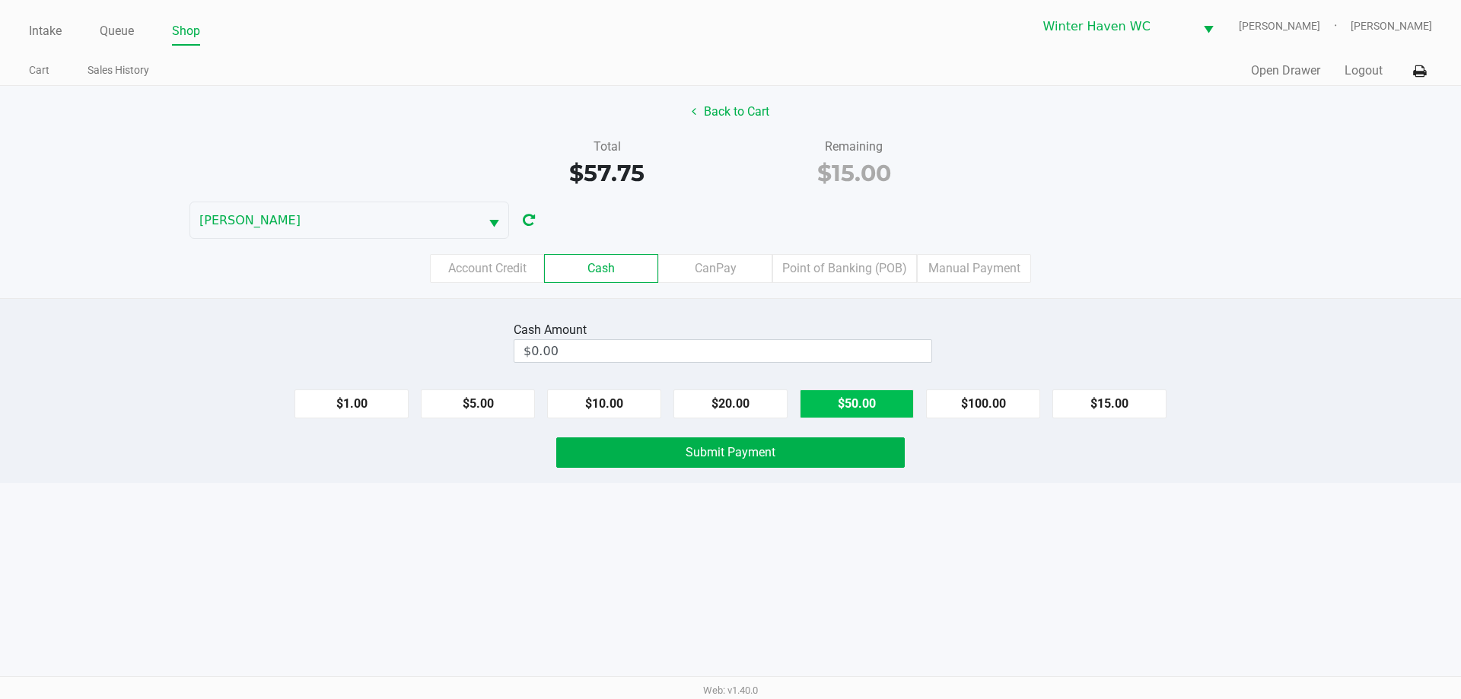
type input "$50.00"
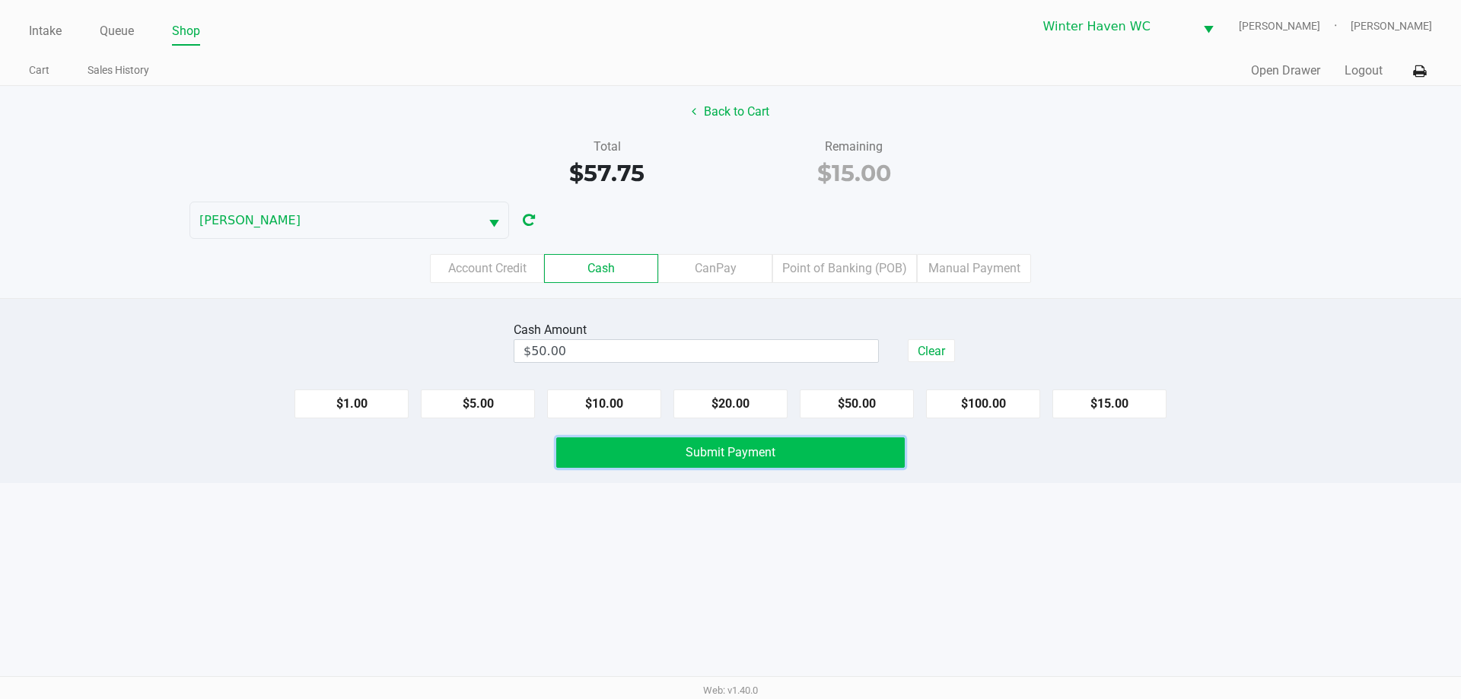
click at [777, 456] on button "Submit Payment" at bounding box center [730, 452] width 348 height 30
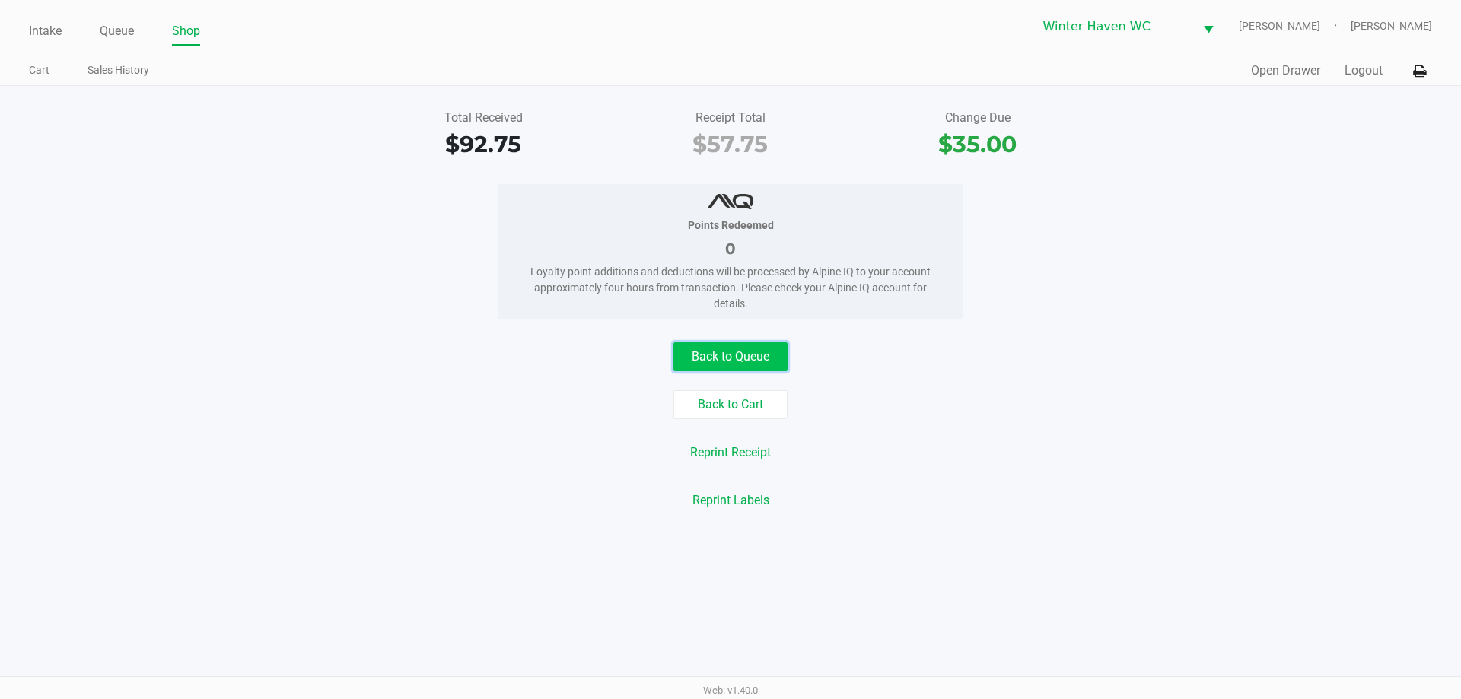
click at [774, 356] on button "Back to Queue" at bounding box center [730, 356] width 114 height 29
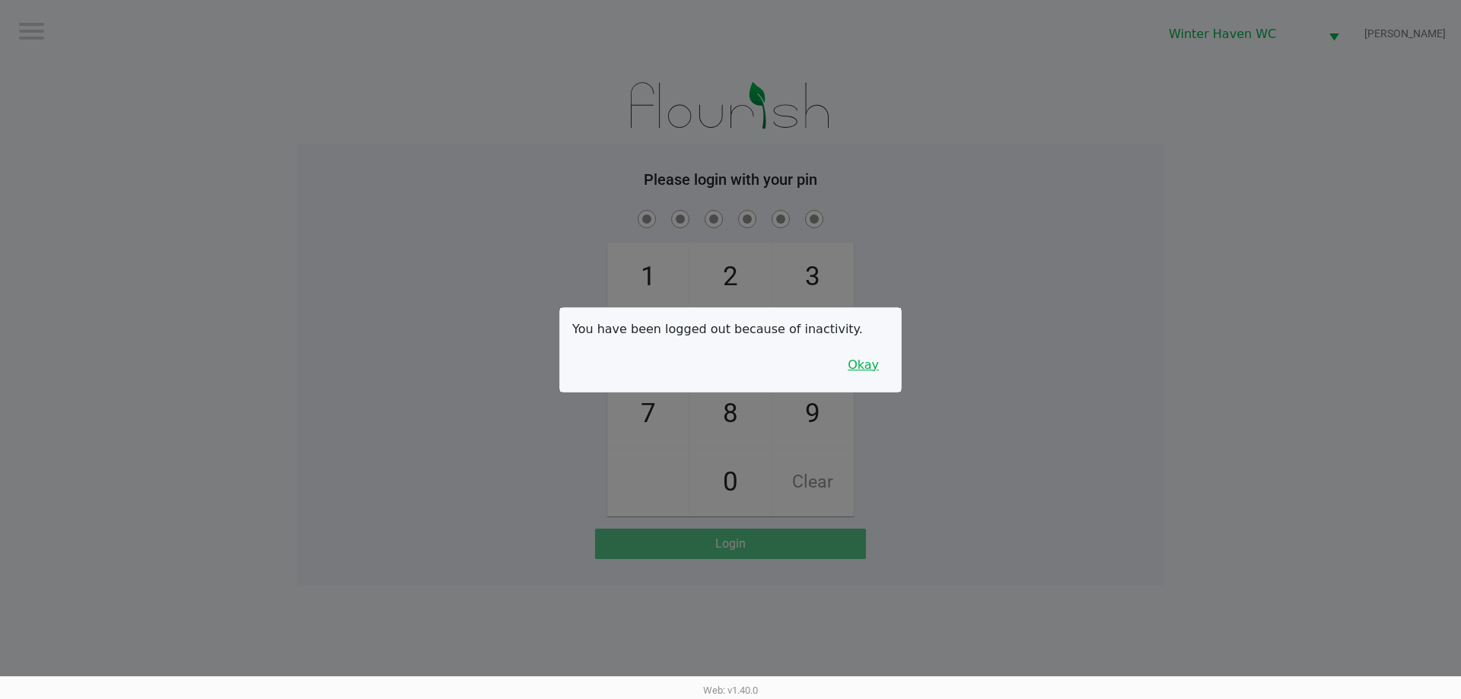
drag, startPoint x: 858, startPoint y: 364, endPoint x: 975, endPoint y: 336, distance: 119.6
click at [864, 363] on button "Okay" at bounding box center [863, 365] width 51 height 29
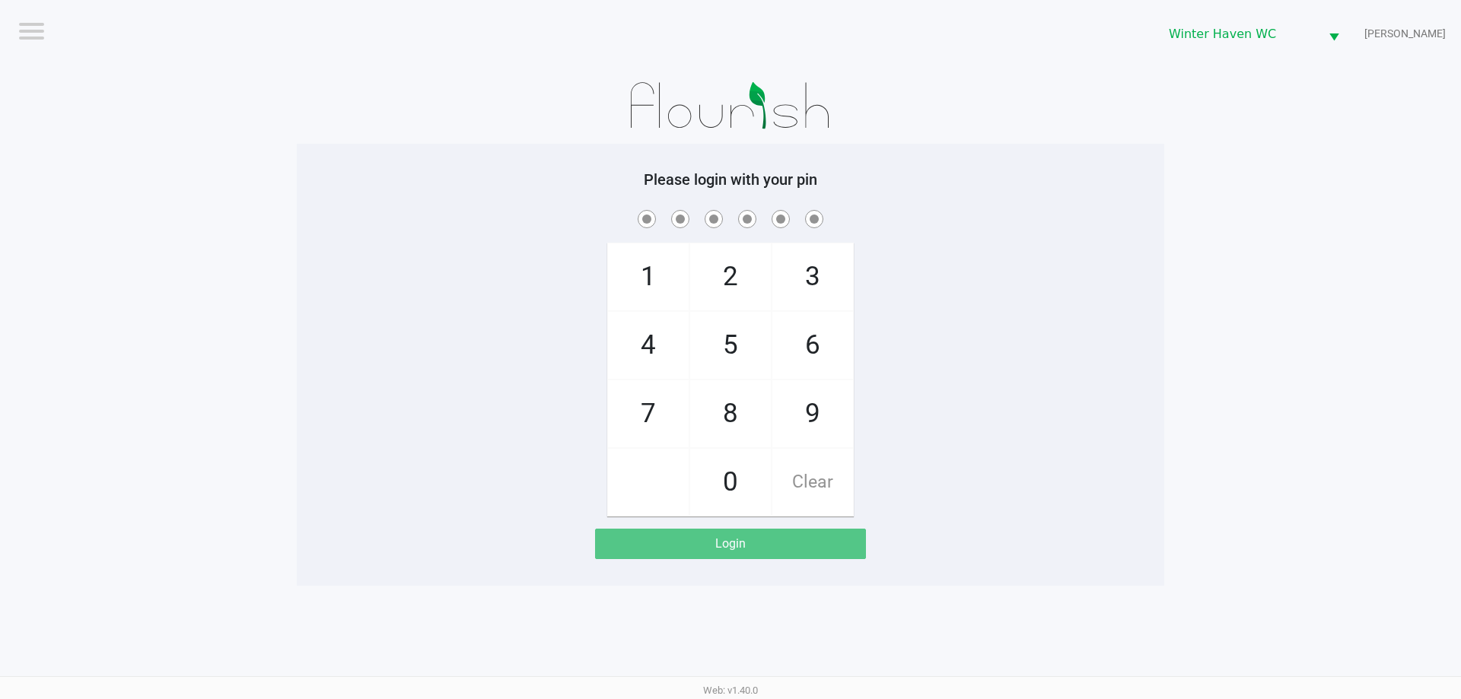
click at [975, 336] on div "1 4 7 2 5 8 0 3 6 9 Clear" at bounding box center [730, 362] width 867 height 310
checkbox input "true"
checkbox input "false"
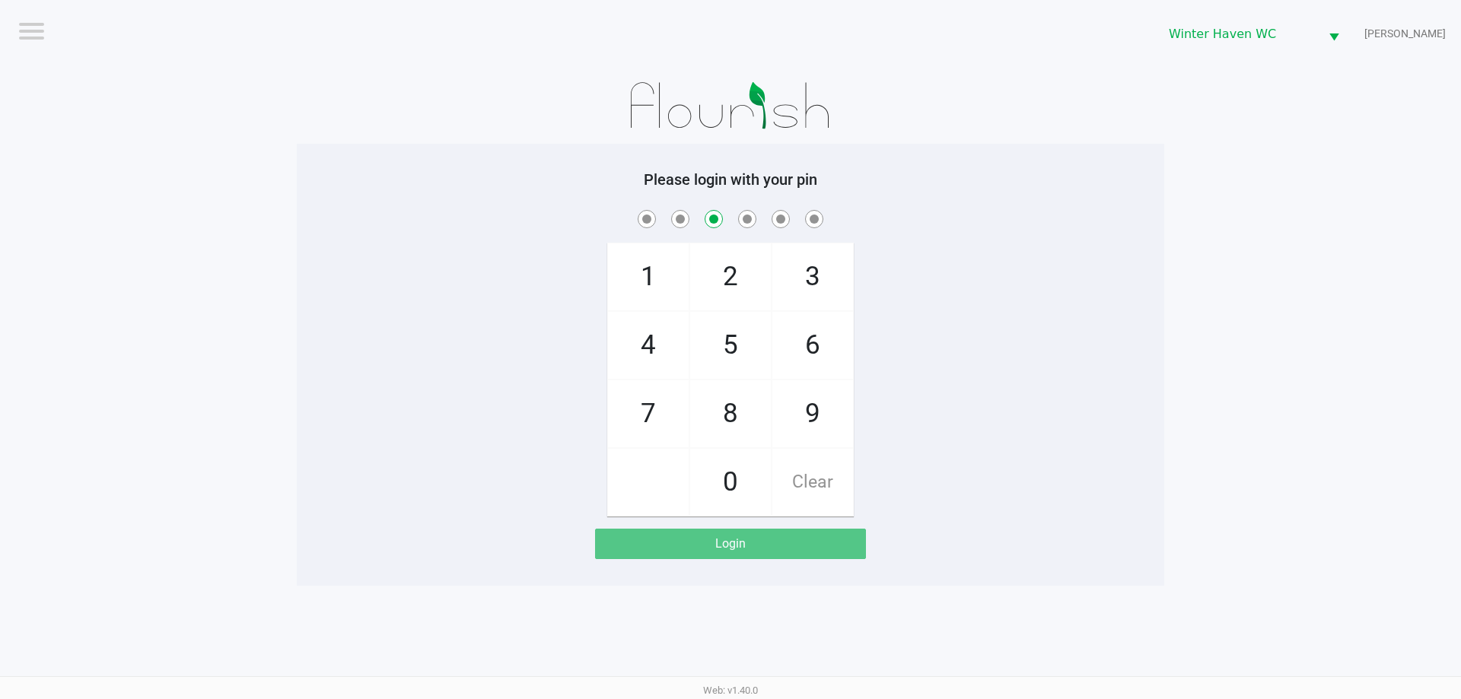
checkbox input "false"
checkbox input "true"
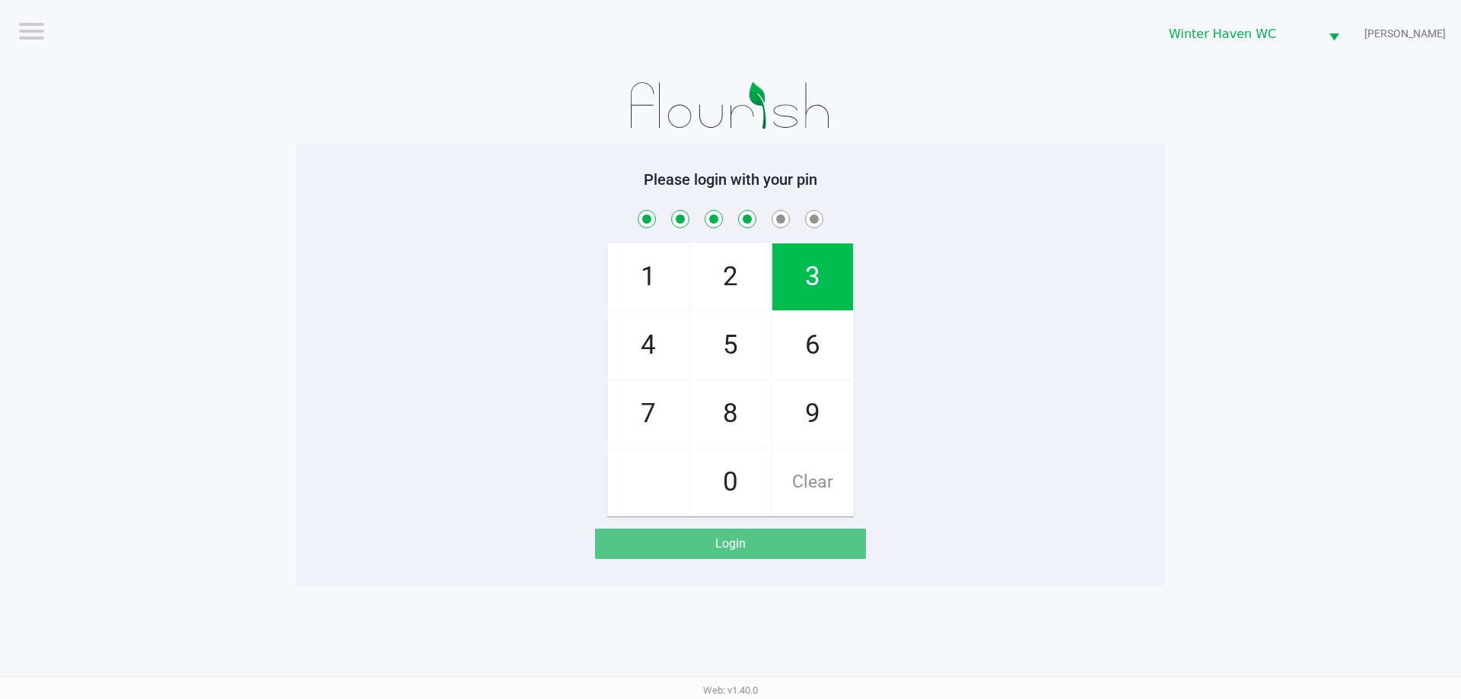
checkbox input "true"
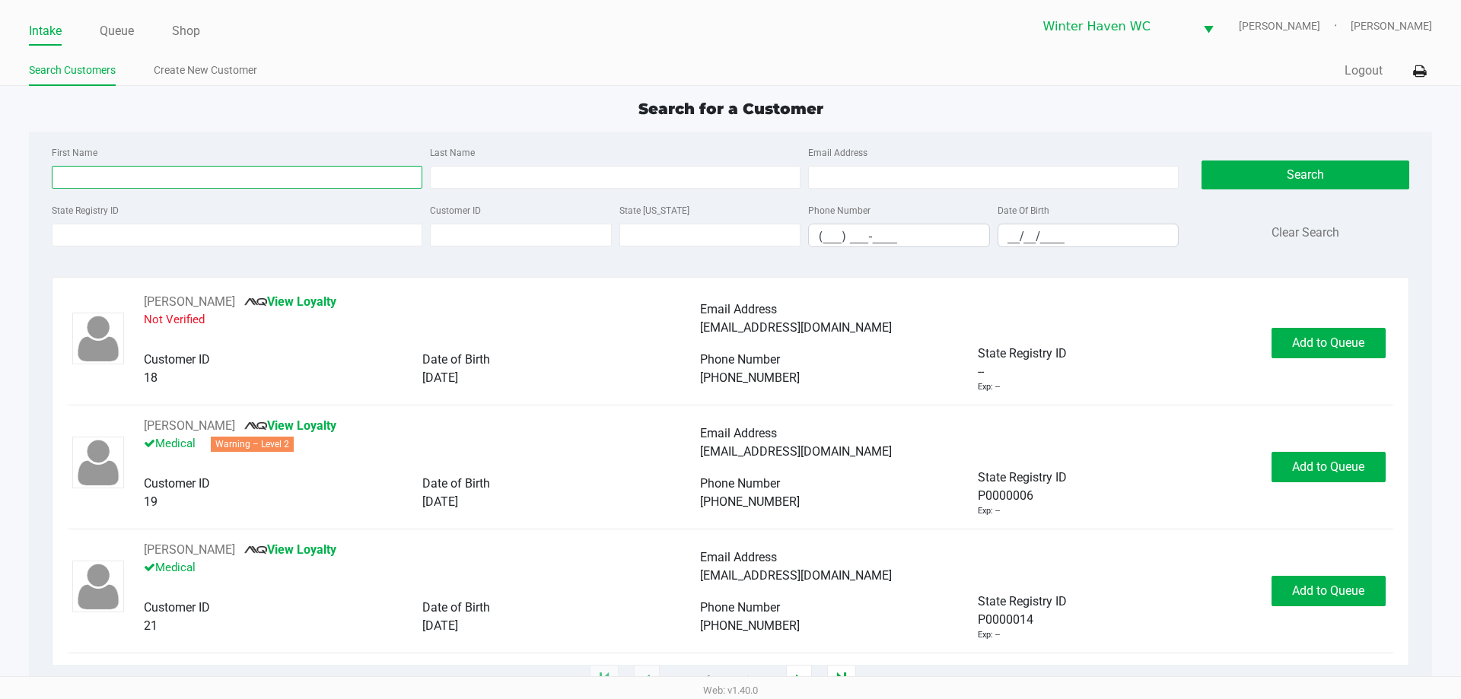
click at [221, 180] on input "First Name" at bounding box center [237, 177] width 370 height 23
type input "[DEMOGRAPHIC_DATA]"
drag, startPoint x: 510, startPoint y: 195, endPoint x: 520, endPoint y: 174, distance: 22.5
click at [515, 186] on div "First Name [PERSON_NAME] Last Name Email Address" at bounding box center [615, 172] width 1134 height 58
click at [520, 174] on input "Last Name" at bounding box center [615, 177] width 370 height 23
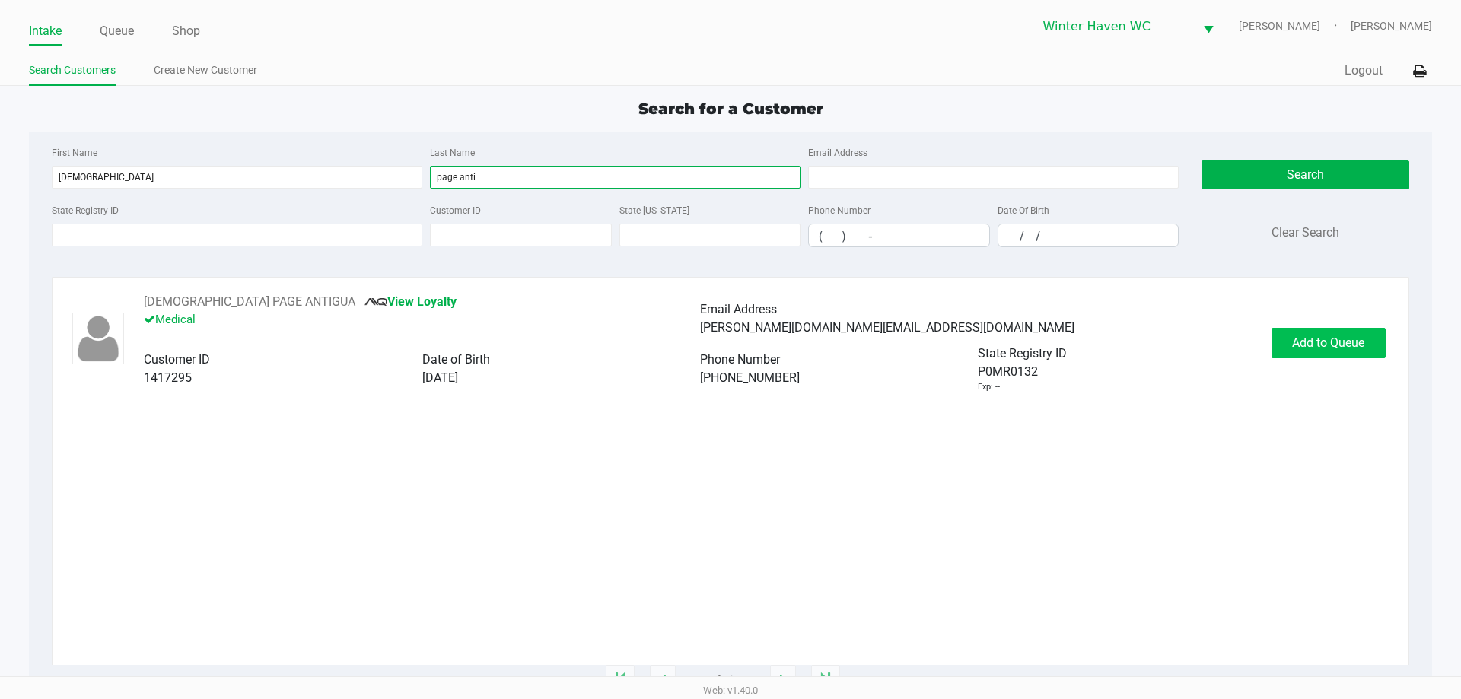
type input "page anti"
click at [1343, 355] on button "Add to Queue" at bounding box center [1328, 343] width 114 height 30
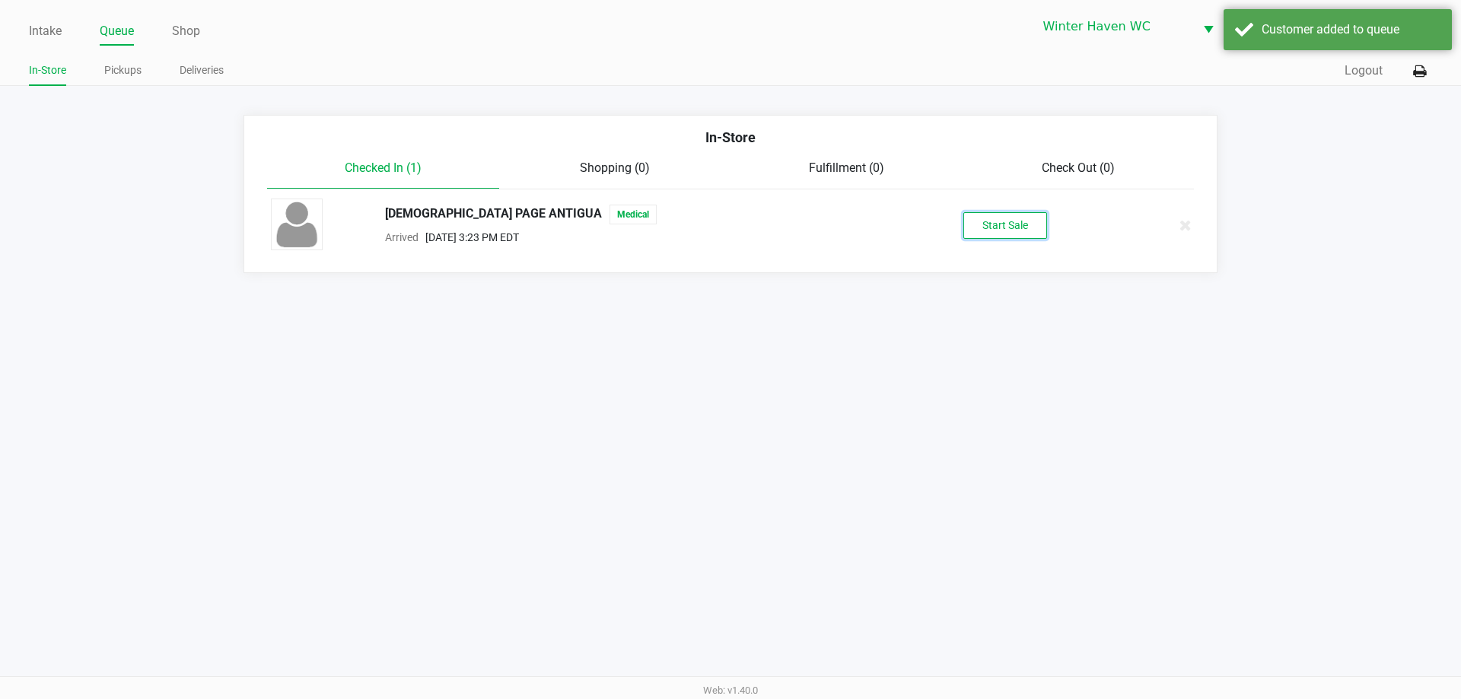
click at [1038, 213] on button "Start Sale" at bounding box center [1005, 225] width 84 height 27
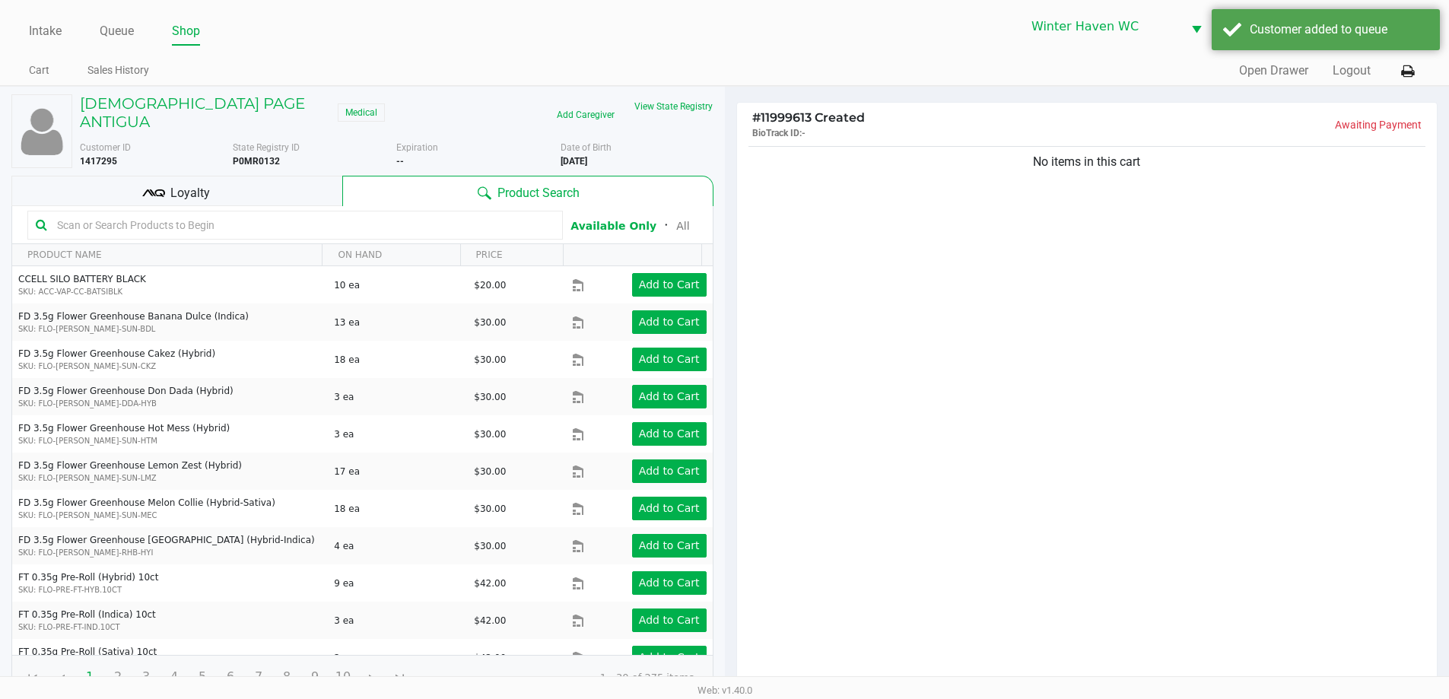
click at [155, 218] on input "text" at bounding box center [303, 225] width 504 height 23
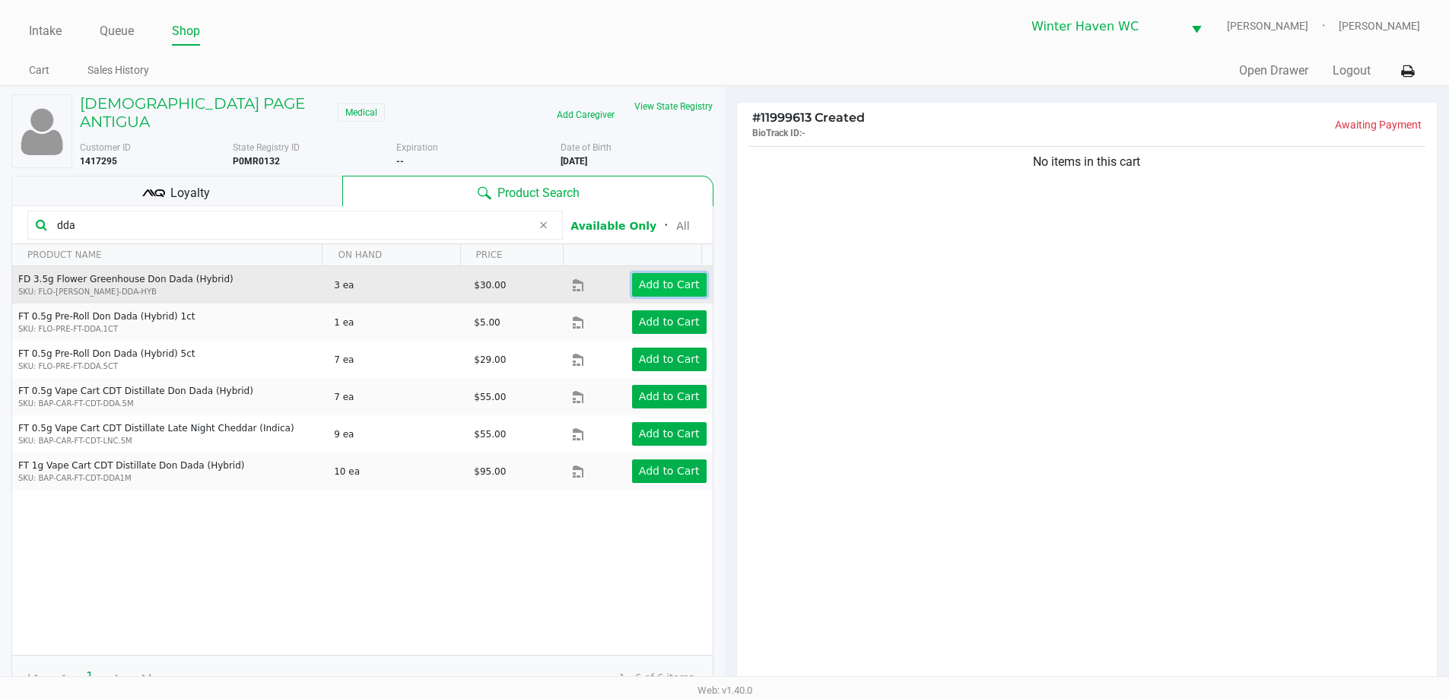
click at [652, 278] on app-button-loader "Add to Cart" at bounding box center [669, 284] width 61 height 12
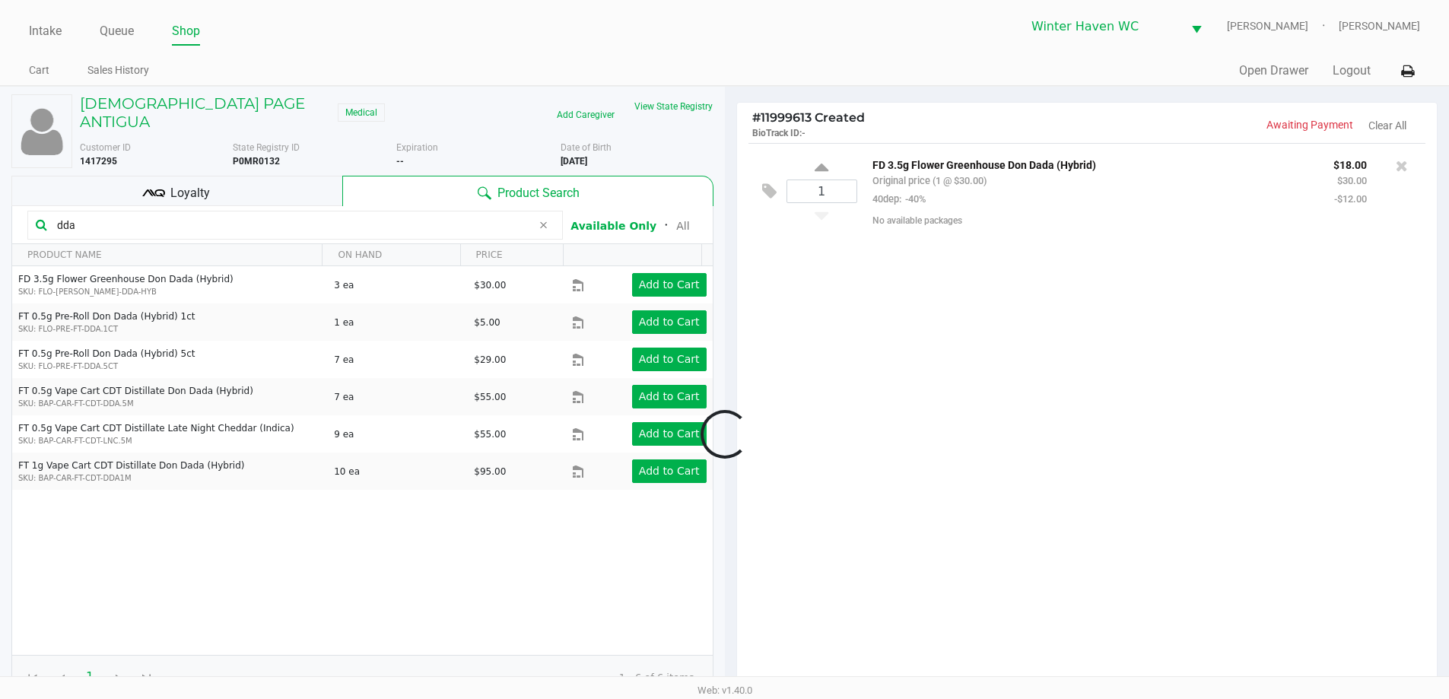
click at [148, 214] on input "dda" at bounding box center [291, 225] width 481 height 23
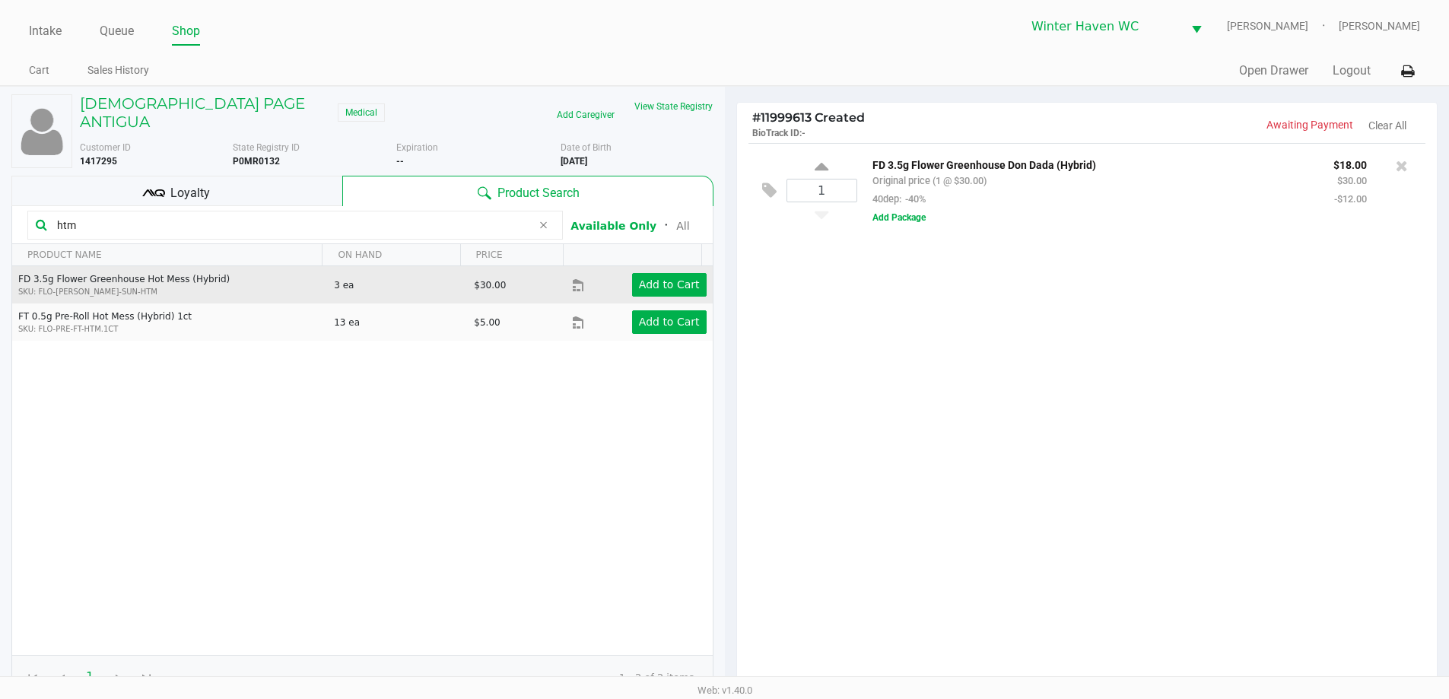
type input "htm"
click at [619, 273] on div "Add to Cart" at bounding box center [655, 285] width 125 height 24
click at [647, 278] on app-button-loader "Add to Cart" at bounding box center [669, 284] width 61 height 12
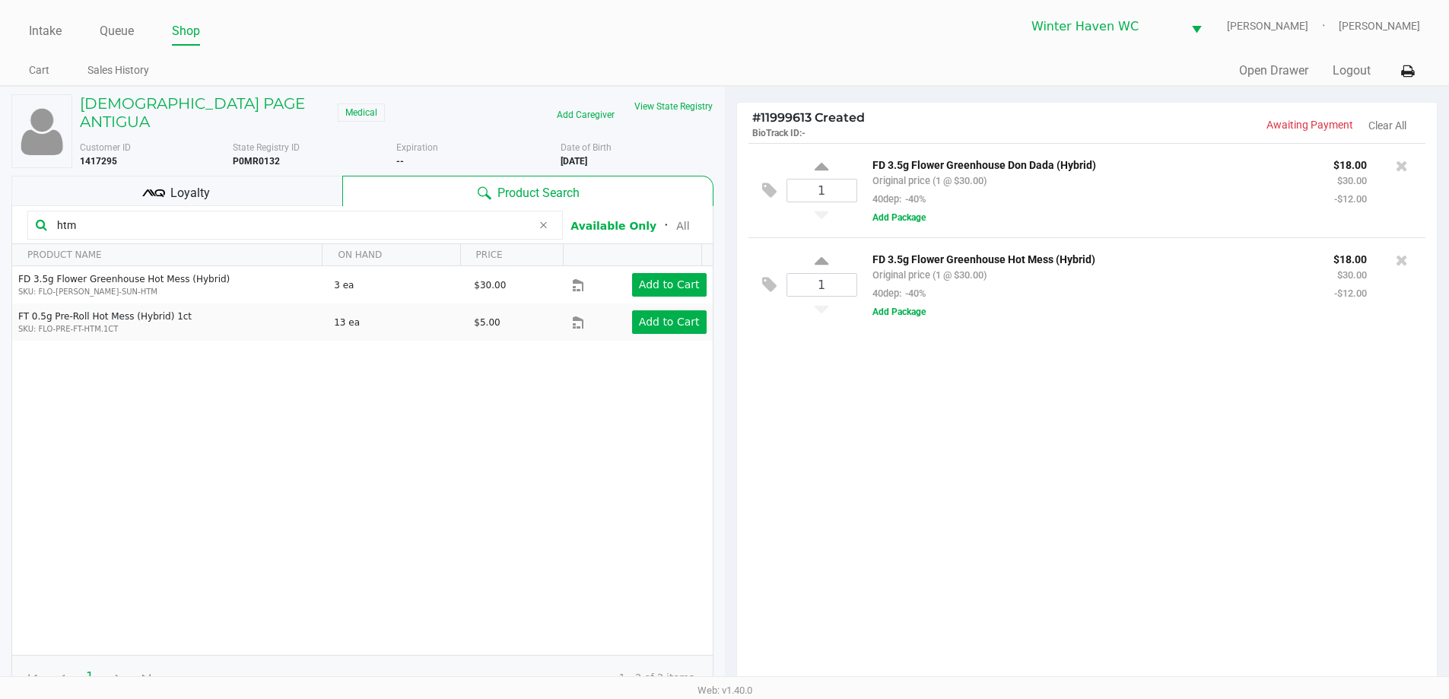
click at [959, 403] on div "1 FD 3.5g Flower Greenhouse Don Dada (Hybrid) Original price (1 @ $30.00) 40dep…" at bounding box center [1087, 419] width 701 height 552
click at [957, 406] on div "1 FD 3.5g Flower Greenhouse Don Dada (Hybrid) Original price (1 @ $30.00) 40dep…" at bounding box center [1087, 419] width 701 height 552
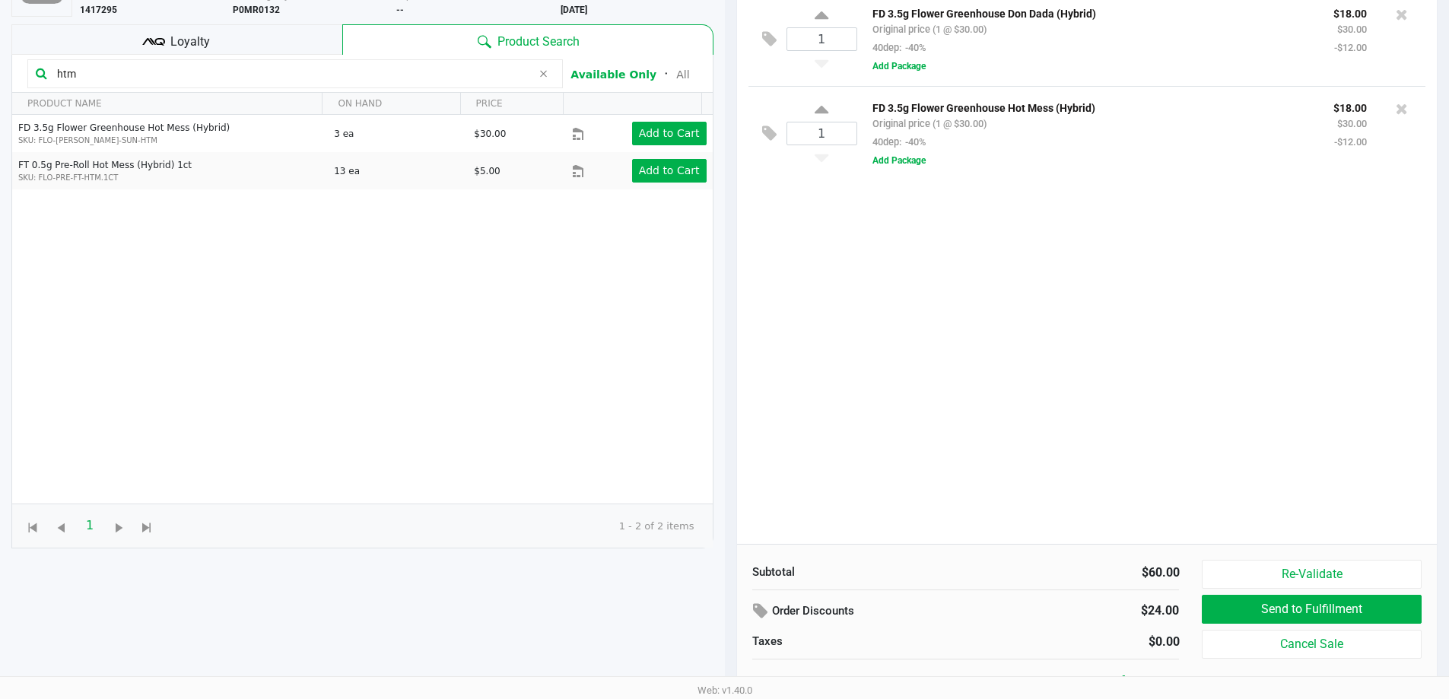
scroll to position [164, 0]
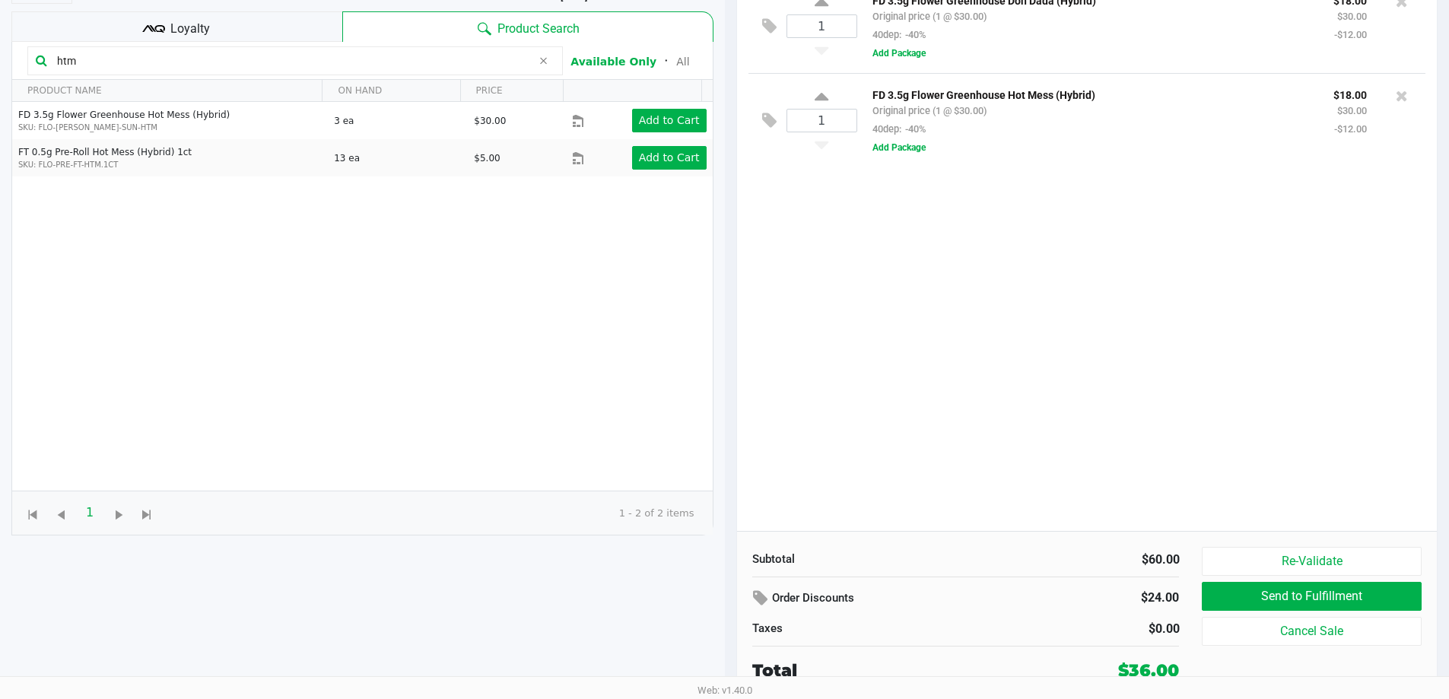
click at [1054, 402] on div "1 FD 3.5g Flower Greenhouse Don Dada (Hybrid) Original price (1 @ $30.00) 40dep…" at bounding box center [1087, 255] width 701 height 552
drag, startPoint x: 1054, startPoint y: 402, endPoint x: 1129, endPoint y: 331, distance: 103.3
click at [1067, 399] on div "1 FD 3.5g Flower Greenhouse Don Dada (Hybrid) Original price (1 @ $30.00) 40dep…" at bounding box center [1087, 255] width 701 height 552
click at [1095, 325] on div "1 FD 3.5g Flower Greenhouse Don Dada (Hybrid) Original price (1 @ $30.00) 40dep…" at bounding box center [1087, 255] width 701 height 552
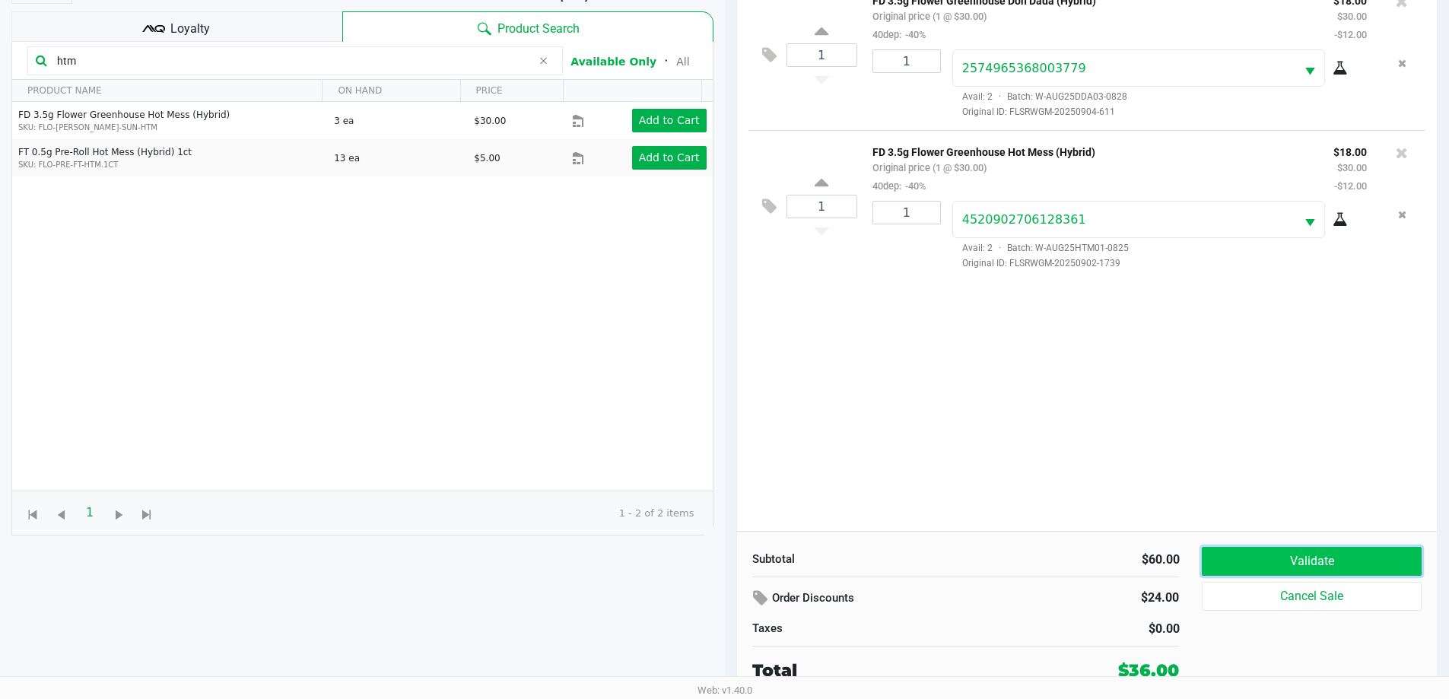
click at [1255, 563] on button "Validate" at bounding box center [1311, 561] width 219 height 29
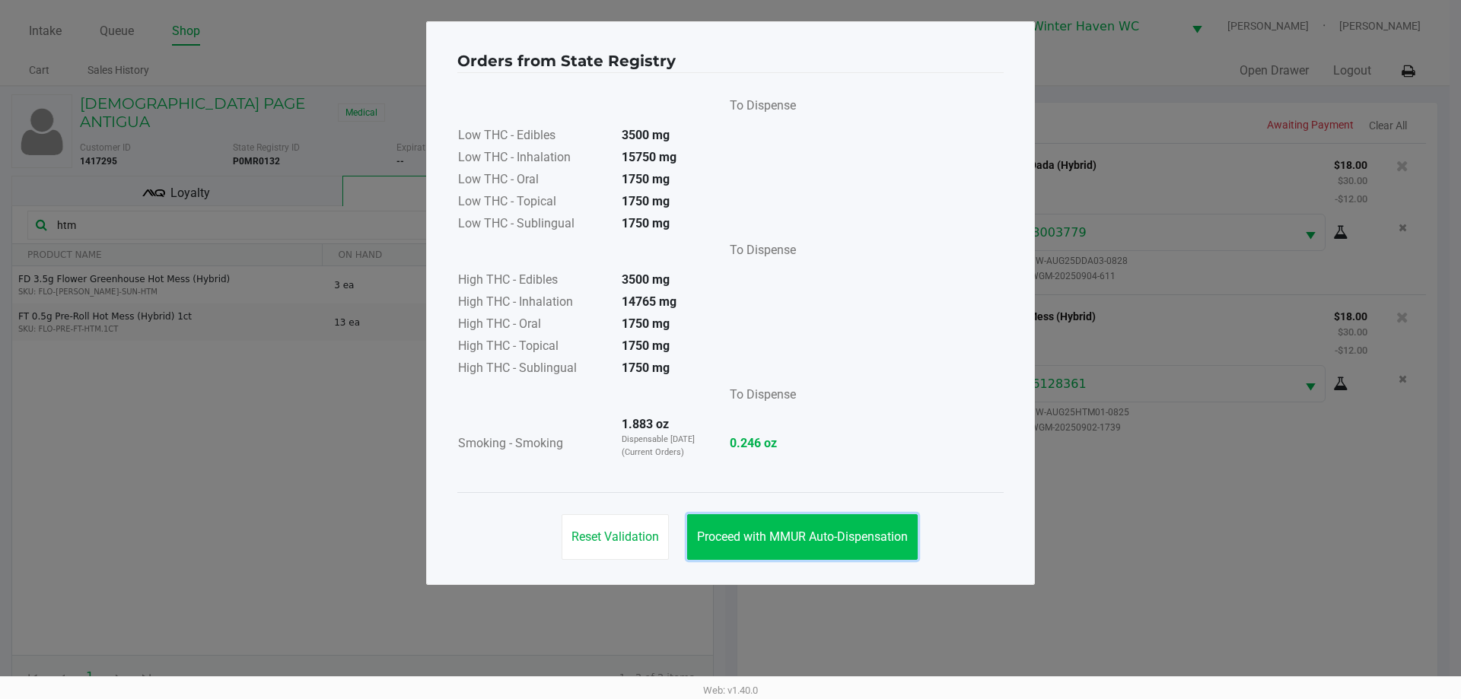
click at [814, 545] on button "Proceed with MMUR Auto-Dispensation" at bounding box center [802, 537] width 231 height 46
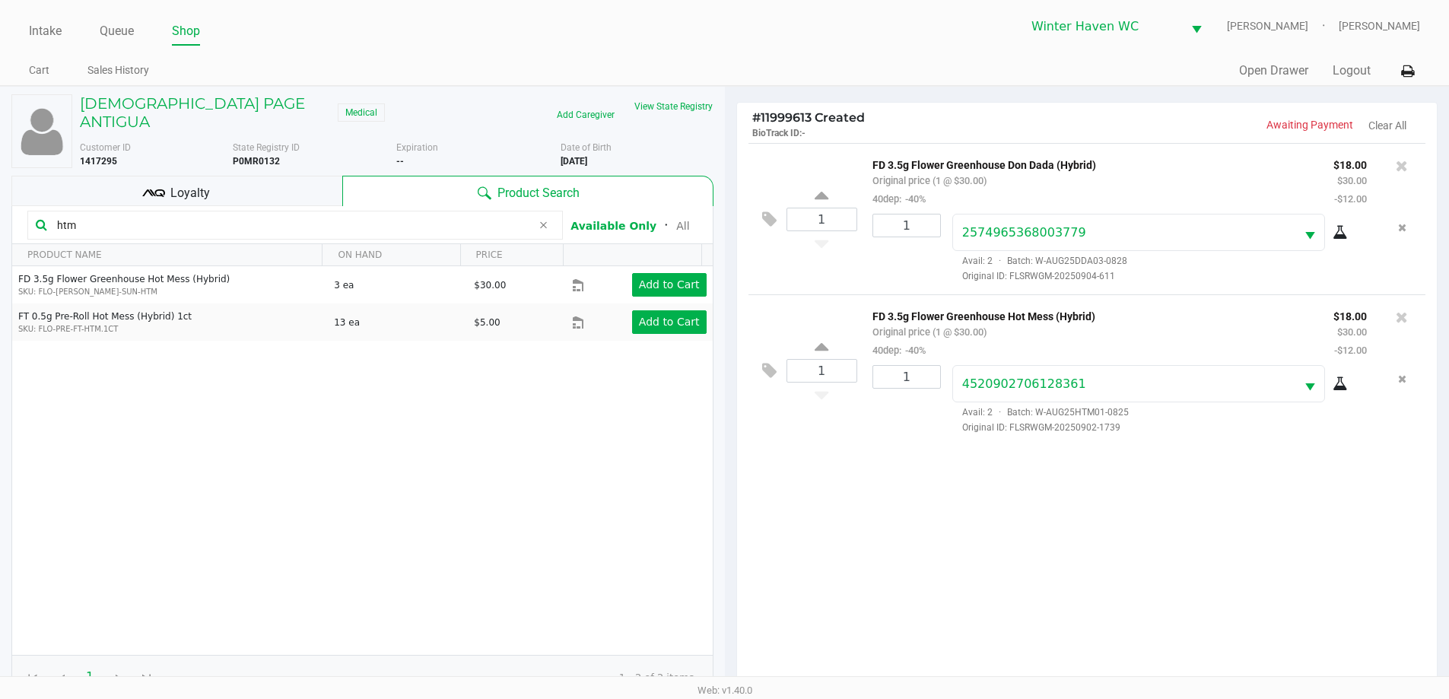
scroll to position [164, 0]
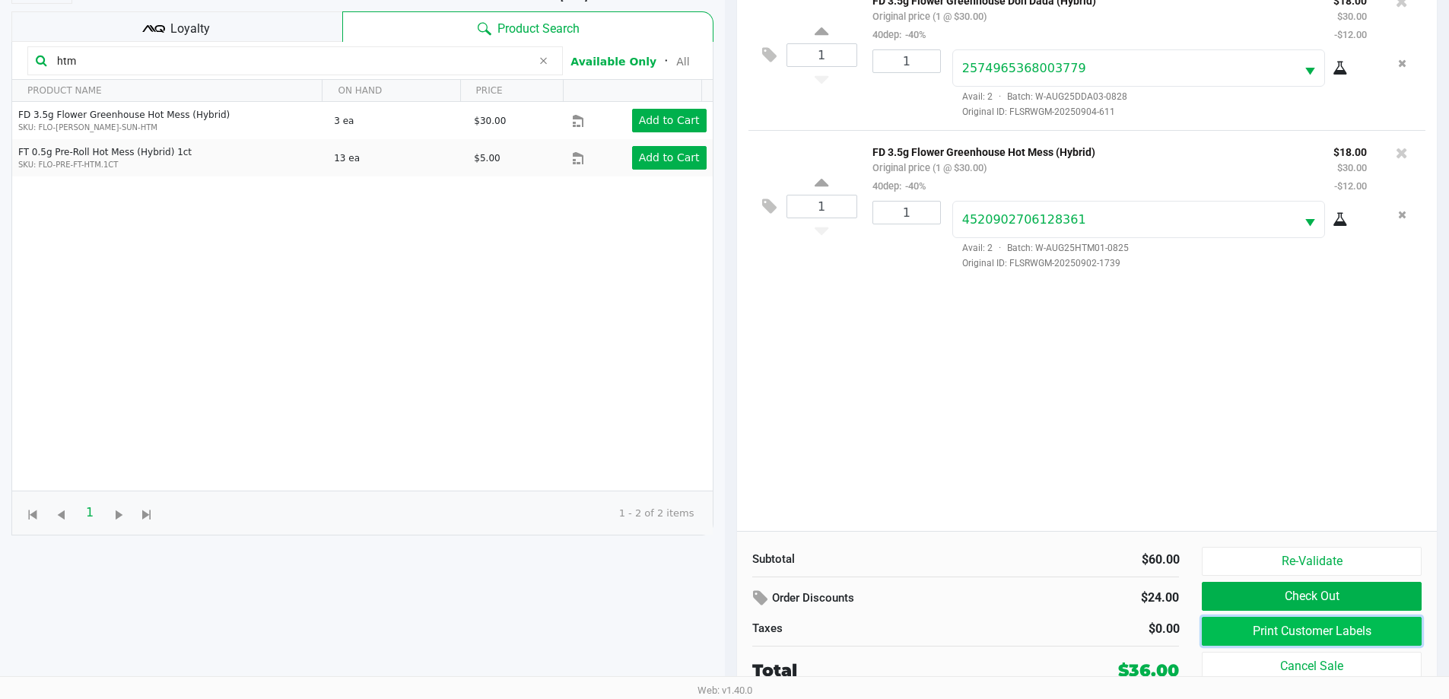
click at [1294, 622] on button "Print Customer Labels" at bounding box center [1311, 631] width 219 height 29
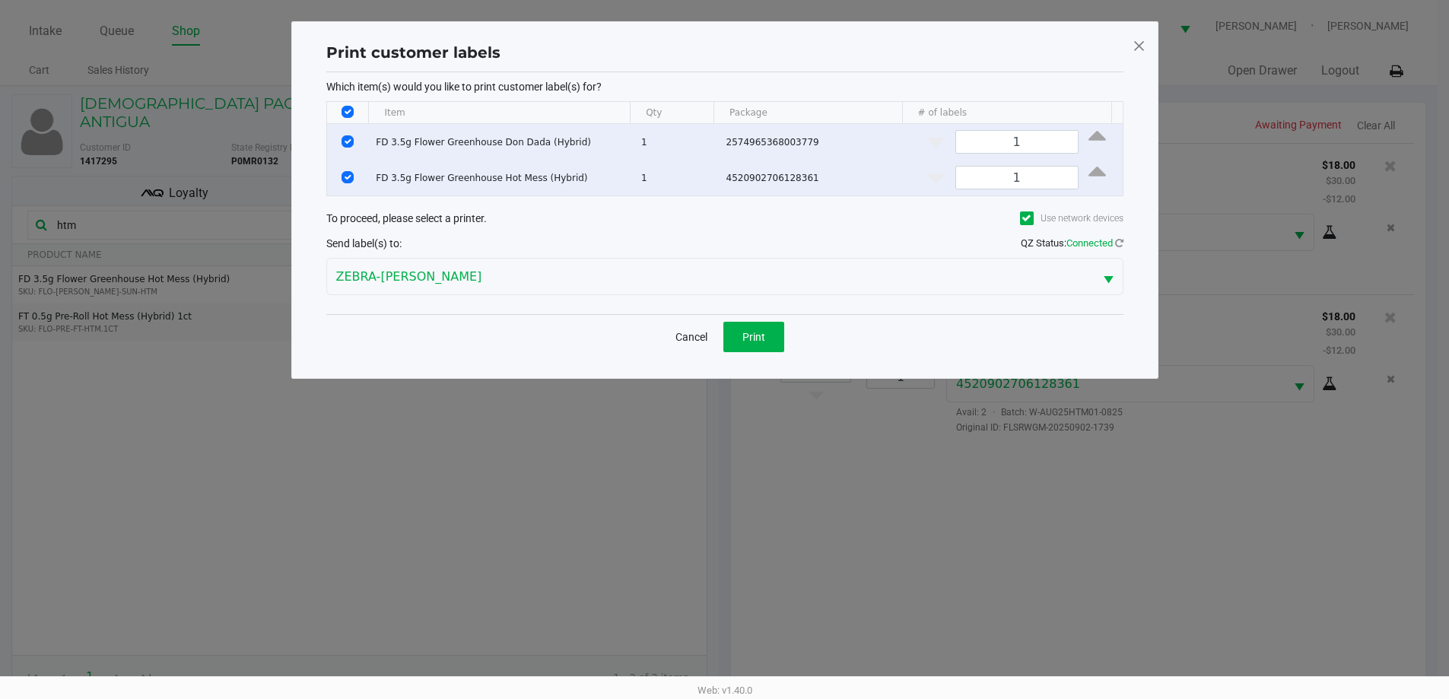
scroll to position [0, 0]
click at [757, 332] on span "Print" at bounding box center [759, 337] width 23 height 12
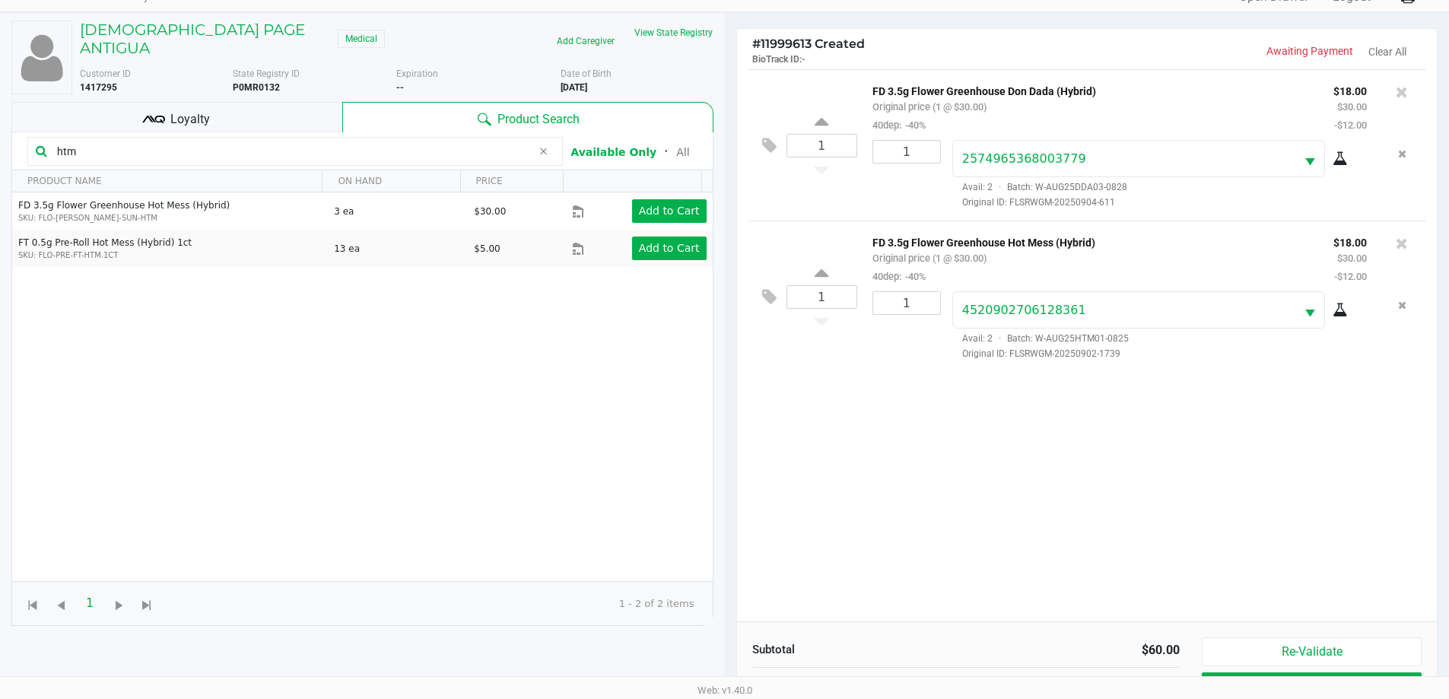
scroll to position [164, 0]
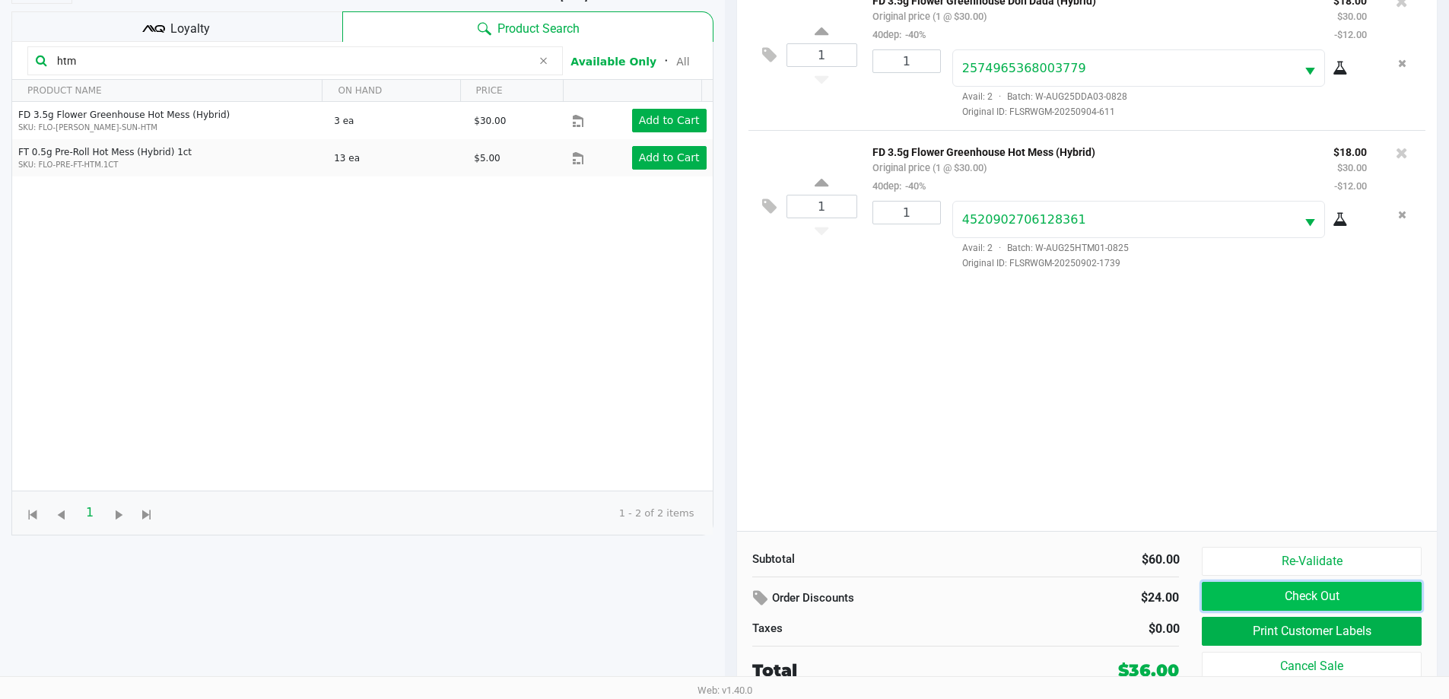
click at [1239, 597] on button "Check Out" at bounding box center [1311, 596] width 219 height 29
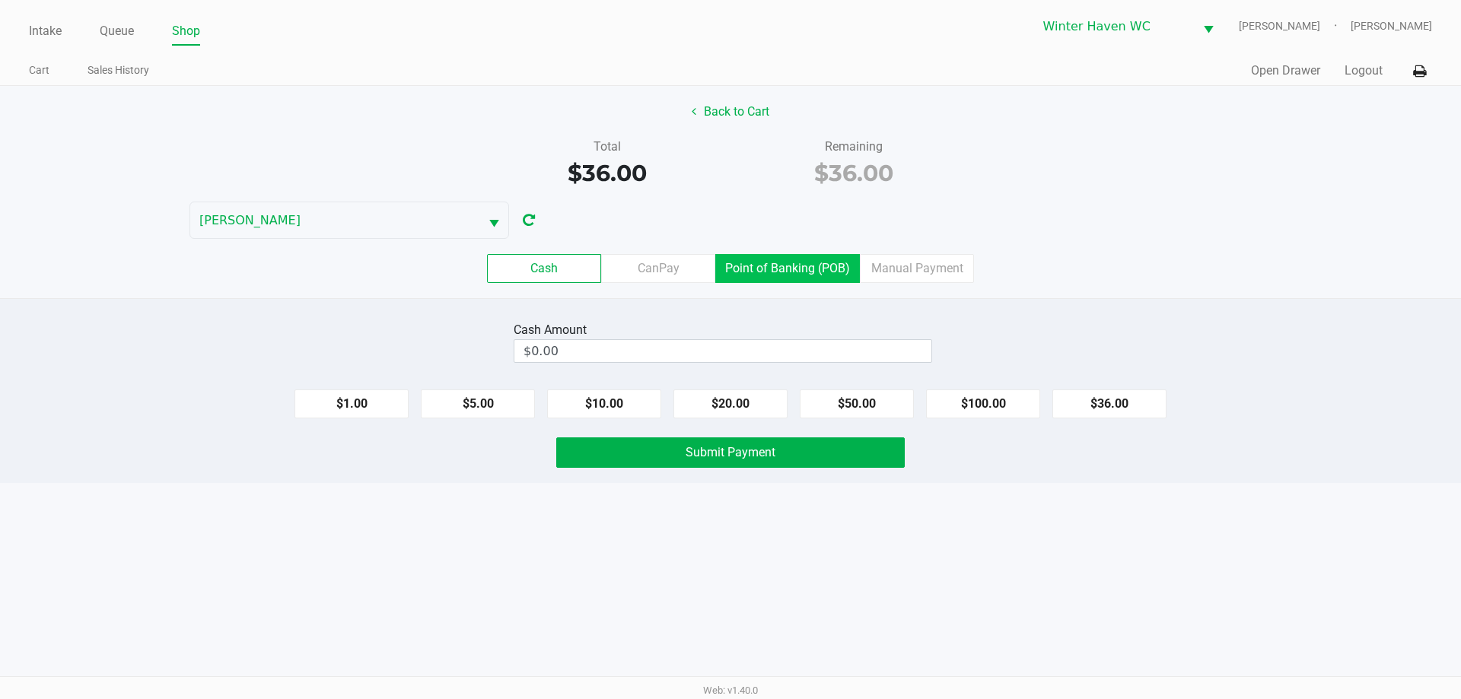
click at [799, 261] on label "Point of Banking (POB)" at bounding box center [787, 268] width 145 height 29
click at [0, 0] on 7 "Point of Banking (POB)" at bounding box center [0, 0] width 0 height 0
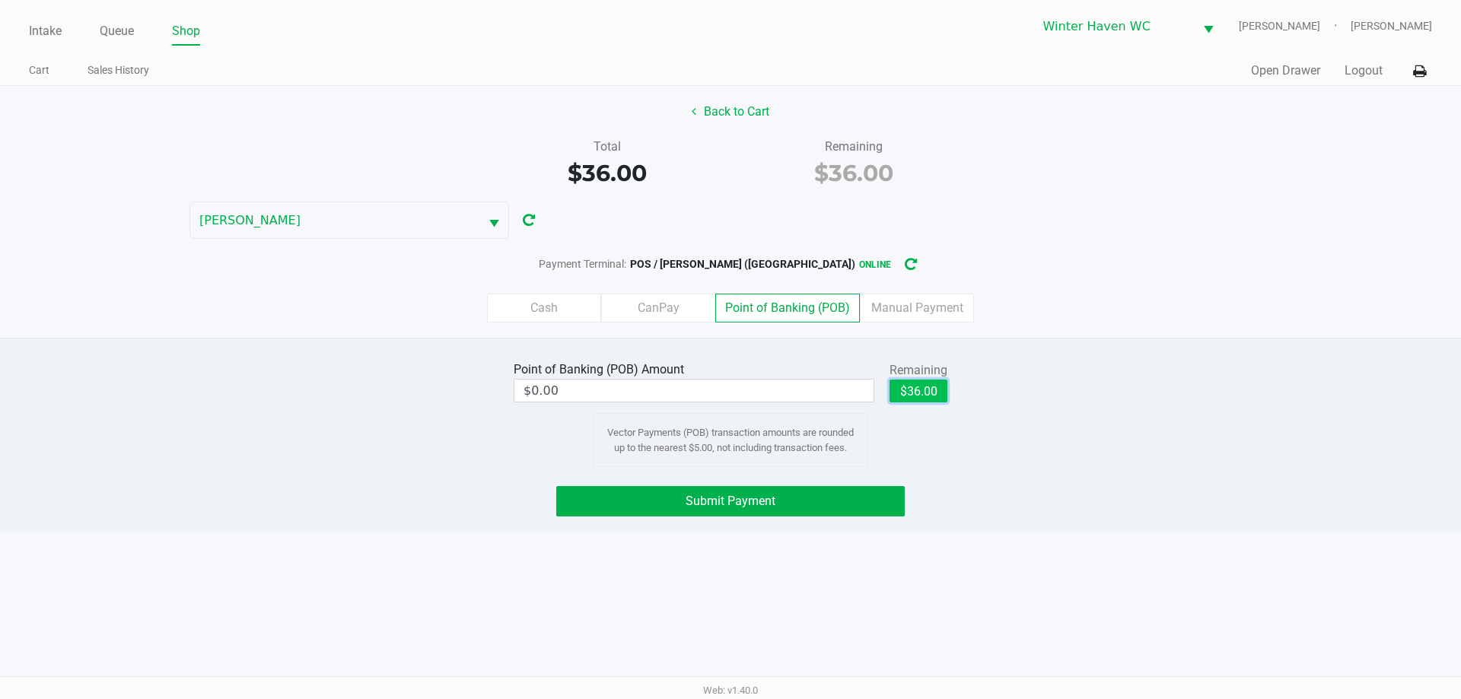
click at [934, 388] on button "$36.00" at bounding box center [918, 391] width 58 height 23
type input "$36.00"
click at [726, 497] on span "Submit Payment" at bounding box center [730, 501] width 90 height 14
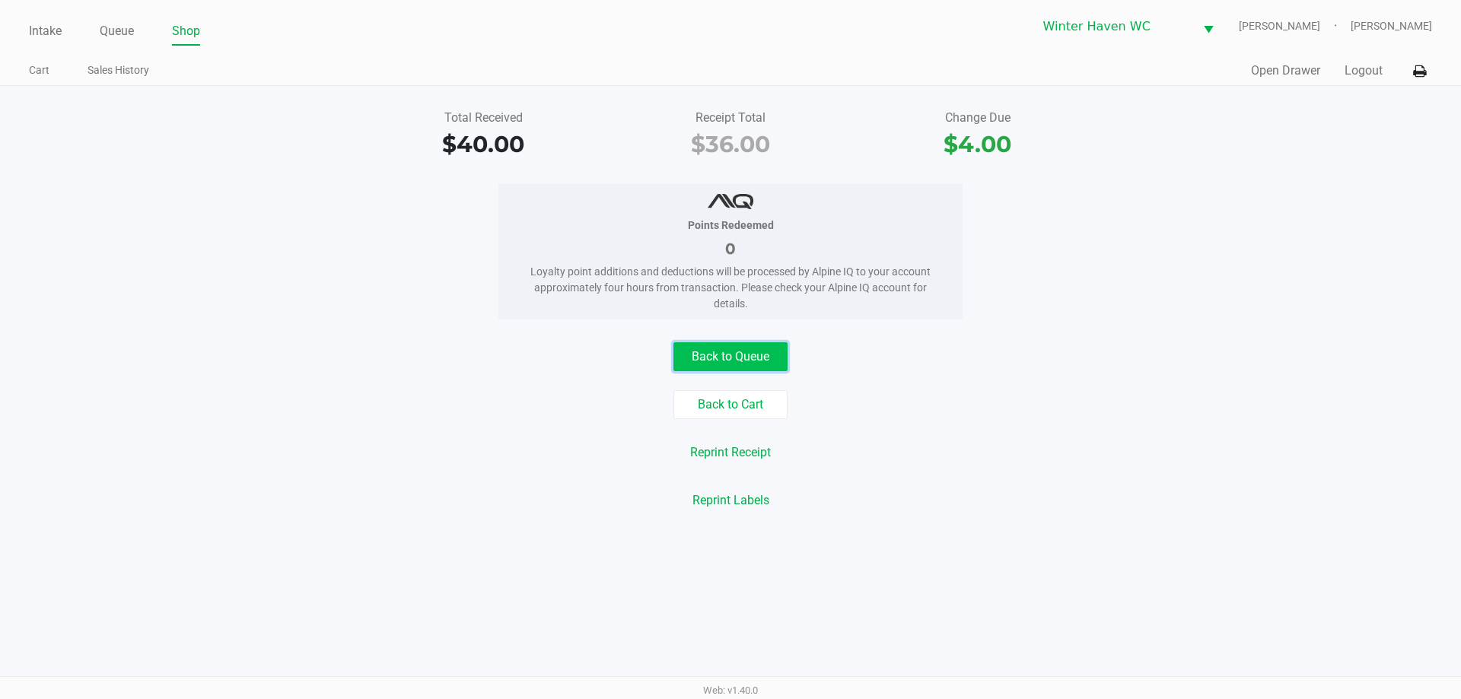
click at [749, 357] on button "Back to Queue" at bounding box center [730, 356] width 114 height 29
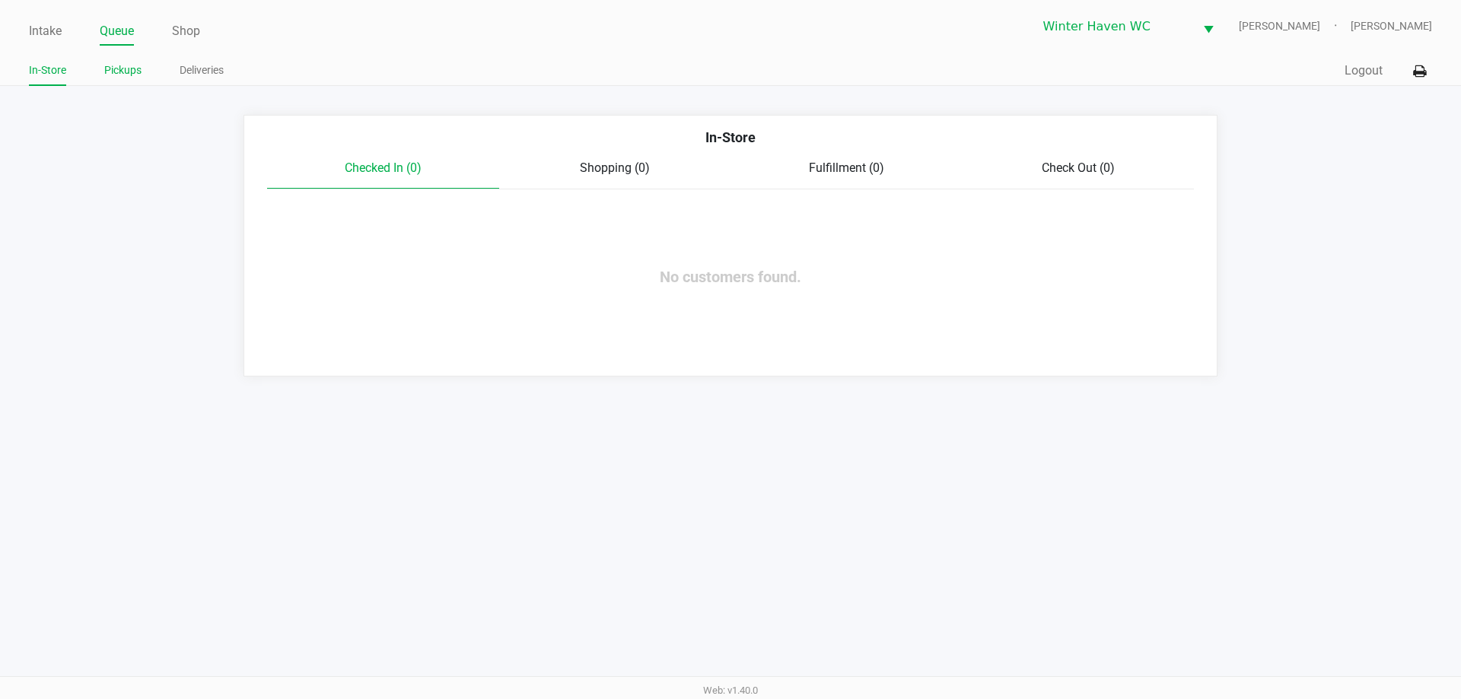
click at [104, 67] on link "Pickups" at bounding box center [122, 70] width 37 height 19
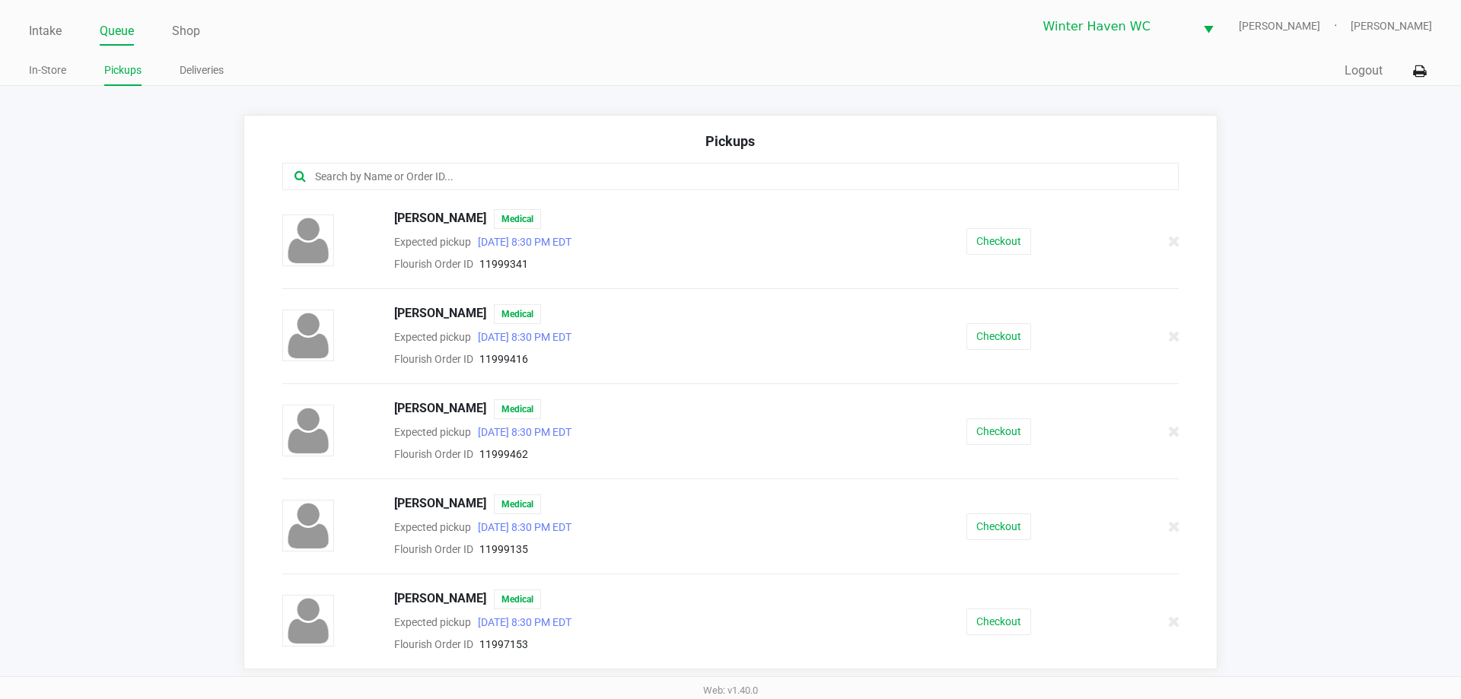
click at [62, 43] on ul "Intake Queue Shop" at bounding box center [379, 32] width 701 height 26
click at [42, 43] on li "Intake" at bounding box center [45, 32] width 33 height 27
click at [43, 31] on link "Intake" at bounding box center [45, 31] width 33 height 21
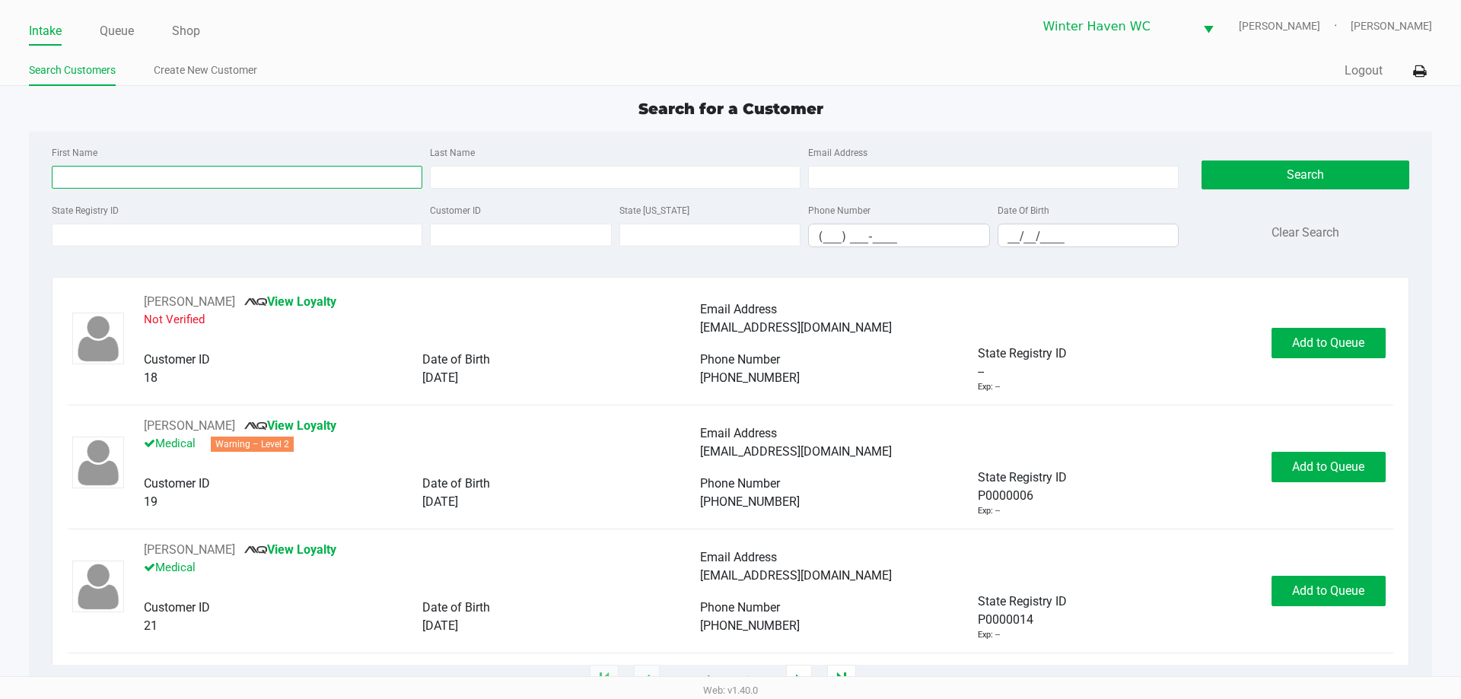
click at [197, 171] on input "First Name" at bounding box center [237, 177] width 370 height 23
type input "[PERSON_NAME]"
click at [490, 180] on input "Last Name" at bounding box center [615, 177] width 370 height 23
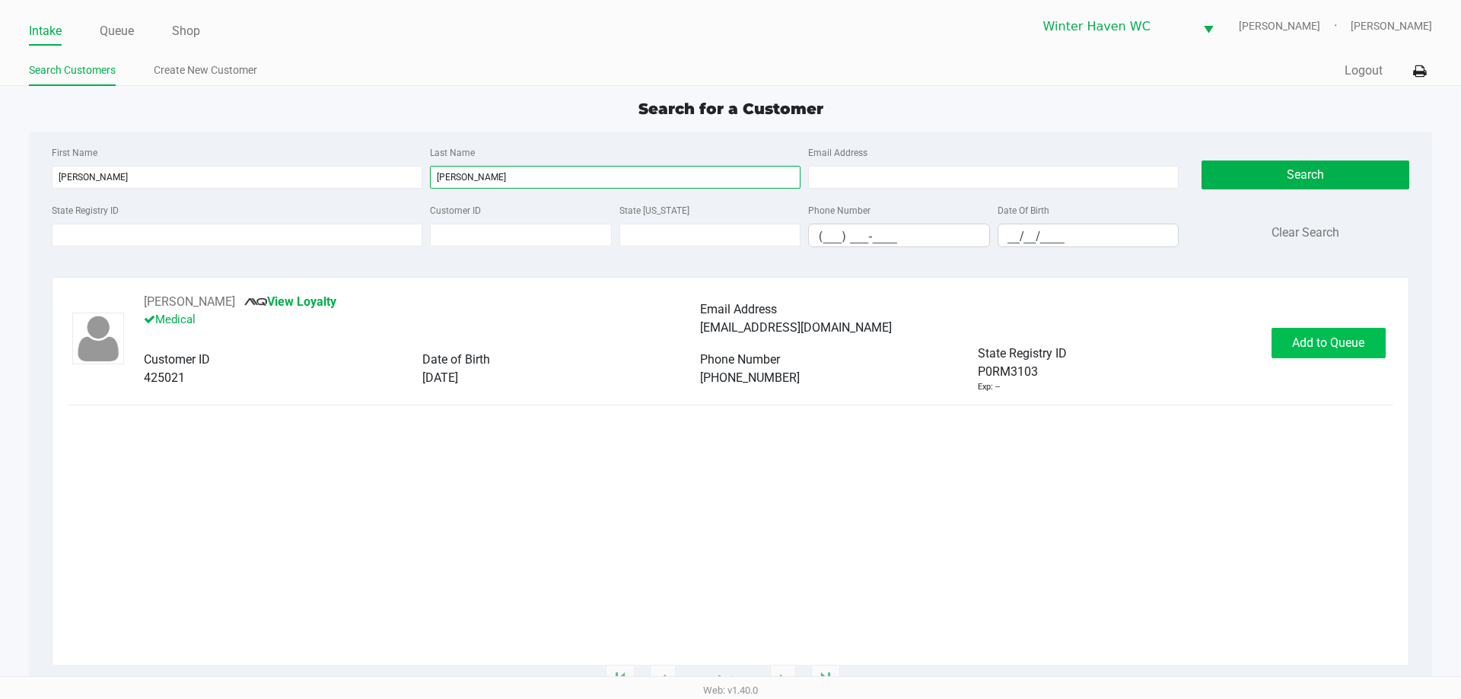
type input "[PERSON_NAME]"
click at [1307, 348] on span "Add to Queue" at bounding box center [1328, 342] width 72 height 14
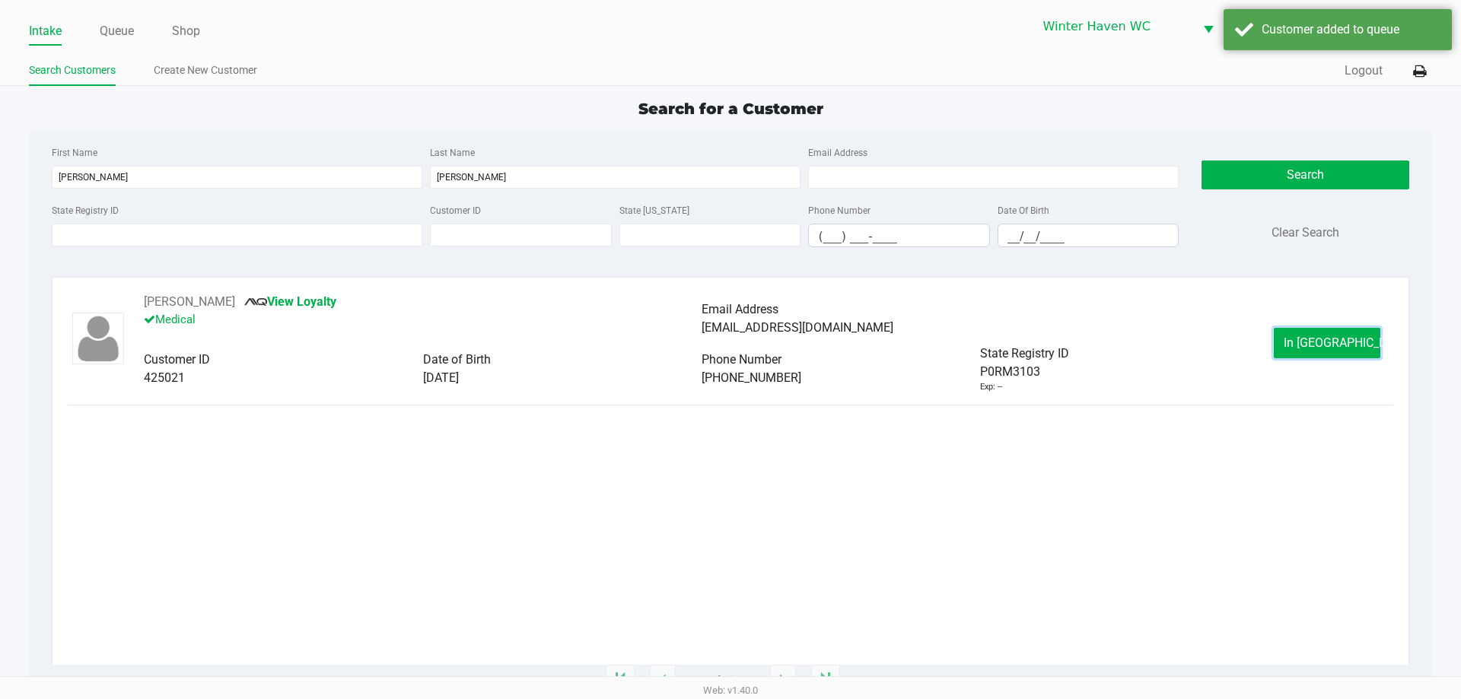
click at [1307, 348] on span "In [GEOGRAPHIC_DATA]" at bounding box center [1347, 342] width 128 height 14
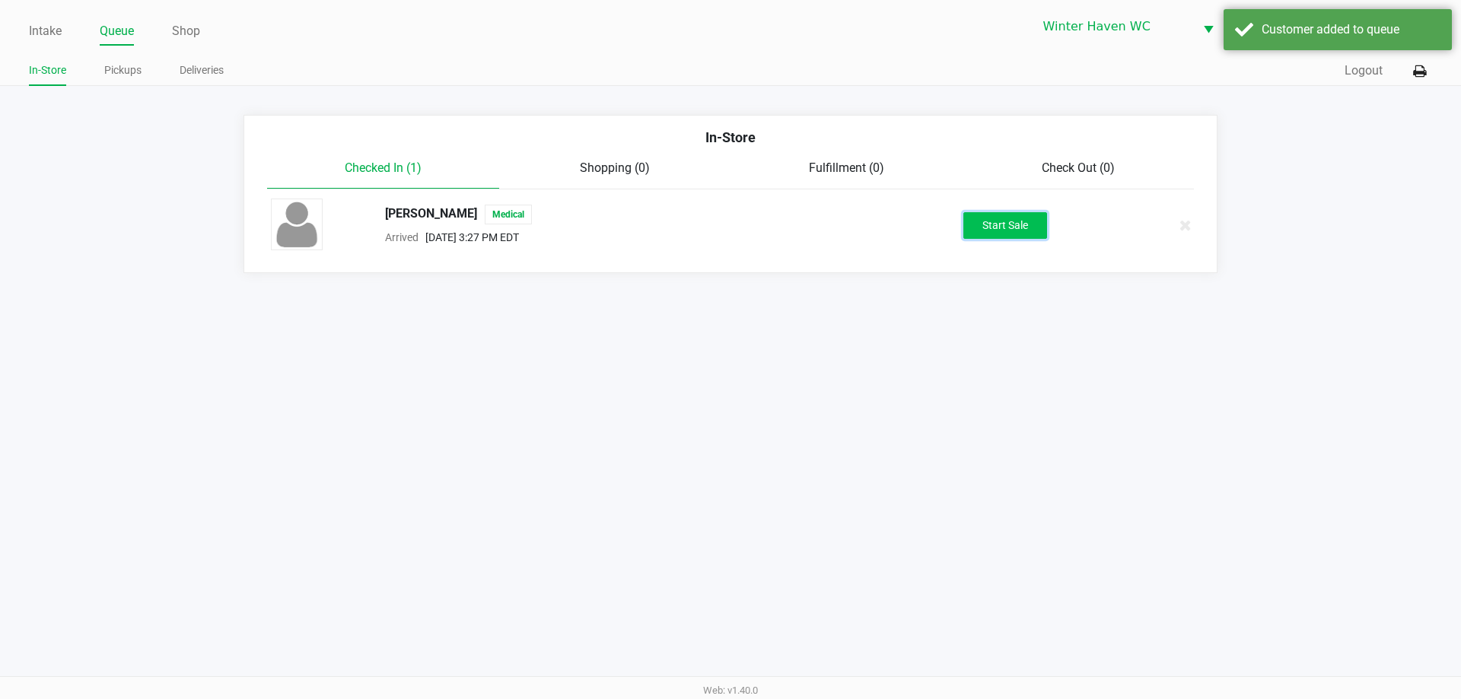
click at [1032, 232] on button "Start Sale" at bounding box center [1005, 225] width 84 height 27
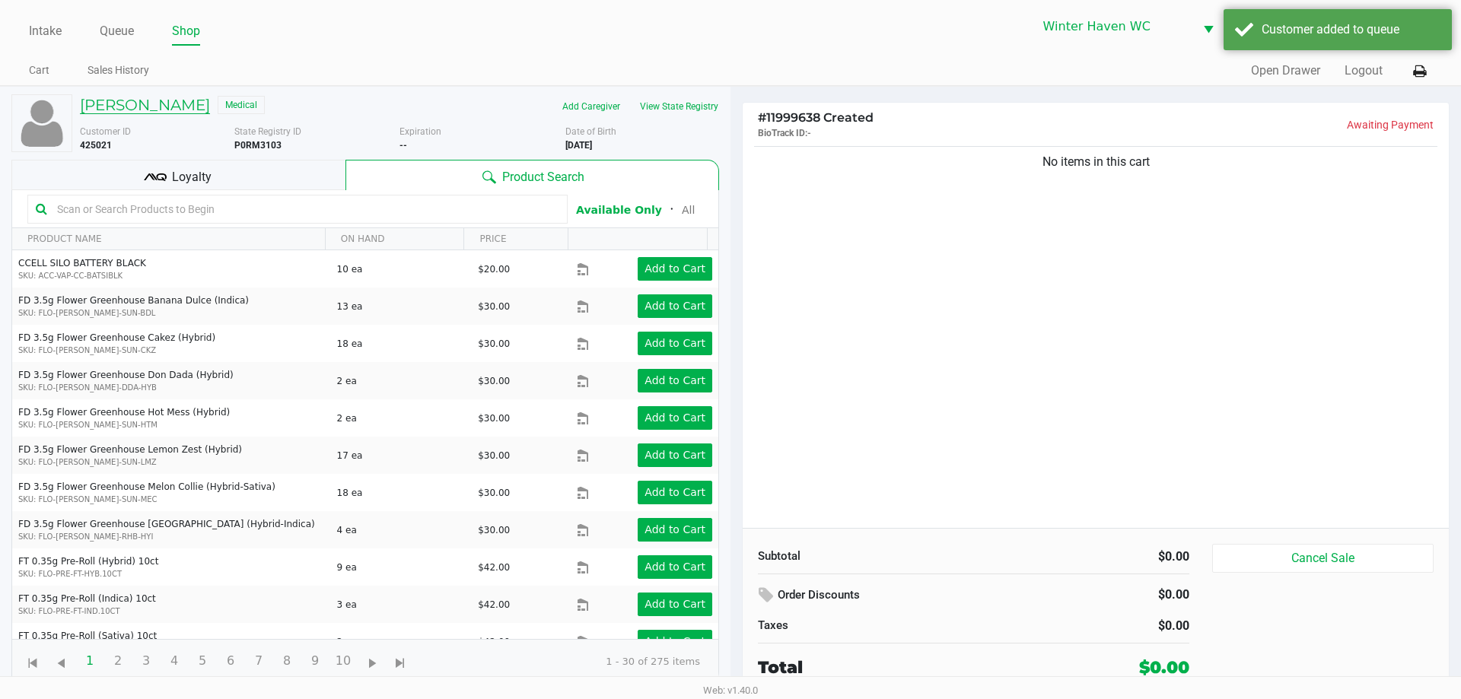
click at [183, 107] on h5 "[PERSON_NAME]" at bounding box center [145, 105] width 130 height 18
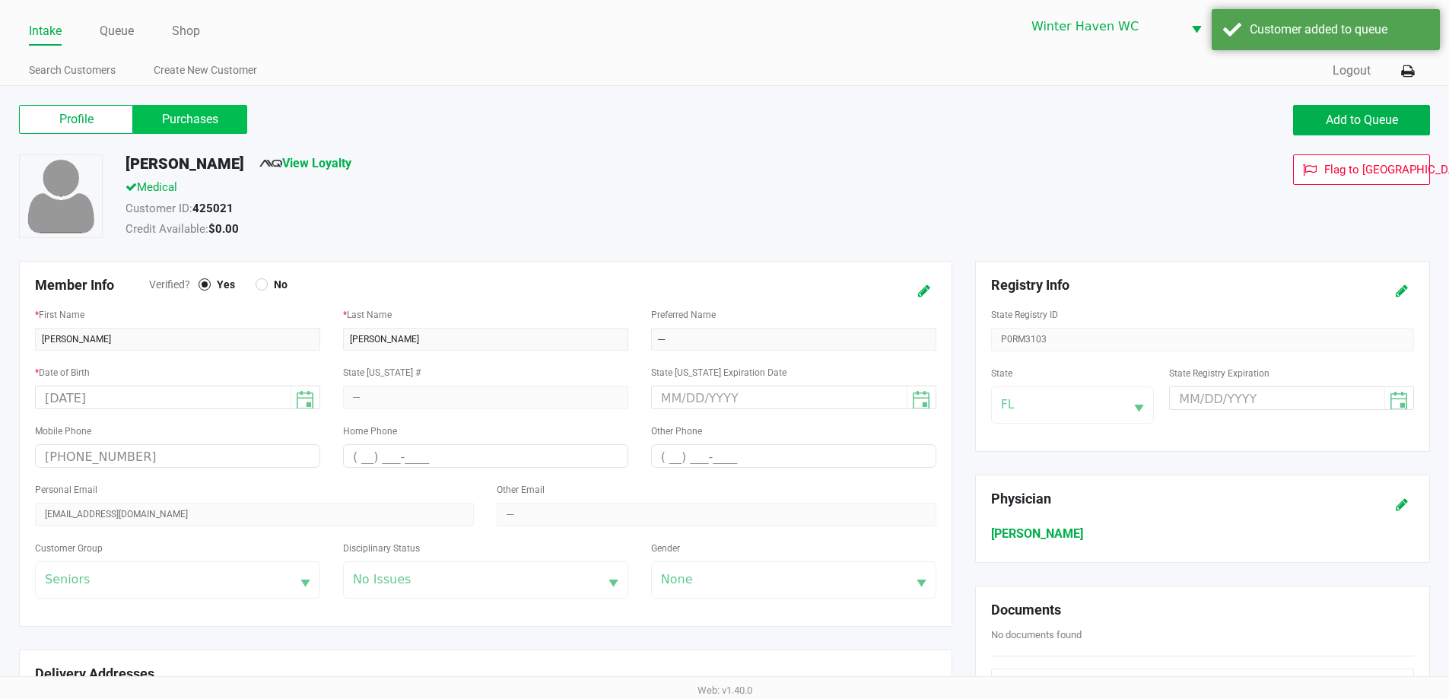
click at [215, 114] on label "Purchases" at bounding box center [190, 119] width 114 height 29
click at [0, 0] on 1 "Purchases" at bounding box center [0, 0] width 0 height 0
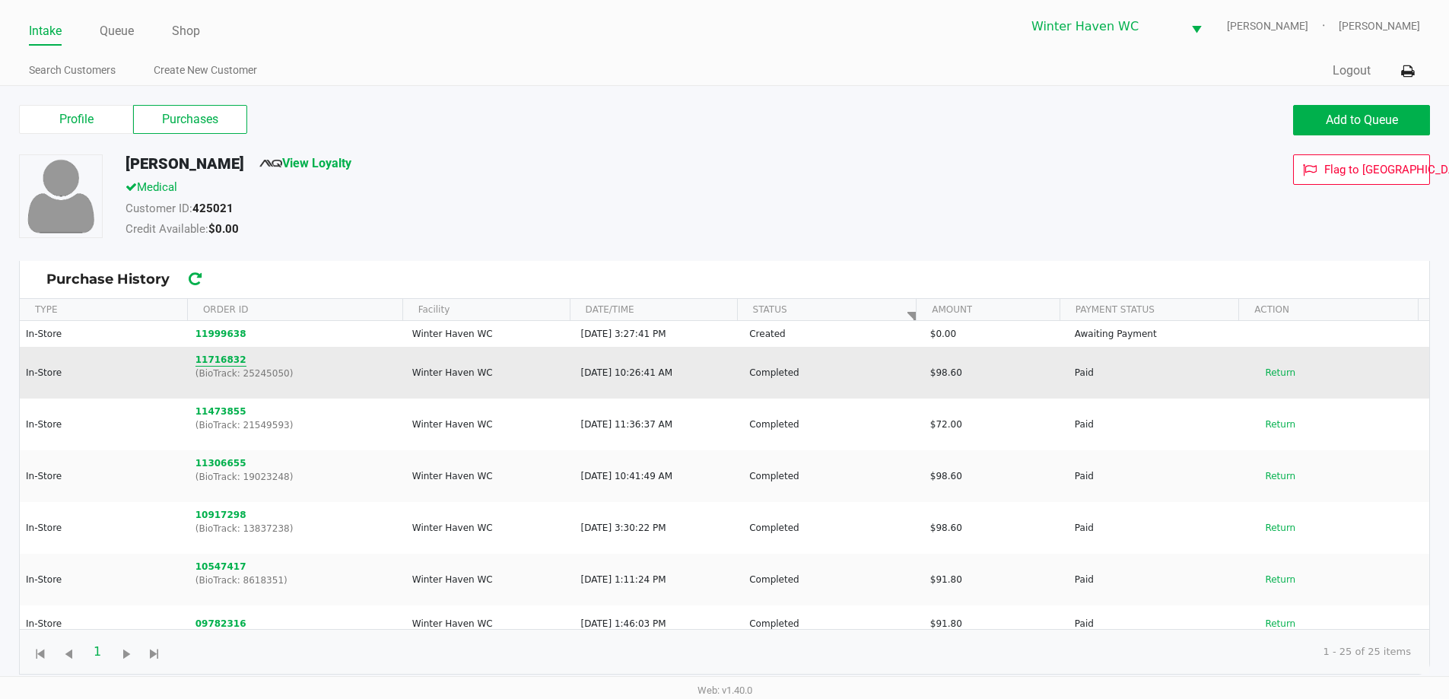
click at [228, 359] on button "11716832" at bounding box center [221, 360] width 51 height 14
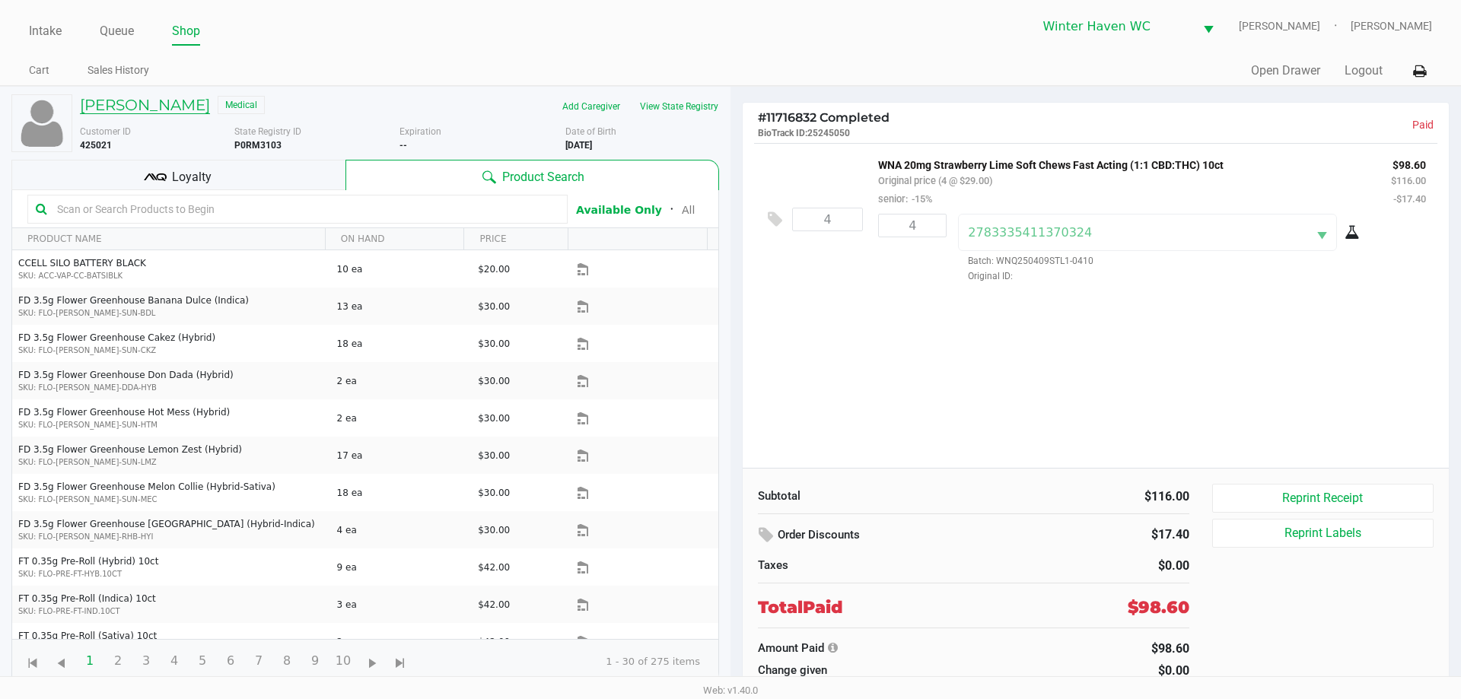
click at [122, 99] on h5 "[PERSON_NAME]" at bounding box center [145, 105] width 130 height 18
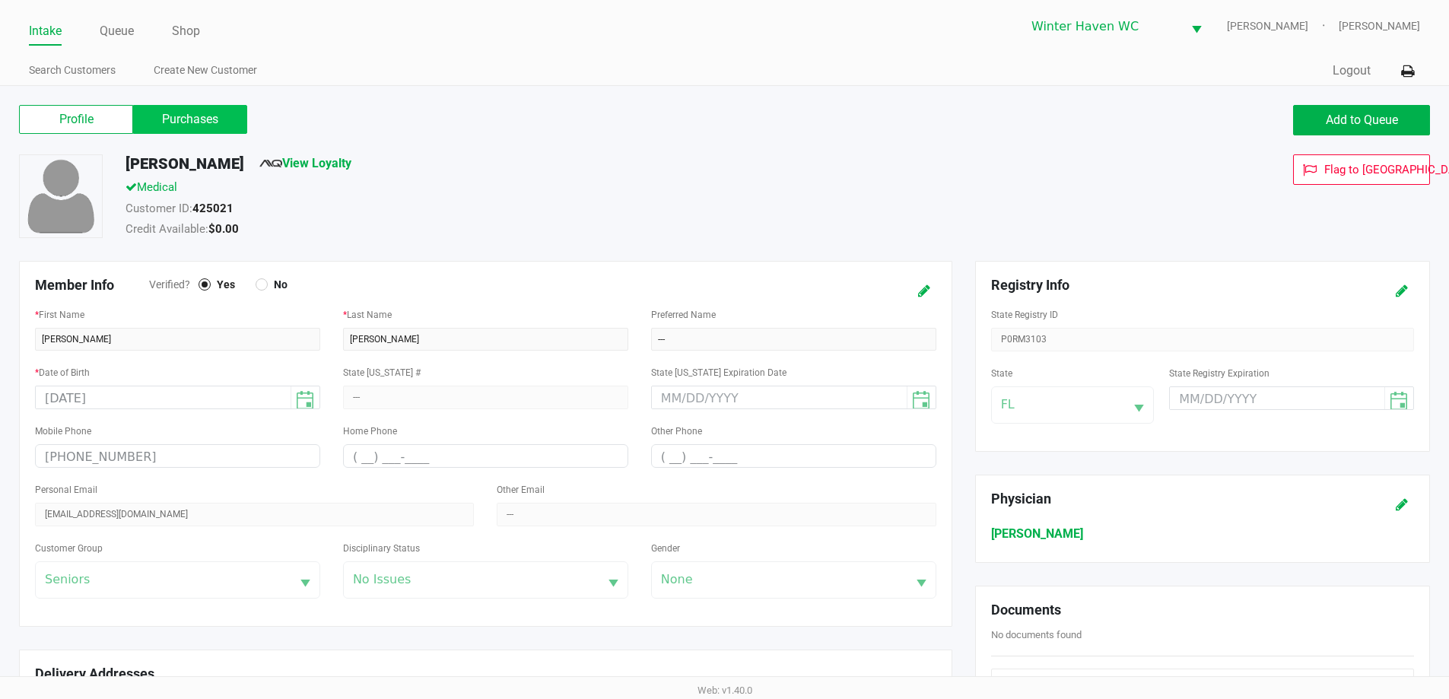
click at [199, 128] on label "Purchases" at bounding box center [190, 119] width 114 height 29
click at [0, 0] on 1 "Purchases" at bounding box center [0, 0] width 0 height 0
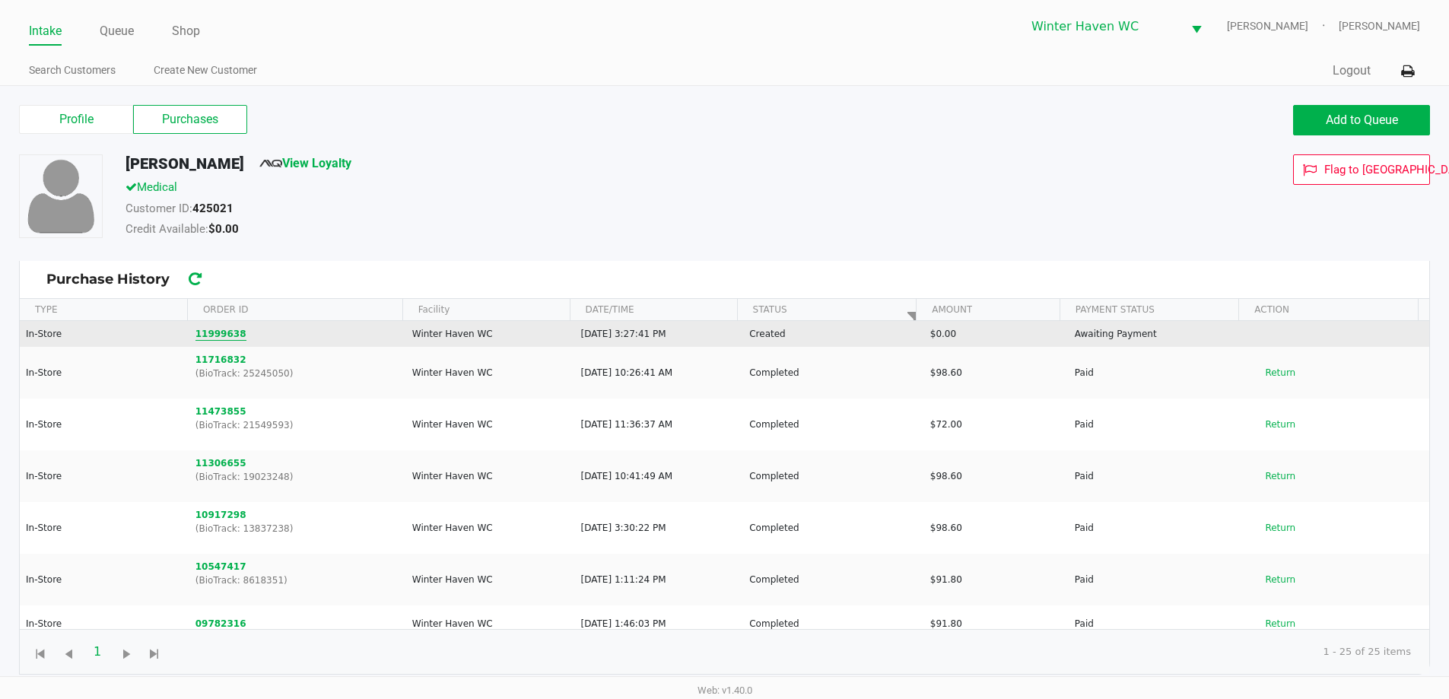
click at [222, 333] on button "11999638" at bounding box center [221, 334] width 51 height 14
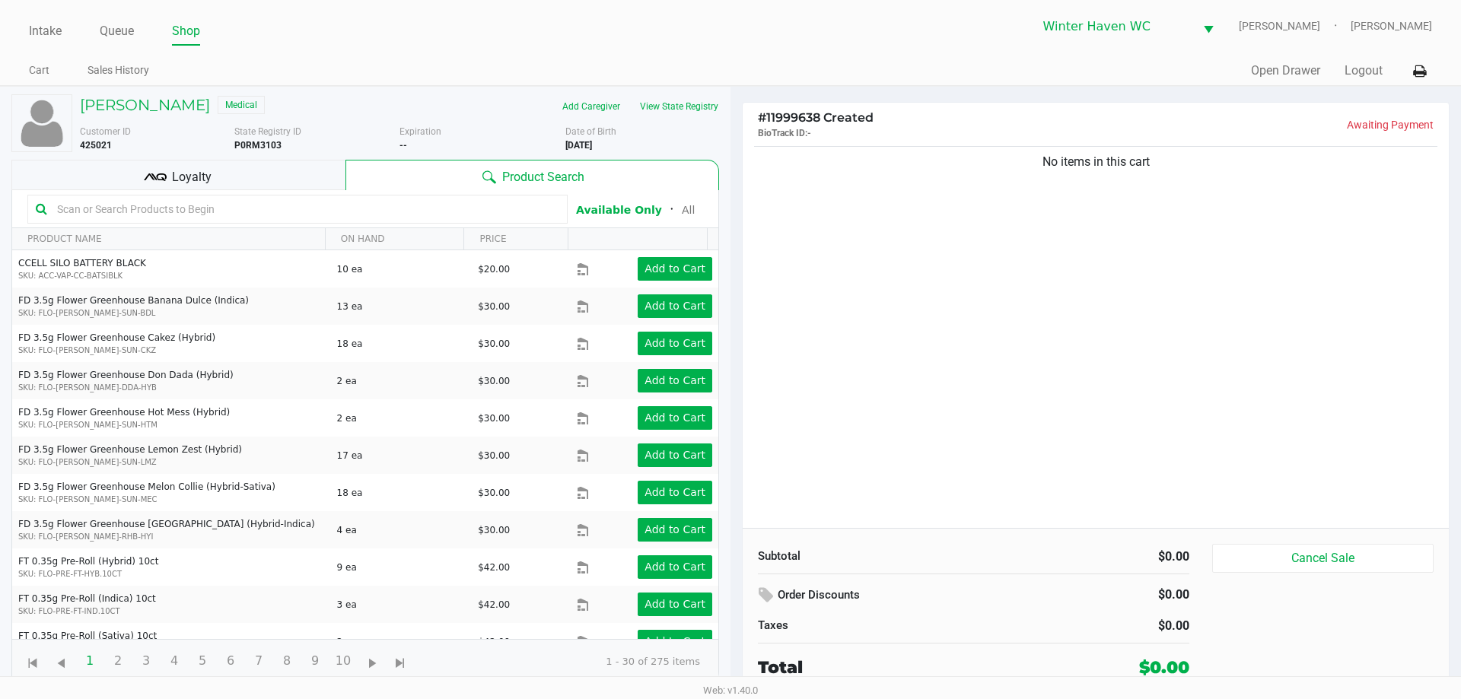
click at [354, 214] on input "text" at bounding box center [305, 209] width 508 height 23
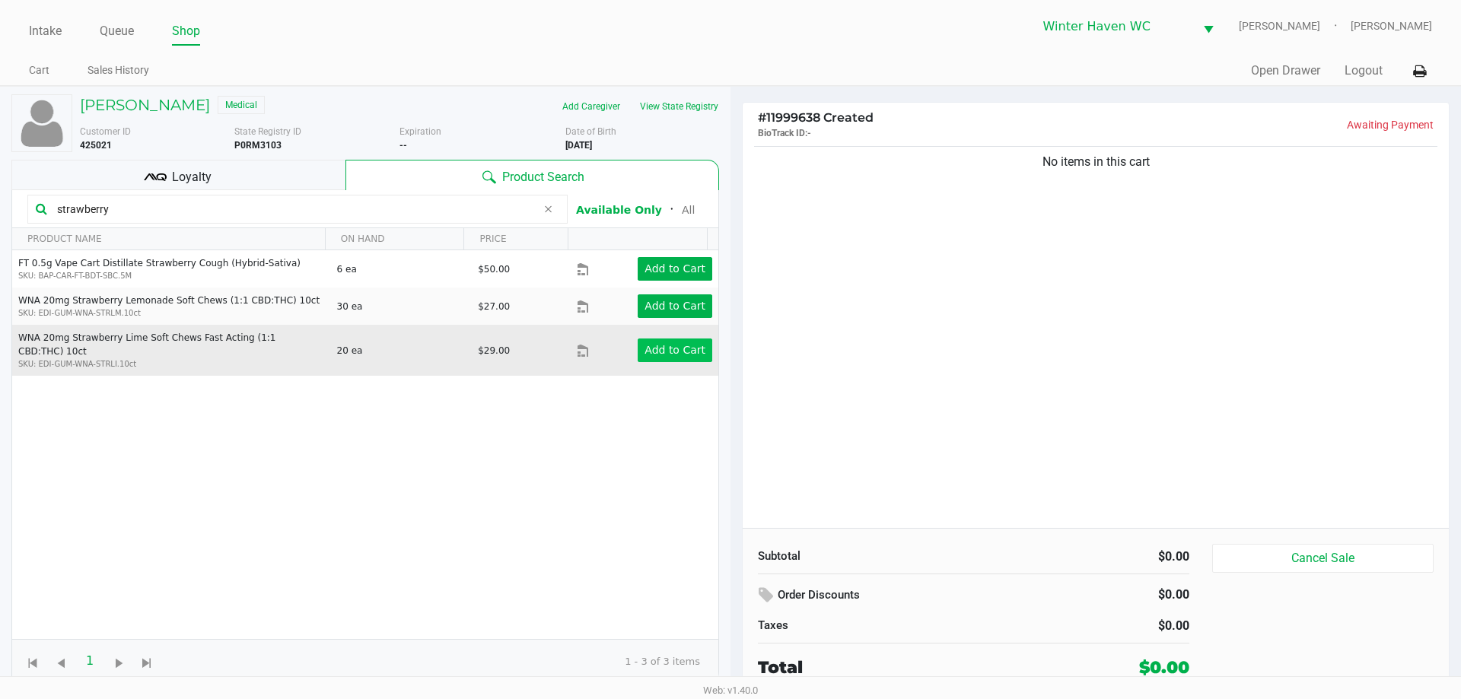
type input "strawberry"
click at [647, 350] on button "Add to Cart" at bounding box center [675, 351] width 75 height 24
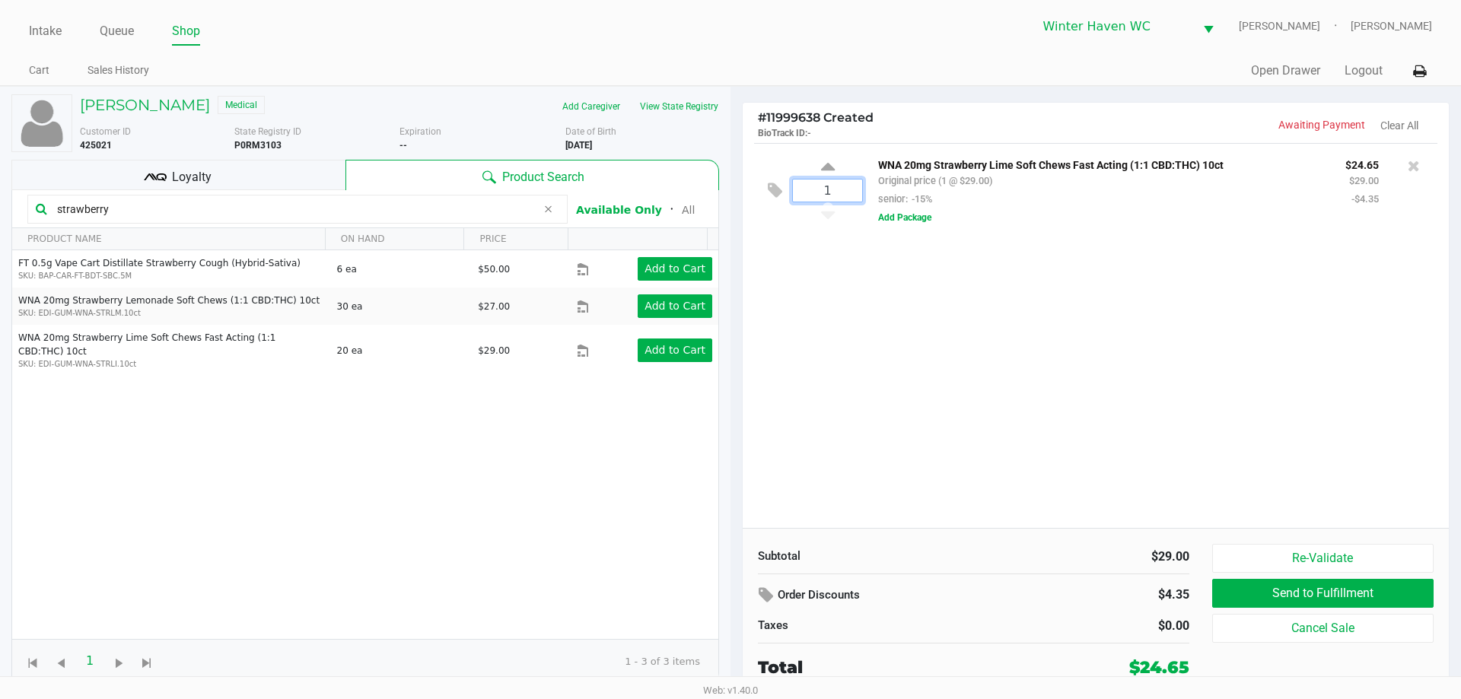
click at [837, 189] on input "1" at bounding box center [827, 191] width 69 height 22
type input "4"
click at [1039, 431] on div "[PERSON_NAME] Medical Add Caregiver View State Registry Customer ID 425021 Stat…" at bounding box center [730, 391] width 1461 height 610
click at [1040, 431] on div "4 WNA 20mg Strawberry Lime Soft Chews Fast Acting (1:1 CBD:THC) 10ct Original p…" at bounding box center [1095, 335] width 706 height 385
click at [201, 175] on span "Loyalty" at bounding box center [192, 177] width 40 height 18
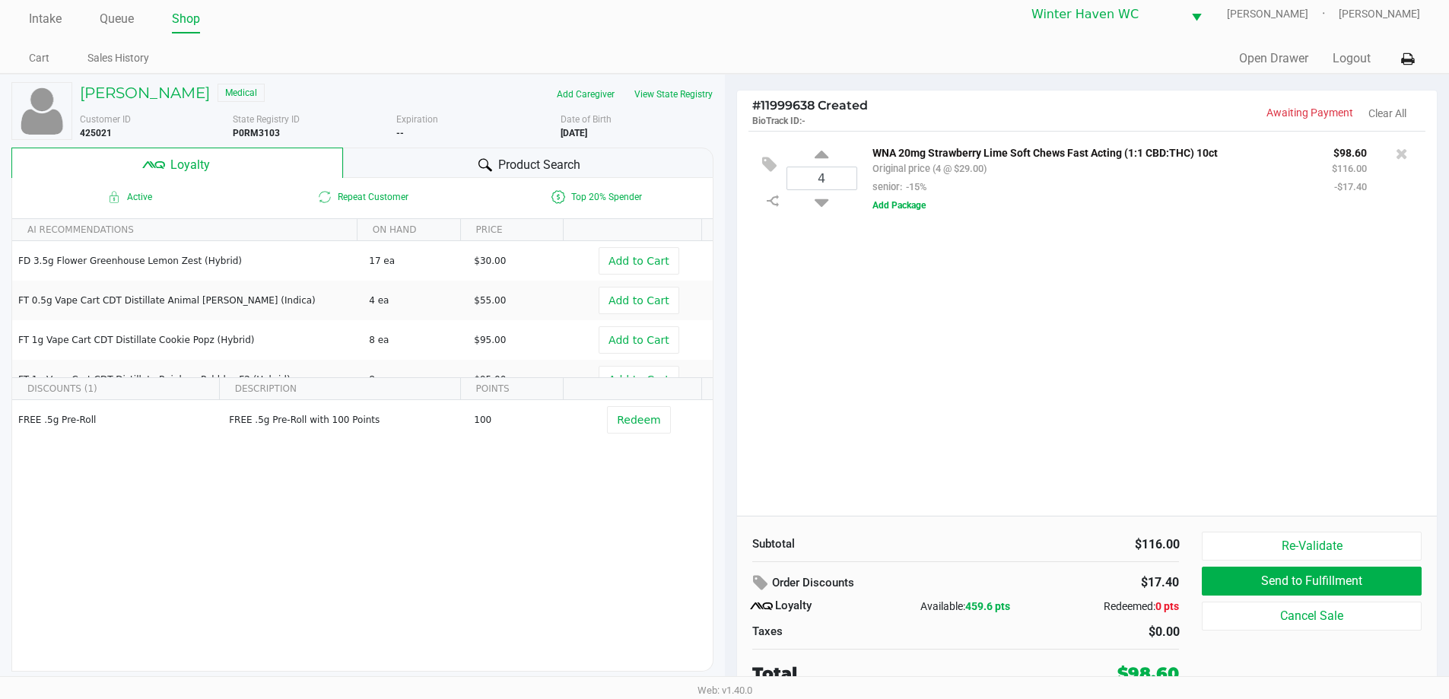
scroll to position [15, 0]
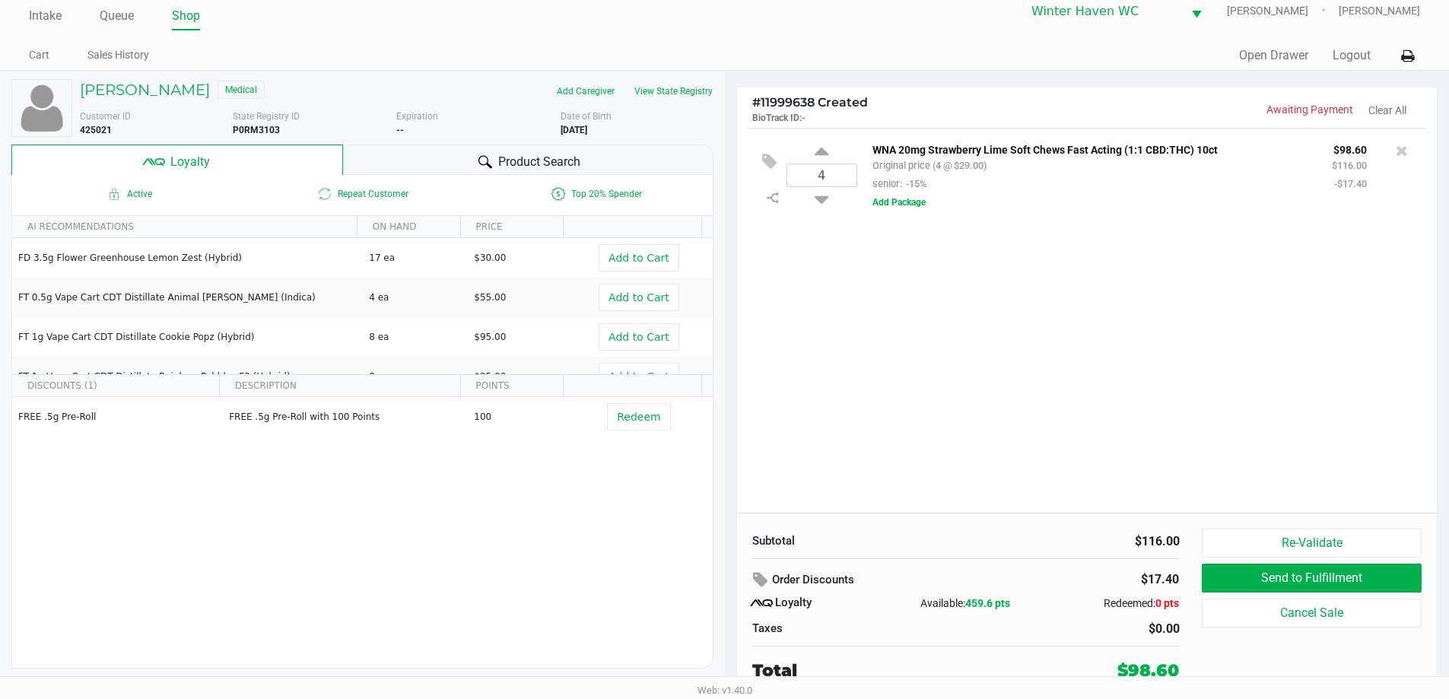
click at [1083, 369] on div "4 WNA 20mg Strawberry Lime Soft Chews Fast Acting (1:1 CBD:THC) 10ct Original p…" at bounding box center [1087, 320] width 701 height 385
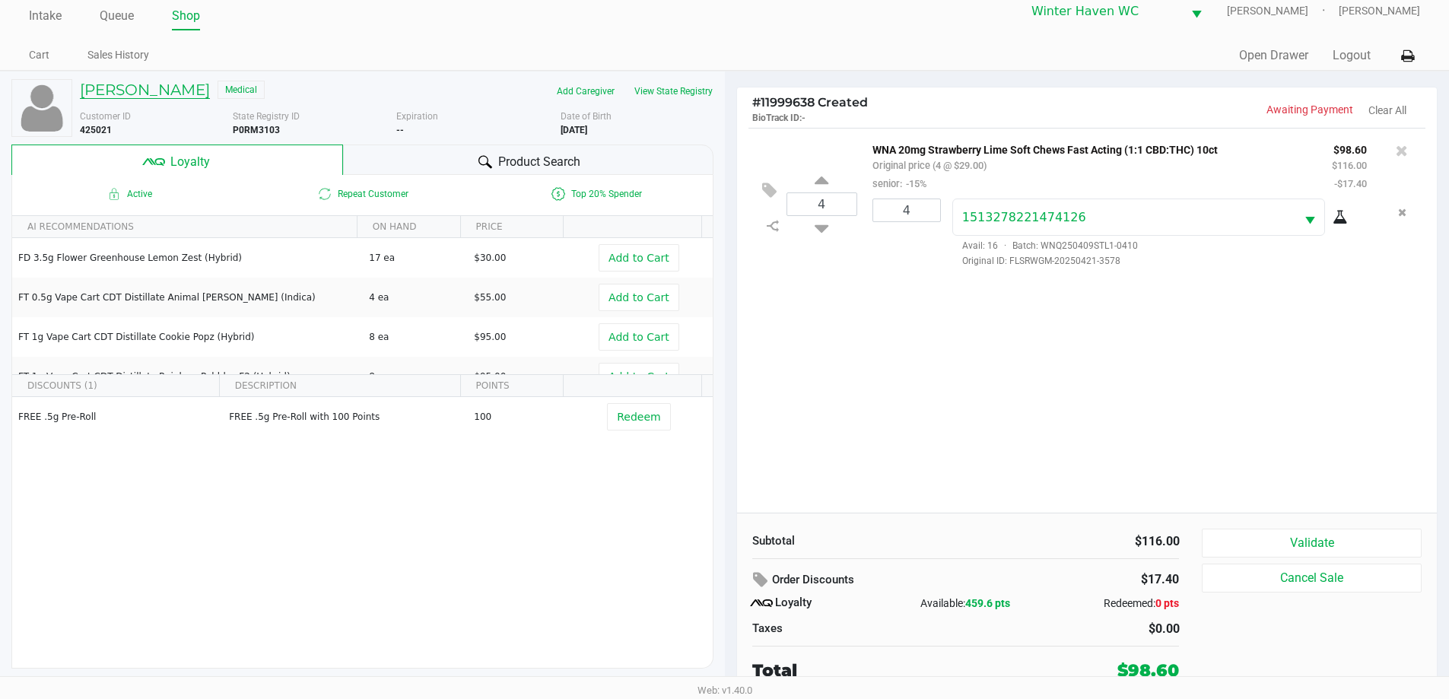
click at [162, 88] on h5 "[PERSON_NAME]" at bounding box center [145, 90] width 130 height 18
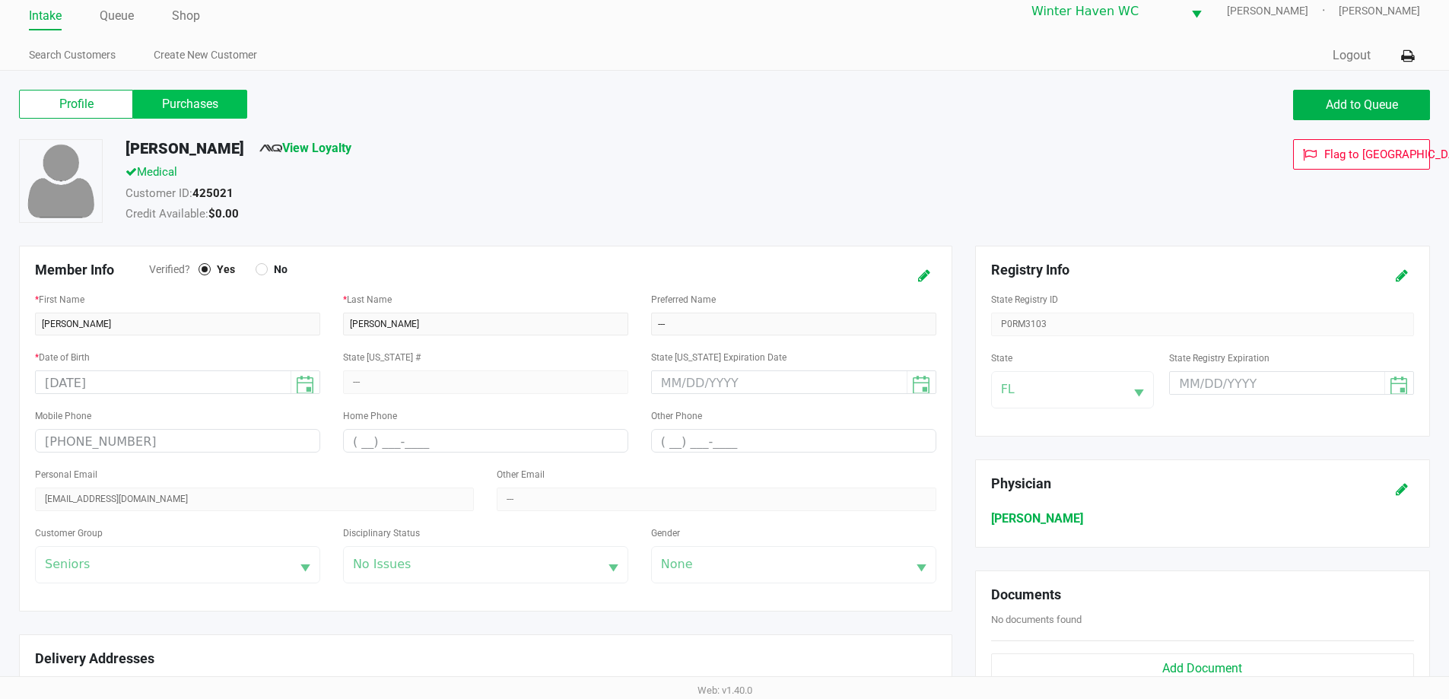
click at [195, 112] on label "Purchases" at bounding box center [190, 104] width 114 height 29
click at [0, 0] on 1 "Purchases" at bounding box center [0, 0] width 0 height 0
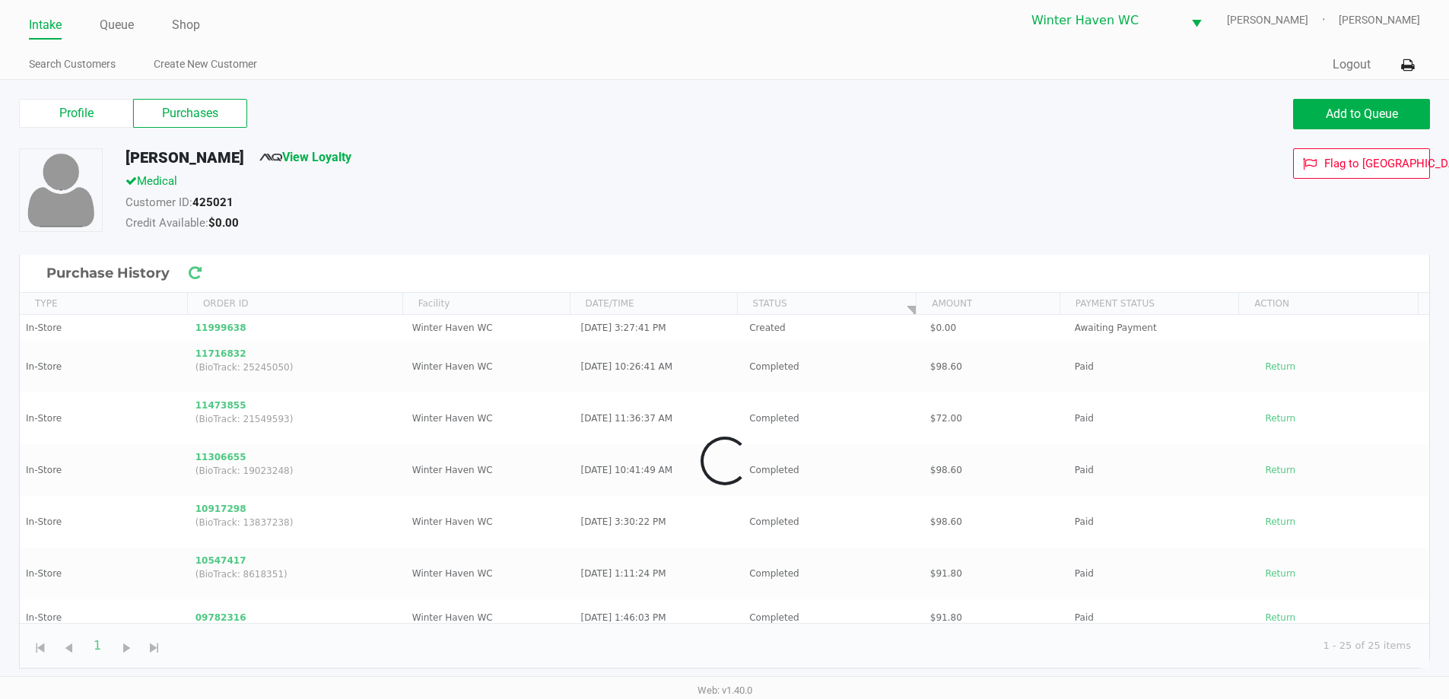
scroll to position [6, 0]
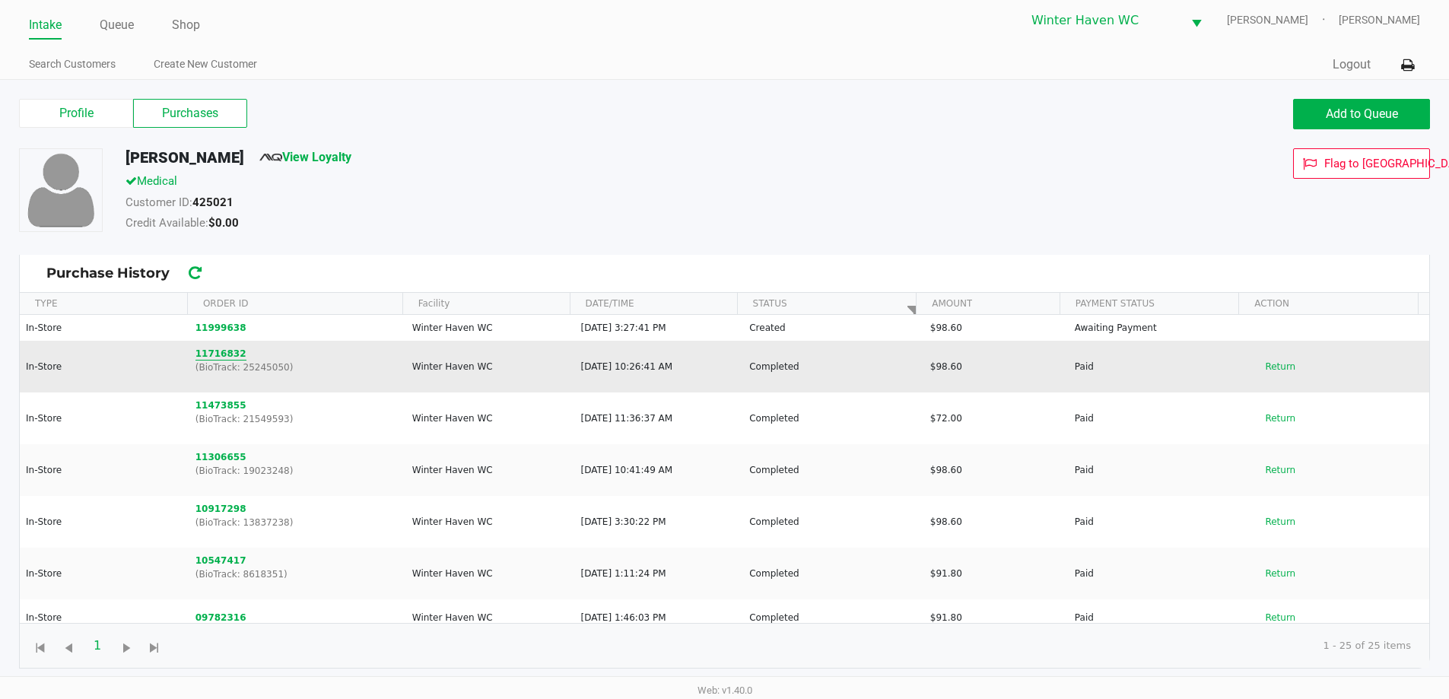
click at [221, 347] on button "11716832" at bounding box center [221, 354] width 51 height 14
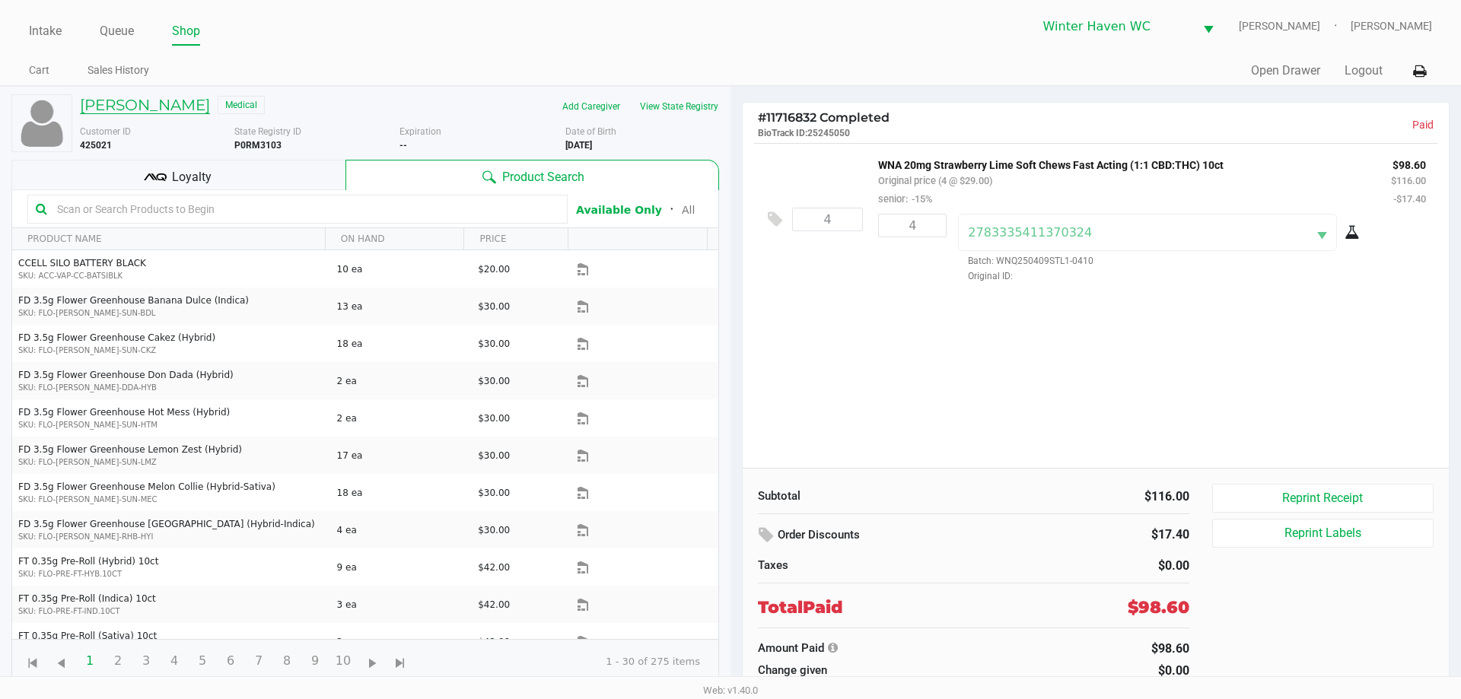
click at [153, 106] on h5 "[PERSON_NAME]" at bounding box center [145, 105] width 130 height 18
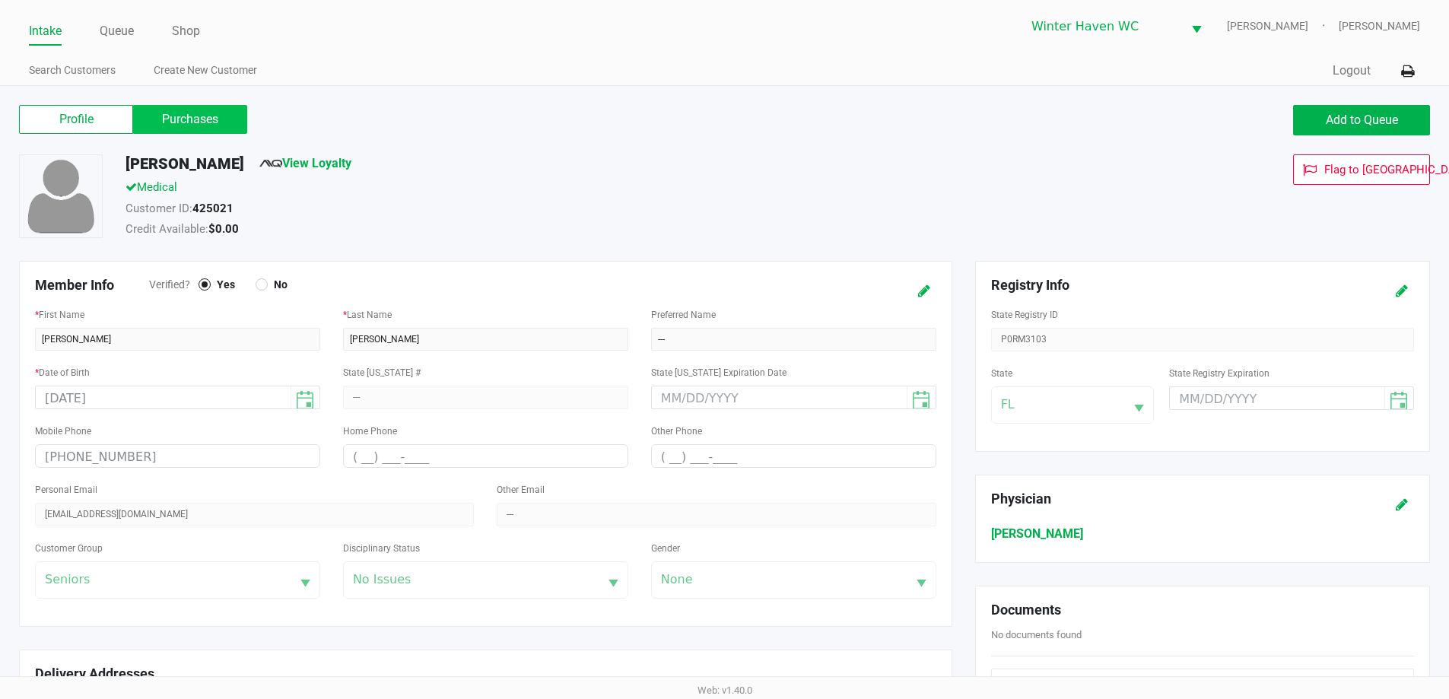
click at [224, 127] on label "Purchases" at bounding box center [190, 119] width 114 height 29
click at [0, 0] on 1 "Purchases" at bounding box center [0, 0] width 0 height 0
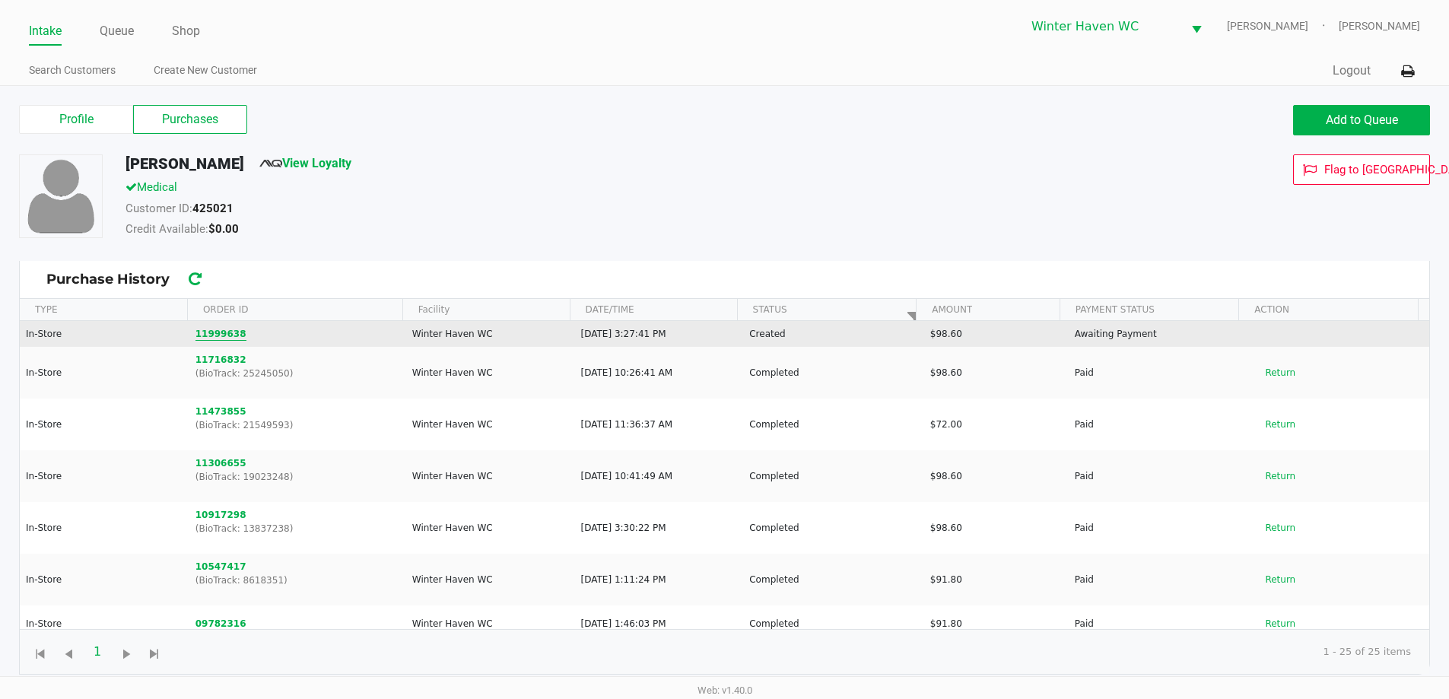
click at [220, 331] on button "11999638" at bounding box center [221, 334] width 51 height 14
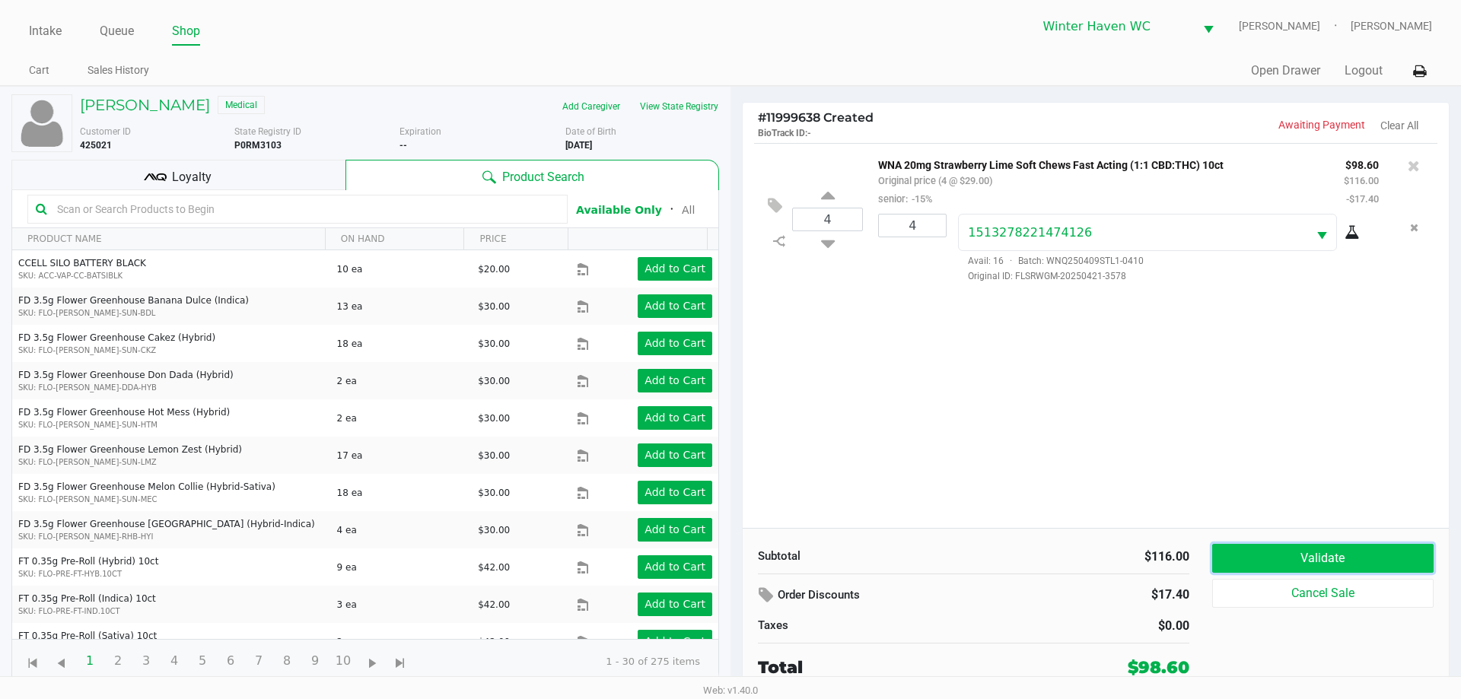
click at [1266, 549] on button "Validate" at bounding box center [1322, 558] width 221 height 29
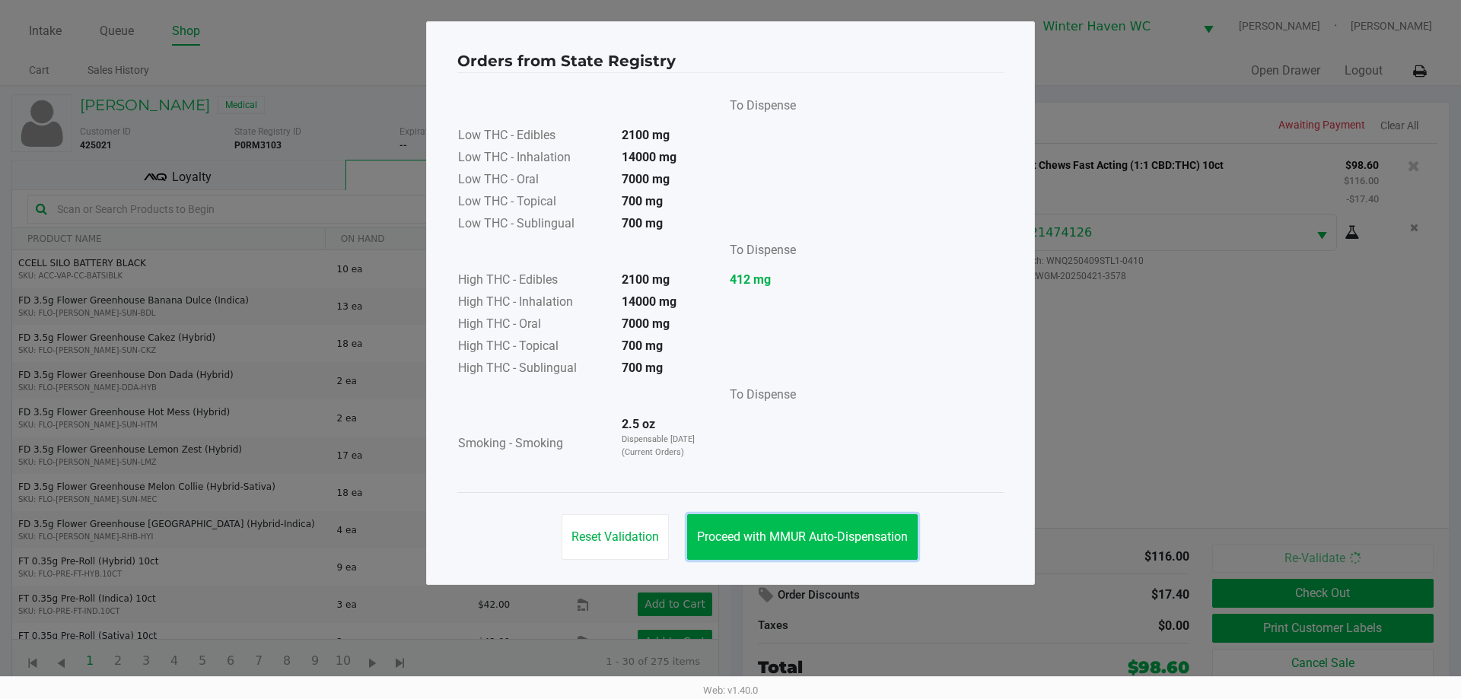
click at [809, 557] on button "Proceed with MMUR Auto-Dispensation" at bounding box center [802, 537] width 231 height 46
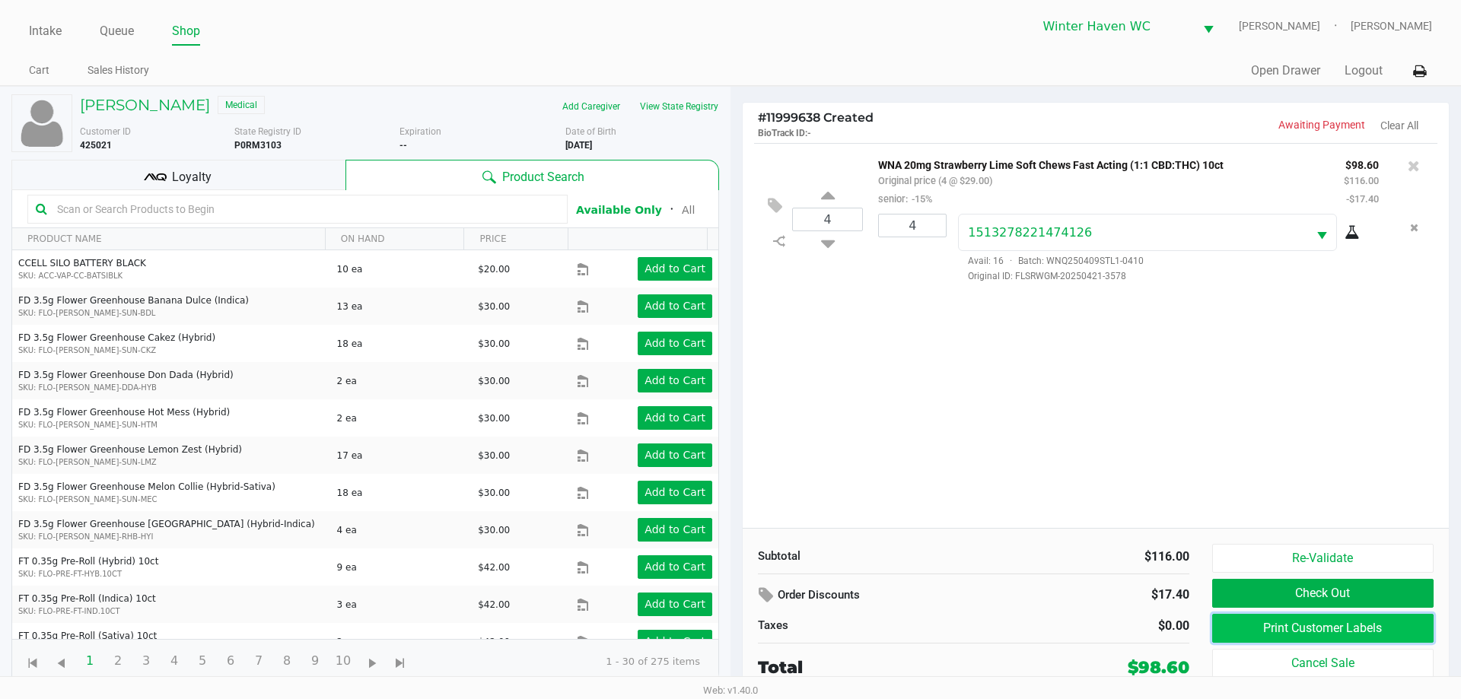
click at [1302, 625] on button "Print Customer Labels" at bounding box center [1322, 628] width 221 height 29
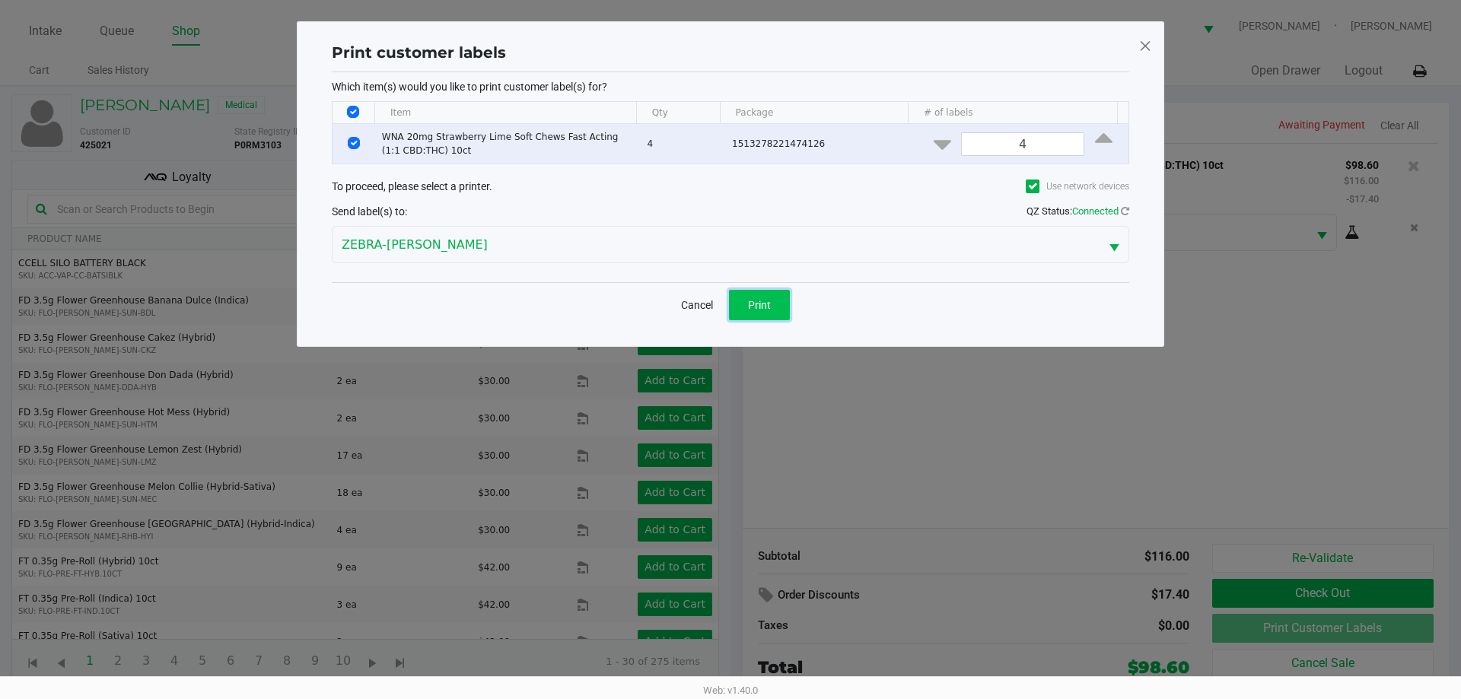
click at [758, 299] on span "Print" at bounding box center [759, 305] width 23 height 12
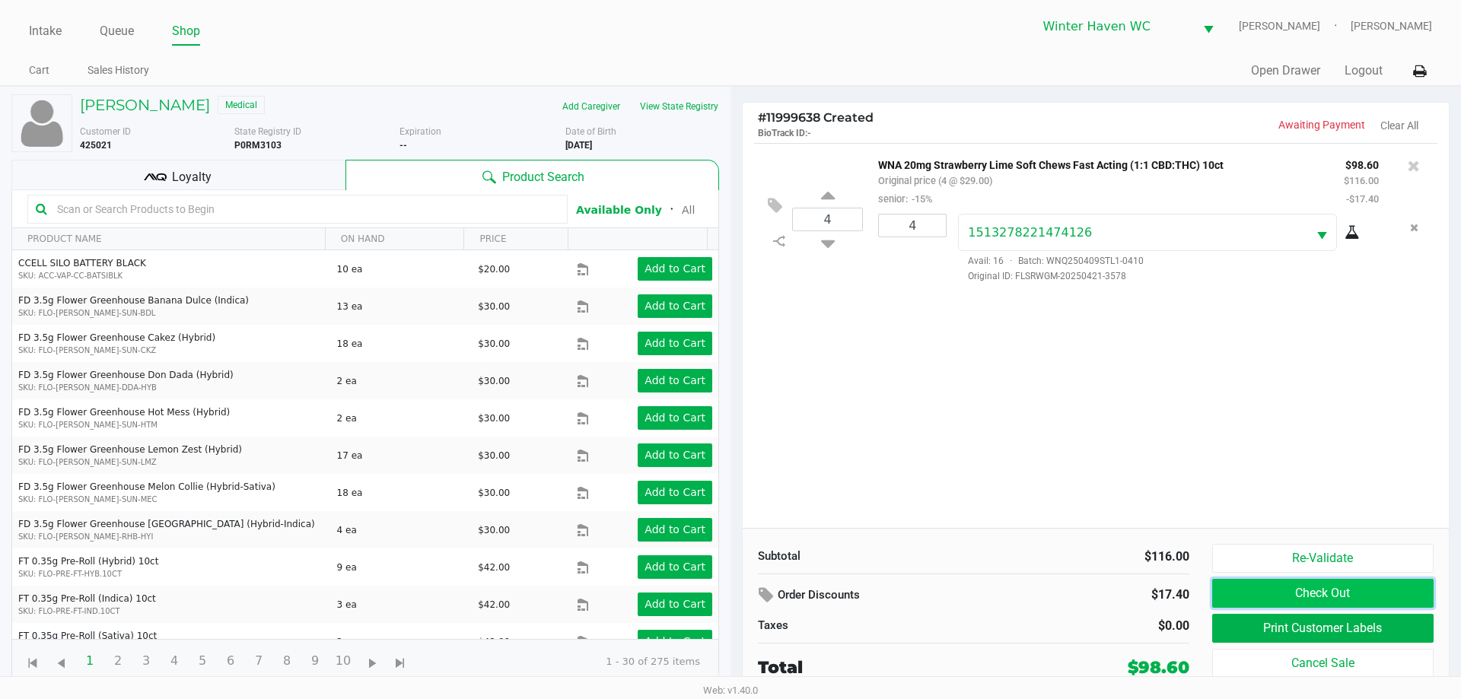
click at [1335, 590] on button "Check Out" at bounding box center [1322, 593] width 221 height 29
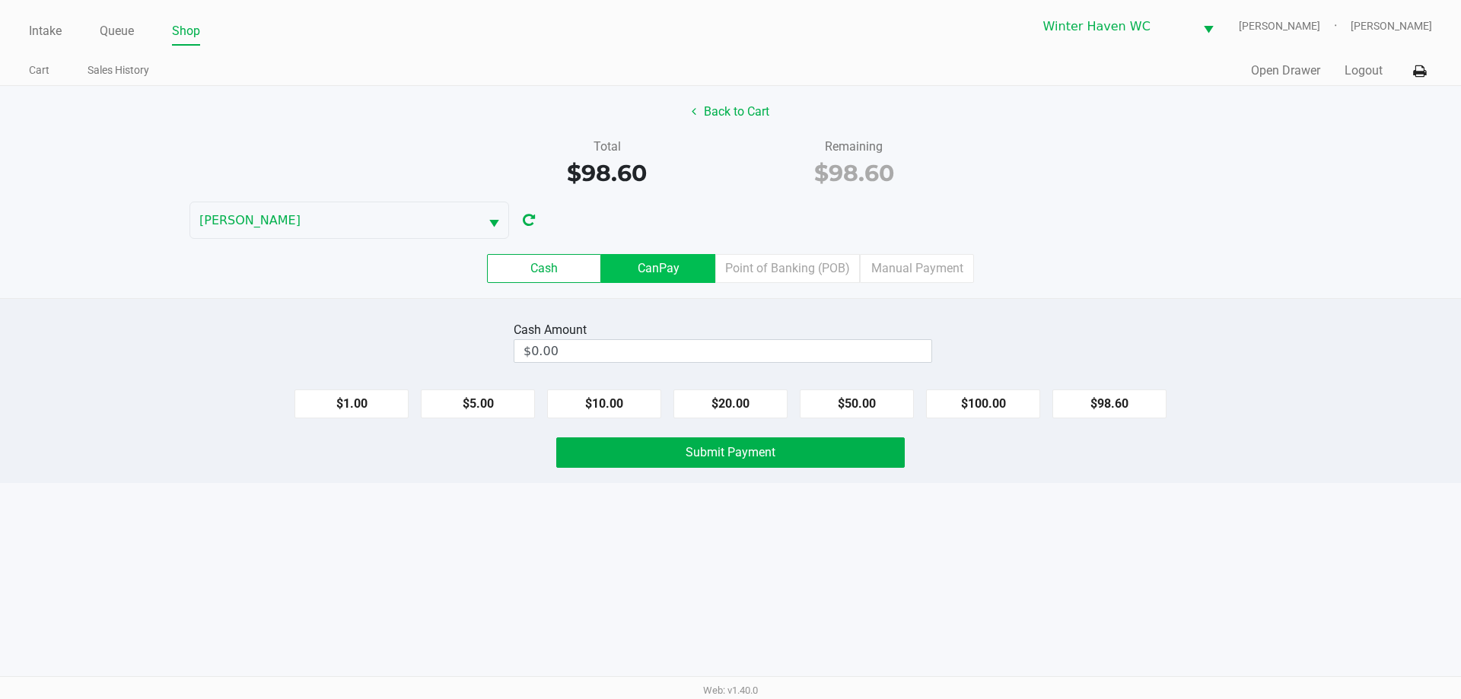
click at [669, 259] on label "CanPay" at bounding box center [658, 268] width 114 height 29
click at [0, 0] on 2 "CanPay" at bounding box center [0, 0] width 0 height 0
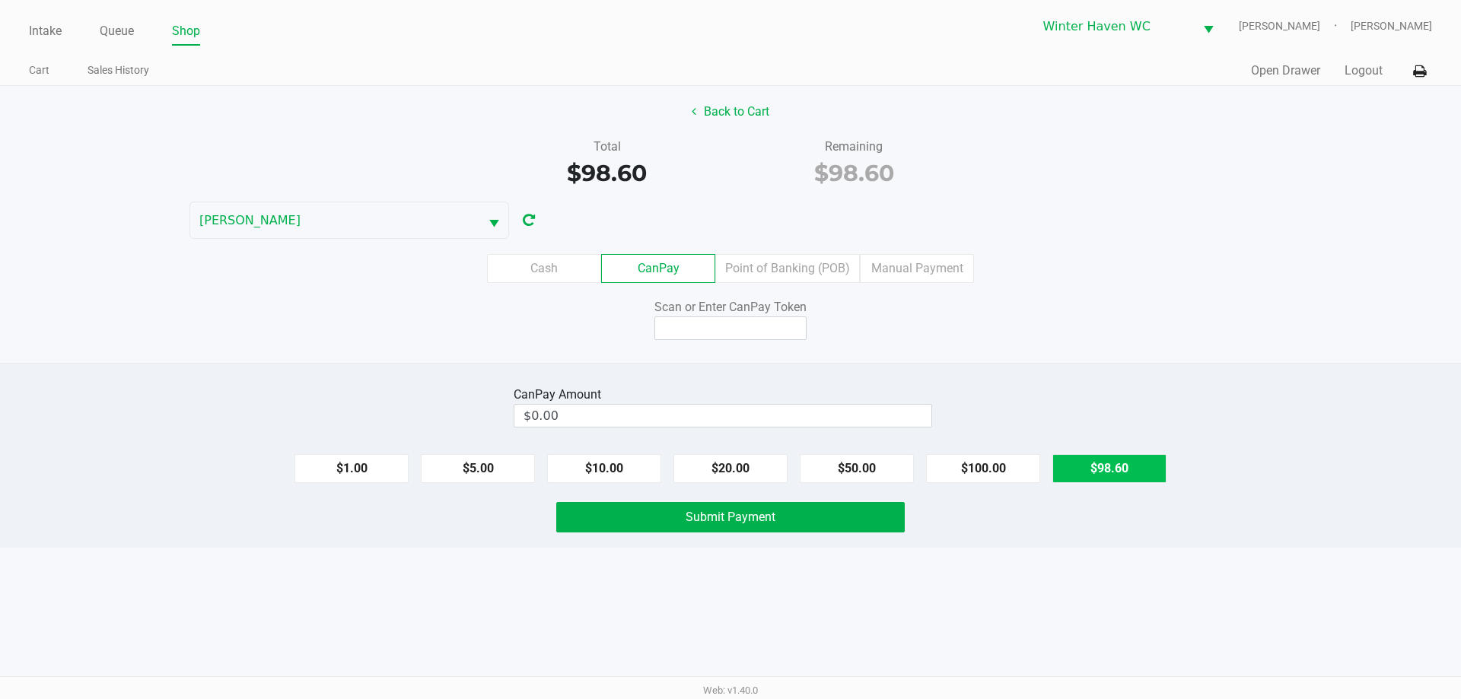
click at [1086, 463] on button "$98.60" at bounding box center [1109, 468] width 114 height 29
type input "$98.60"
click at [706, 322] on input at bounding box center [730, 328] width 152 height 24
type input "X8081494Q"
click at [832, 348] on div "Back to Cart Total $98.60 Remaining $98.60 [PERSON_NAME] Cash CanPay Point of B…" at bounding box center [730, 224] width 1461 height 277
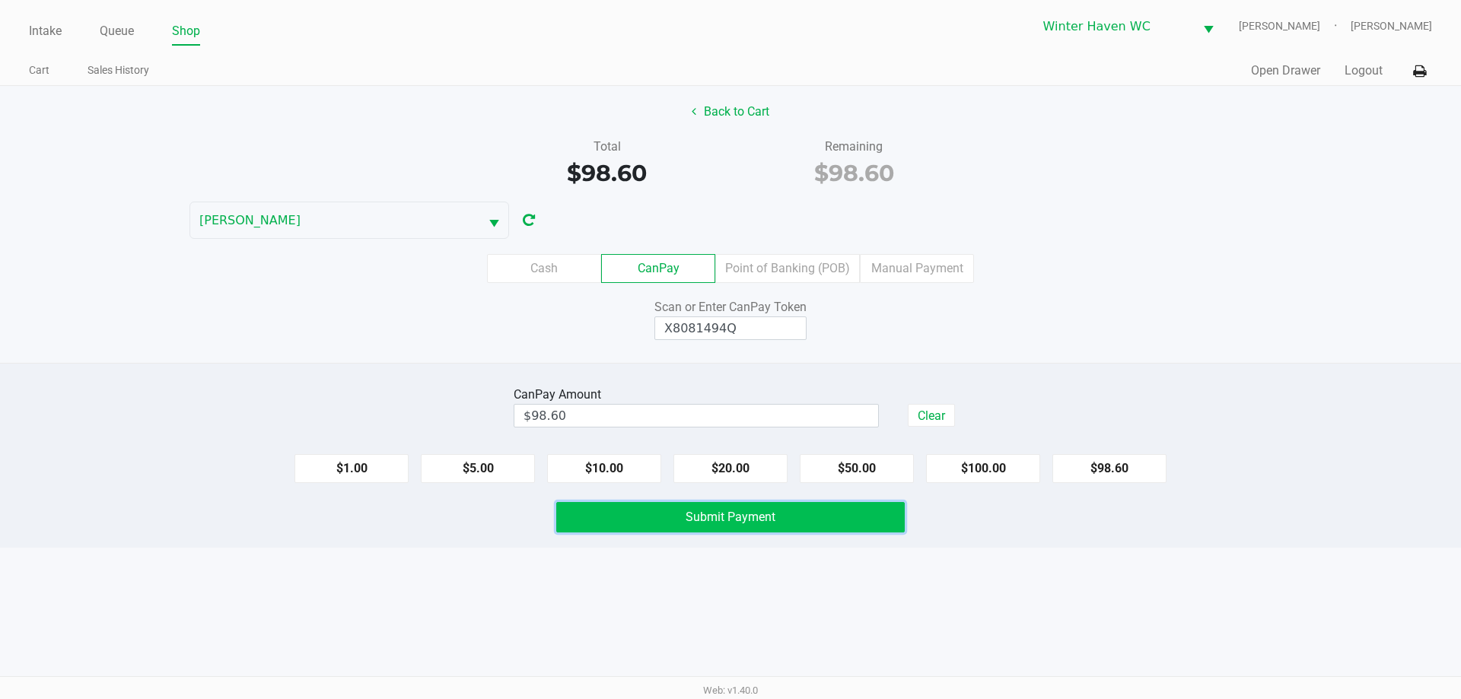
click at [734, 505] on button "Submit Payment" at bounding box center [730, 517] width 348 height 30
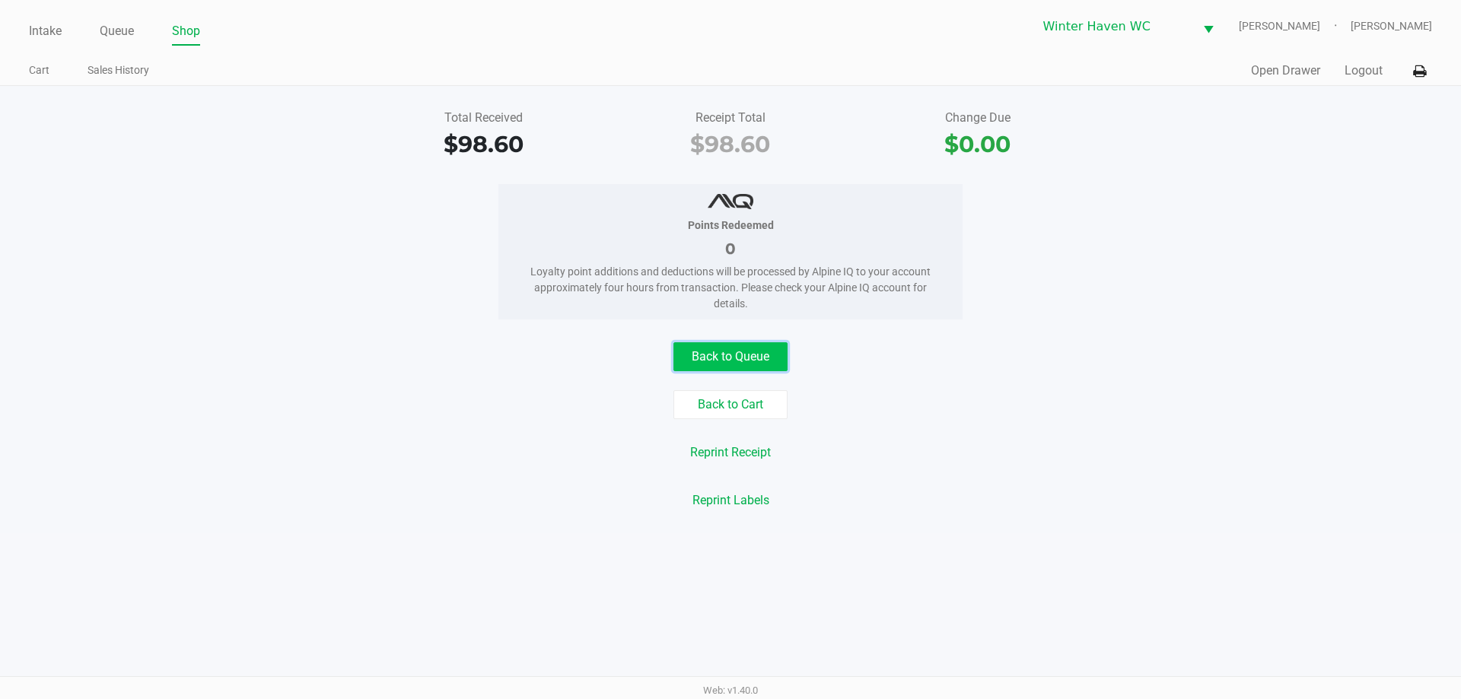
click at [739, 355] on button "Back to Queue" at bounding box center [730, 356] width 114 height 29
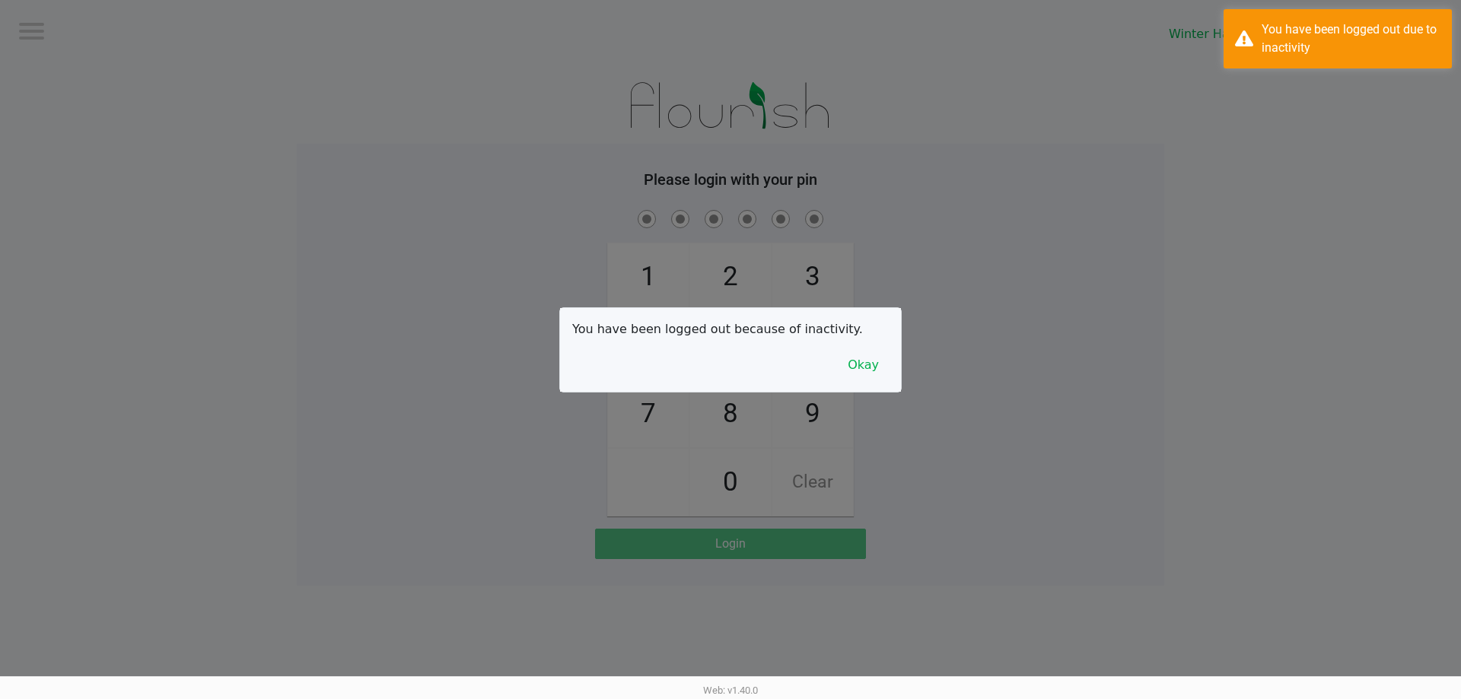
click at [889, 423] on div at bounding box center [730, 349] width 1461 height 699
click at [863, 370] on button "Okay" at bounding box center [863, 365] width 51 height 29
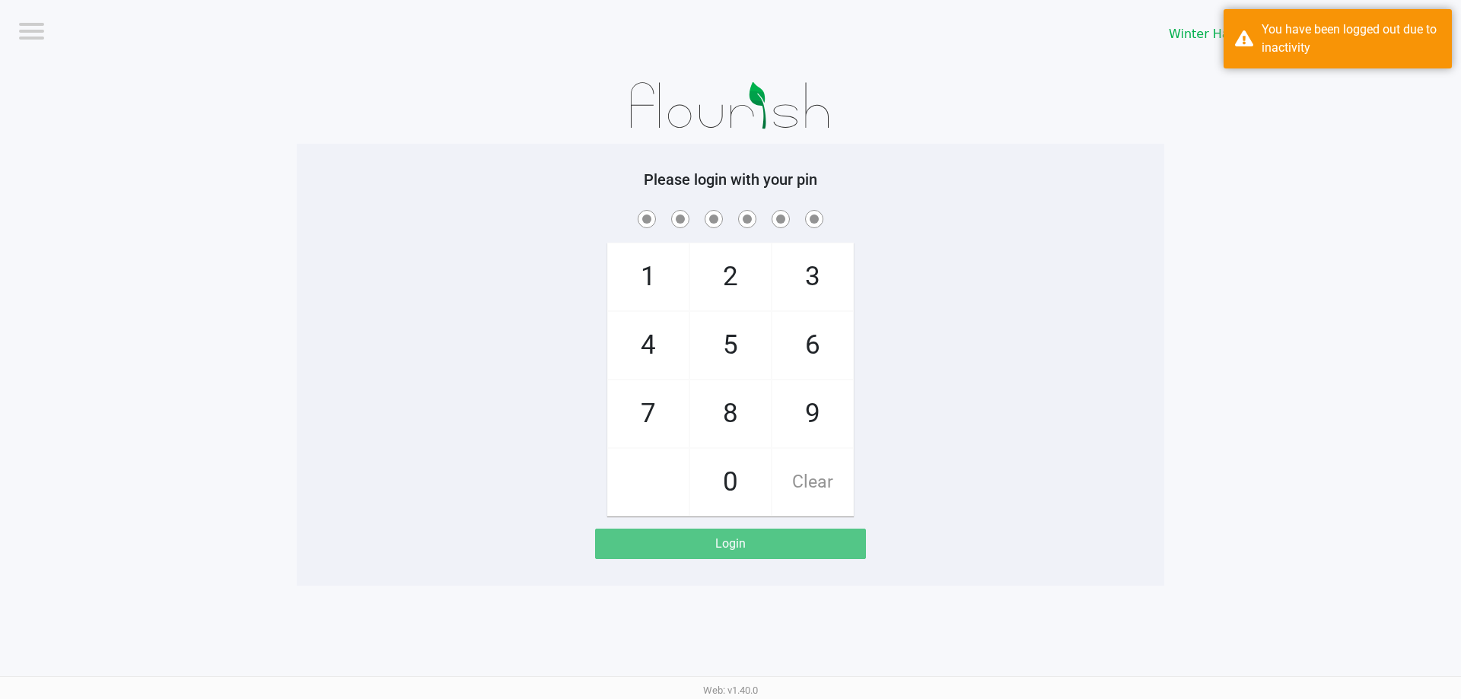
click at [893, 370] on div "1 4 7 2 5 8 0 3 6 9 Clear" at bounding box center [730, 362] width 867 height 310
checkbox input "true"
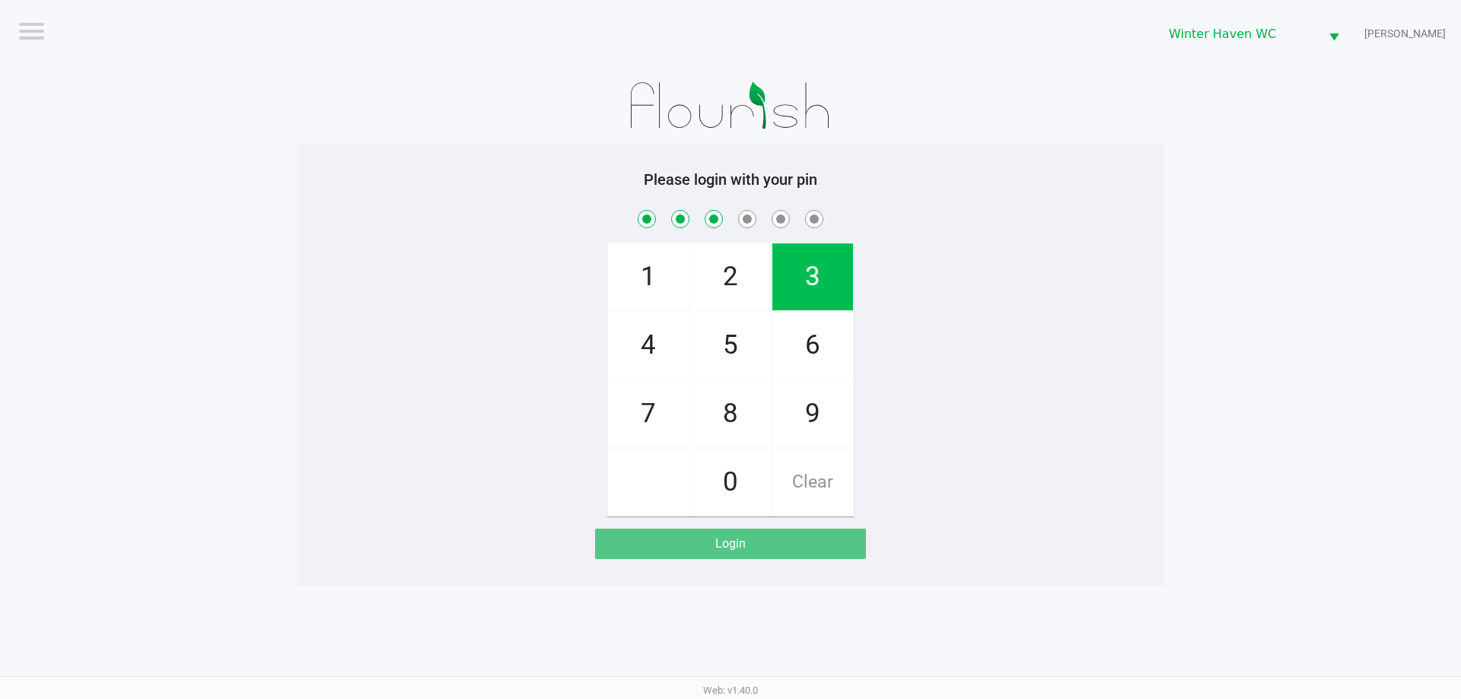
checkbox input "true"
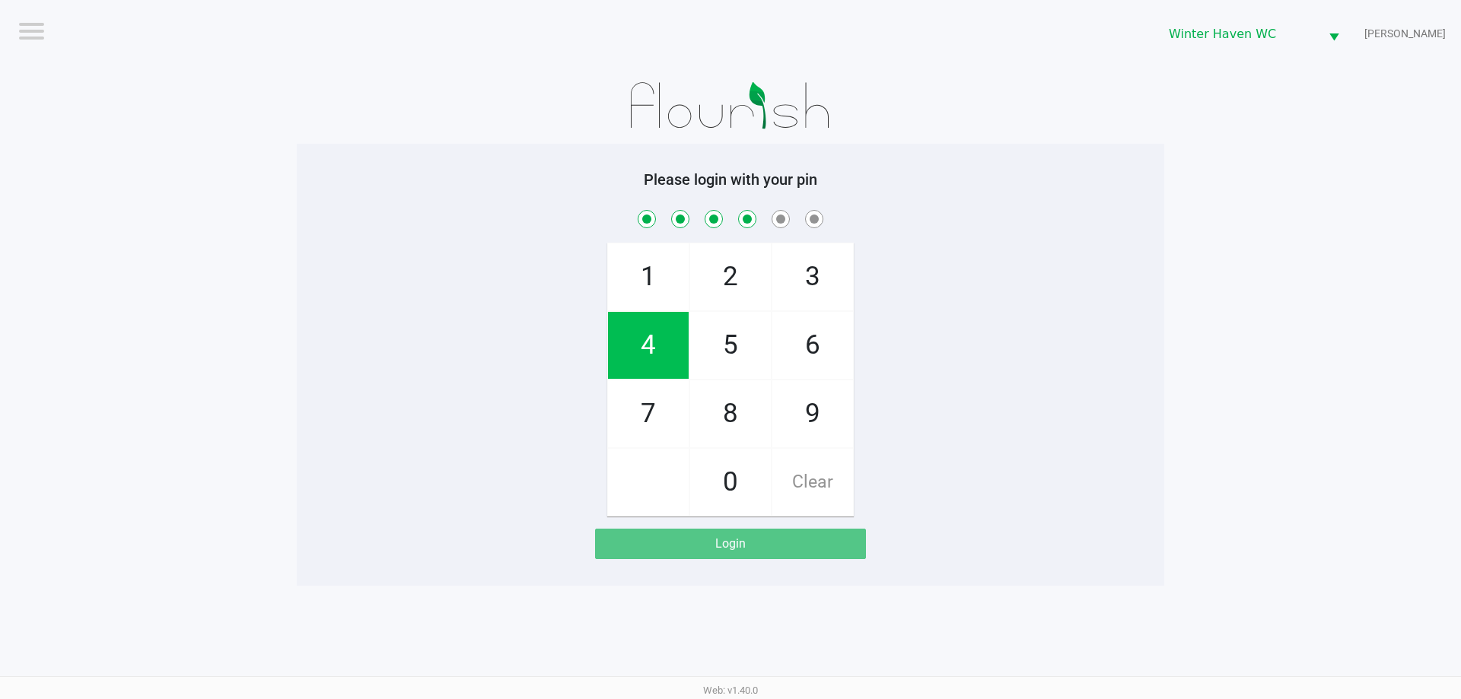
checkbox input "true"
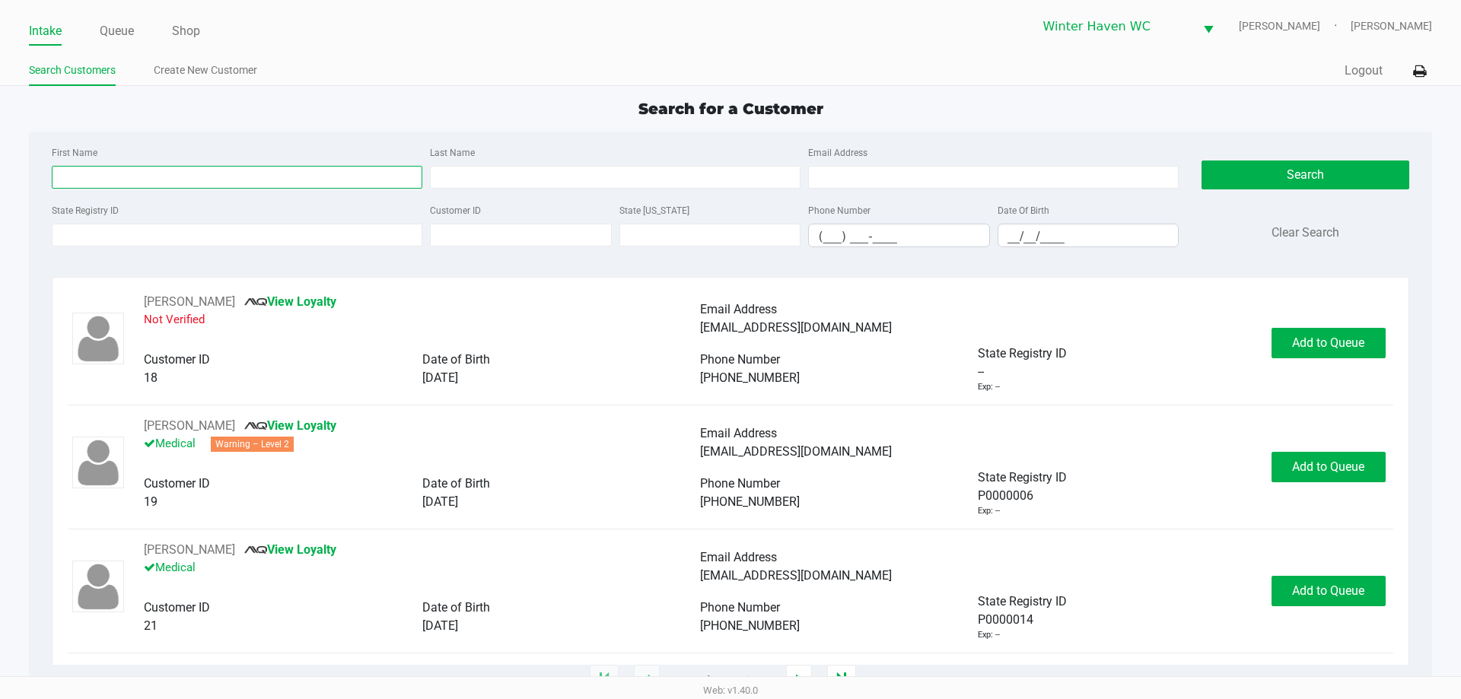
click at [142, 176] on input "First Name" at bounding box center [237, 177] width 370 height 23
type input "[PERSON_NAME]"
click at [572, 169] on input "Last Name" at bounding box center [615, 177] width 370 height 23
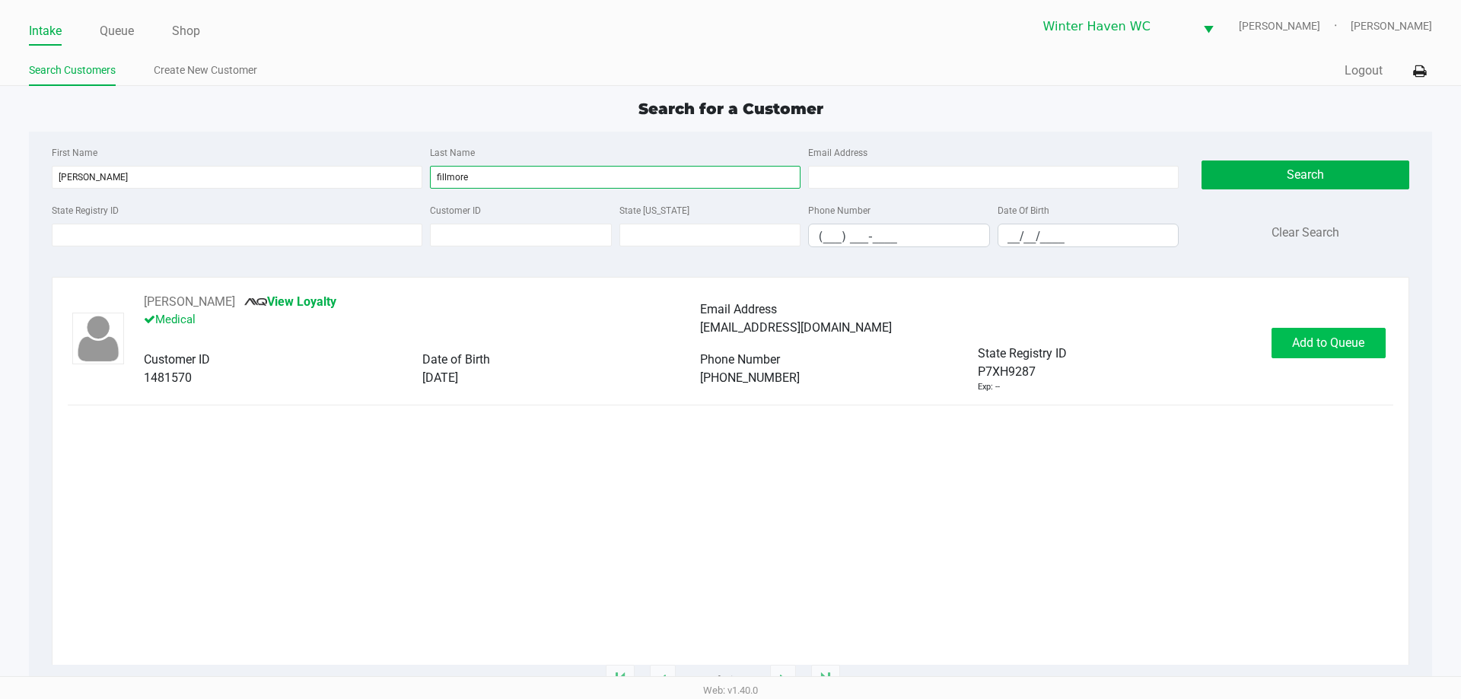
type input "fillmore"
click at [1301, 340] on span "Add to Queue" at bounding box center [1328, 342] width 72 height 14
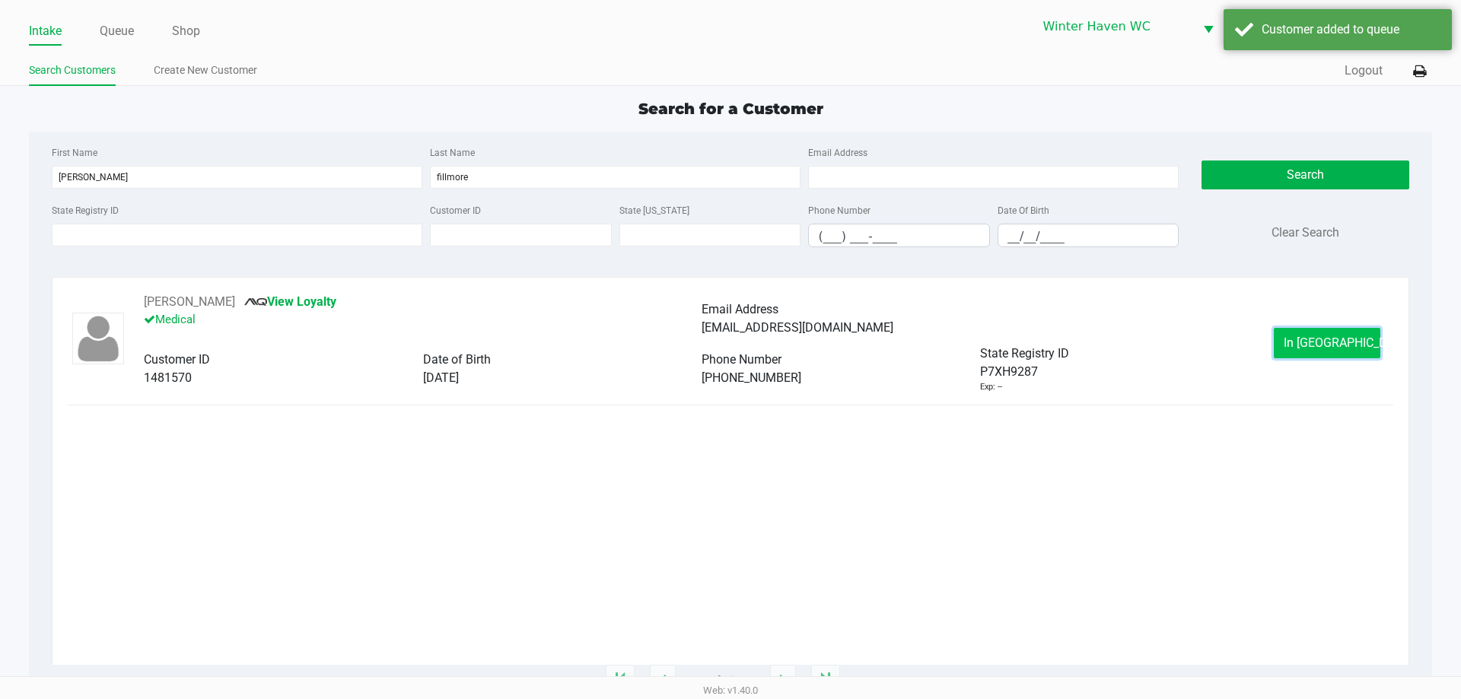
click at [1320, 340] on span "In [GEOGRAPHIC_DATA]" at bounding box center [1347, 342] width 128 height 14
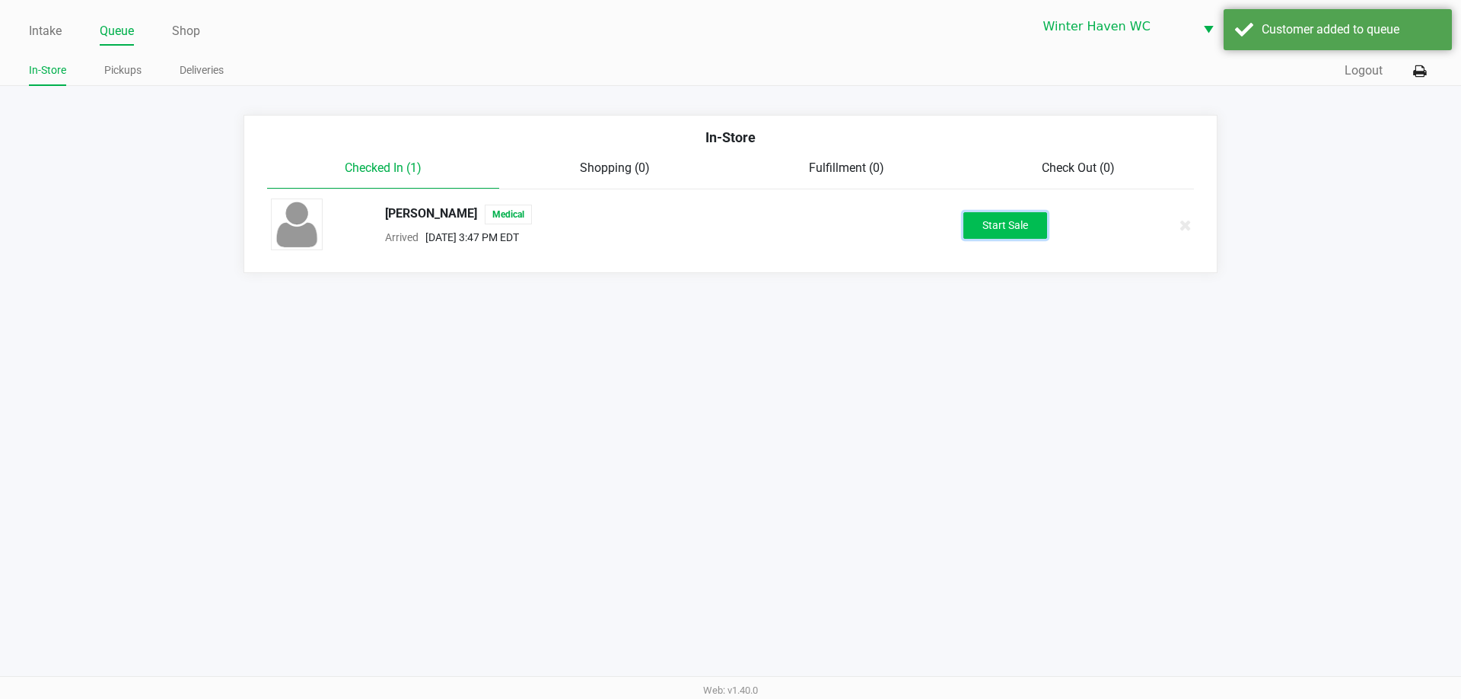
click at [1000, 223] on button "Start Sale" at bounding box center [1005, 225] width 84 height 27
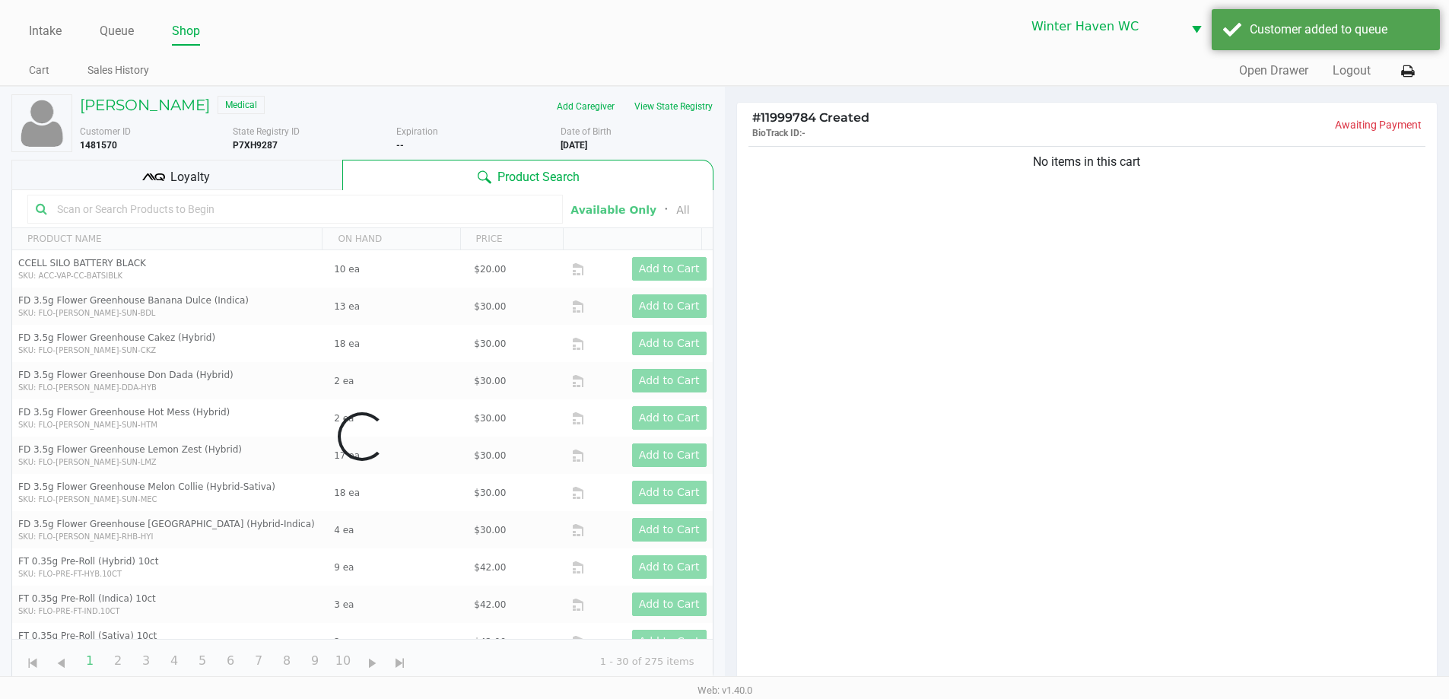
click at [156, 212] on div "Data table" at bounding box center [362, 436] width 701 height 493
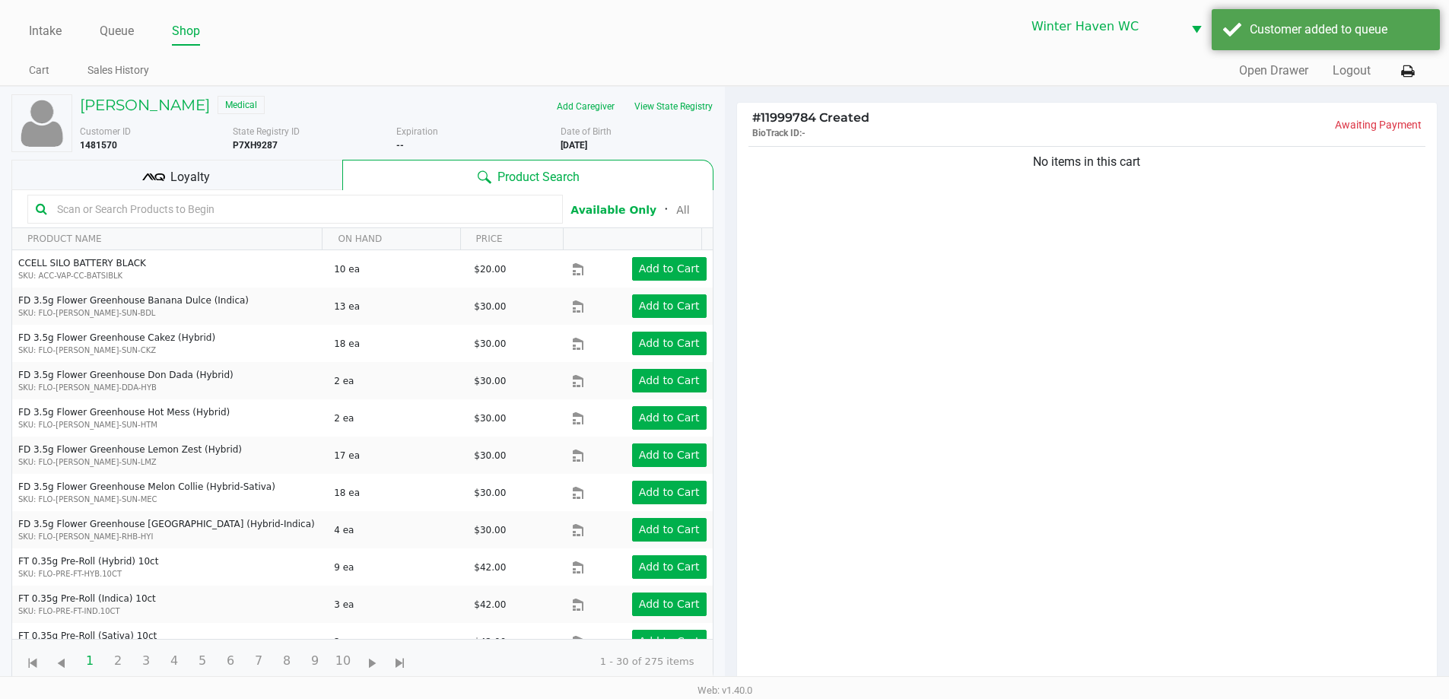
click at [156, 204] on input "text" at bounding box center [303, 209] width 504 height 23
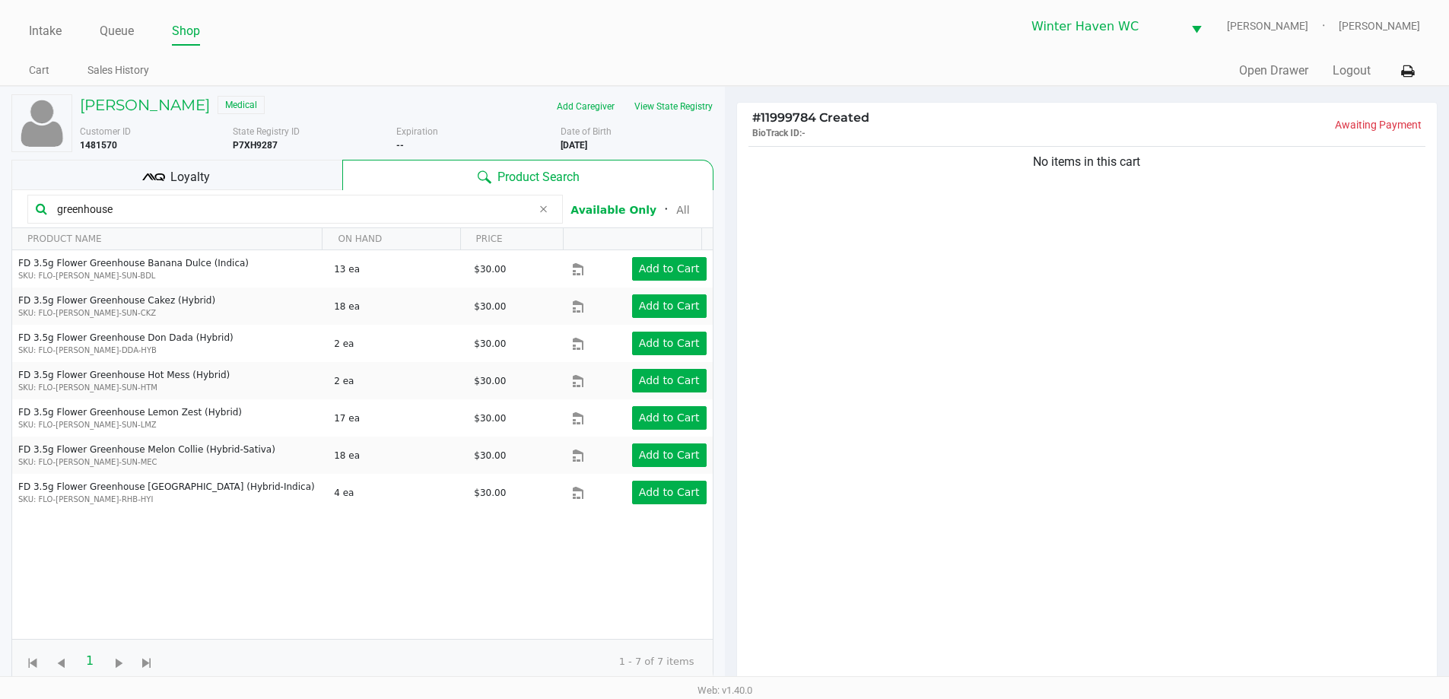
click at [249, 211] on input "greenhouse" at bounding box center [291, 209] width 481 height 23
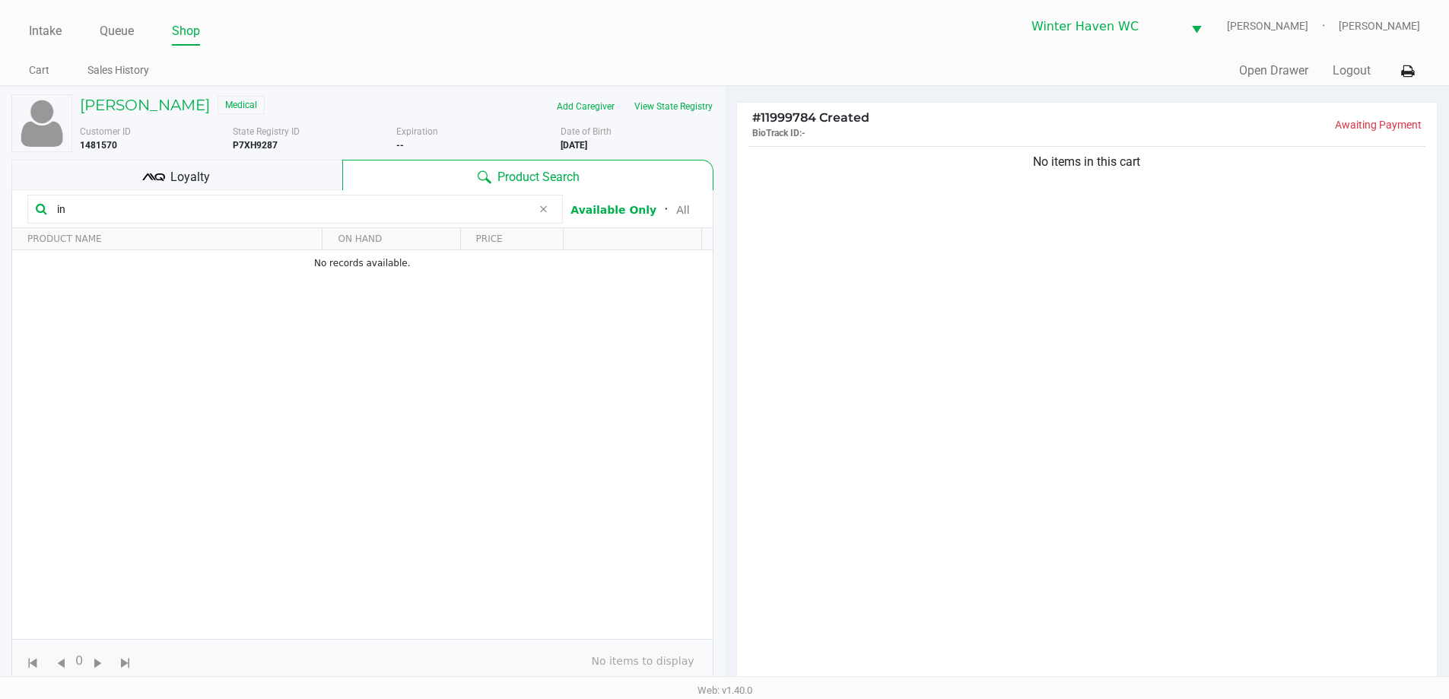
type input "i"
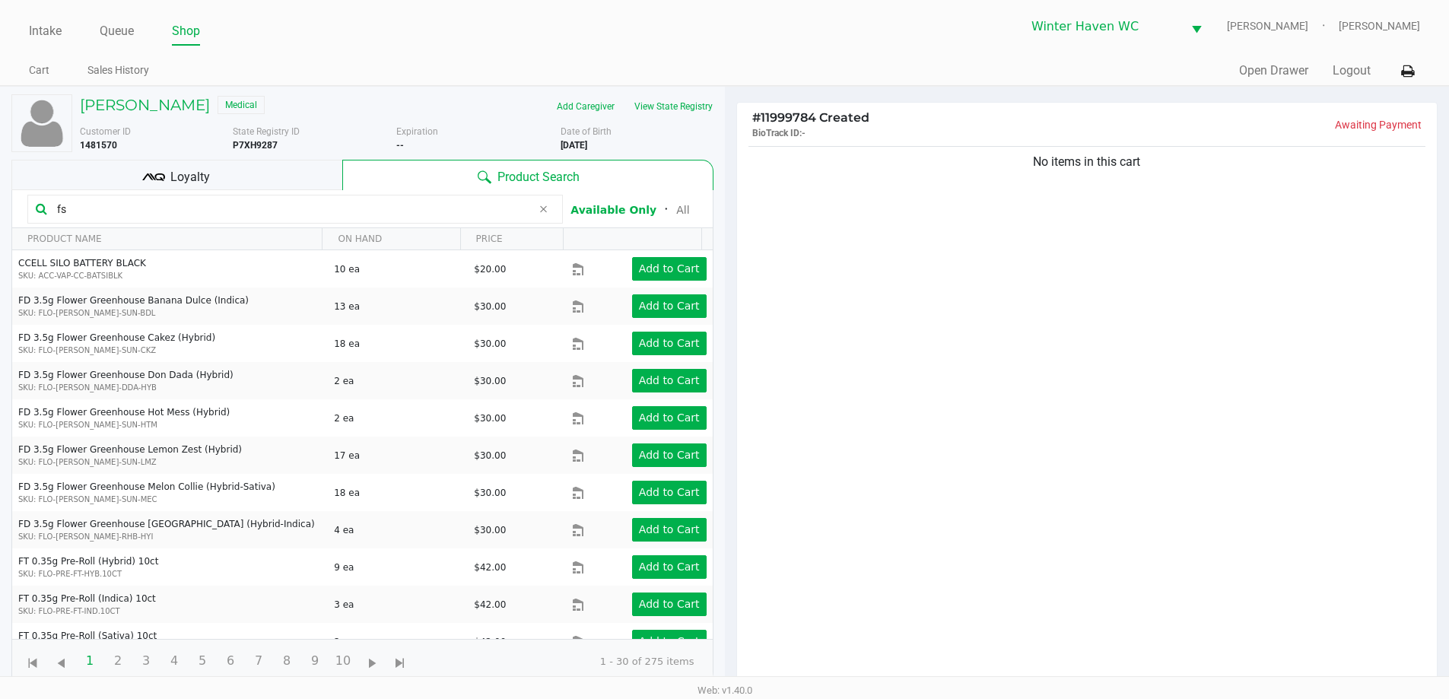
type input "f"
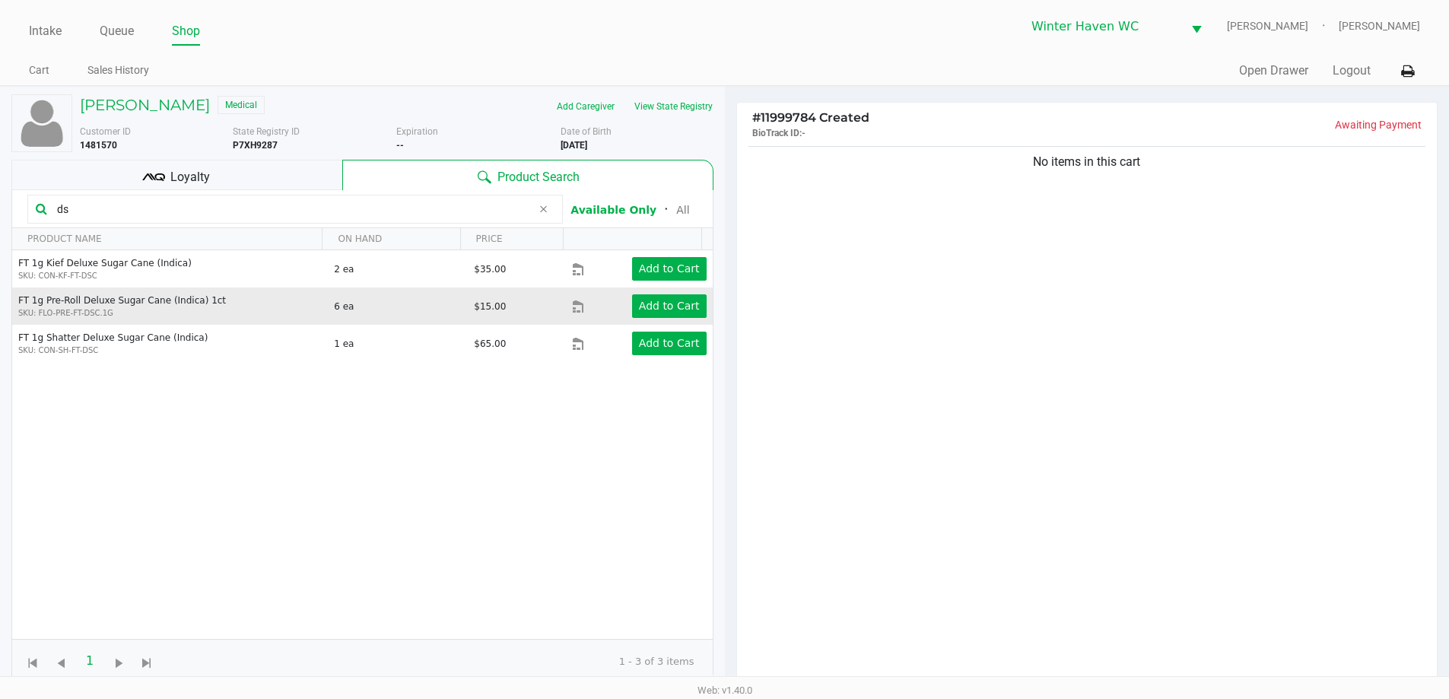
type input "d"
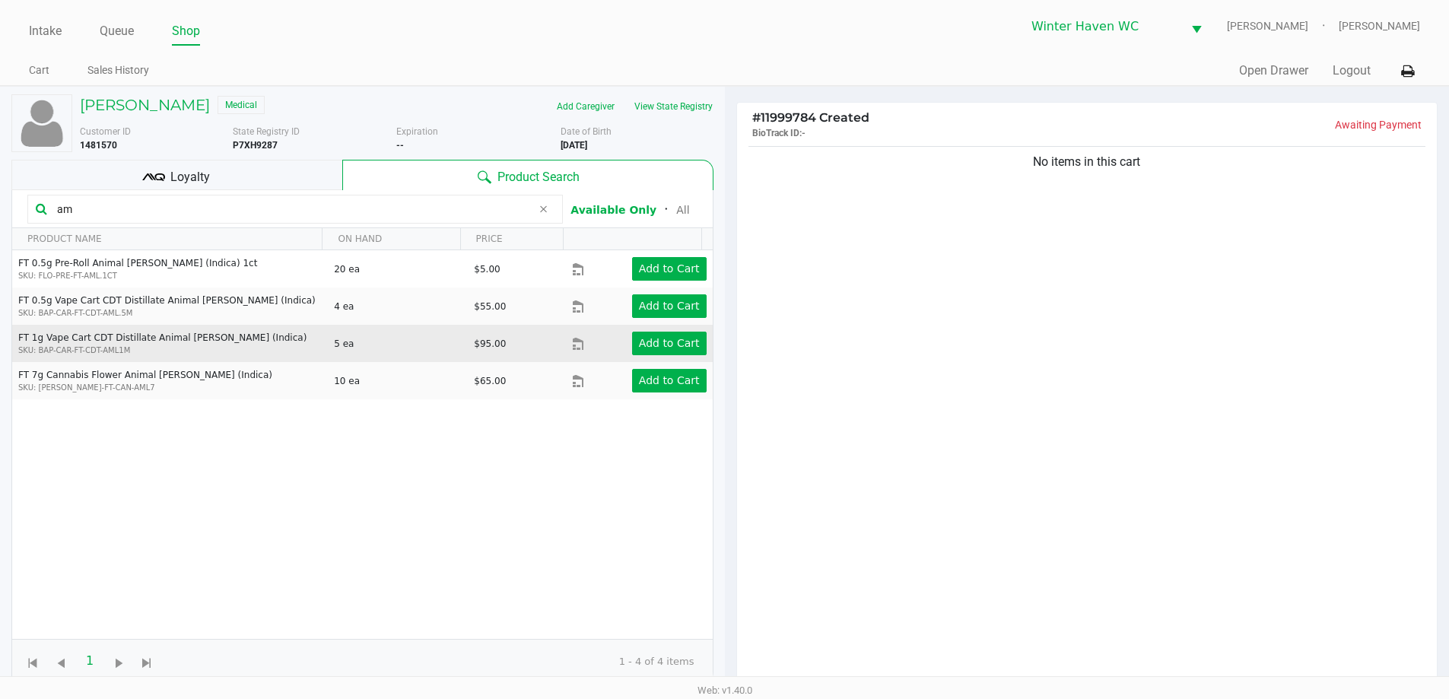
type input "a"
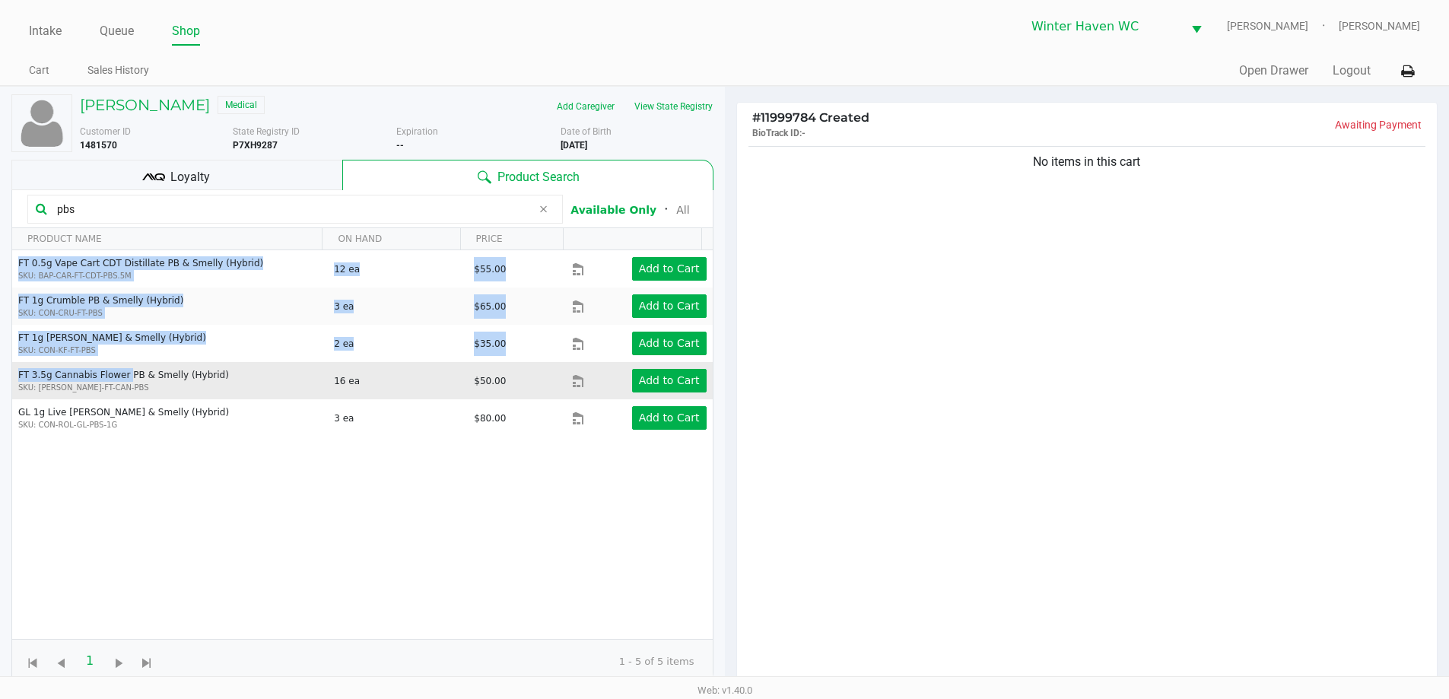
drag, startPoint x: 10, startPoint y: 373, endPoint x: 116, endPoint y: 372, distance: 106.5
click at [116, 372] on div "[PERSON_NAME] Medical Add Caregiver View State Registry Customer ID 1481570 Sta…" at bounding box center [362, 475] width 725 height 777
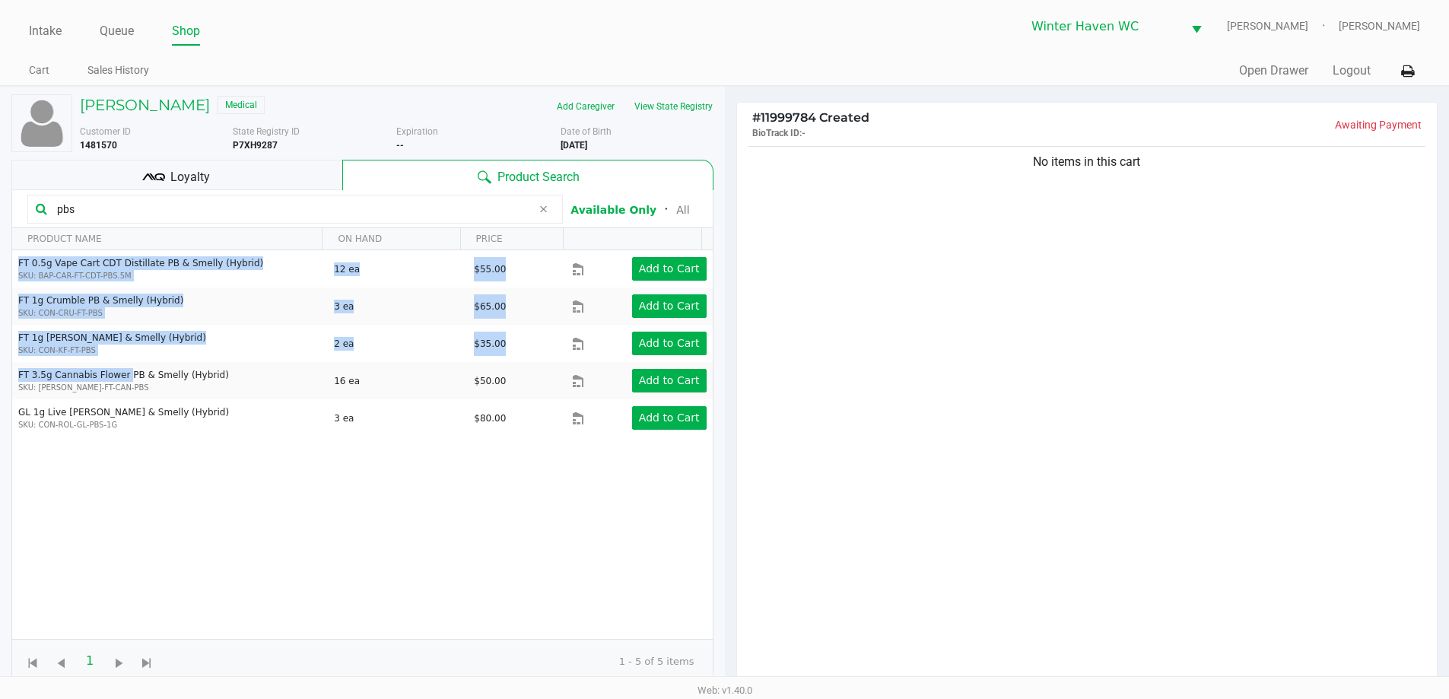
copy table "FT 0.5g Vape Cart CDT Distillate PB & Smelly (Hybrid) SKU: BAP-CAR-FT-CDT-PBS.5…"
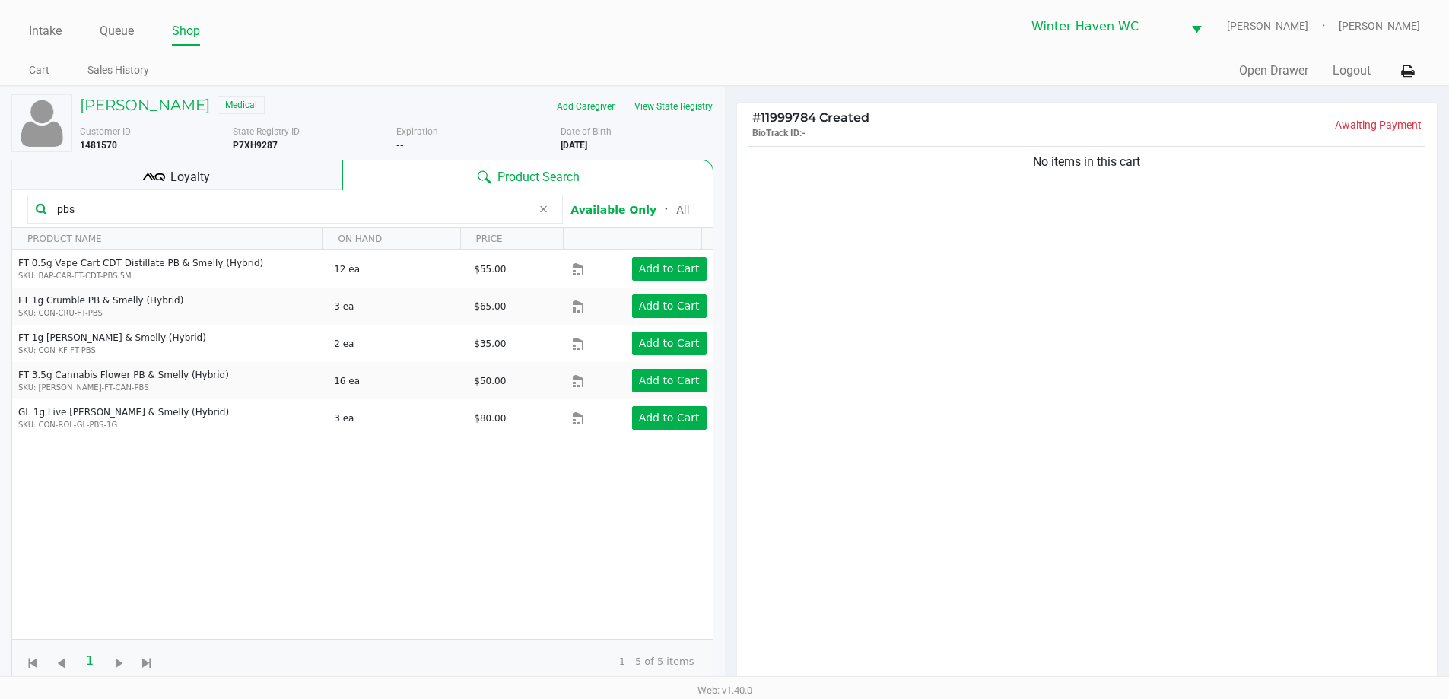
click at [153, 207] on input "pbs" at bounding box center [291, 209] width 481 height 23
paste input "FT 0.5g Vape Cart CDT Distillate PB & Smelly (Hybrid) SKU: BAP-CAR-FT-CDT-PBS.5…"
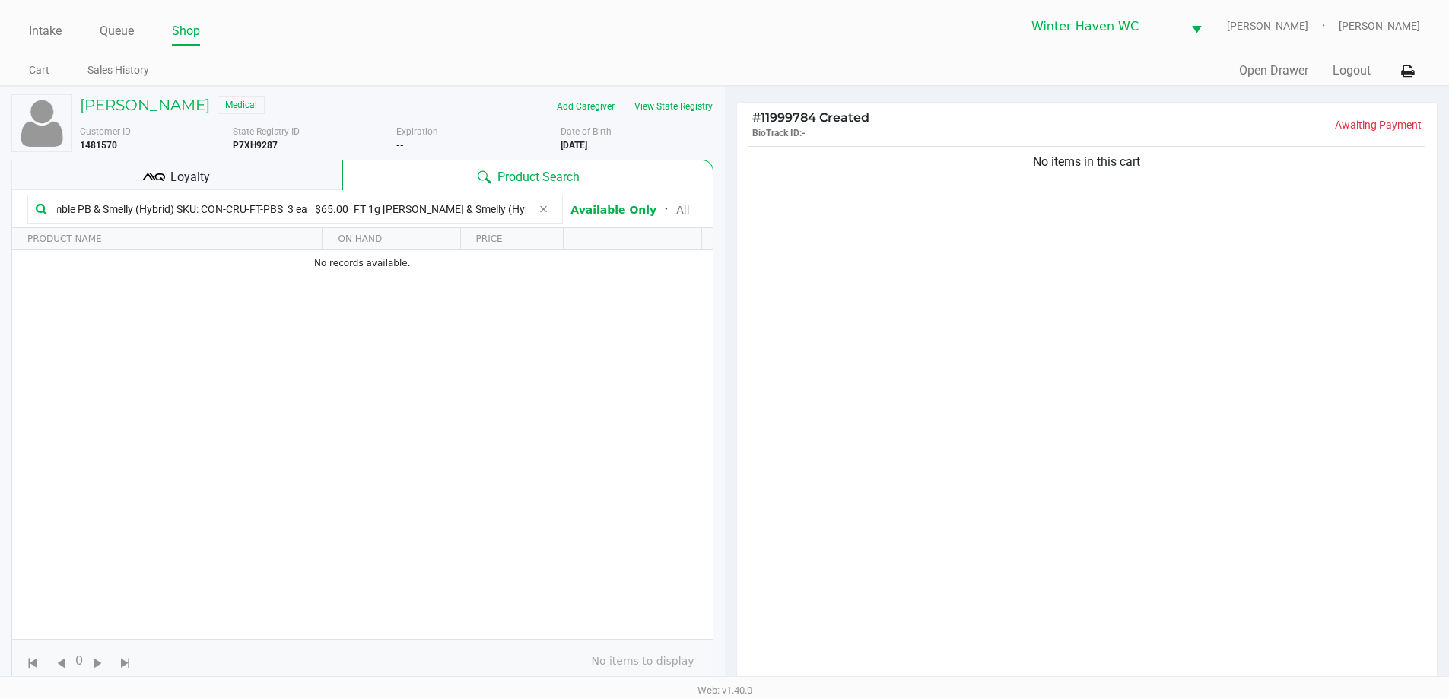
scroll to position [0, 511]
type input "FT 0.5g Vape Cart CDT Distillate PB & Smelly (Hybrid) SKU: BAP-CAR-FT-CDT-PBS.5…"
click at [545, 209] on icon at bounding box center [543, 209] width 9 height 12
click at [139, 208] on input "text" at bounding box center [303, 209] width 504 height 23
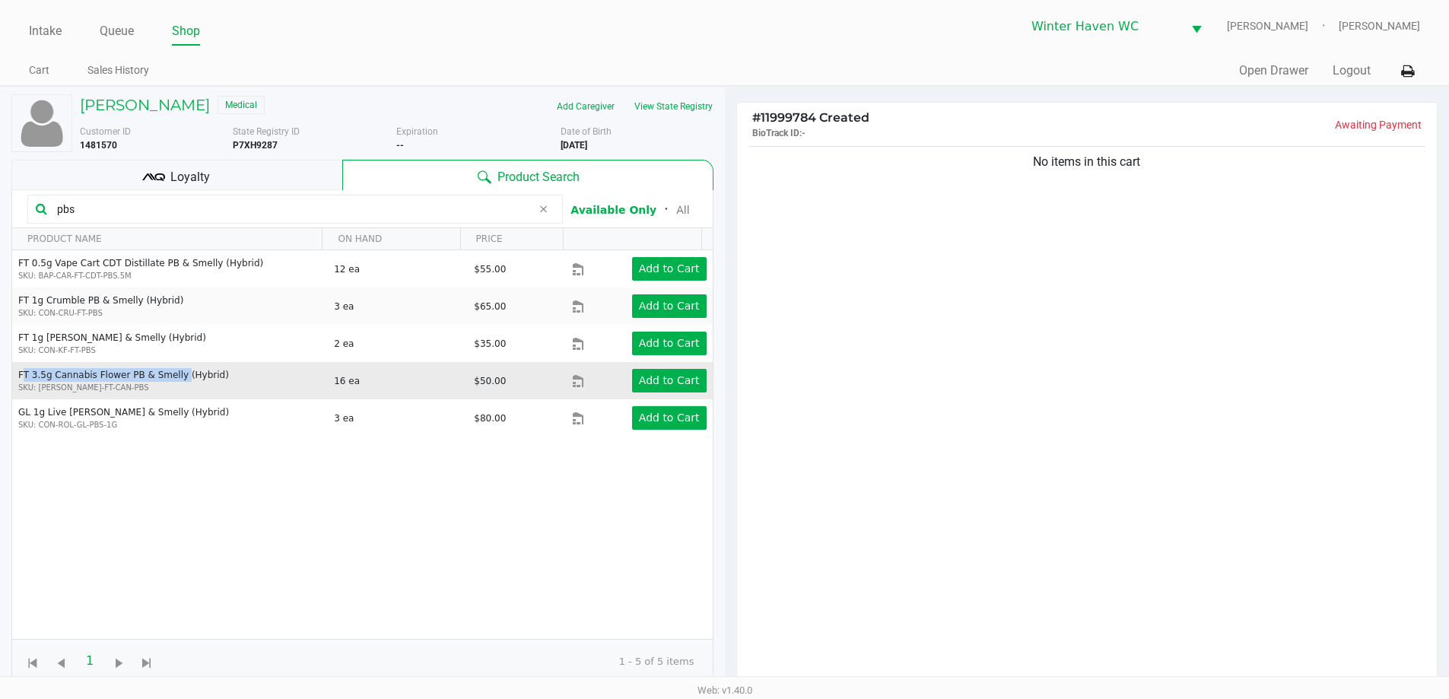
drag, startPoint x: 16, startPoint y: 375, endPoint x: 166, endPoint y: 374, distance: 149.9
click at [166, 374] on td "FT 3.5g Cannabis Flower PB & Smelly (Hybrid) SKU: [PERSON_NAME]-FT-CAN-PBS" at bounding box center [169, 380] width 315 height 37
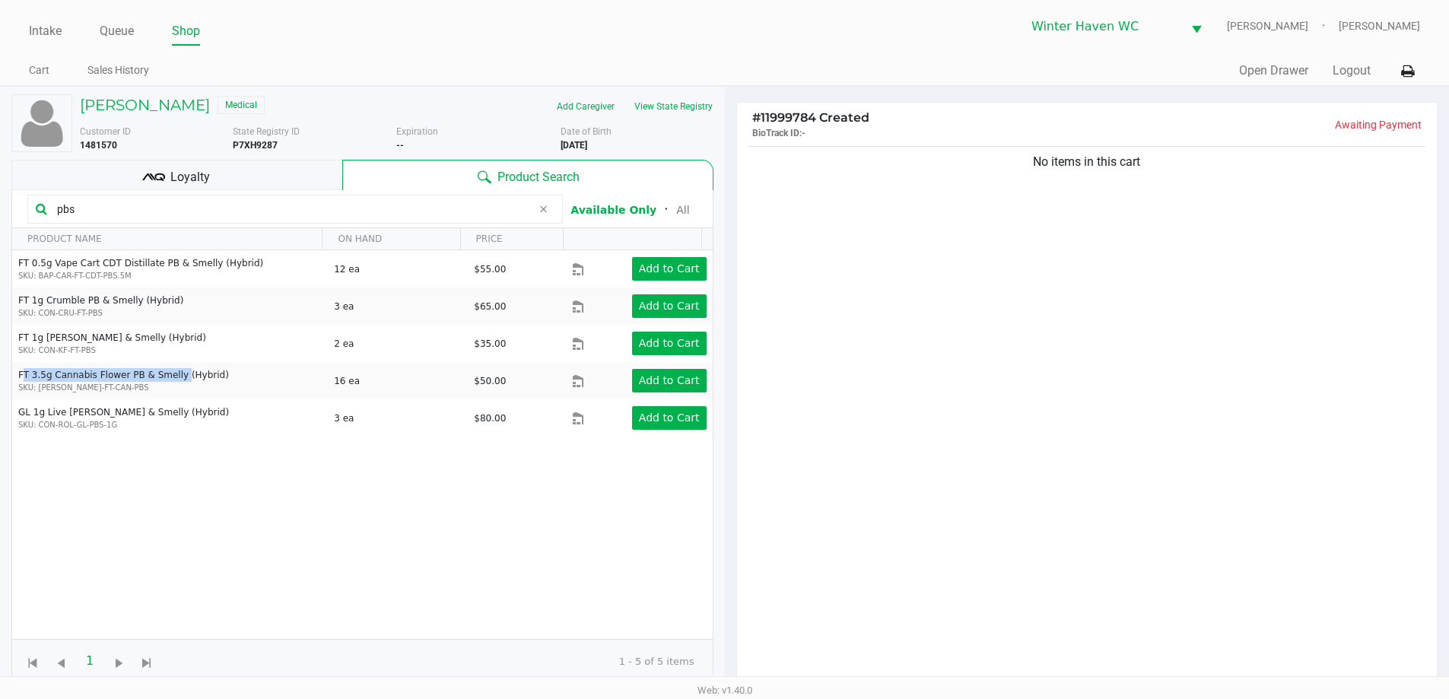
copy td "FT 3.5g Cannabis Flower PB & Smelly"
click at [140, 208] on input "pbs" at bounding box center [291, 209] width 481 height 23
paste input "FT 3.5g Cannabis Flower PB & Smelly"
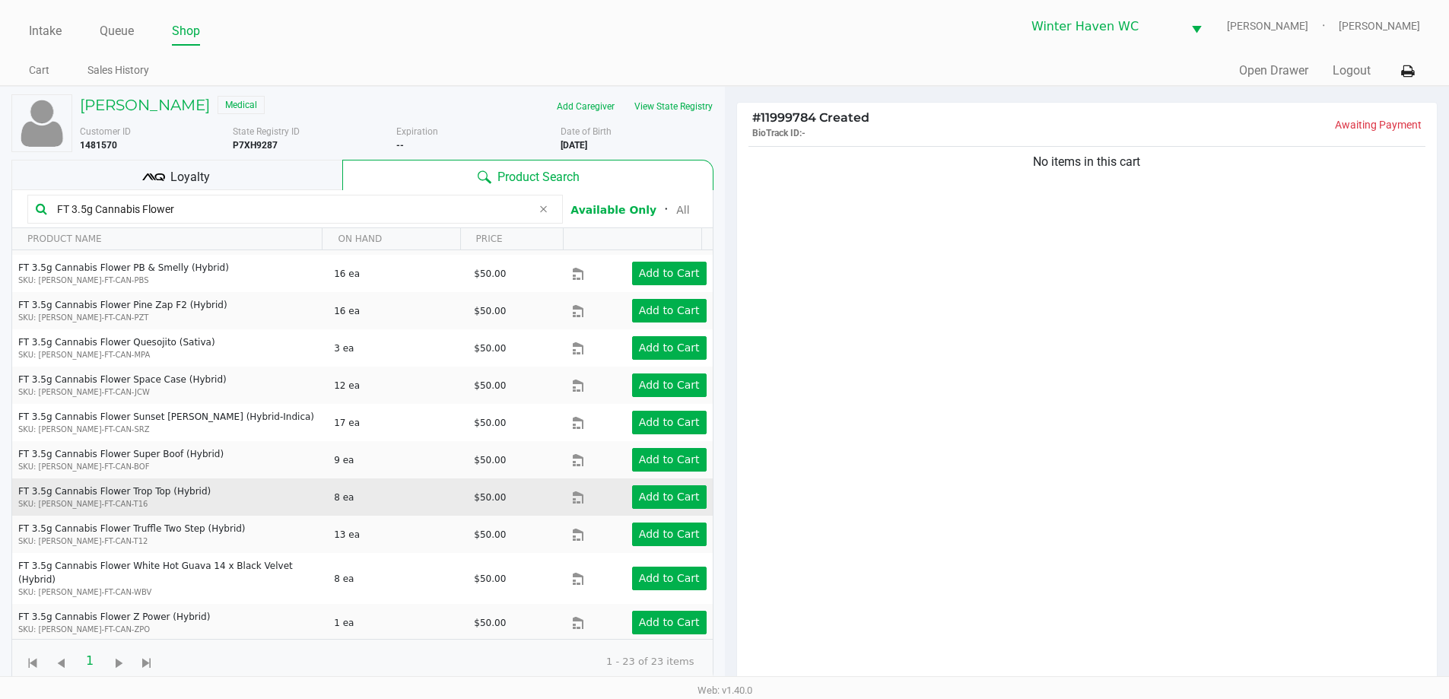
scroll to position [468, 0]
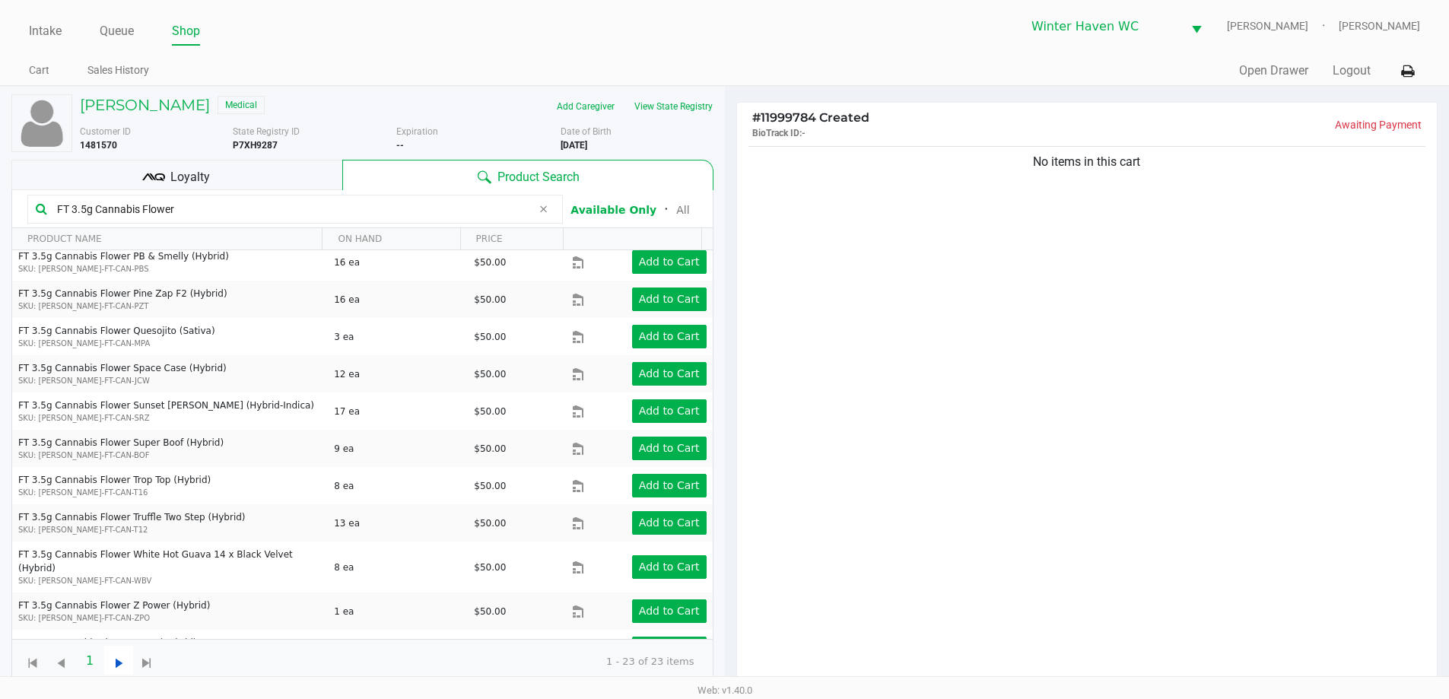
click at [113, 664] on span "Go to the next page" at bounding box center [119, 663] width 19 height 19
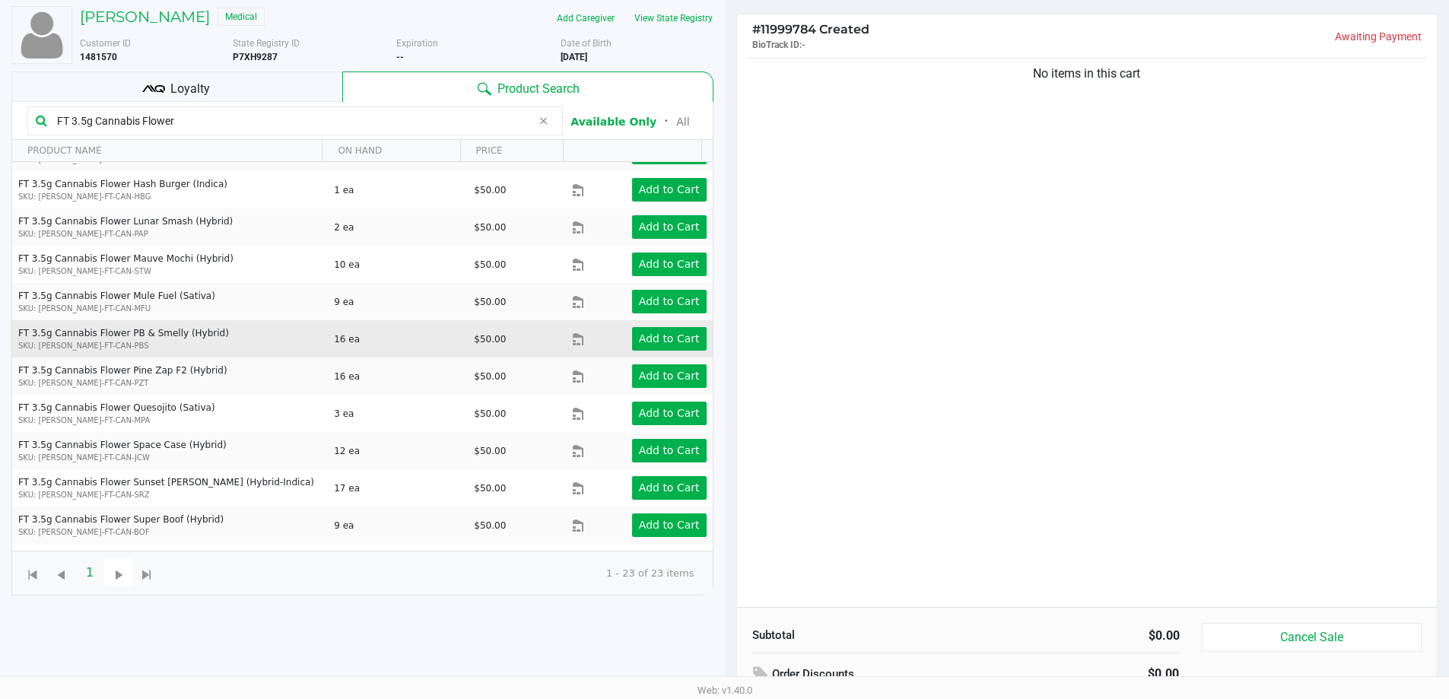
scroll to position [304, 0]
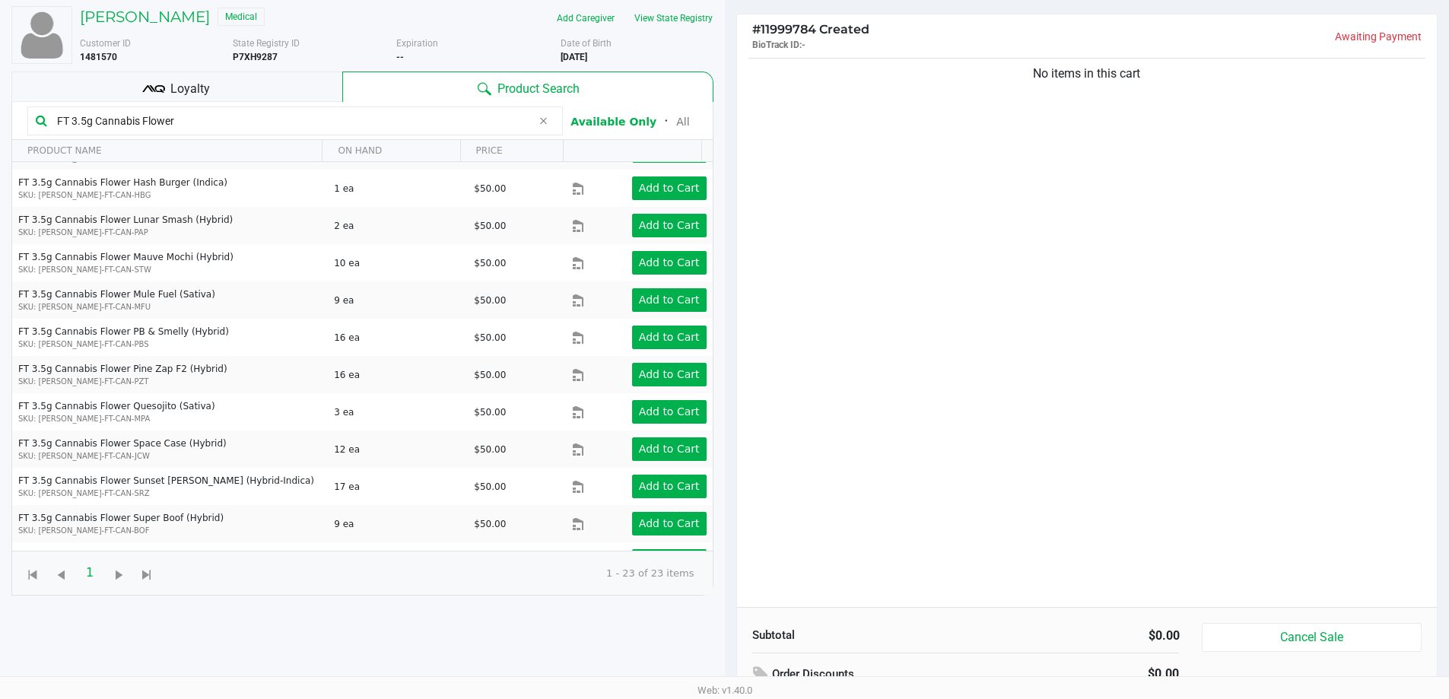
click at [201, 114] on input "FT 3.5g Cannabis Flower" at bounding box center [291, 121] width 481 height 23
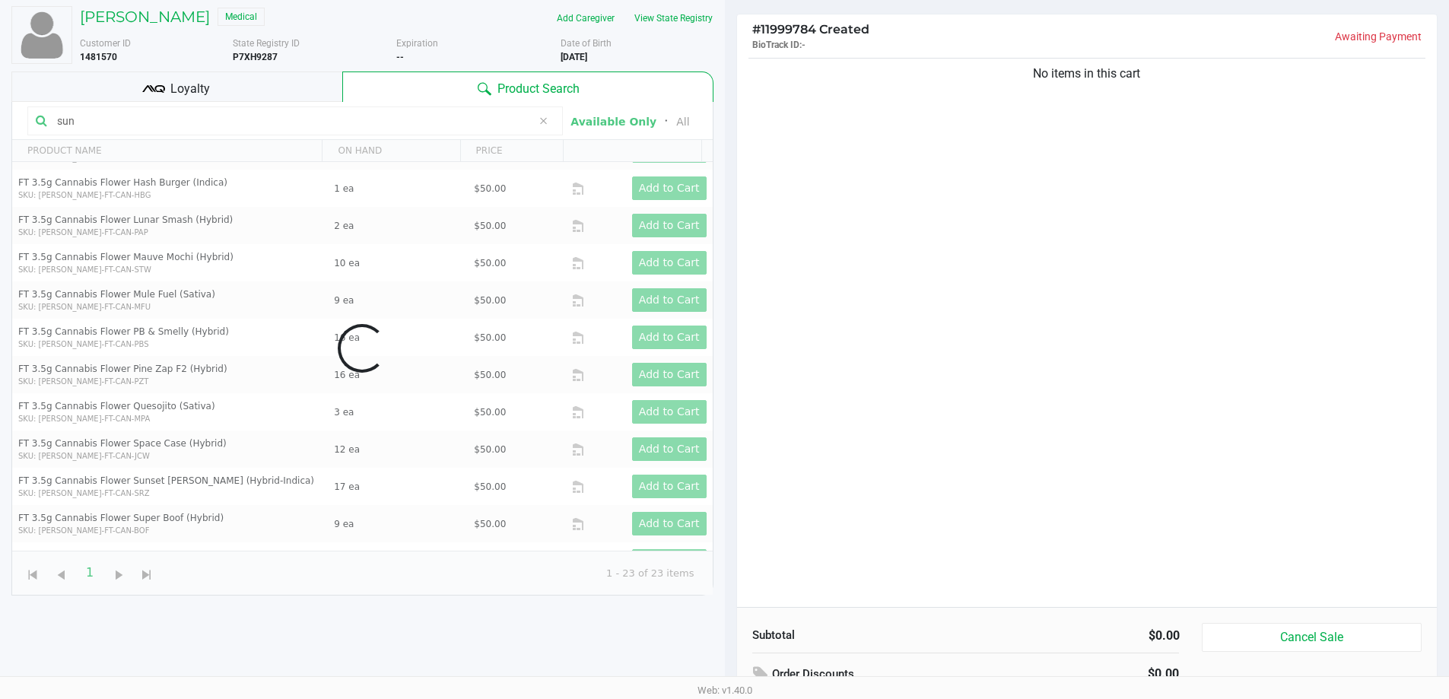
scroll to position [0, 0]
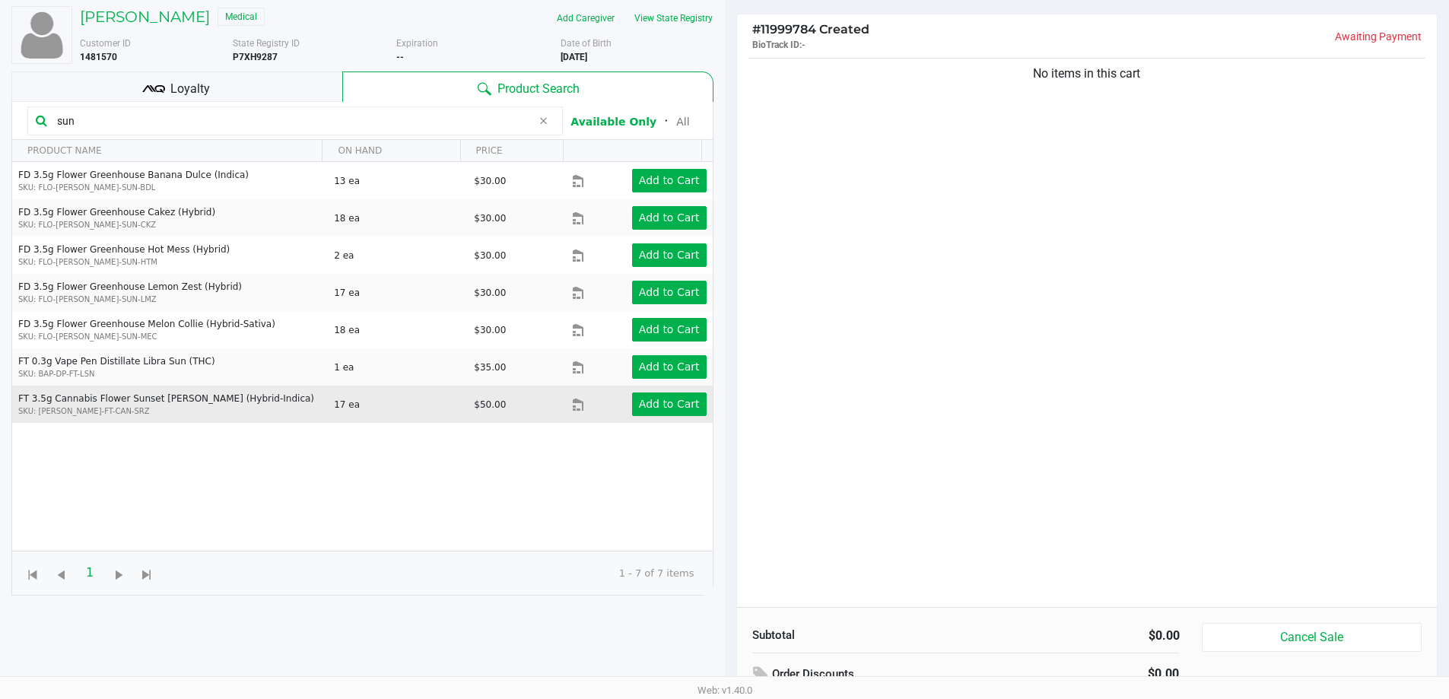
click at [671, 417] on td "Add to Cart" at bounding box center [642, 404] width 140 height 37
click at [669, 407] on app-button-loader "Add to Cart" at bounding box center [669, 404] width 61 height 12
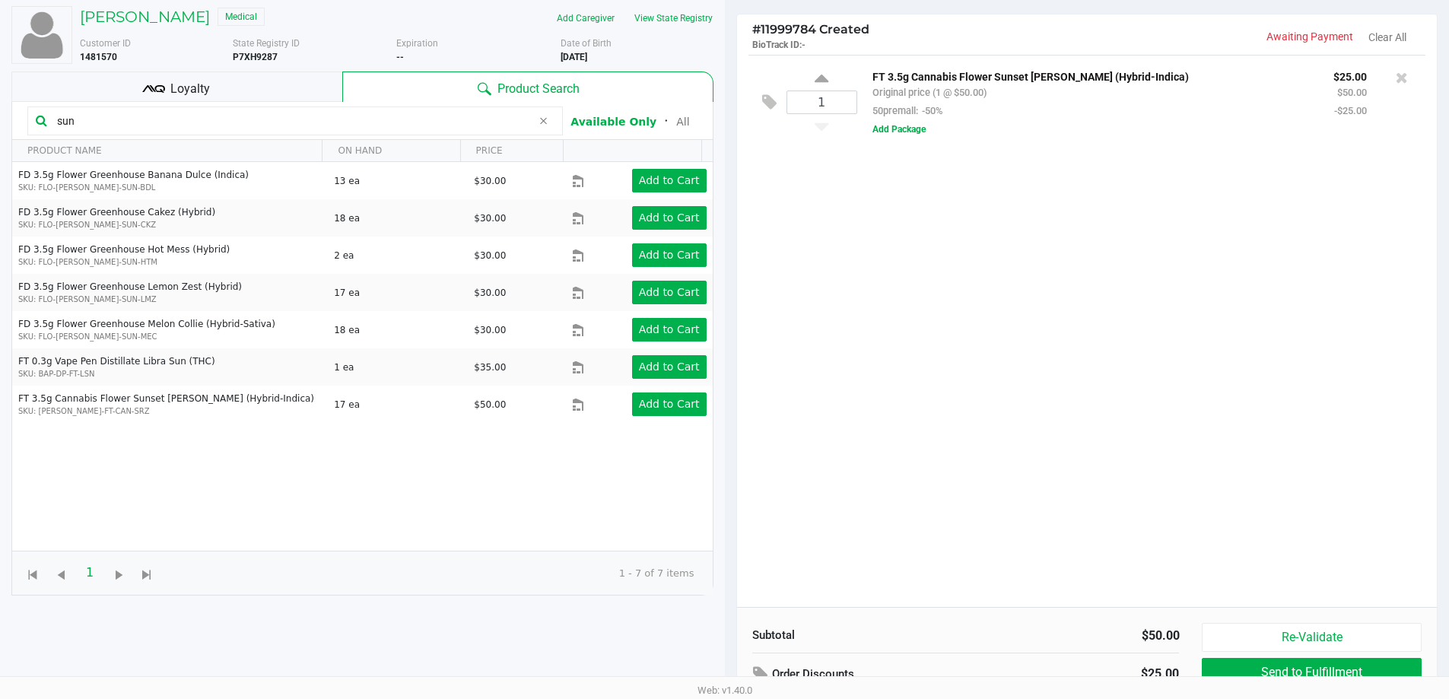
click at [218, 123] on input "sun" at bounding box center [291, 121] width 481 height 23
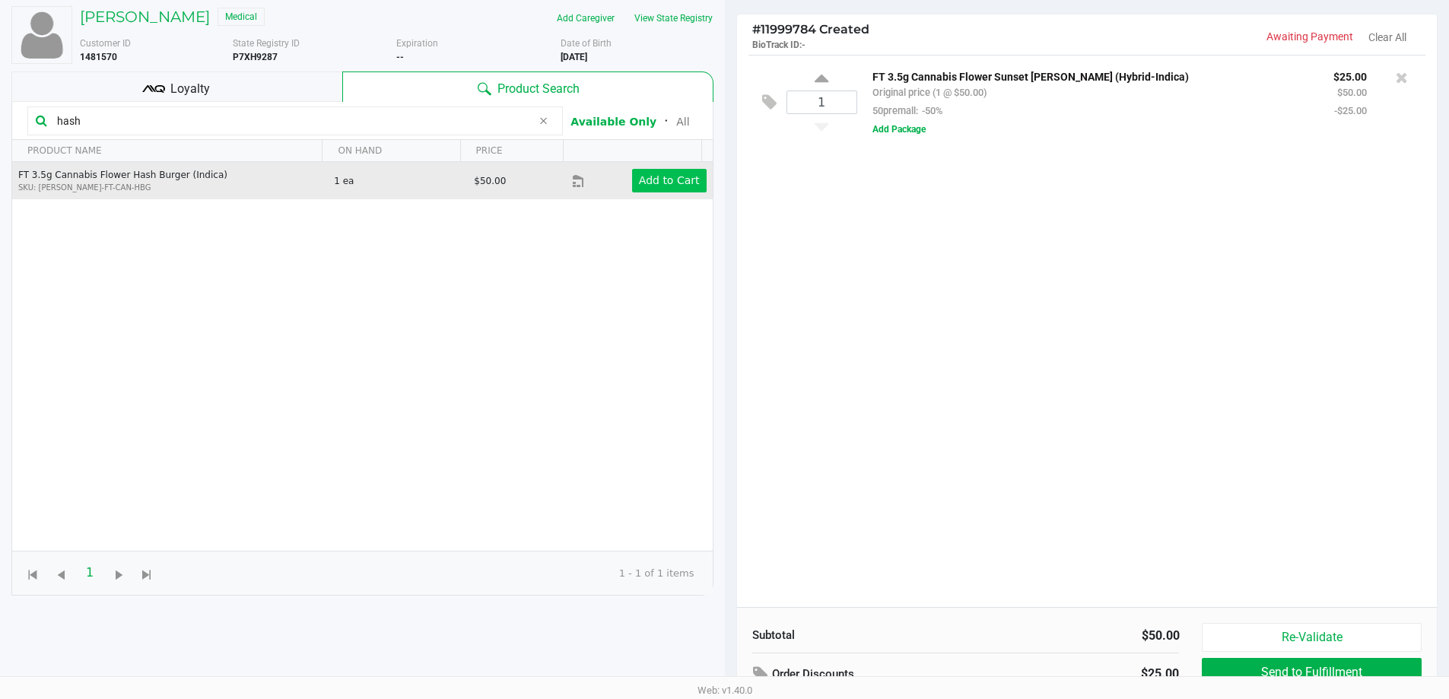
type input "hash"
click at [632, 173] on button "Add to Cart" at bounding box center [669, 181] width 75 height 24
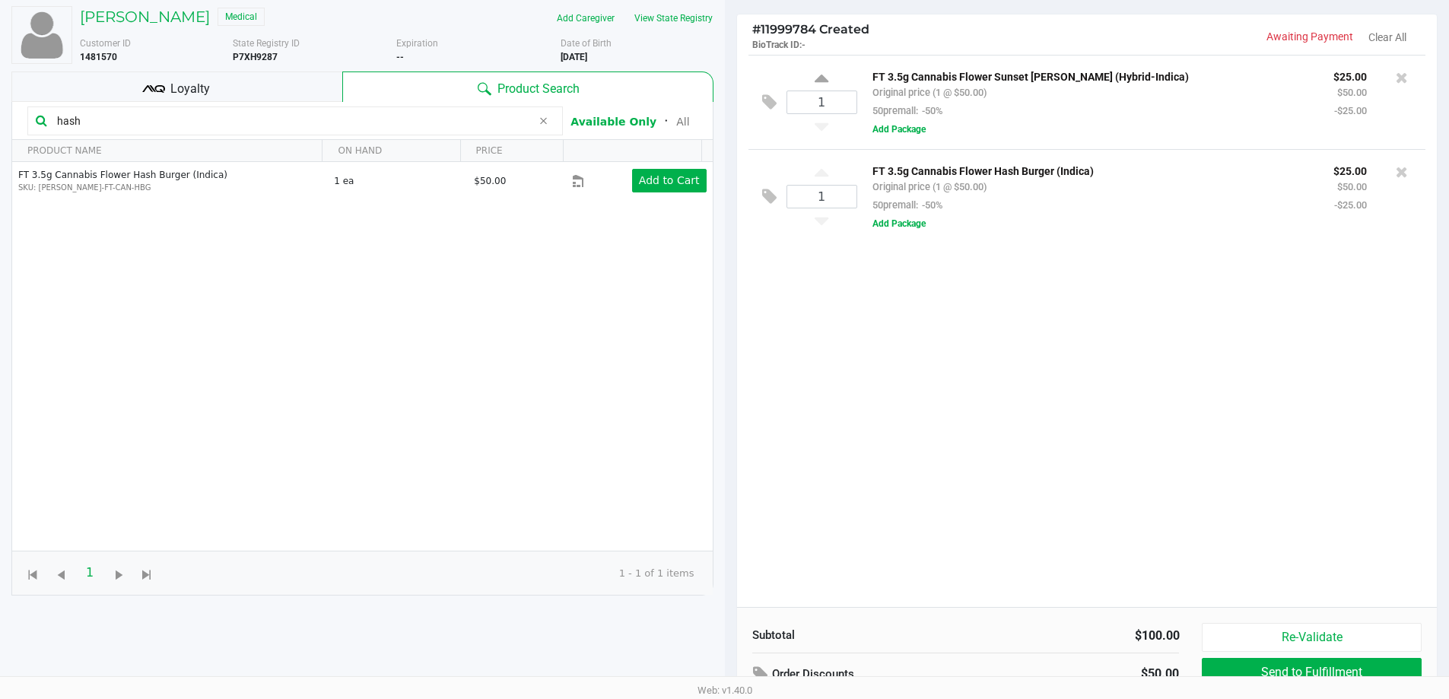
click at [265, 126] on input "hash" at bounding box center [291, 121] width 481 height 23
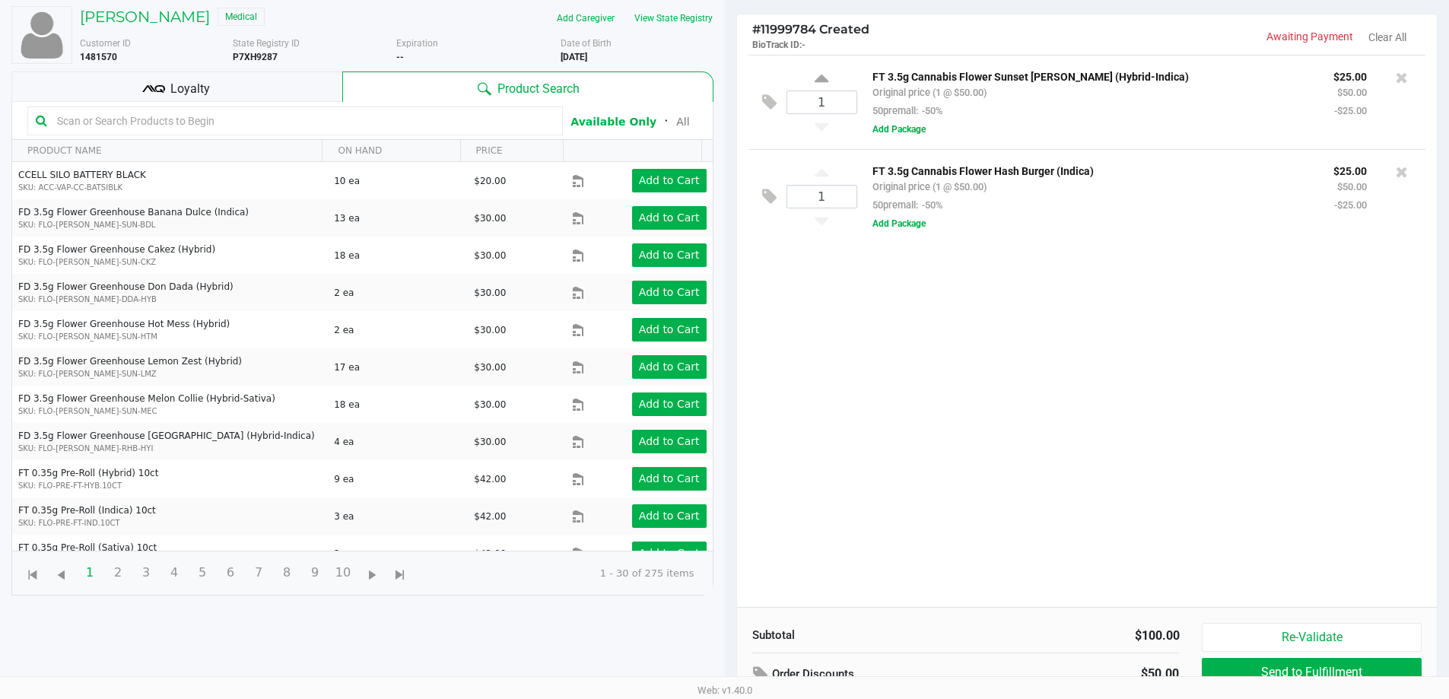
click at [265, 123] on input "text" at bounding box center [303, 121] width 504 height 23
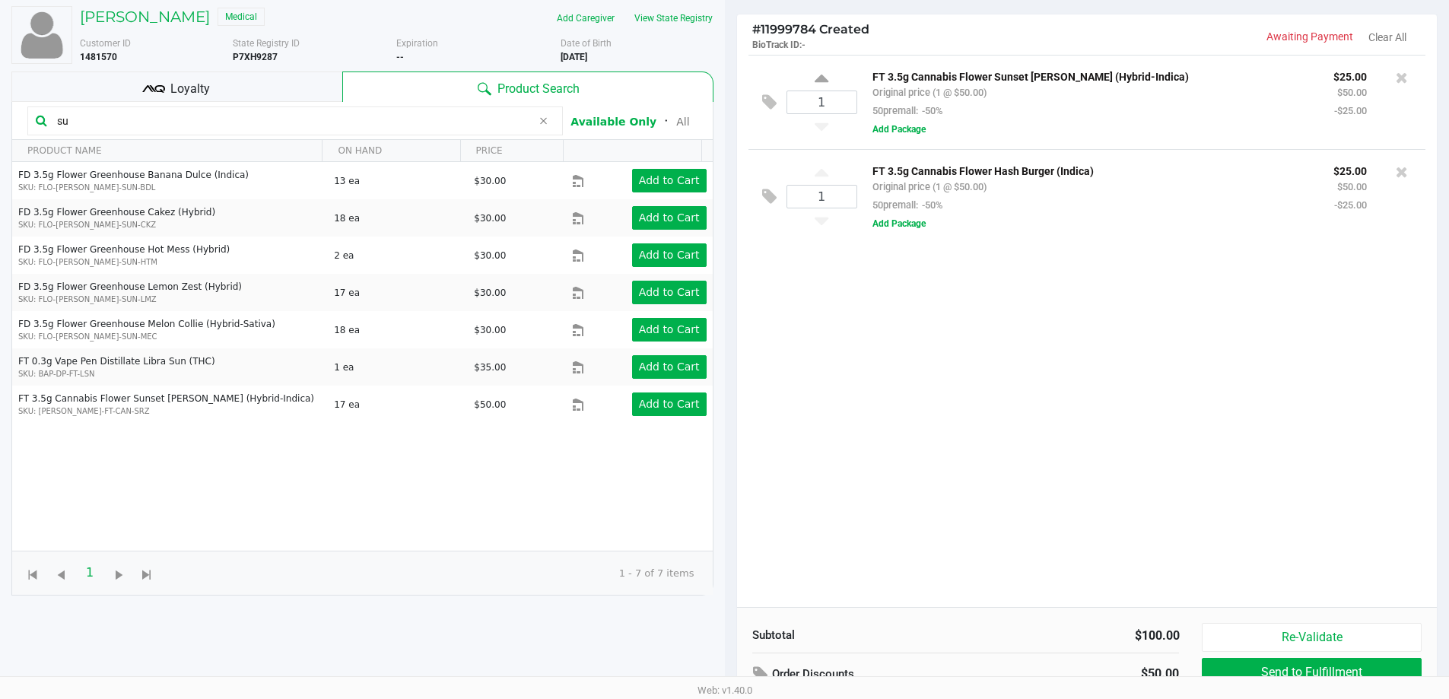
type input "s"
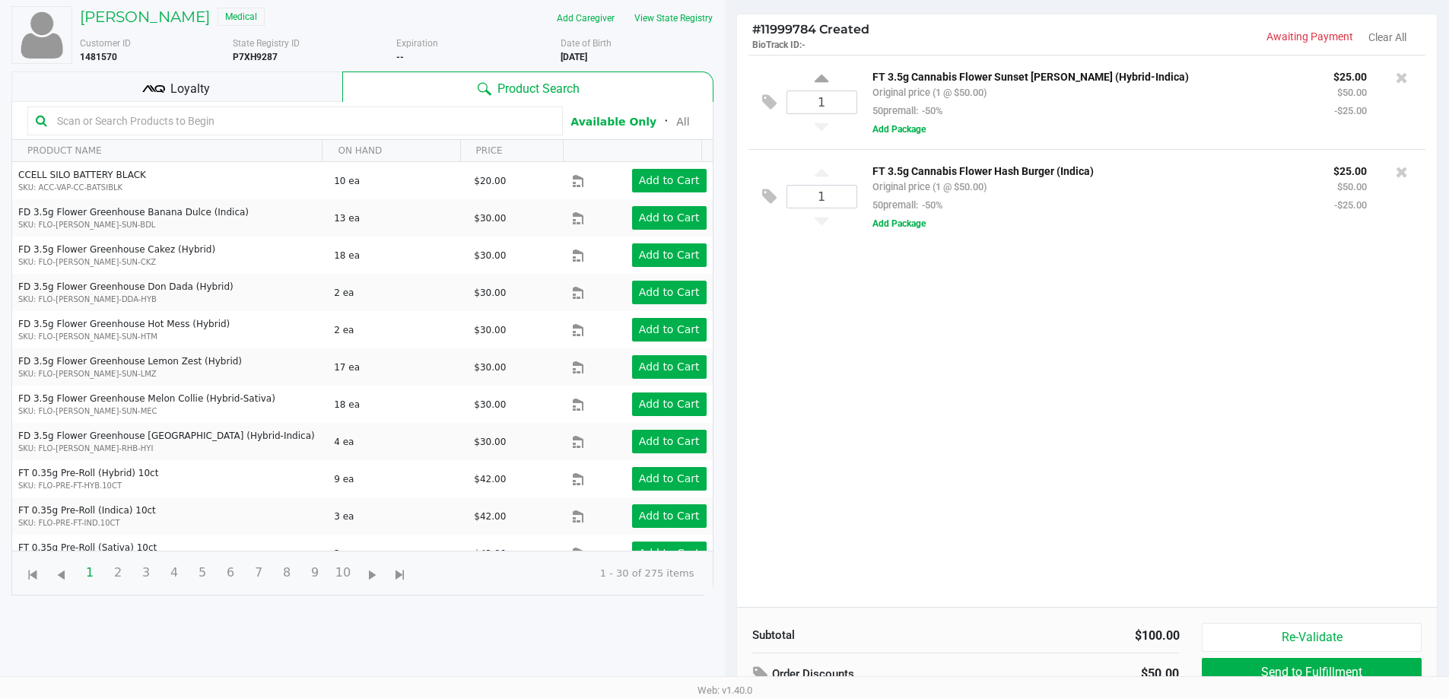
click at [331, 129] on input "text" at bounding box center [303, 121] width 504 height 23
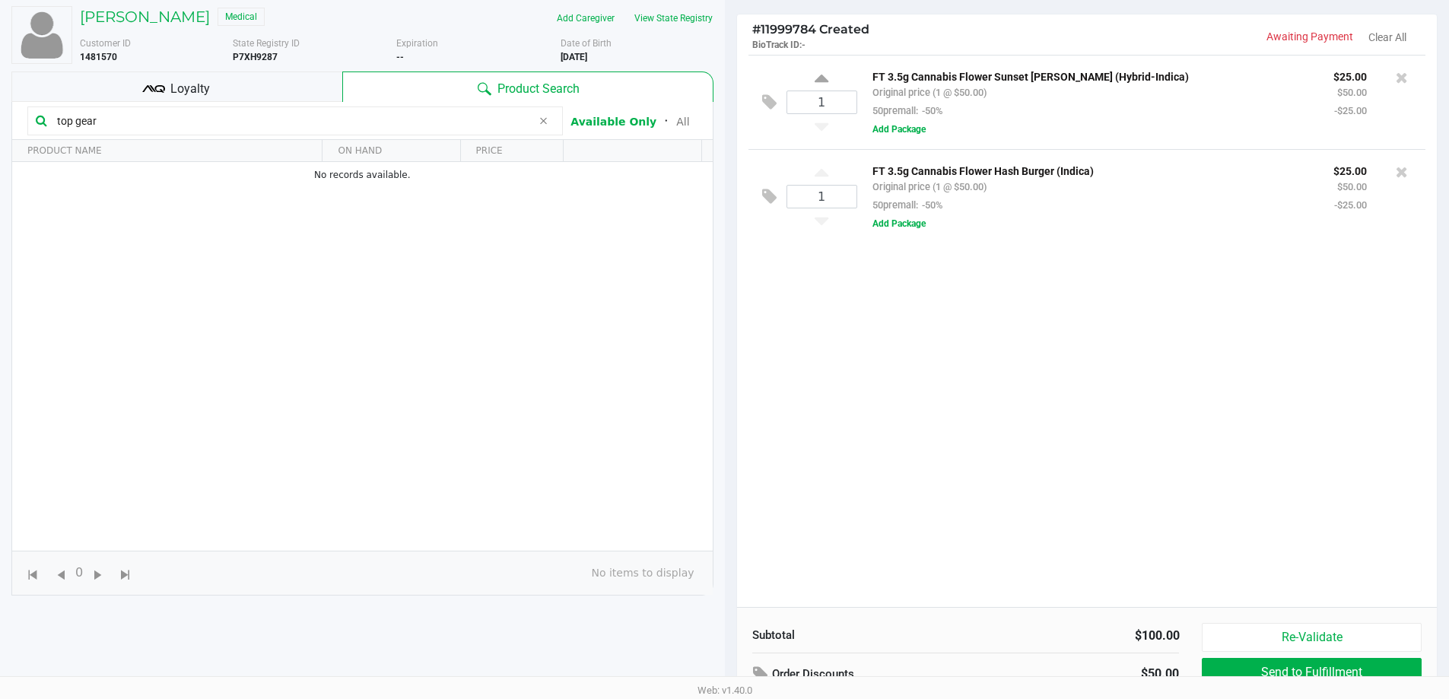
click at [334, 129] on input "top gear" at bounding box center [291, 121] width 481 height 23
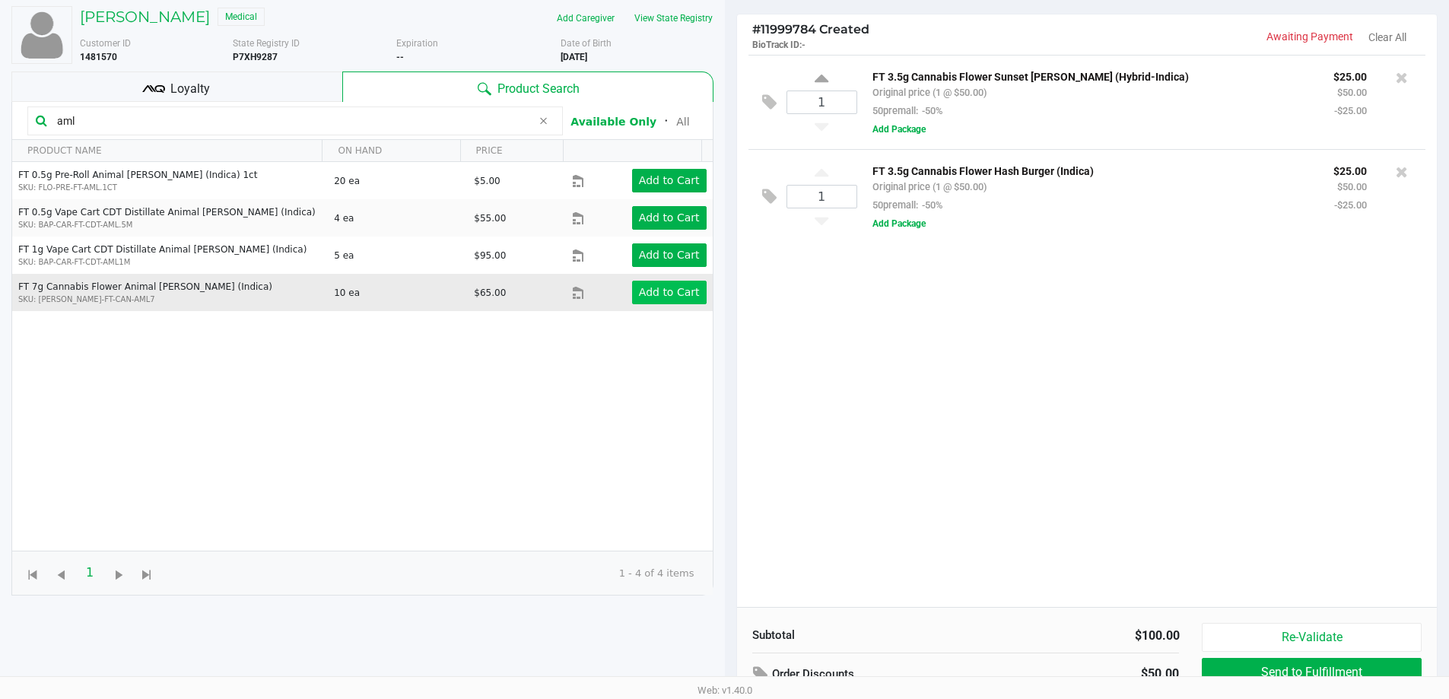
type input "aml"
click at [662, 282] on button "Add to Cart" at bounding box center [669, 293] width 75 height 24
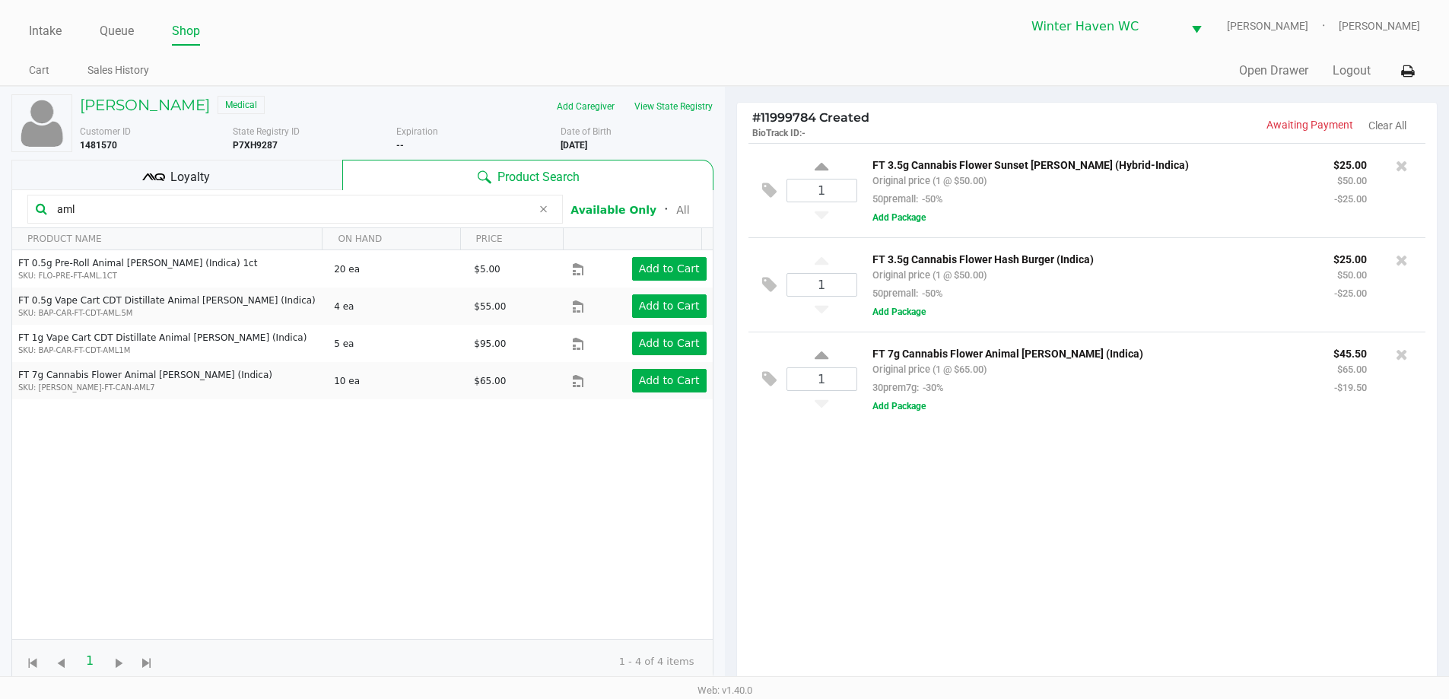
click at [276, 167] on div "Loyalty" at bounding box center [176, 175] width 331 height 30
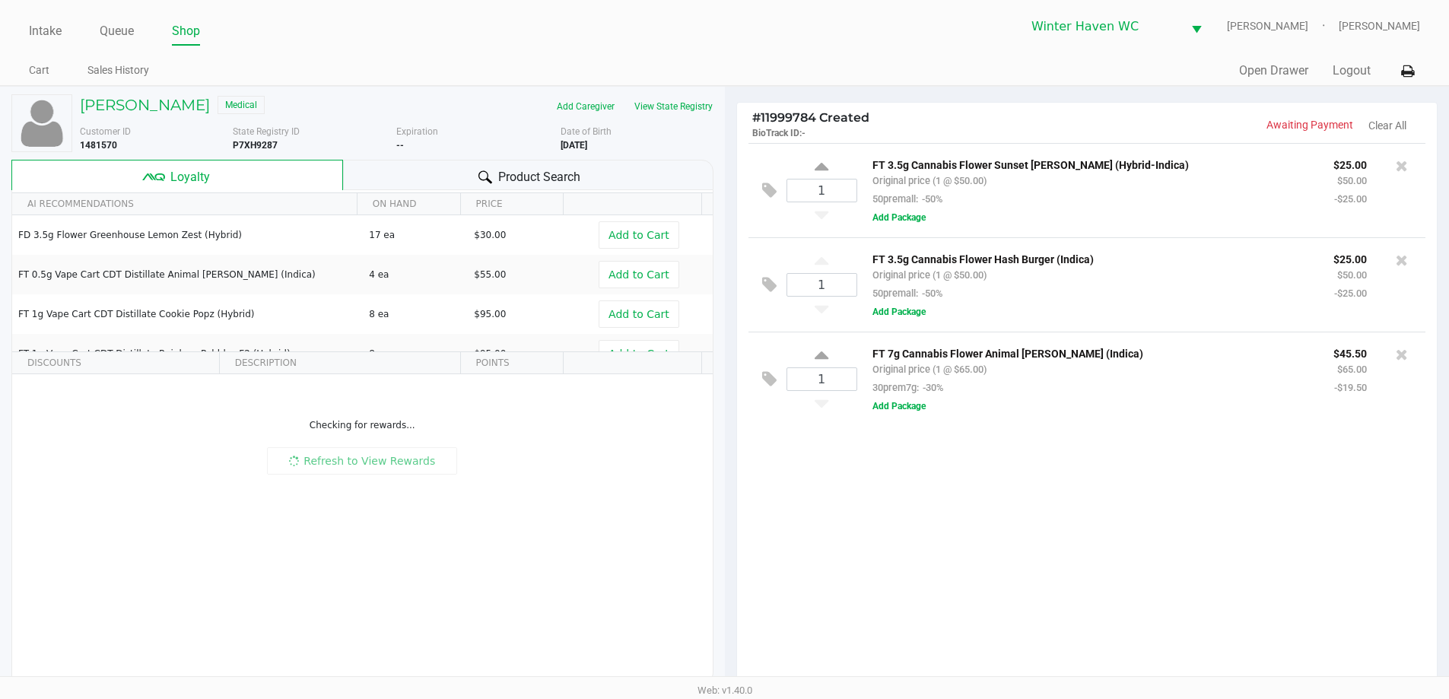
click at [276, 167] on div "Loyalty" at bounding box center [177, 175] width 332 height 30
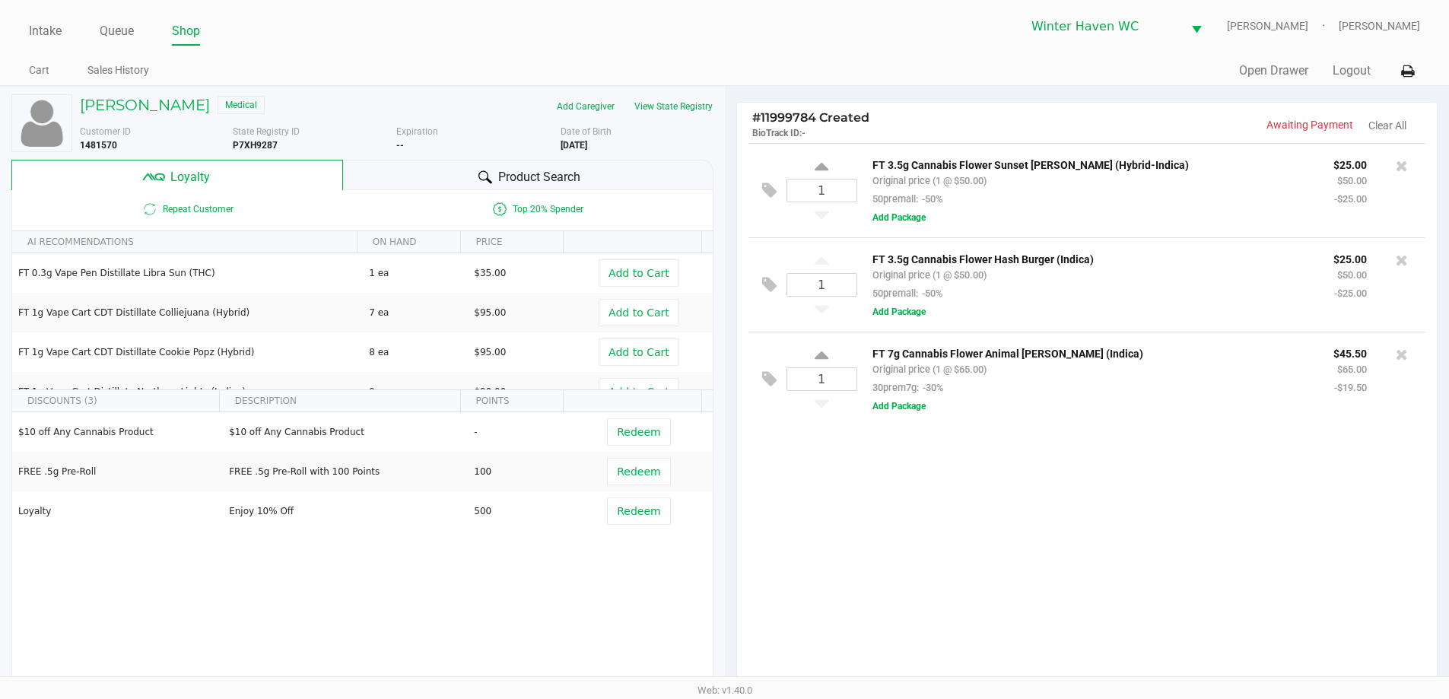
click at [548, 176] on span "Product Search" at bounding box center [539, 177] width 82 height 18
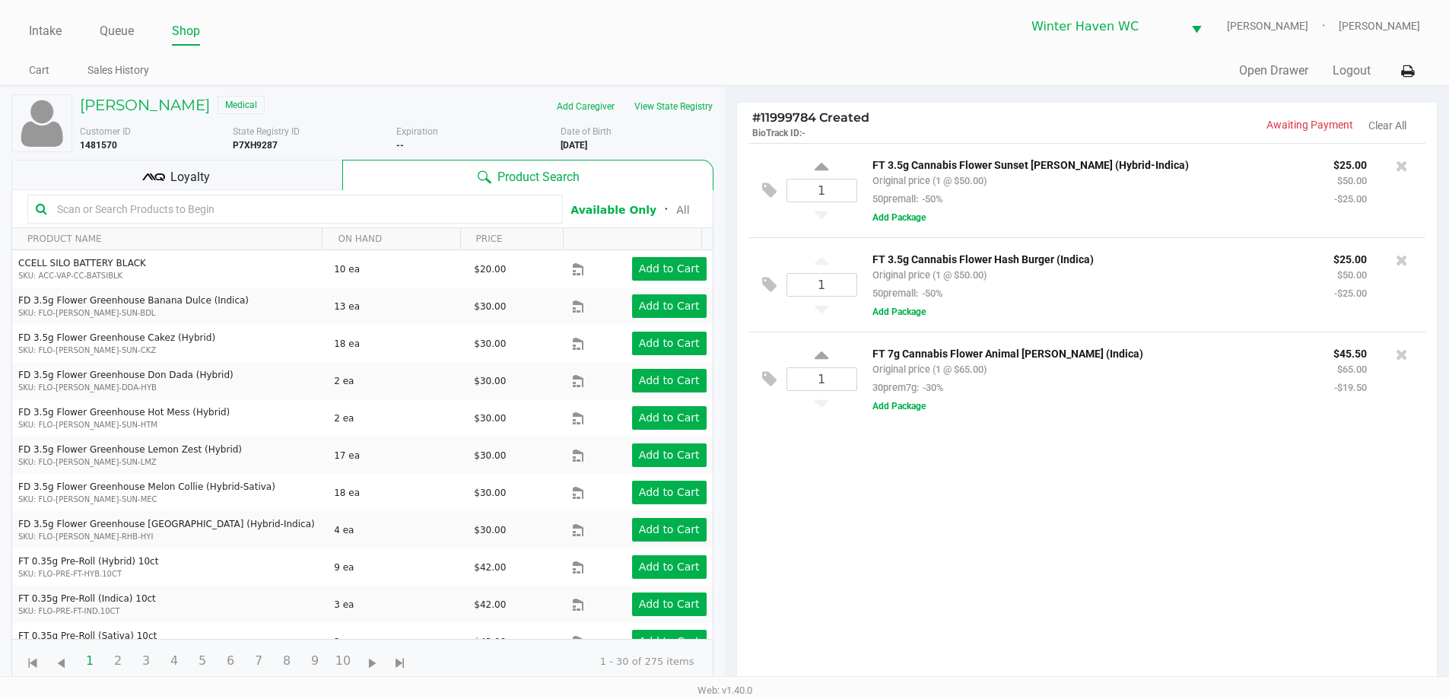
click at [250, 176] on div "Loyalty" at bounding box center [176, 175] width 331 height 30
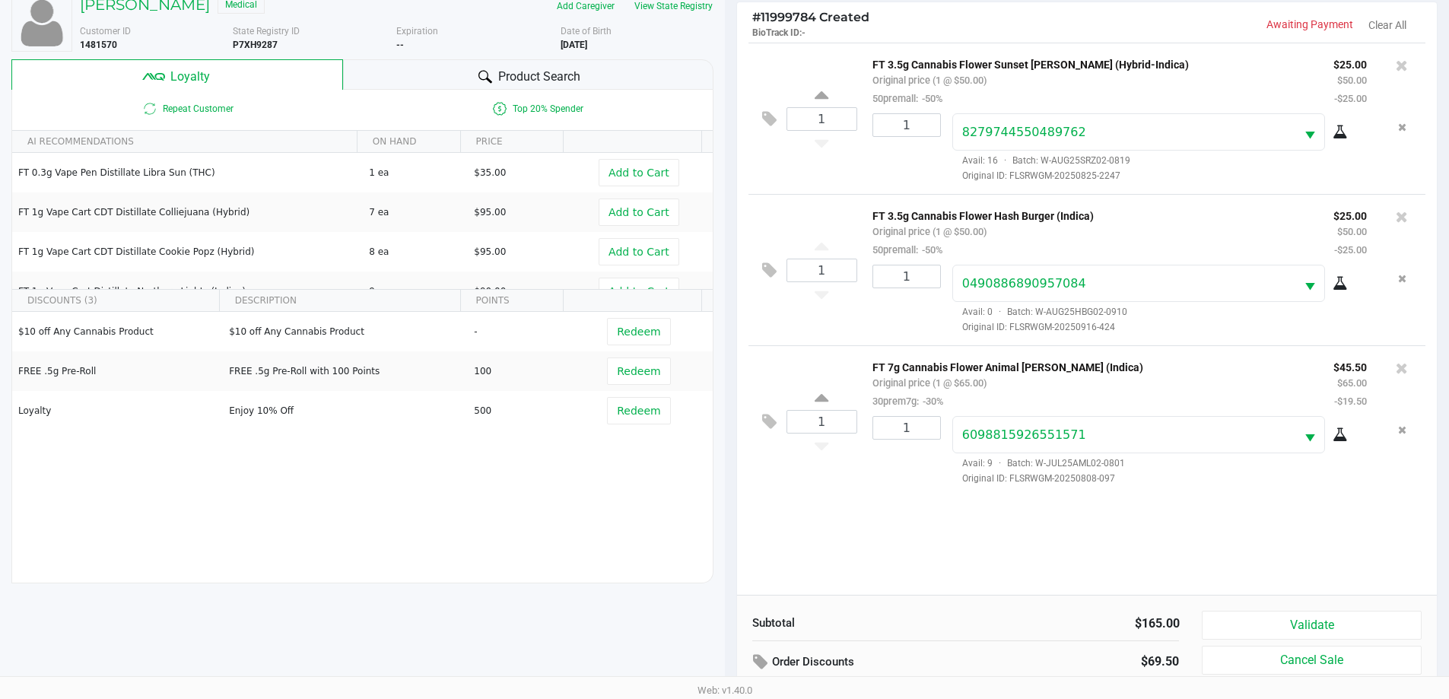
scroll to position [183, 0]
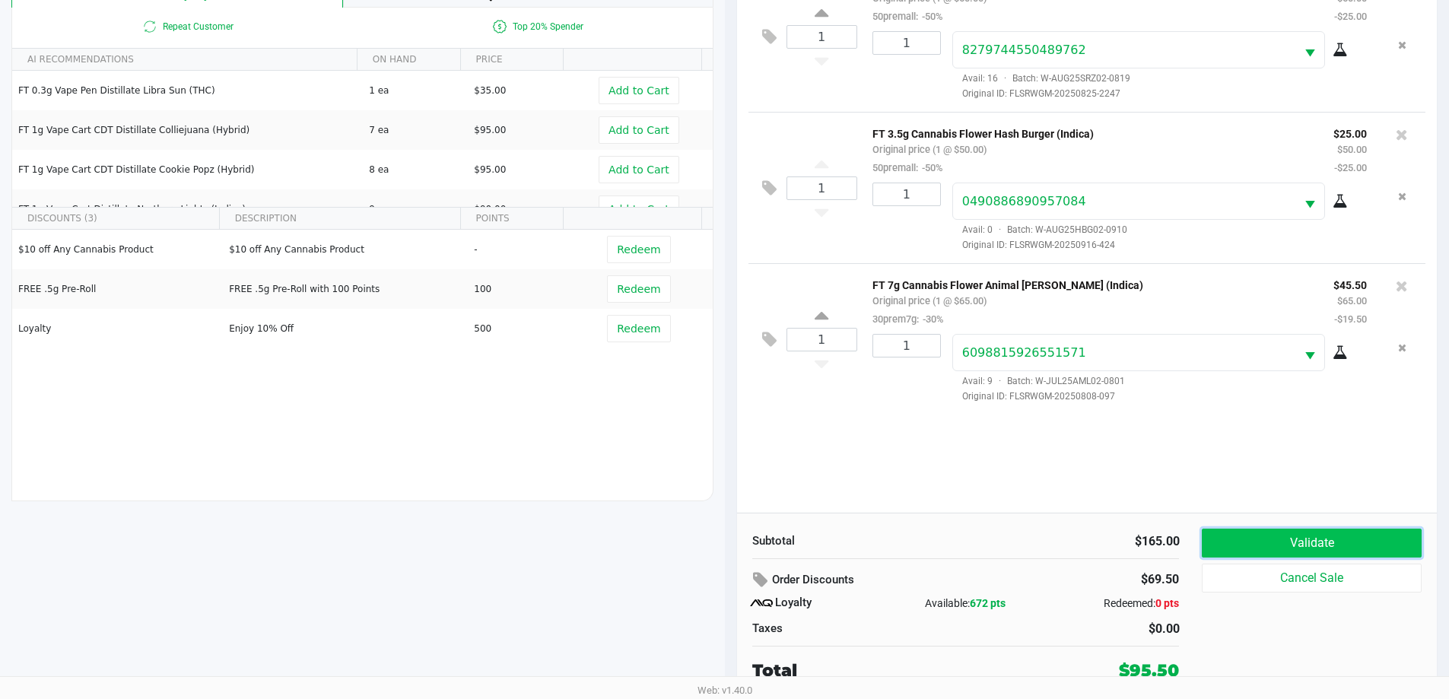
click at [1310, 534] on button "Validate" at bounding box center [1311, 543] width 219 height 29
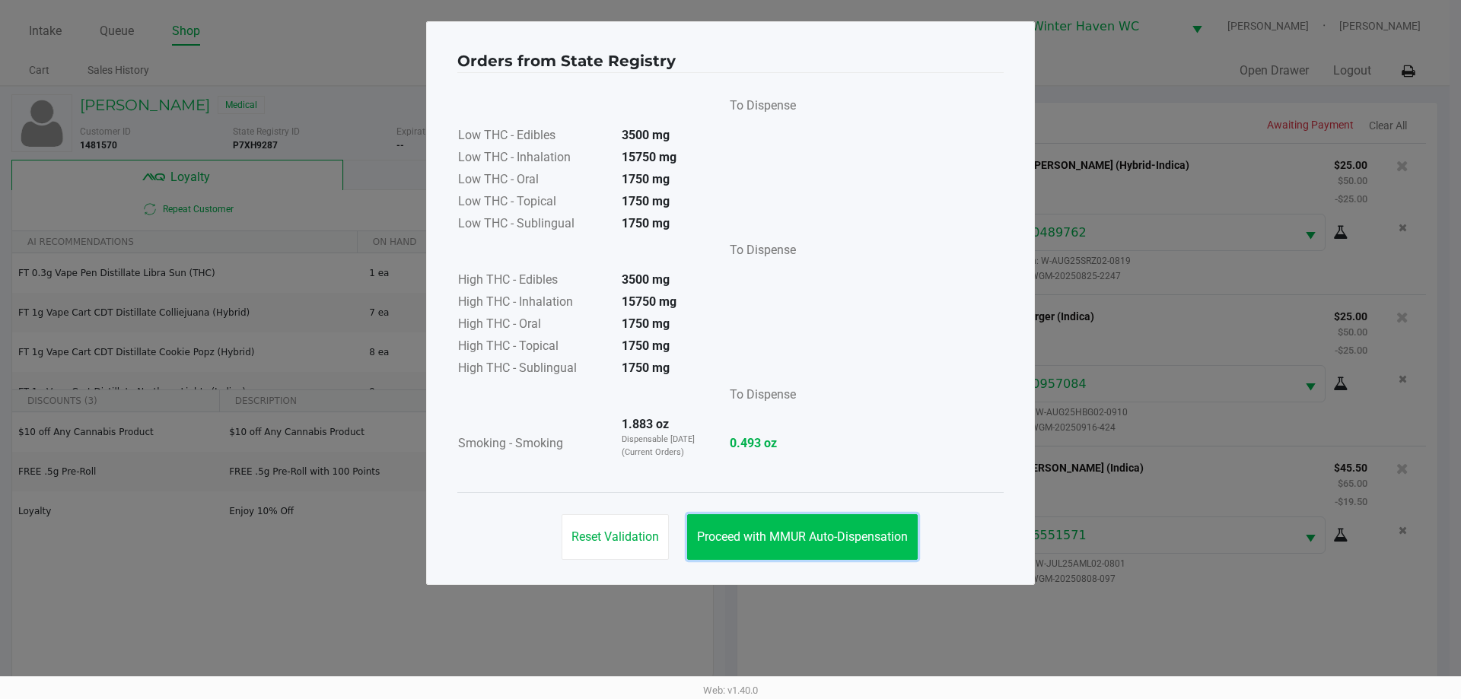
click at [873, 526] on button "Proceed with MMUR Auto-Dispensation" at bounding box center [802, 537] width 231 height 46
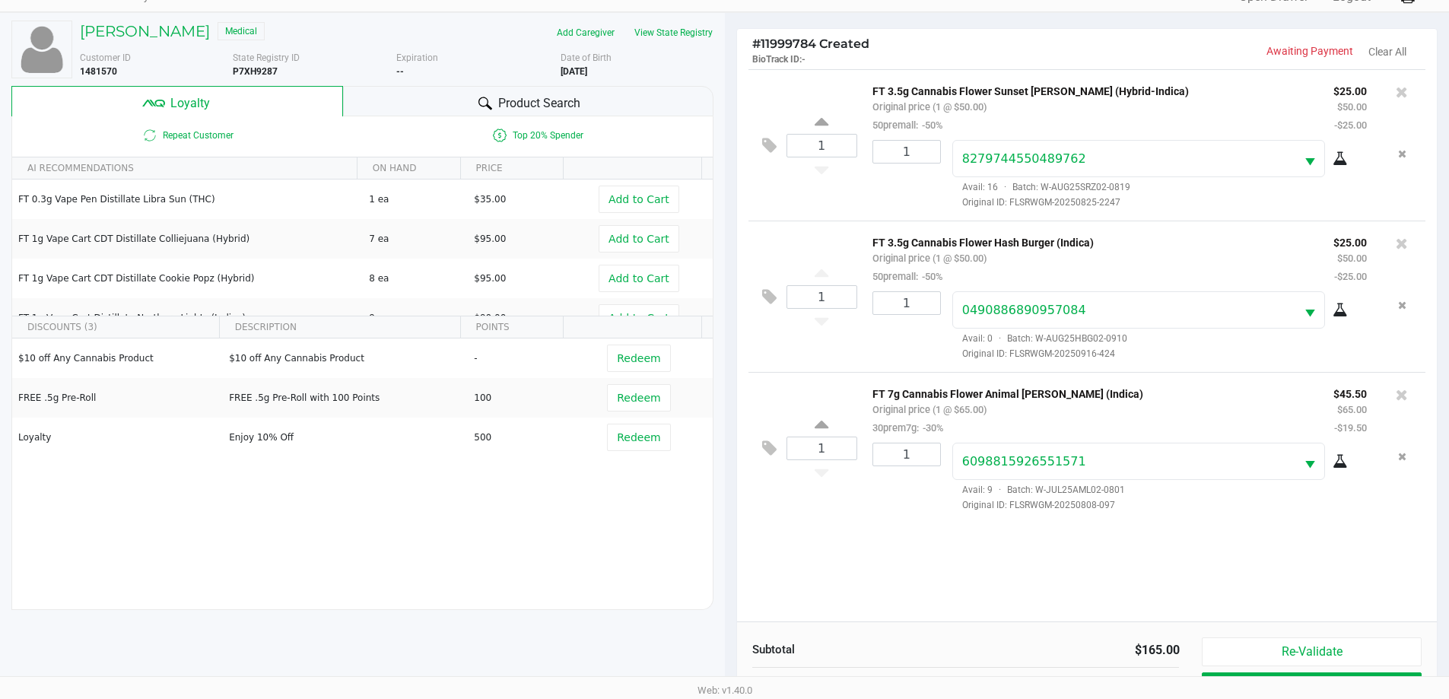
scroll to position [183, 0]
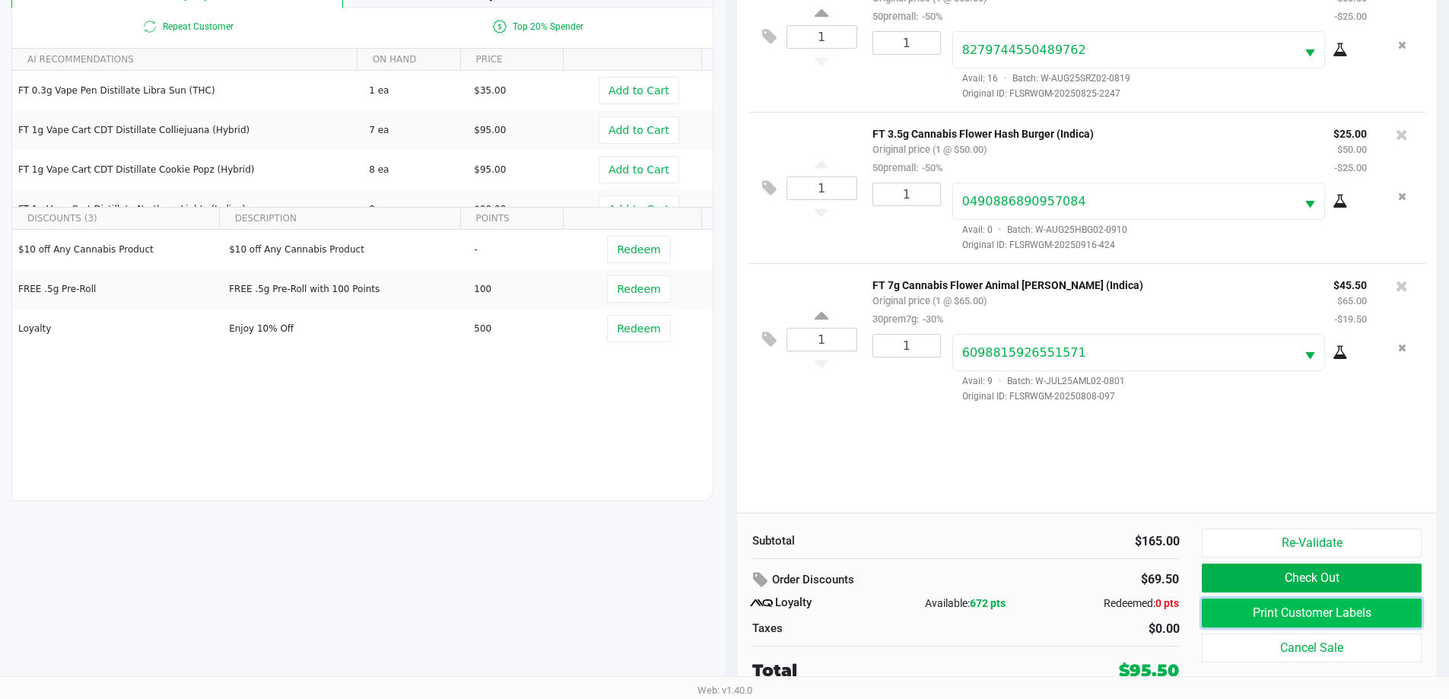
click at [1296, 601] on button "Print Customer Labels" at bounding box center [1311, 613] width 219 height 29
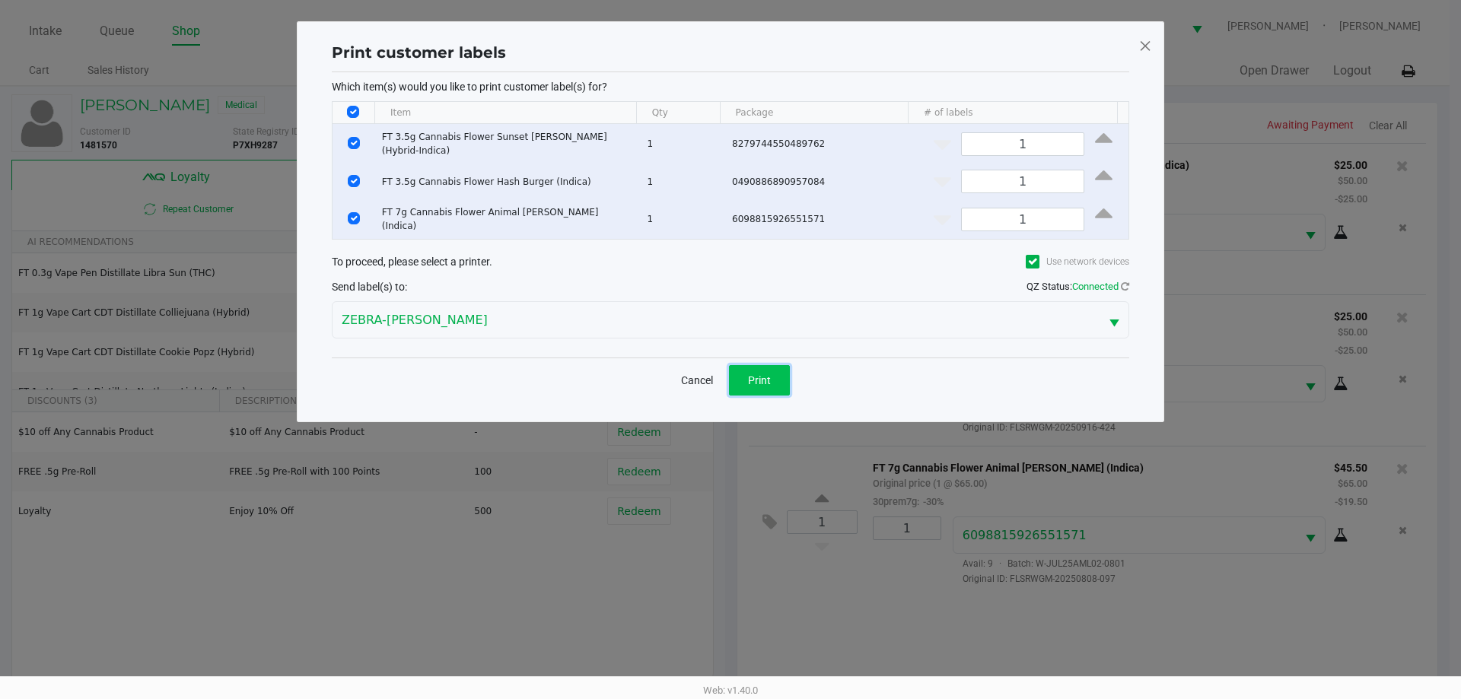
click at [759, 365] on button "Print" at bounding box center [759, 380] width 61 height 30
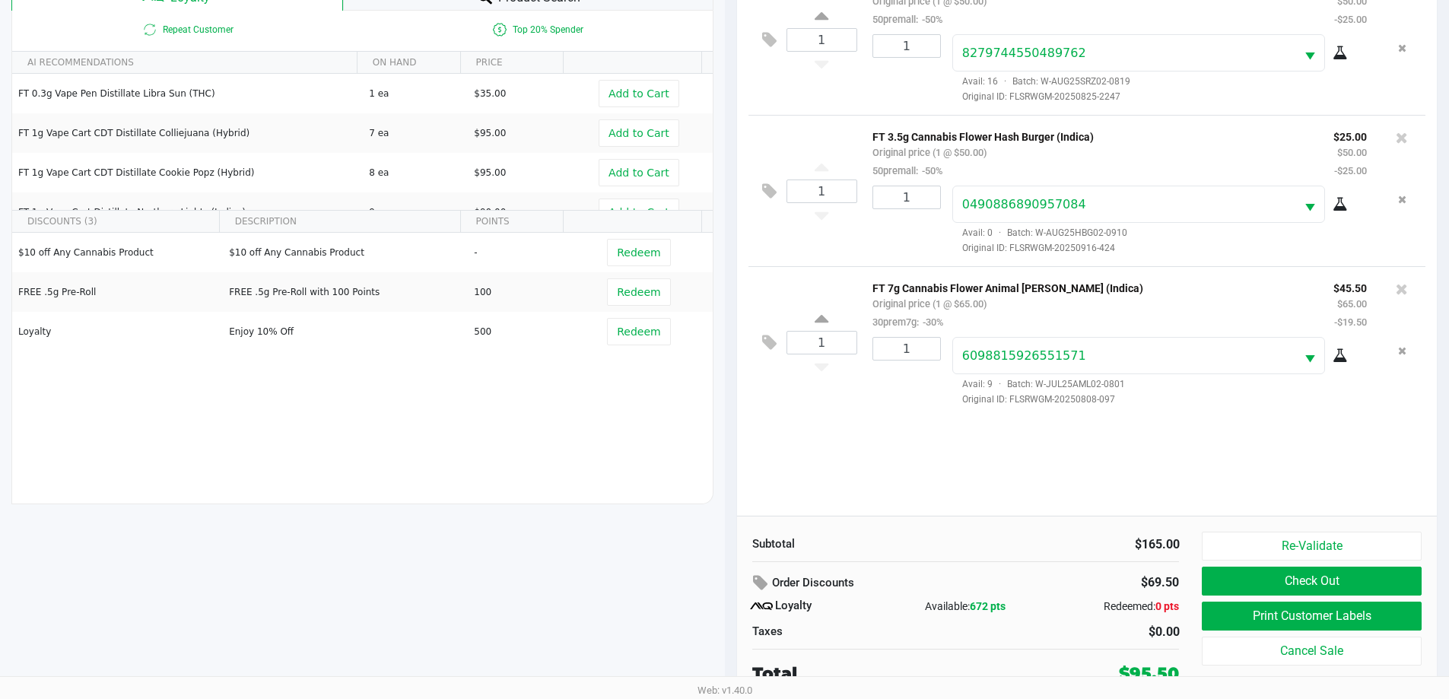
scroll to position [183, 0]
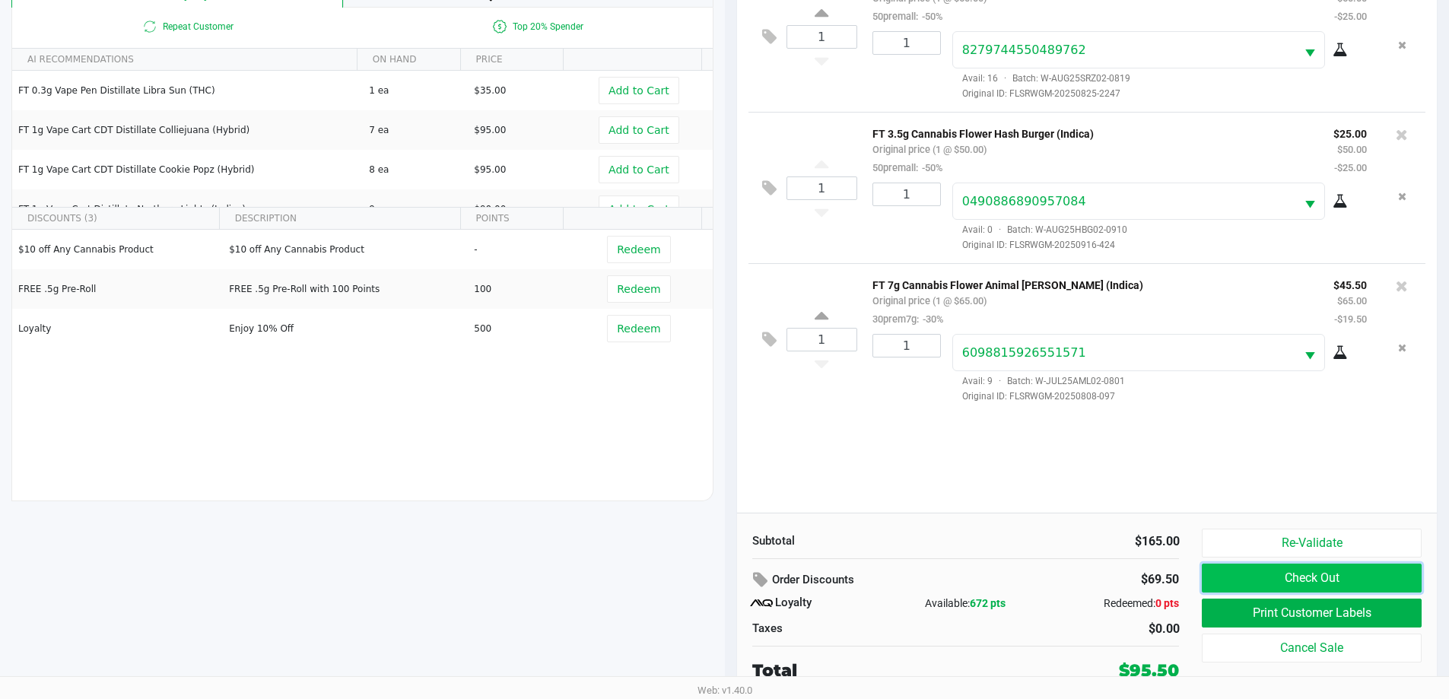
click at [1305, 574] on button "Check Out" at bounding box center [1311, 578] width 219 height 29
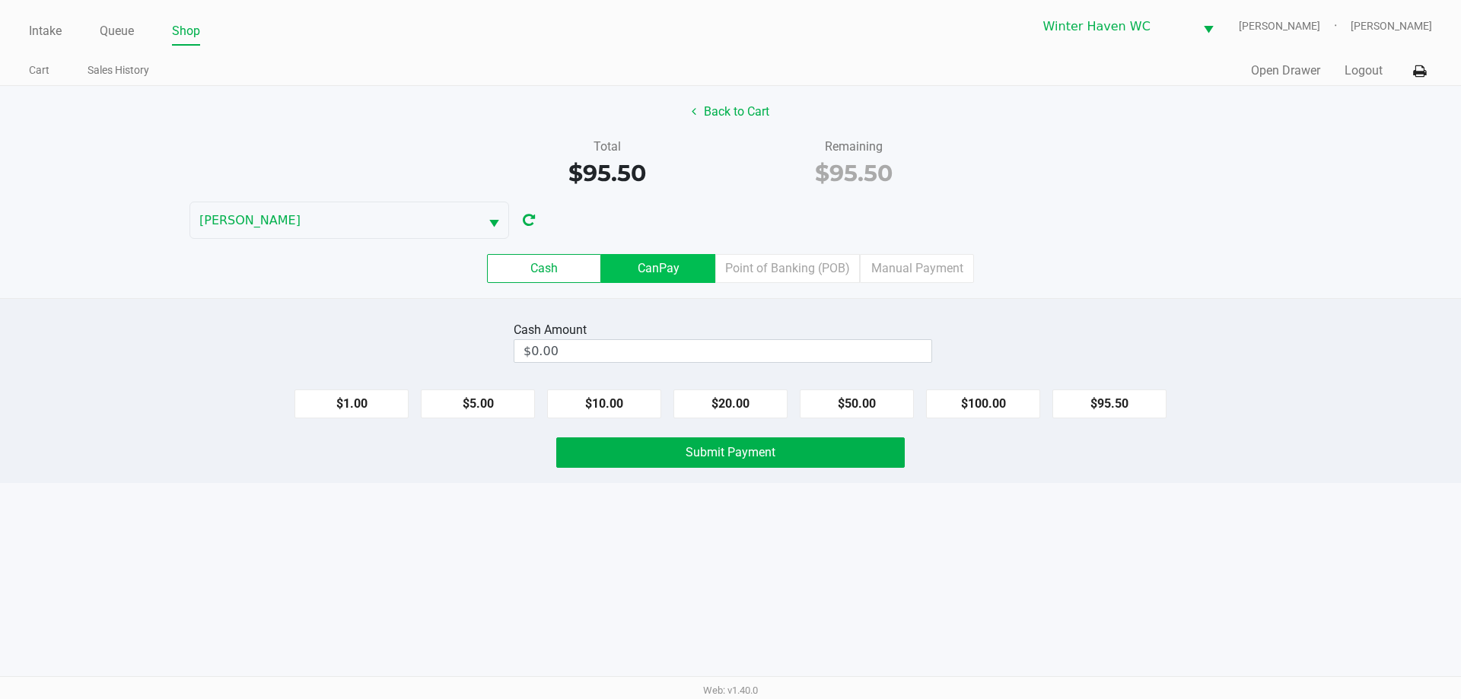
click at [693, 269] on label "CanPay" at bounding box center [658, 268] width 114 height 29
click at [0, 0] on 2 "CanPay" at bounding box center [0, 0] width 0 height 0
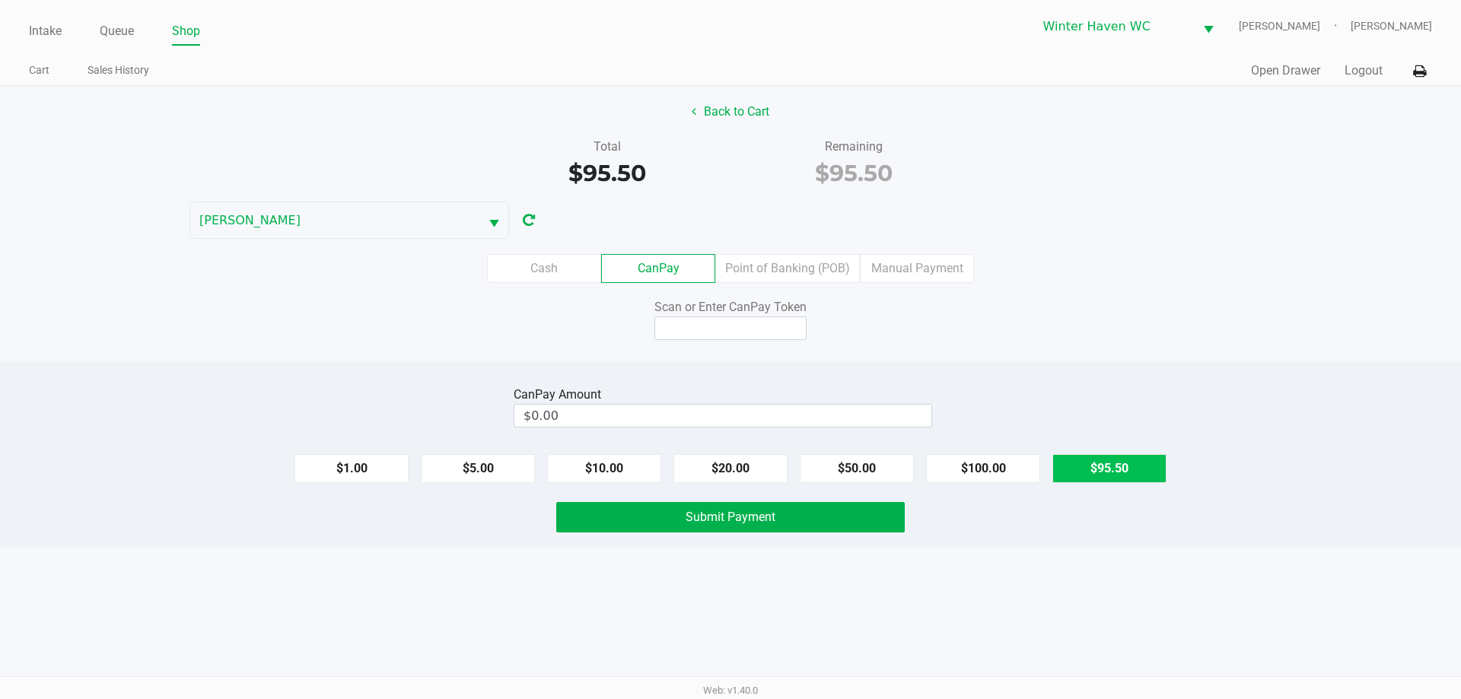
click at [1106, 472] on button "$95.50" at bounding box center [1109, 468] width 114 height 29
type input "$95.50"
click at [733, 332] on input at bounding box center [730, 328] width 152 height 24
type input "Q8884348X"
click at [968, 348] on div "Back to Cart Total $95.50 Remaining $95.50 [PERSON_NAME] Cash CanPay Point of B…" at bounding box center [730, 224] width 1461 height 277
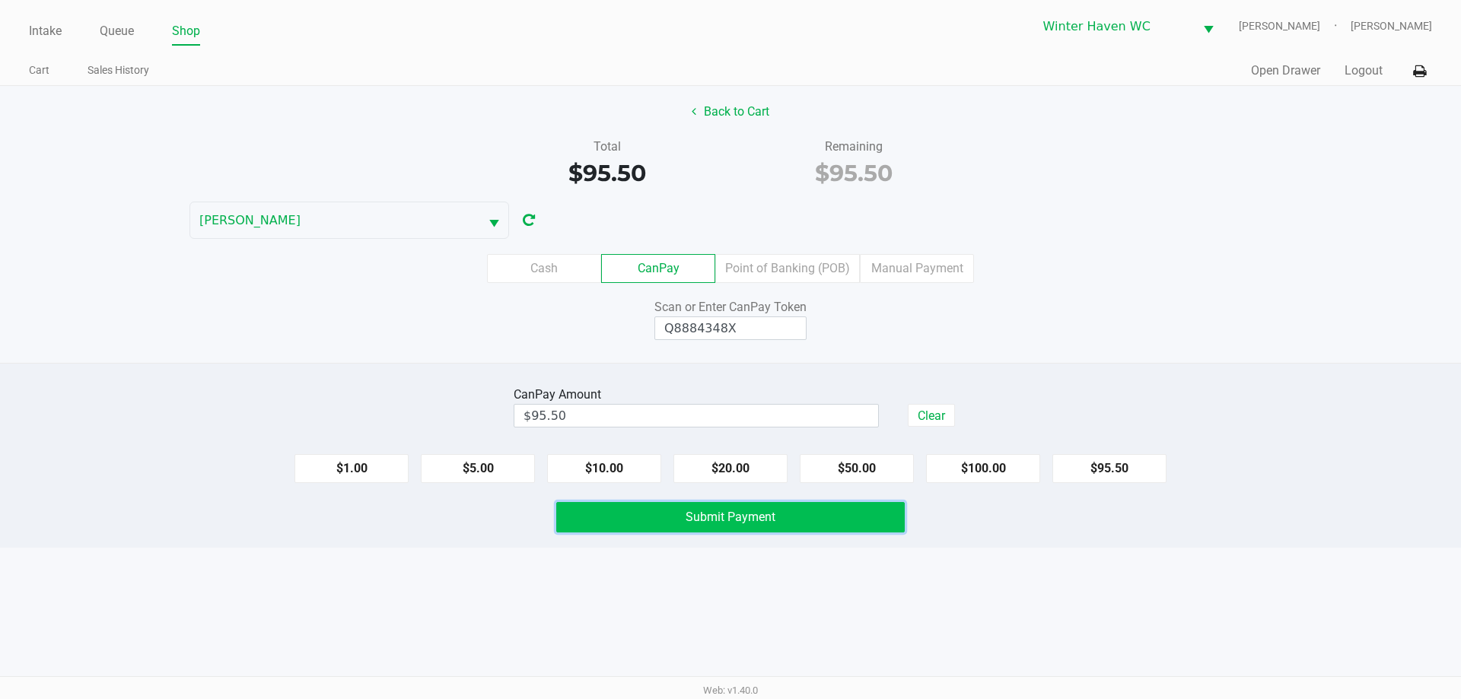
click at [751, 522] on span "Submit Payment" at bounding box center [730, 517] width 90 height 14
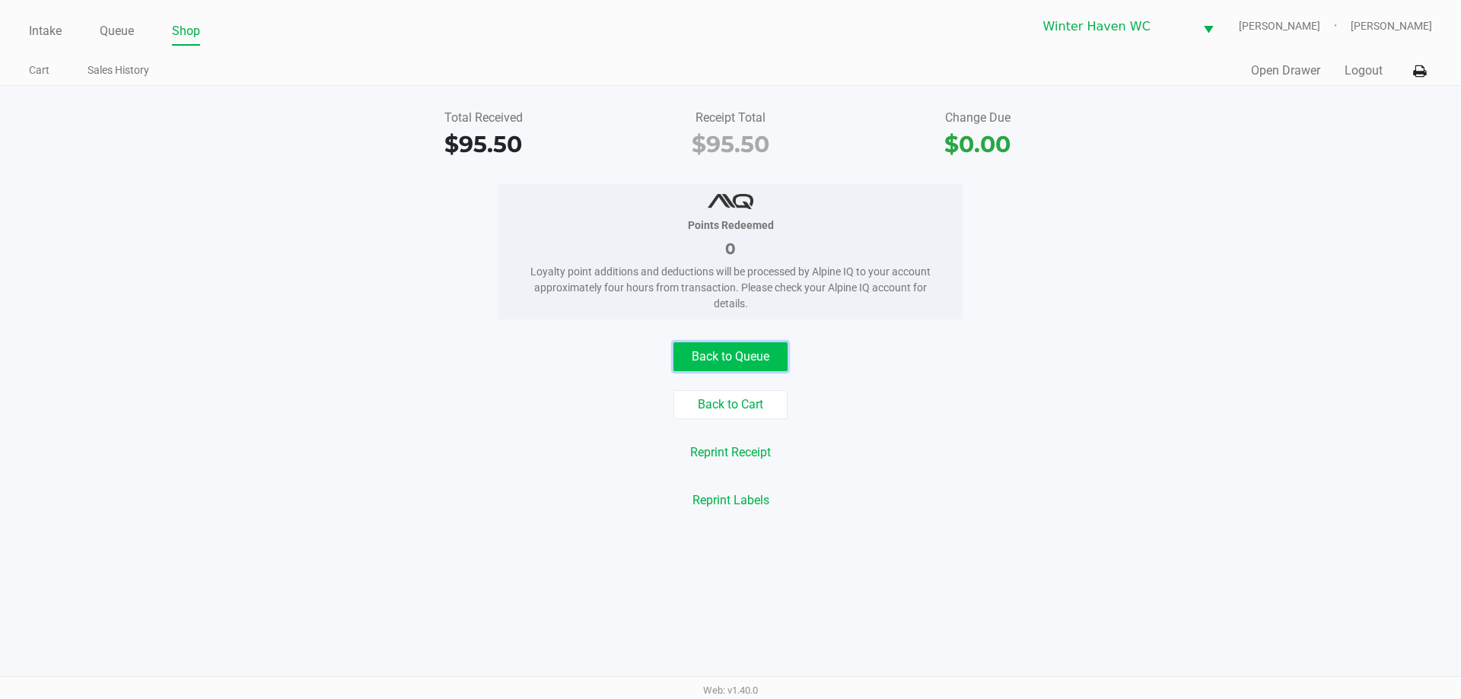
click at [707, 365] on button "Back to Queue" at bounding box center [730, 356] width 114 height 29
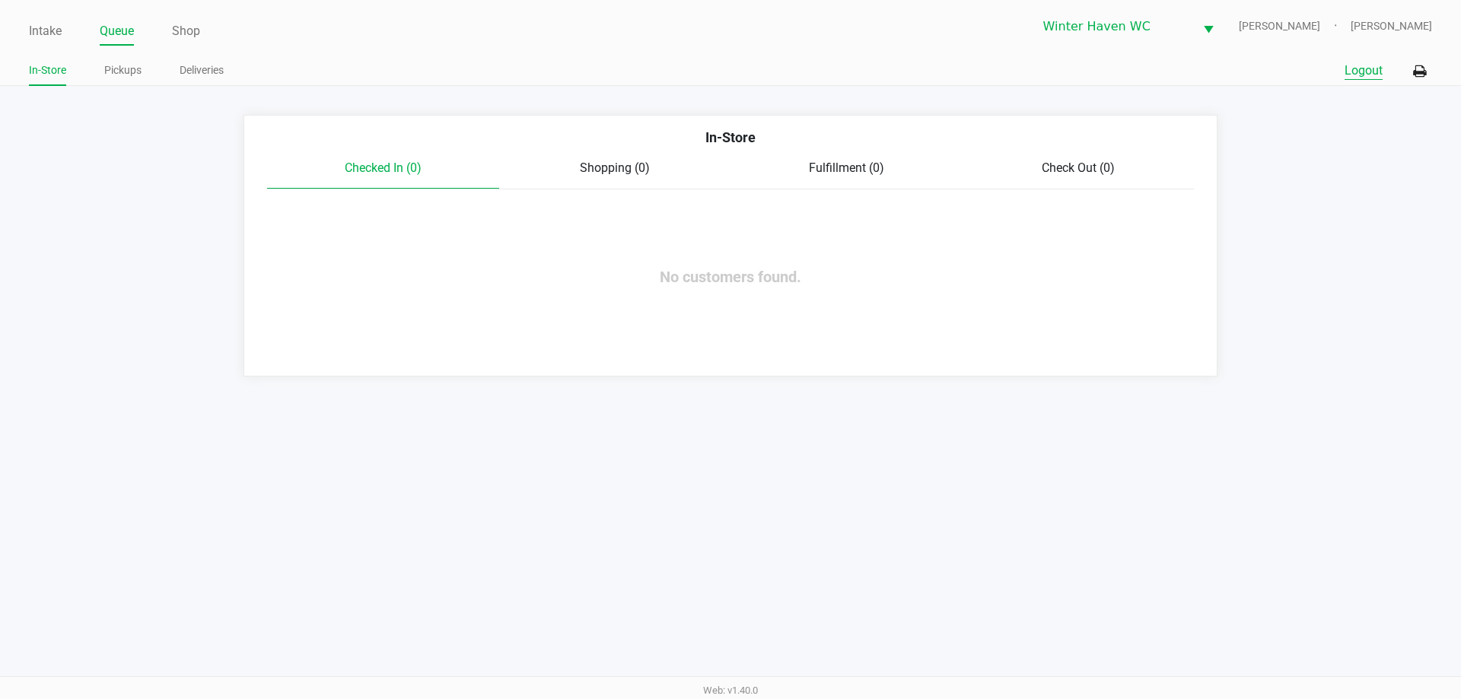
click at [1352, 76] on button "Logout" at bounding box center [1363, 71] width 38 height 18
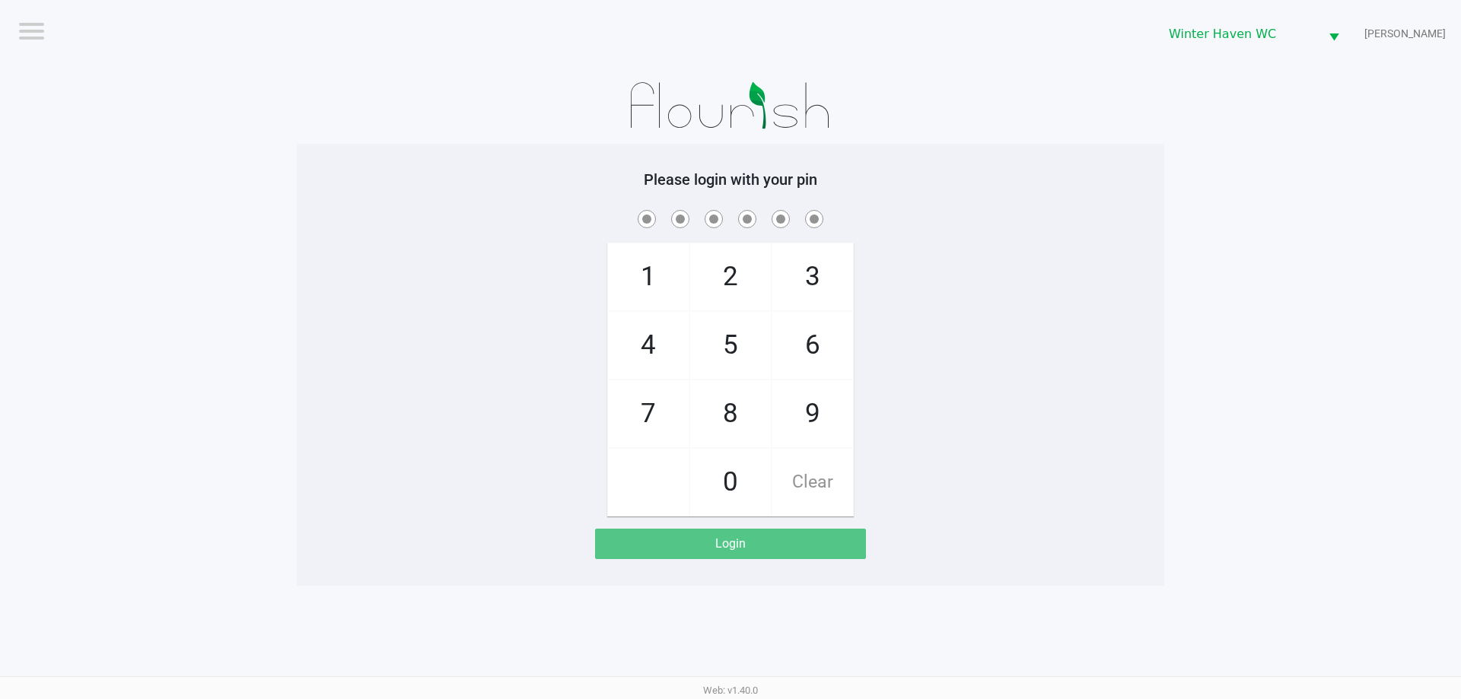
click at [1050, 202] on div "Please login with your pin 1 4 7 2 5 8 0 3 6 9 Clear Login" at bounding box center [730, 364] width 867 height 389
